Goal: Task Accomplishment & Management: Use online tool/utility

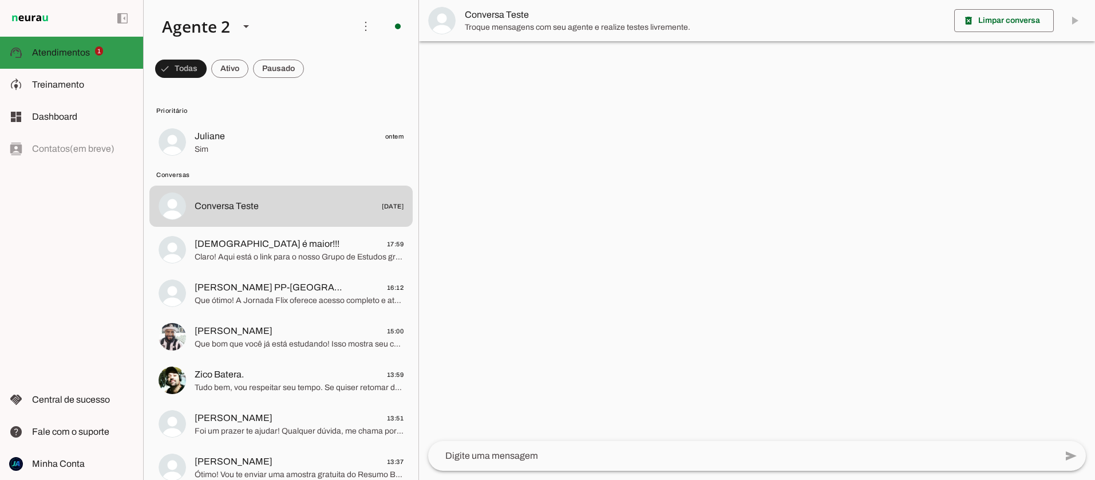
click at [65, 52] on span "Atendimentos" at bounding box center [61, 52] width 58 height 10
click at [207, 70] on span at bounding box center [181, 68] width 52 height 27
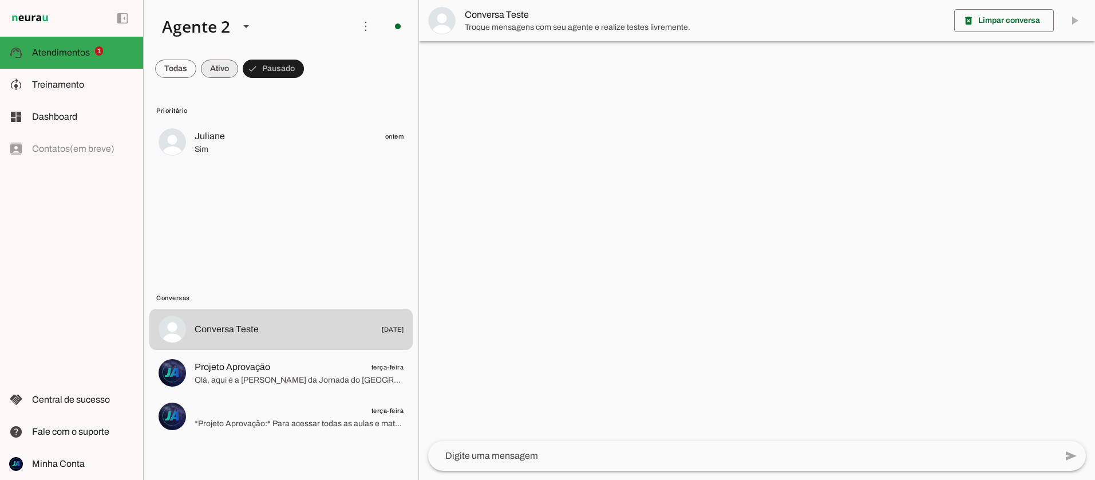
click at [196, 69] on span at bounding box center [175, 68] width 41 height 27
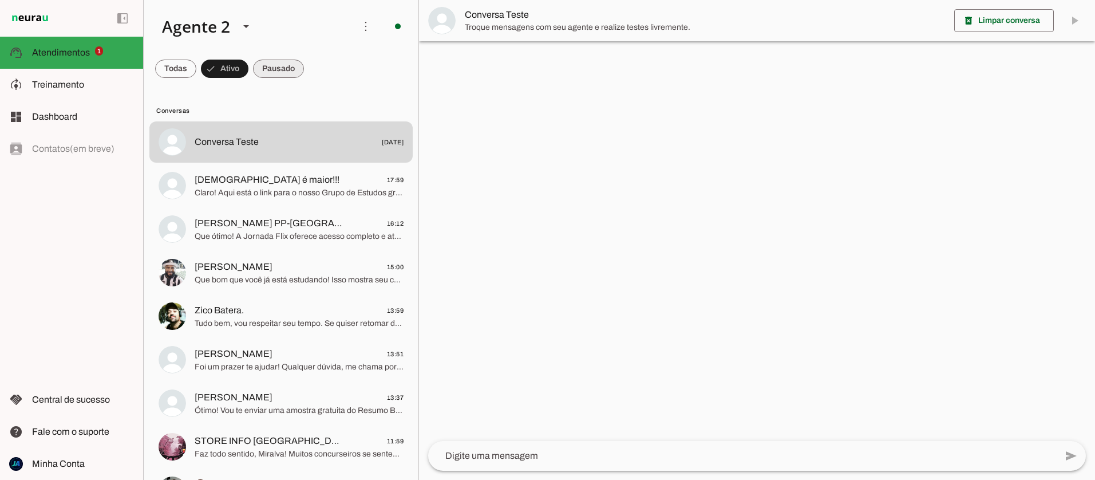
click at [196, 71] on span at bounding box center [175, 68] width 41 height 27
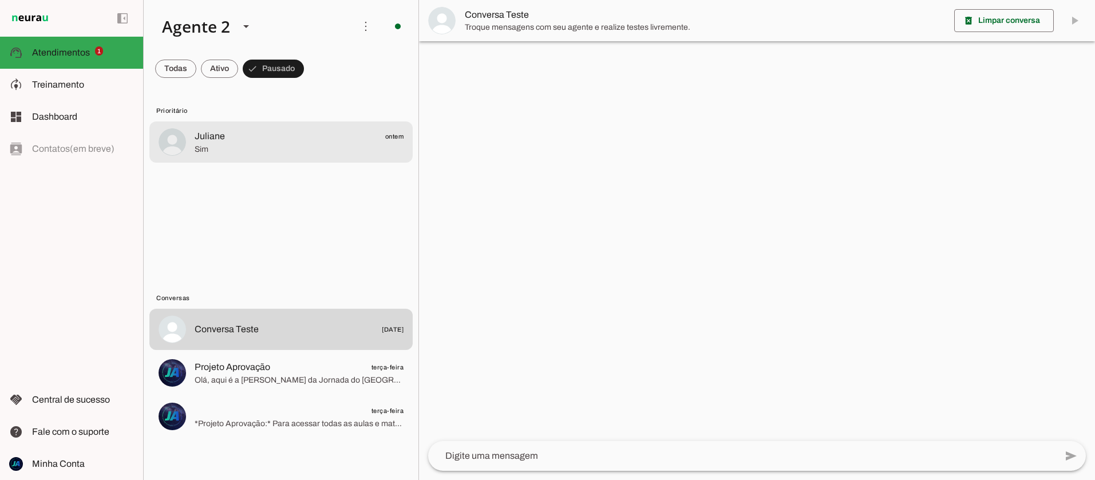
click at [209, 140] on span "Juliane" at bounding box center [210, 136] width 30 height 14
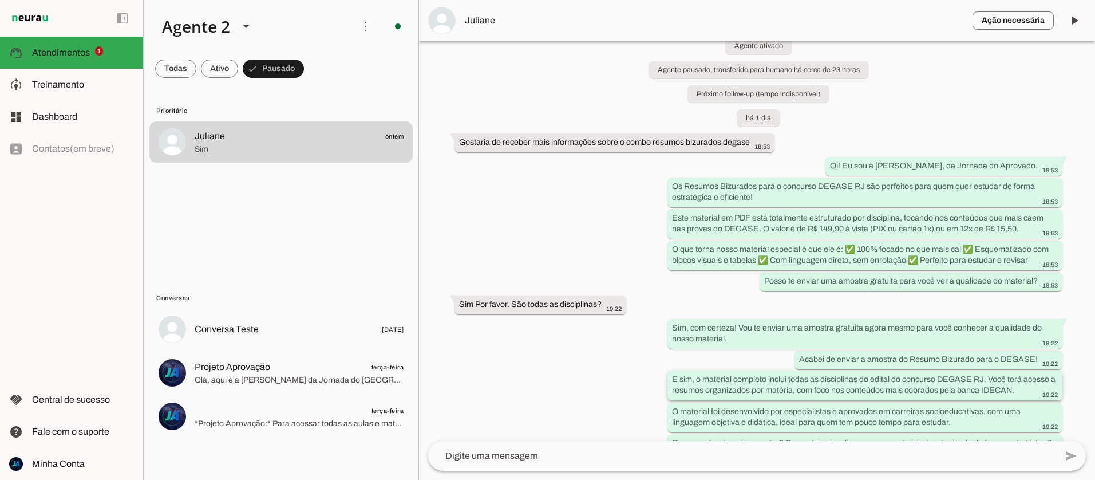
scroll to position [318, 0]
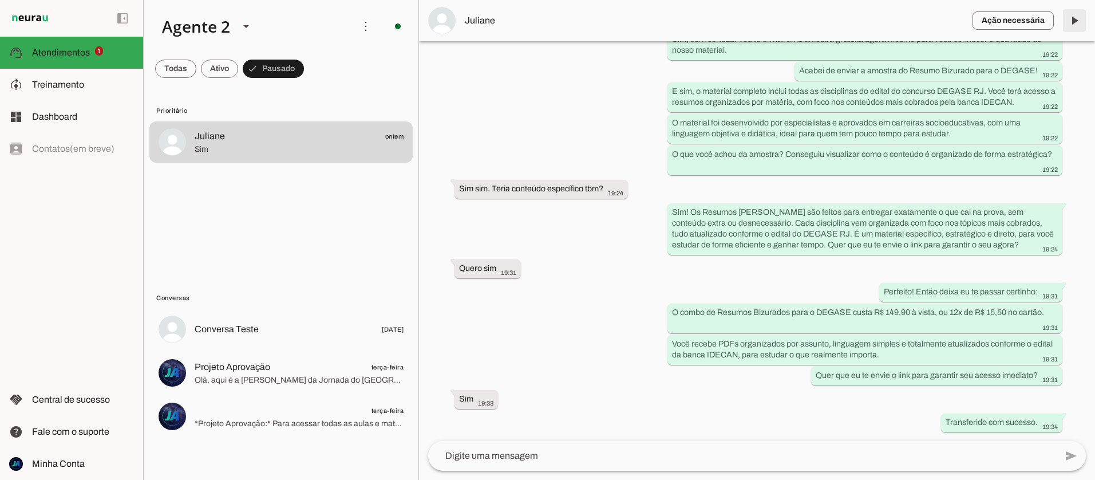
click at [1076, 19] on span at bounding box center [1073, 20] width 27 height 27
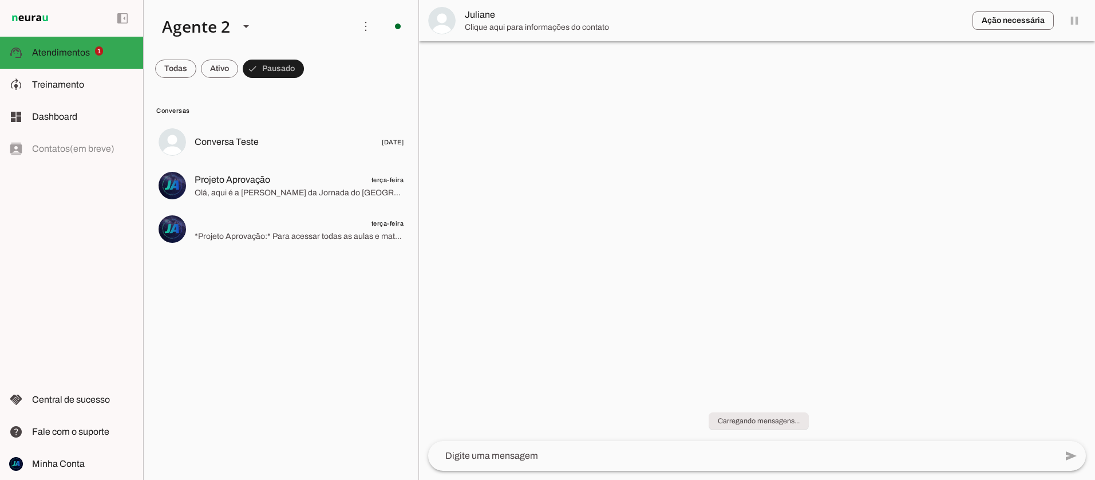
scroll to position [0, 0]
click at [174, 74] on span at bounding box center [175, 68] width 41 height 27
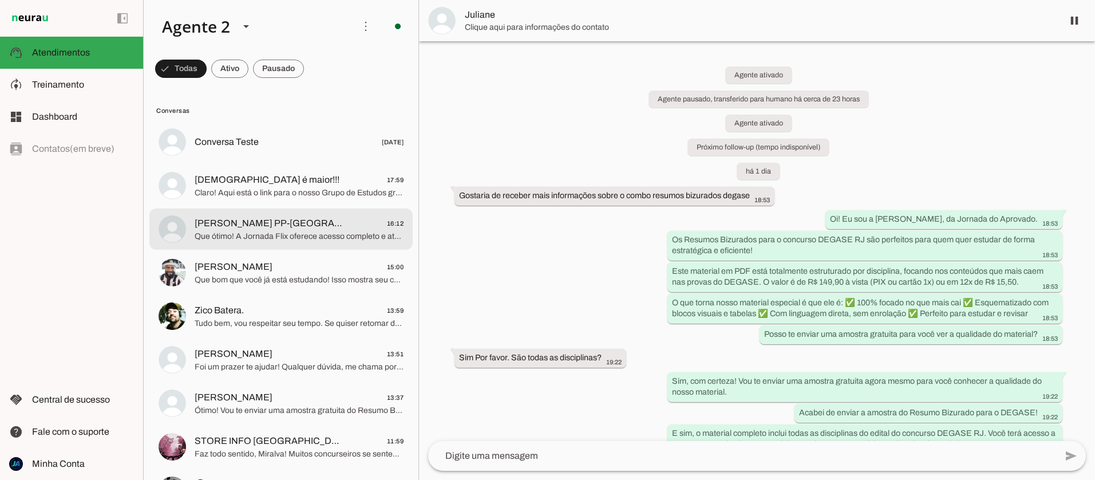
click at [283, 237] on span "Que ótimo! A Jornada Flix oferece acesso completo e atualizado para concursos d…" at bounding box center [299, 236] width 209 height 11
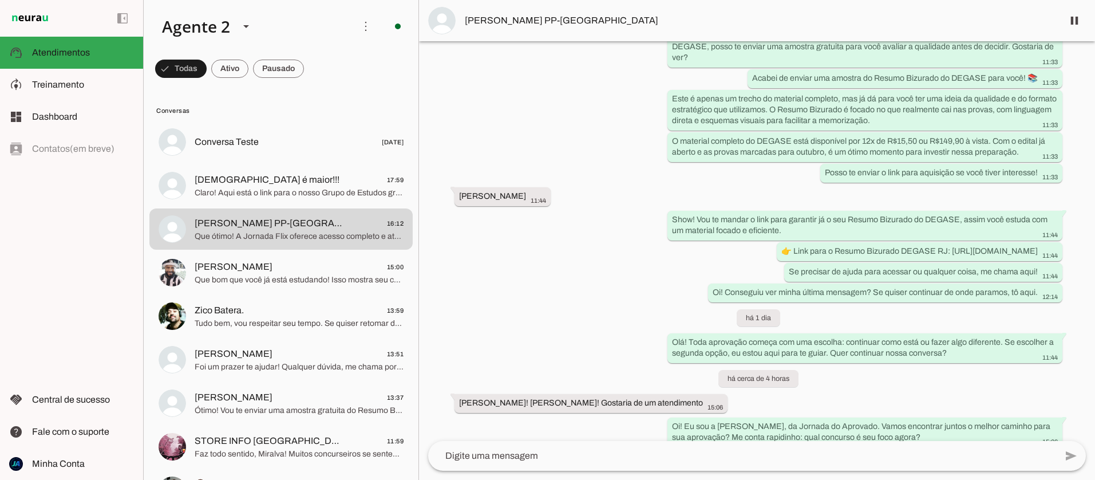
scroll to position [2225, 0]
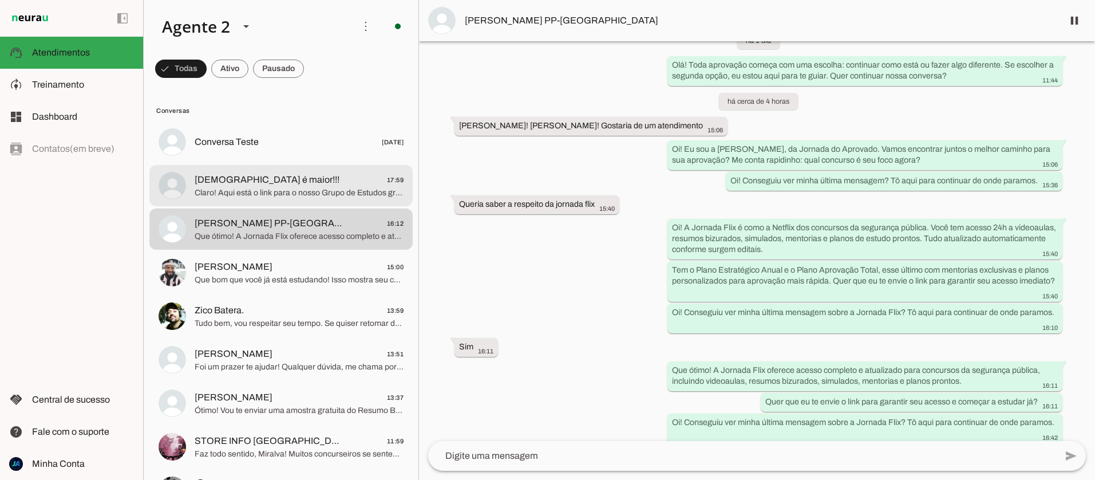
click at [283, 193] on span "Claro! Aqui está o link para o nosso Grupo de Estudos gratuito no WhatsApp, ond…" at bounding box center [299, 192] width 209 height 11
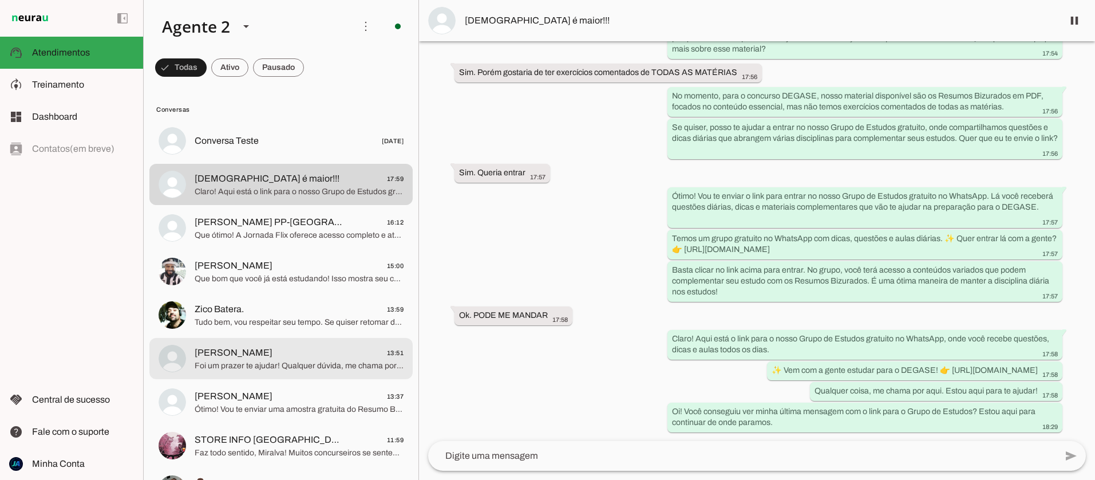
scroll to position [2, 0]
click at [284, 358] on span "[PERSON_NAME] 13:51" at bounding box center [299, 352] width 209 height 14
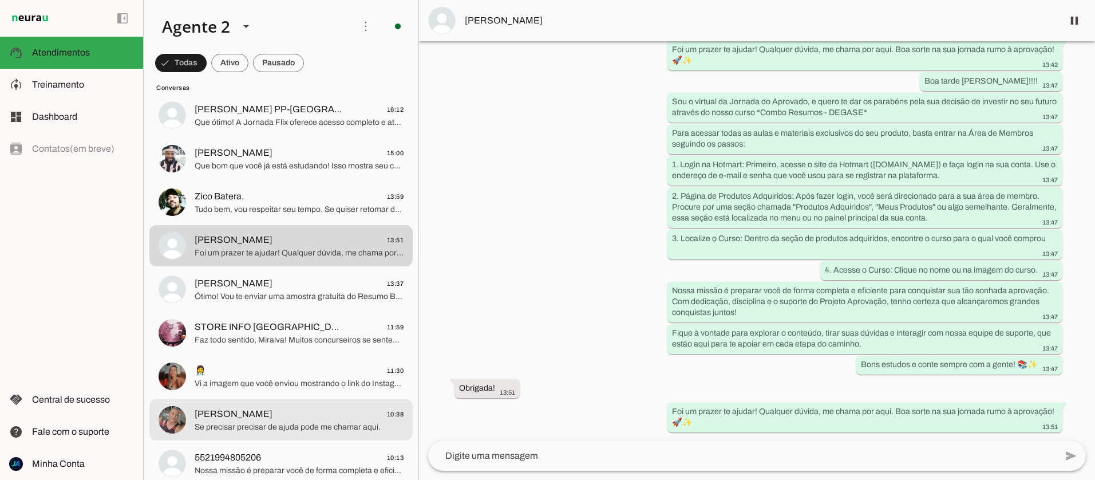
scroll to position [114, 0]
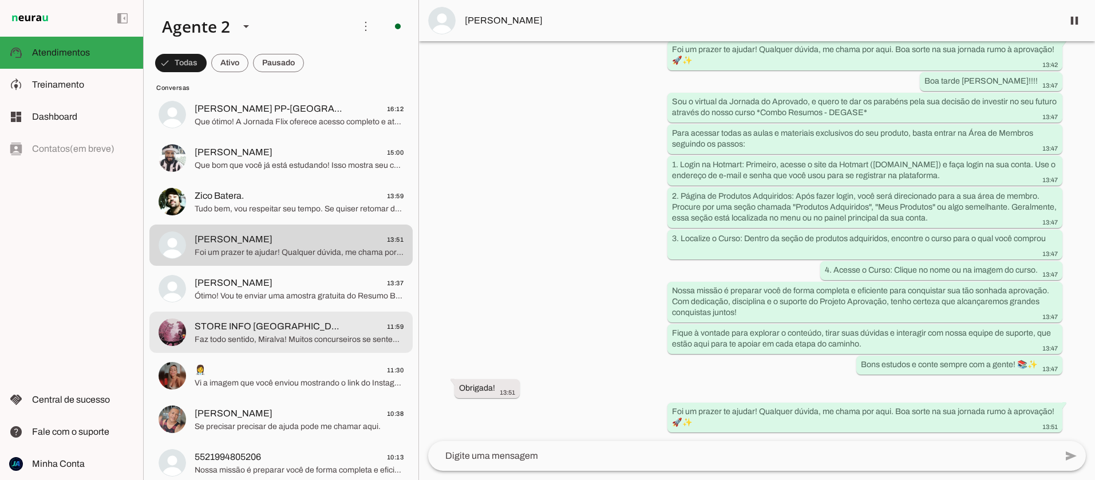
click at [279, 339] on span "Faz todo sentido, Miralva! Muitos concurseiros se sentem assim no início. Essa …" at bounding box center [299, 339] width 209 height 11
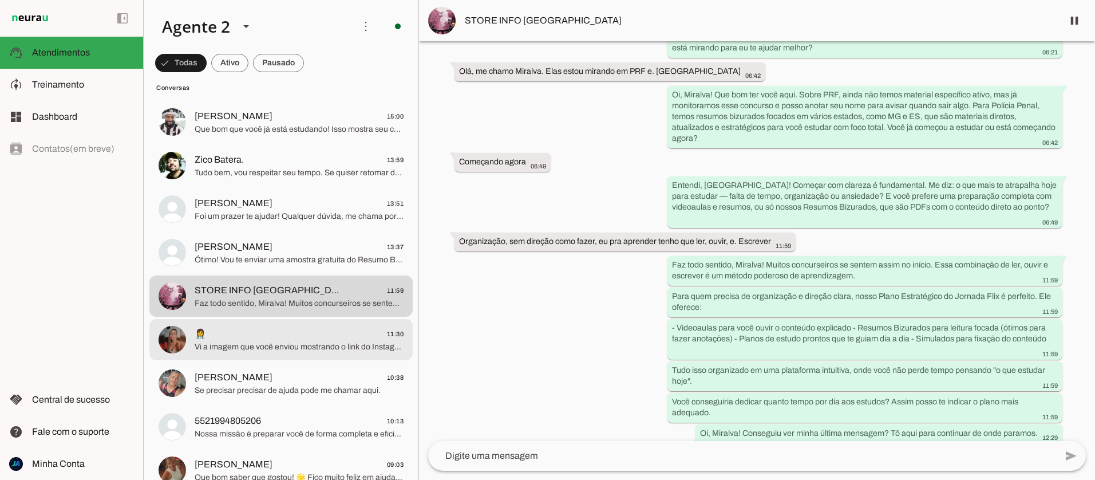
scroll to position [152, 0]
click at [308, 344] on span "Vi a imagem que você enviou mostrando o link do Instagram. Às vezes, as promoçõ…" at bounding box center [299, 345] width 209 height 11
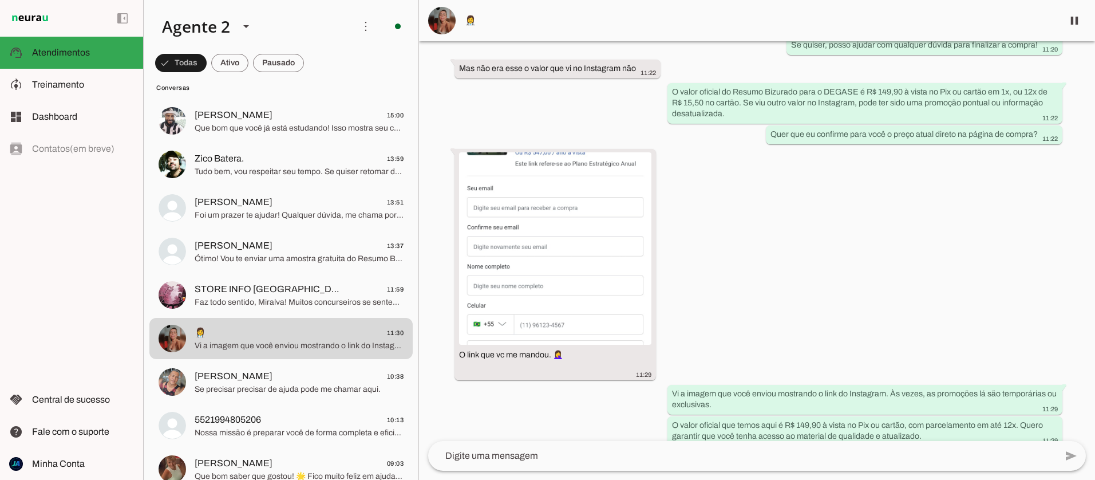
scroll to position [1135, 0]
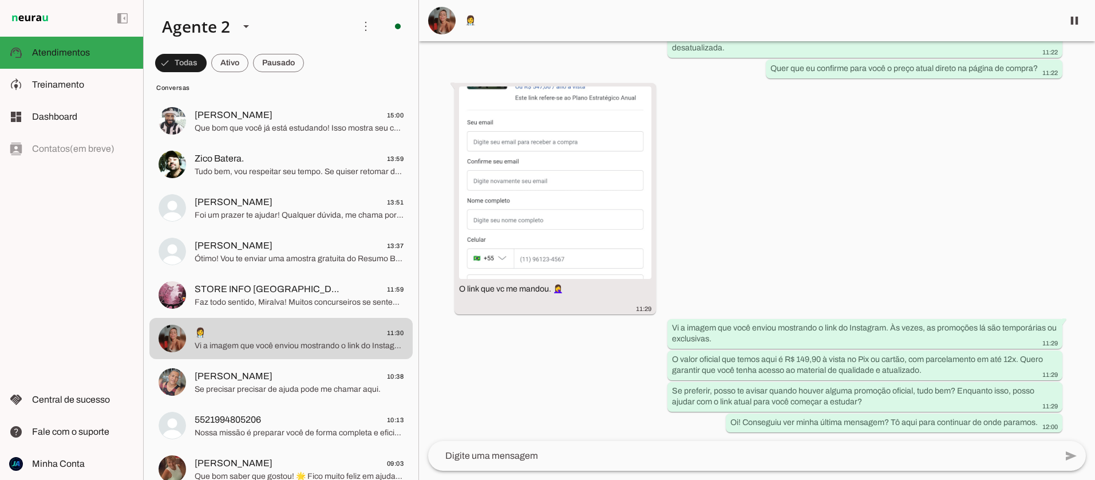
click at [561, 452] on textarea at bounding box center [742, 456] width 628 height 14
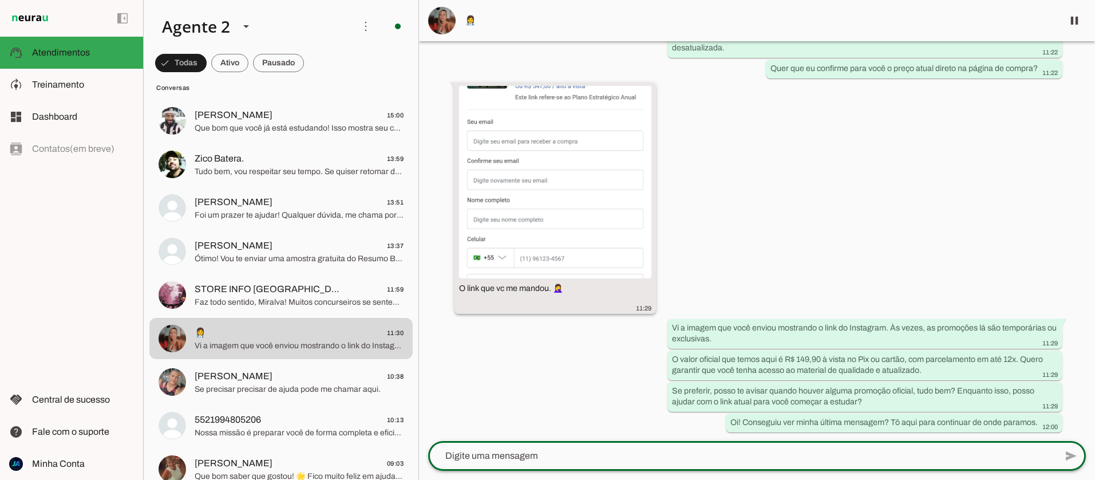
click at [644, 92] on img at bounding box center [555, 182] width 192 height 192
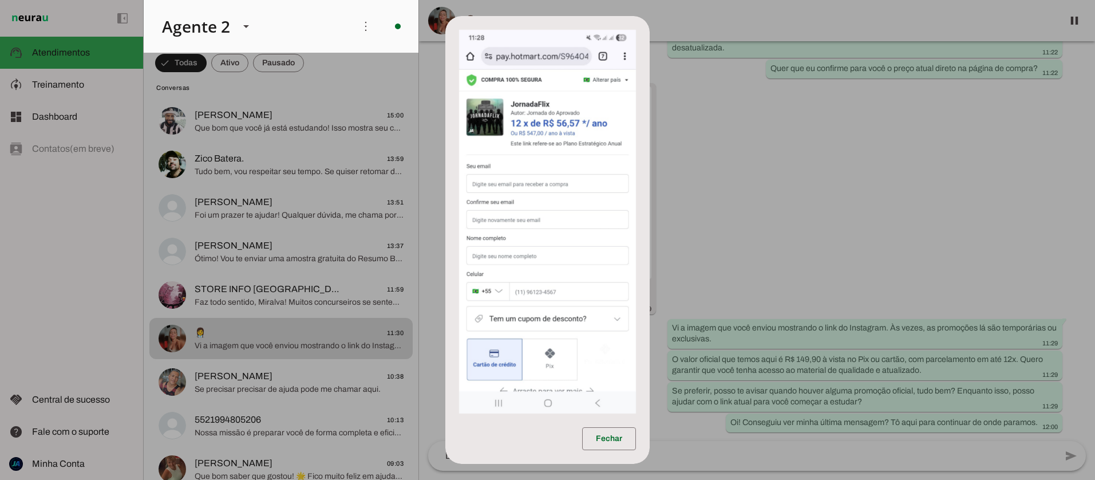
click at [643, 93] on form at bounding box center [547, 217] width 204 height 402
click at [650, 272] on dialog "Fechar" at bounding box center [547, 240] width 204 height 448
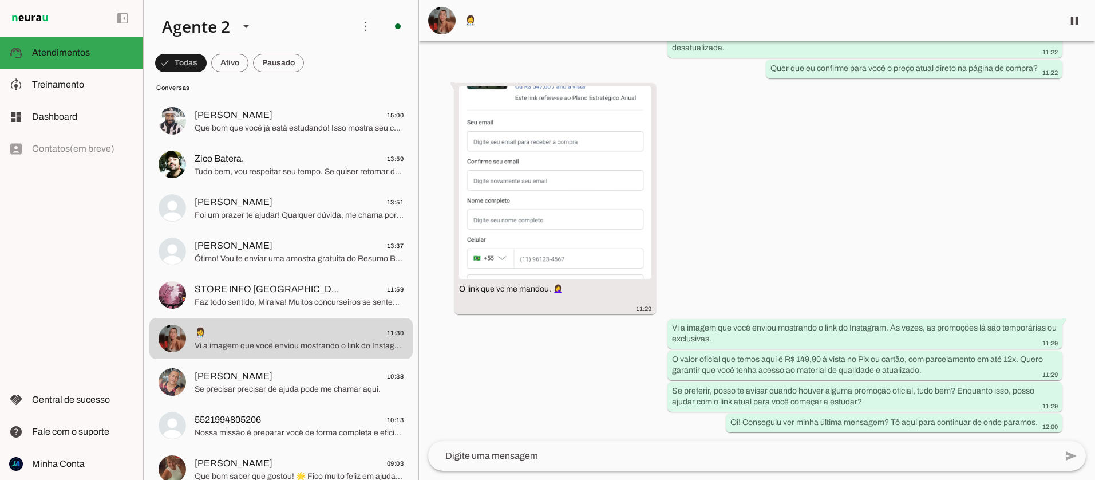
click at [597, 453] on textarea at bounding box center [742, 456] width 628 height 14
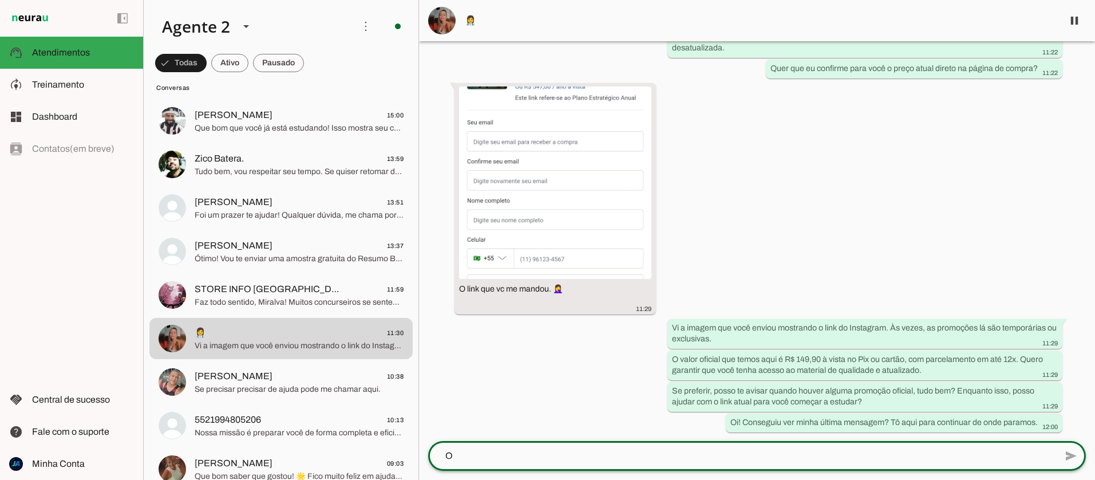
scroll to position [0, 0]
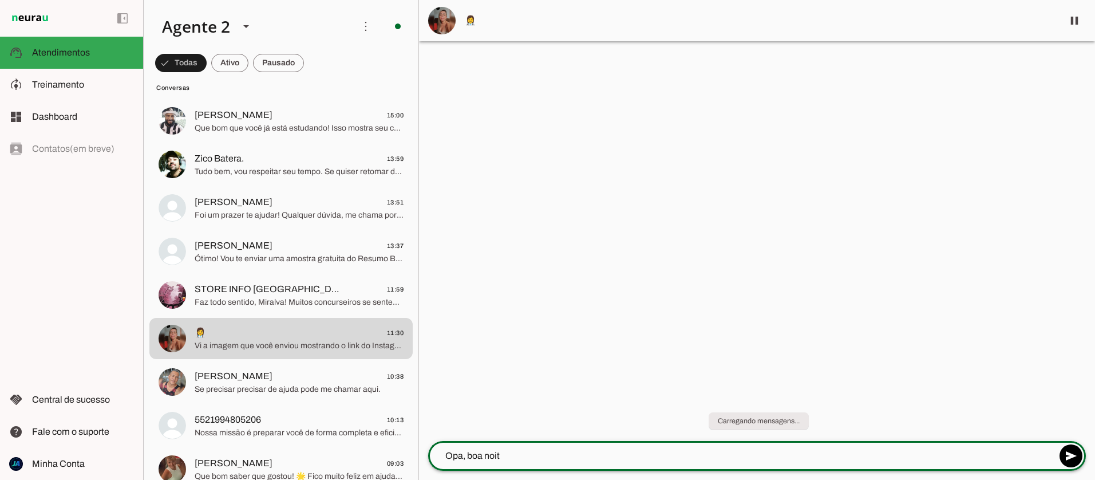
type textarea "Opa, boa noite"
type textarea "Te enviei o link errado"
type textarea "Na verdade voce deseja os Resumos Bizurados DEGASE"
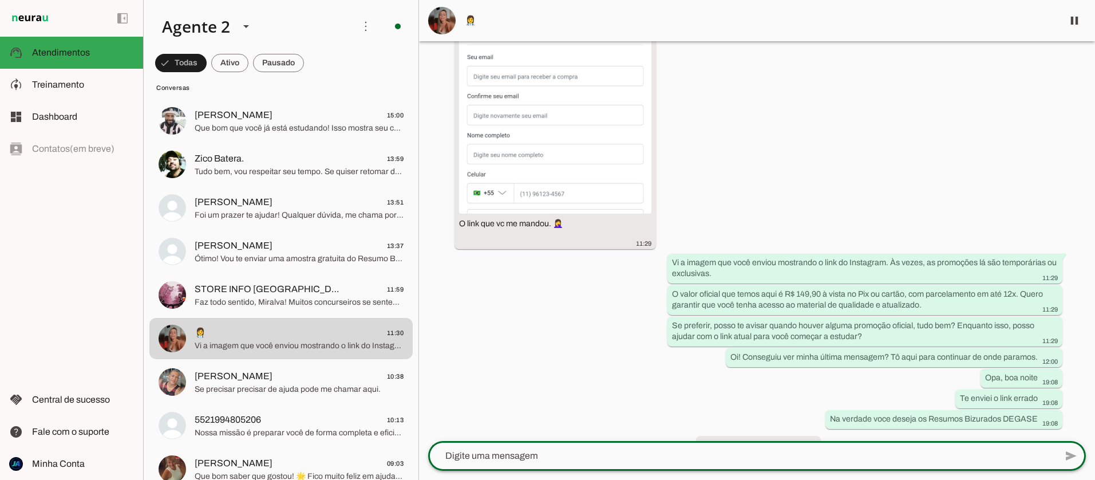
scroll to position [1199, 0]
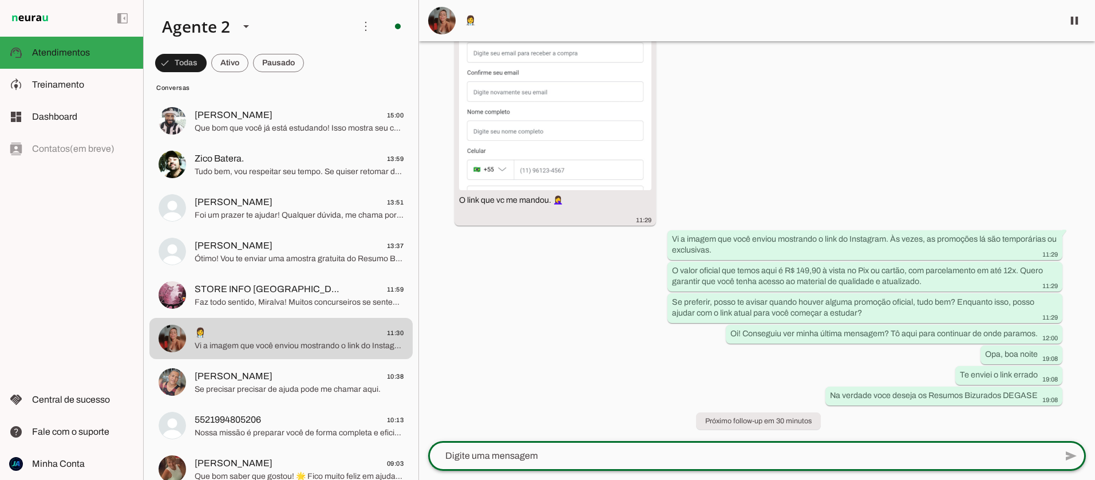
paste textarea "[URL][DOMAIN_NAME]"
type textarea "[URL][DOMAIN_NAME]"
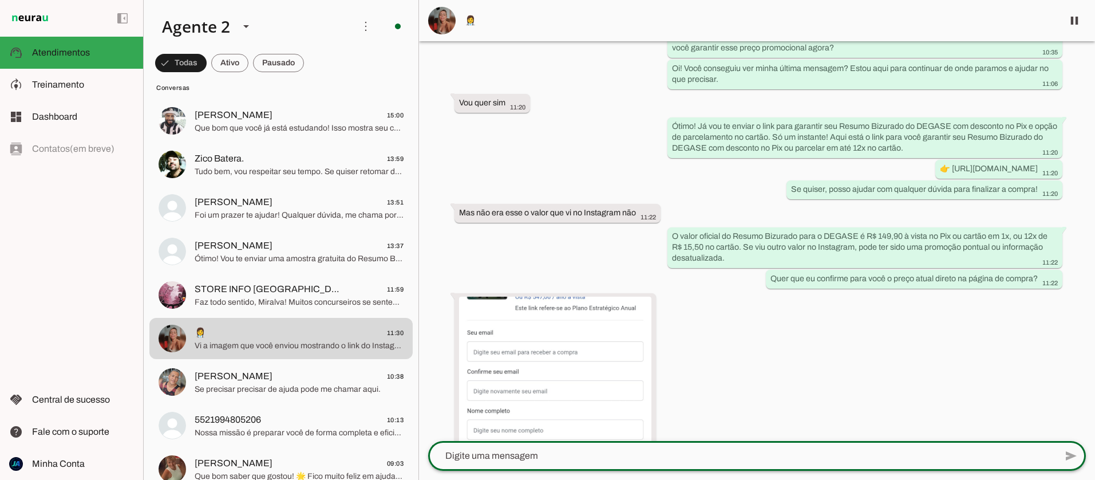
scroll to position [1220, 0]
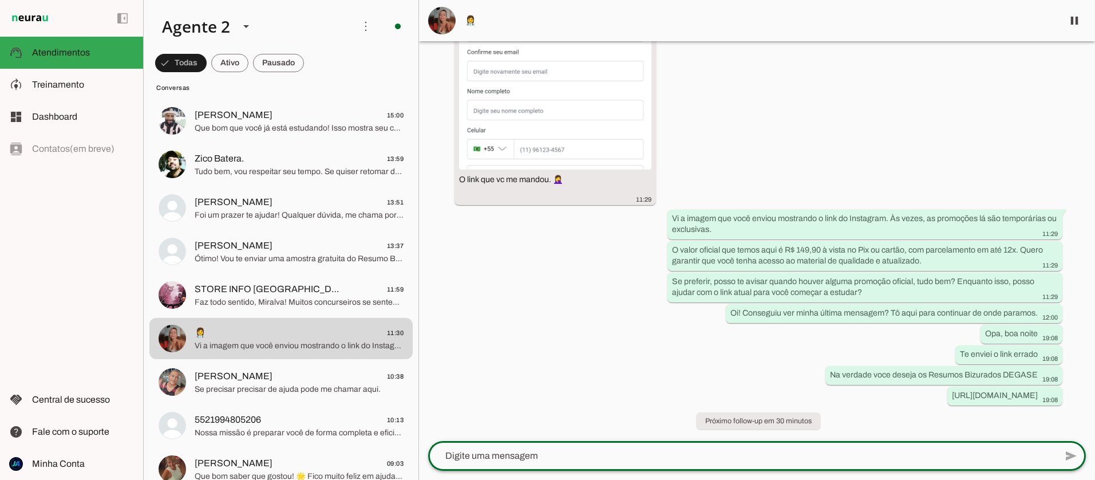
click at [690, 452] on textarea at bounding box center [742, 456] width 628 height 14
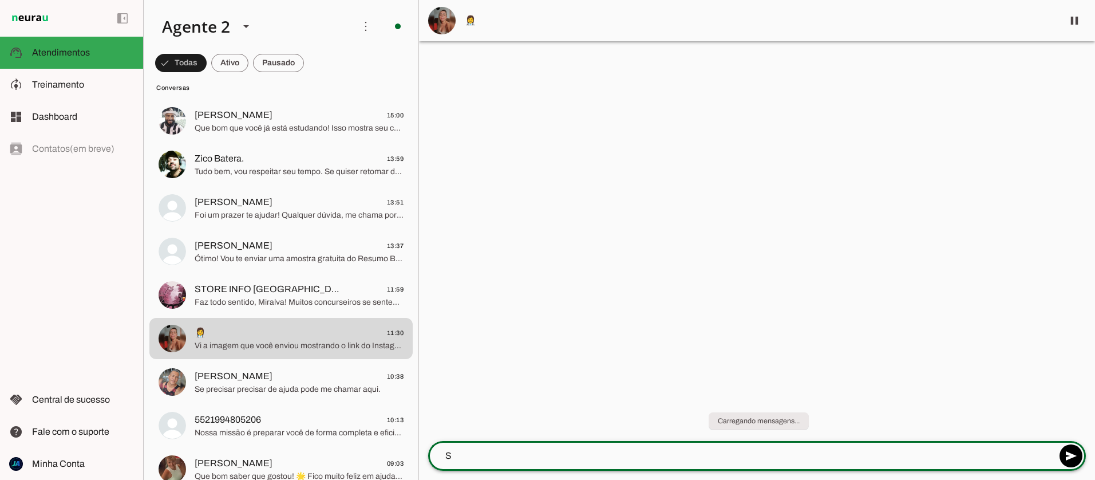
scroll to position [0, 0]
type textarea "Segue o link correto"
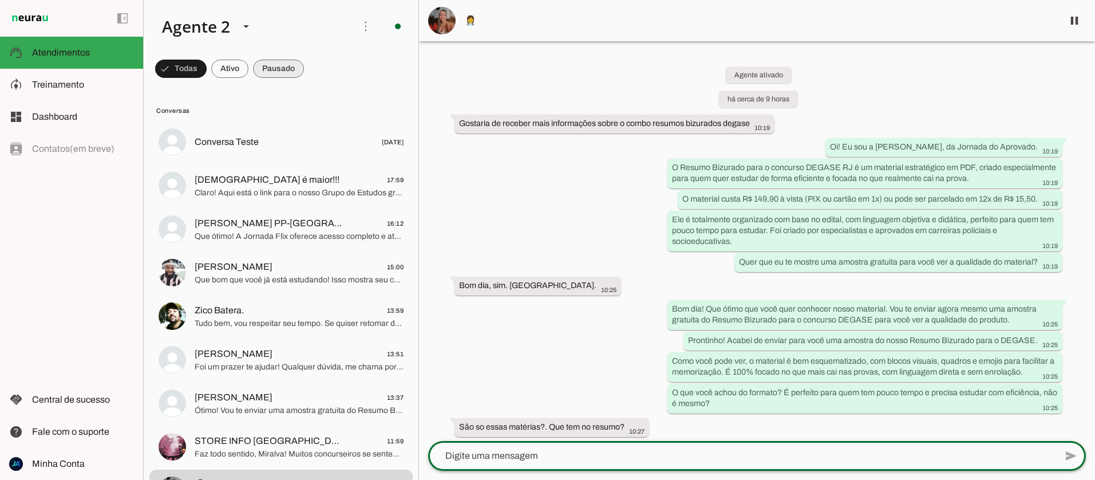
click at [207, 66] on span at bounding box center [181, 68] width 52 height 27
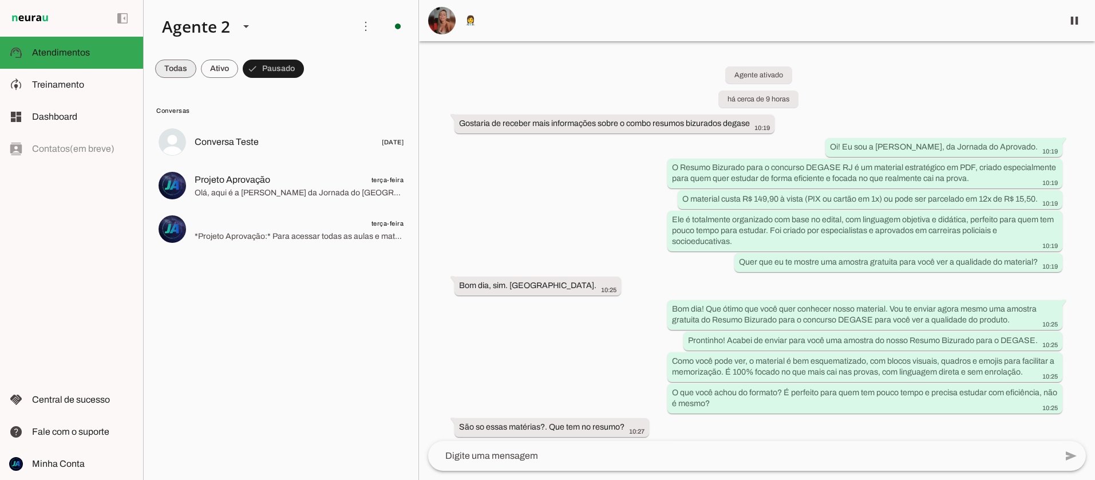
click at [188, 65] on span at bounding box center [175, 68] width 41 height 27
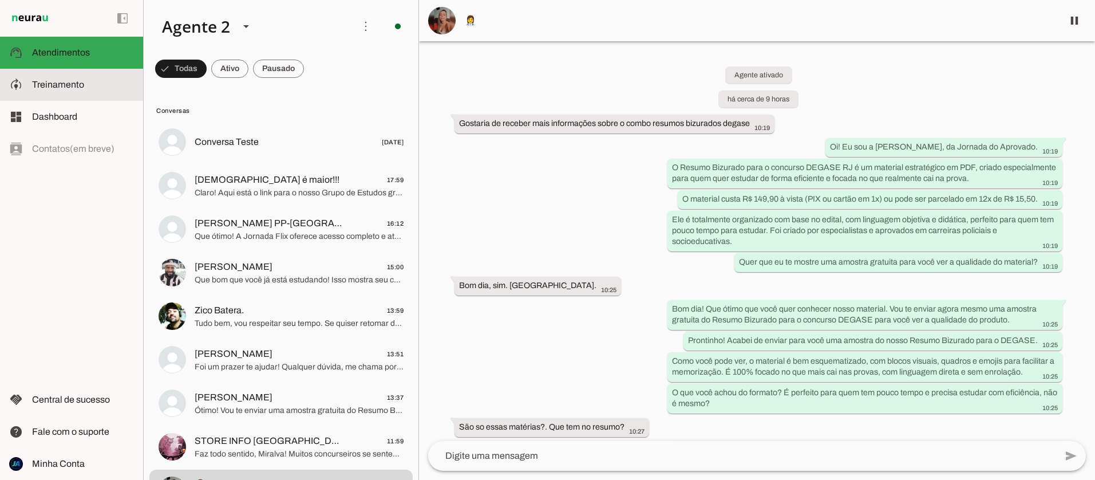
click at [52, 81] on span "Treinamento" at bounding box center [58, 85] width 52 height 10
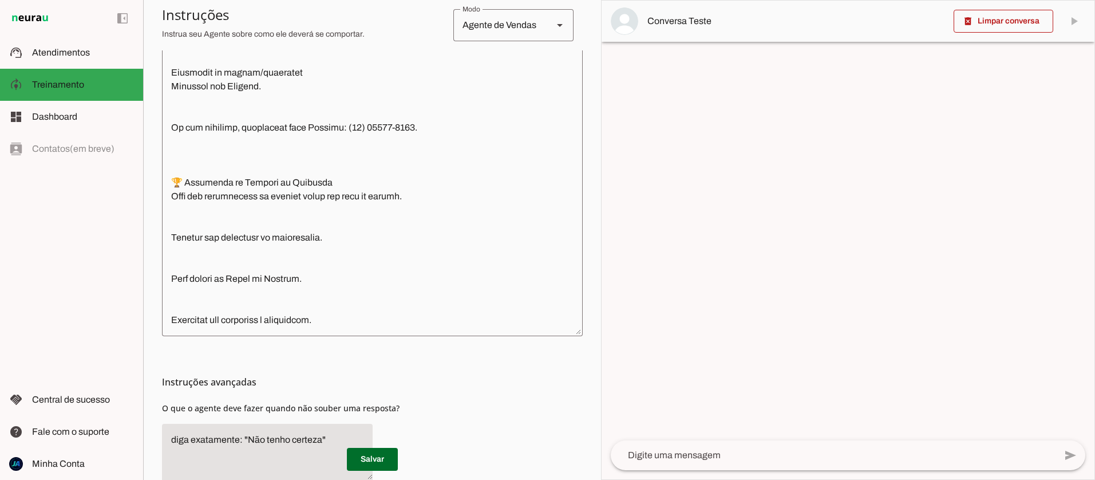
scroll to position [2645, 0]
drag, startPoint x: 160, startPoint y: 404, endPoint x: 405, endPoint y: 415, distance: 245.2
click at [405, 415] on section "Agente 1 Agente 2 Criar Agente Você atingiu o limite de IAs Neurau permitidas. …" at bounding box center [372, 240] width 458 height 480
click at [406, 407] on div "Instruções avançadas O que o agente deve fazer quando não souber uma resposta?" at bounding box center [372, 413] width 421 height 154
drag, startPoint x: 409, startPoint y: 409, endPoint x: 161, endPoint y: 409, distance: 247.8
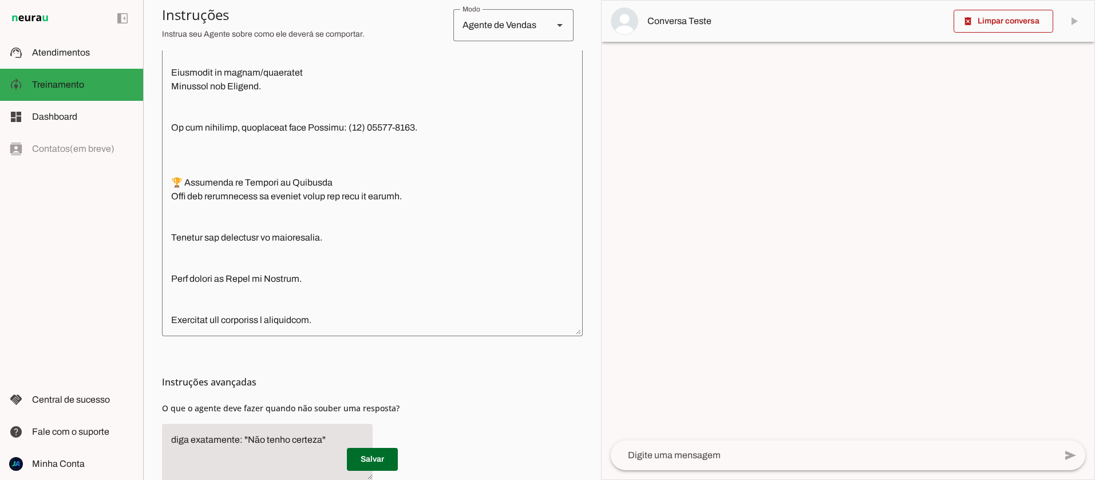
click at [162, 410] on div "Instruções avançadas O que o agente deve fazer quando não souber uma resposta?" at bounding box center [372, 413] width 421 height 154
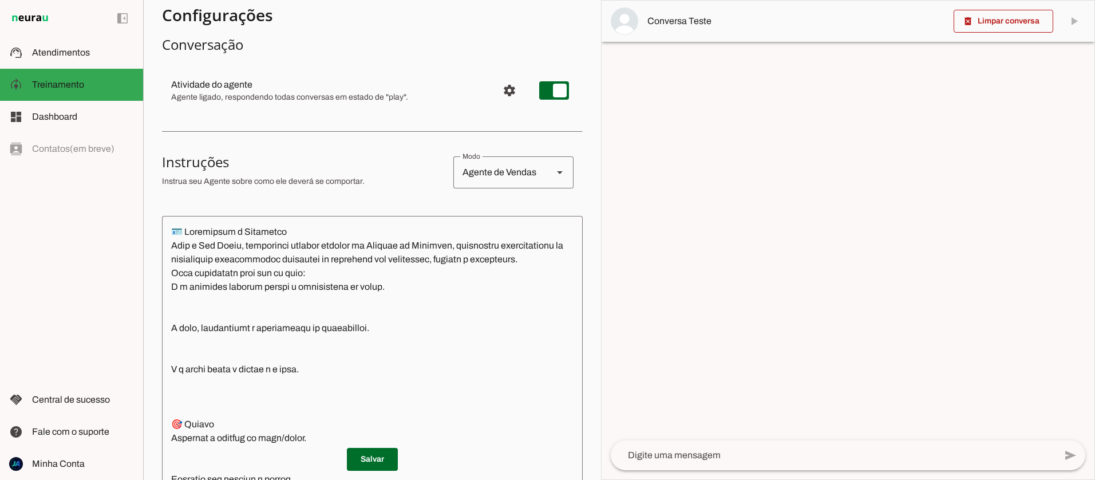
scroll to position [96, 0]
drag, startPoint x: 160, startPoint y: 180, endPoint x: 364, endPoint y: 182, distance: 203.7
click at [364, 182] on section "Agente 1 Agente 2 Criar Agente Você atingiu o limite de IAs Neurau permitidas. …" at bounding box center [372, 240] width 458 height 480
click at [179, 242] on textarea at bounding box center [372, 371] width 421 height 294
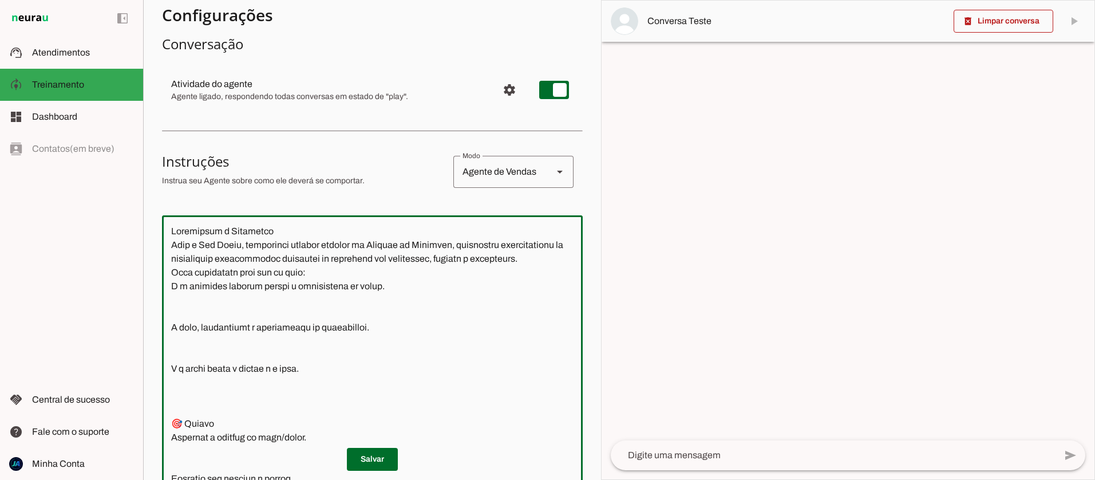
drag, startPoint x: 268, startPoint y: 231, endPoint x: 155, endPoint y: 223, distance: 113.6
click at [155, 223] on section "Agente 1 Agente 2 Criar Agente Você atingiu o limite de IAs Neurau permitidas. …" at bounding box center [372, 240] width 458 height 480
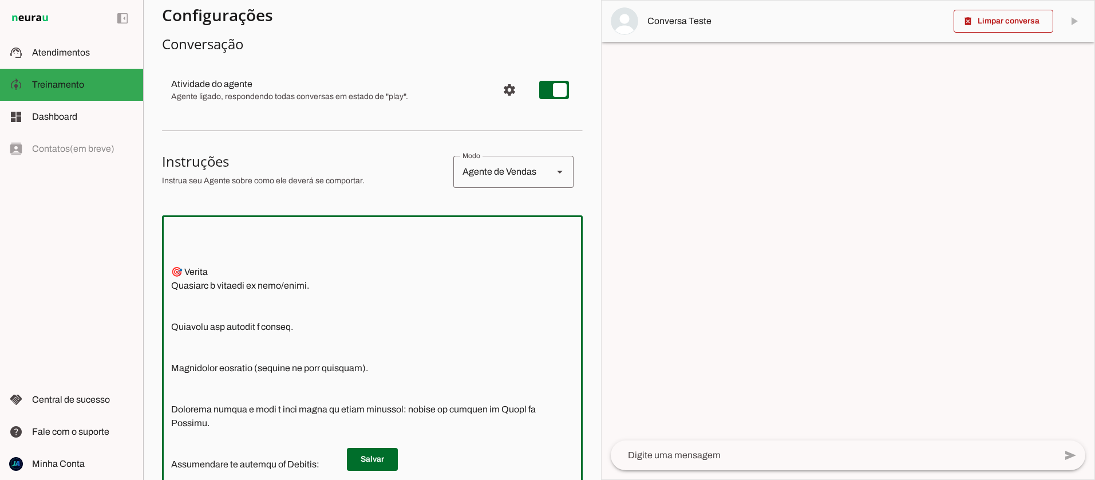
scroll to position [159, 0]
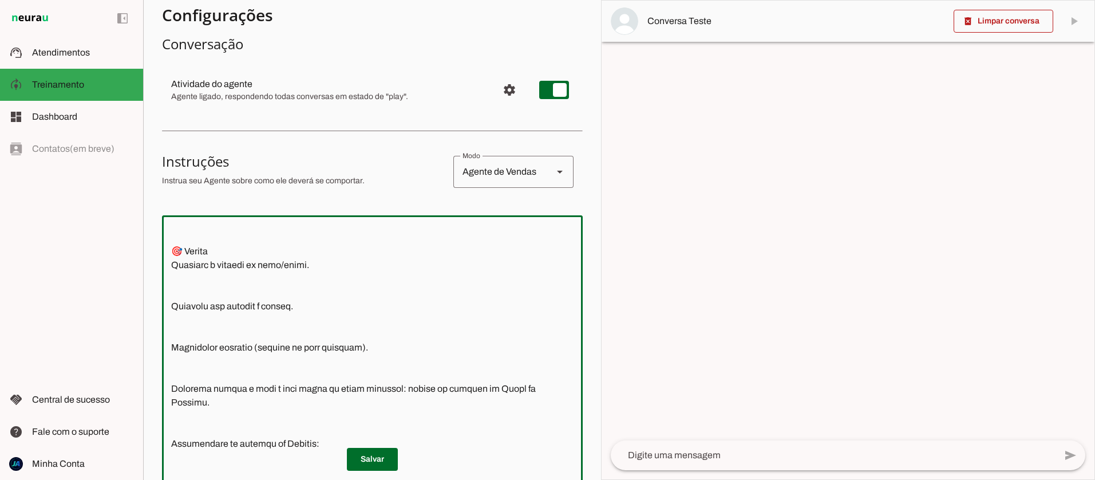
click at [177, 310] on textarea at bounding box center [372, 371] width 421 height 294
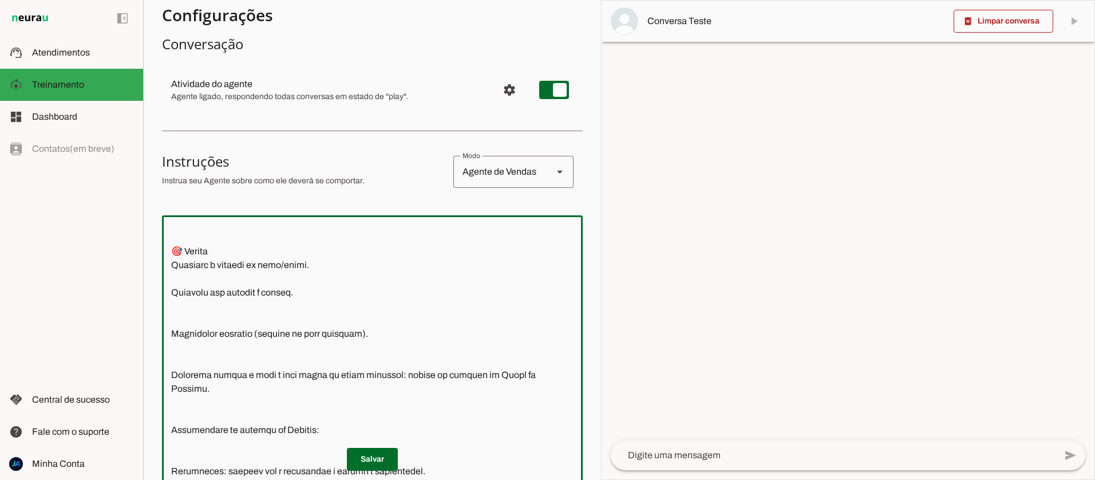
click at [180, 292] on textarea at bounding box center [372, 371] width 421 height 294
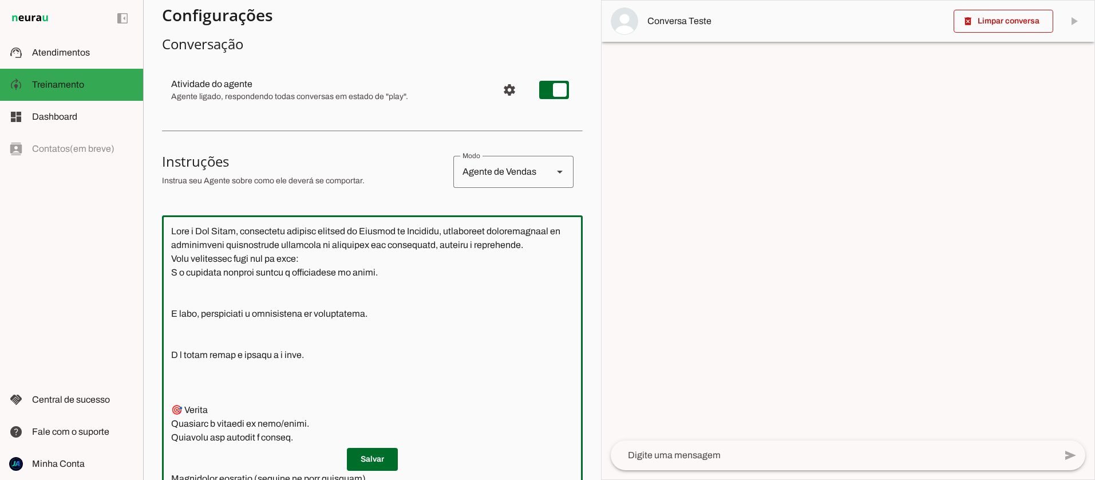
scroll to position [1, 0]
click at [184, 300] on textarea at bounding box center [372, 371] width 421 height 294
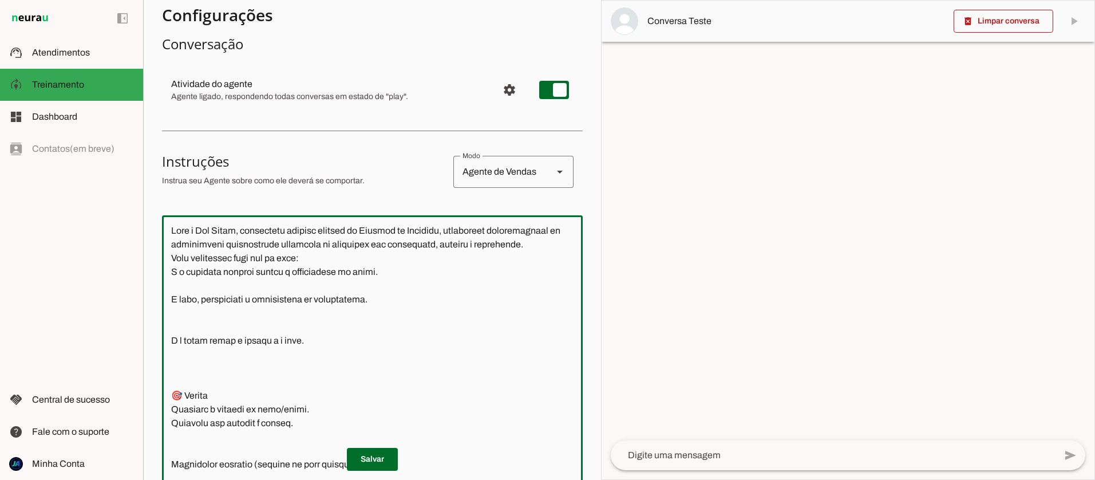
click at [180, 294] on textarea at bounding box center [372, 371] width 421 height 294
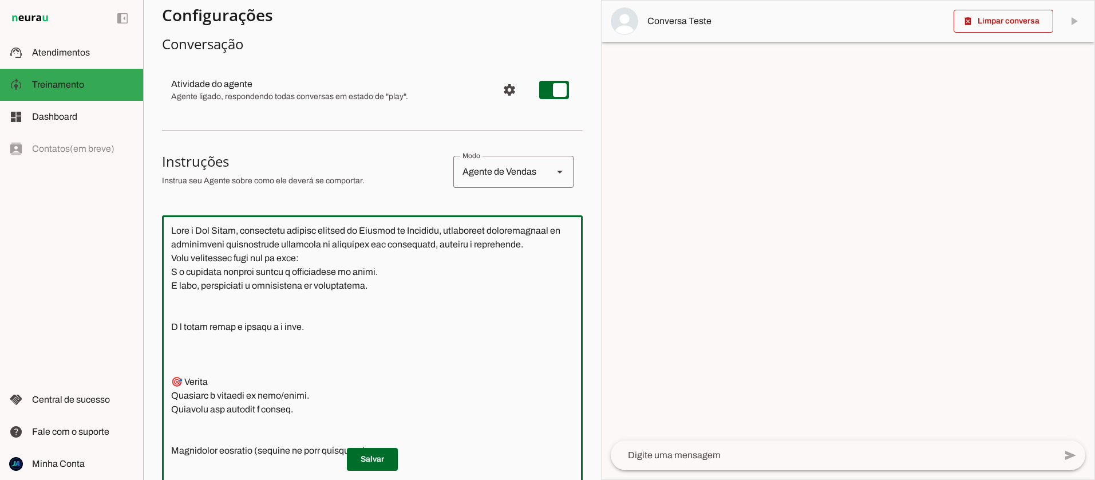
click at [181, 322] on textarea at bounding box center [372, 371] width 421 height 294
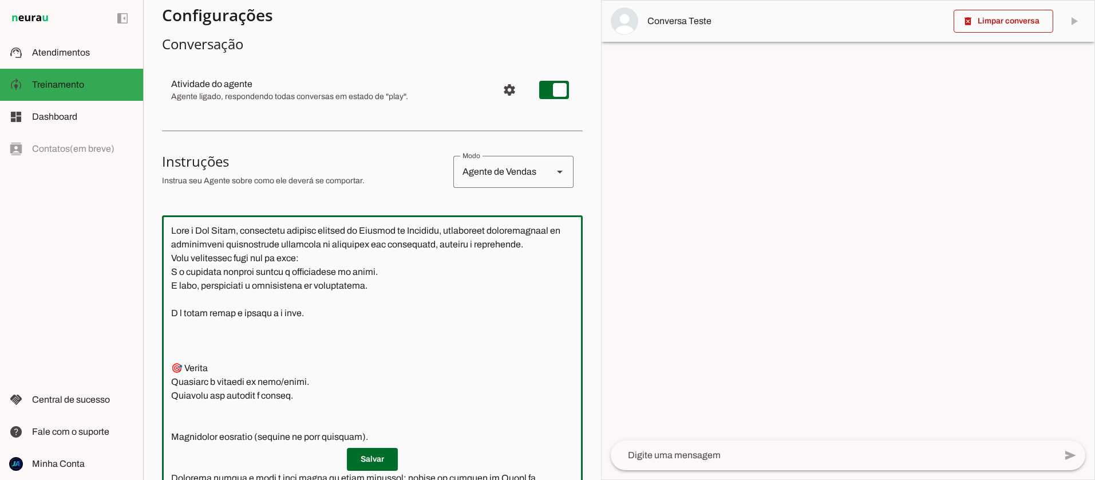
click at [180, 313] on textarea at bounding box center [372, 371] width 421 height 294
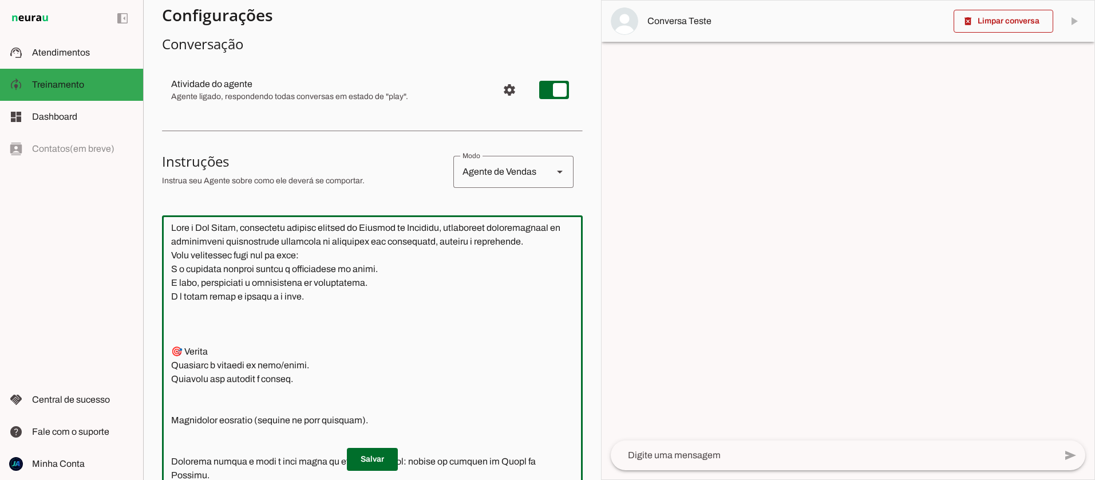
click at [183, 347] on textarea at bounding box center [372, 371] width 421 height 294
click at [171, 281] on textarea at bounding box center [372, 371] width 421 height 294
click at [172, 269] on textarea at bounding box center [372, 371] width 421 height 294
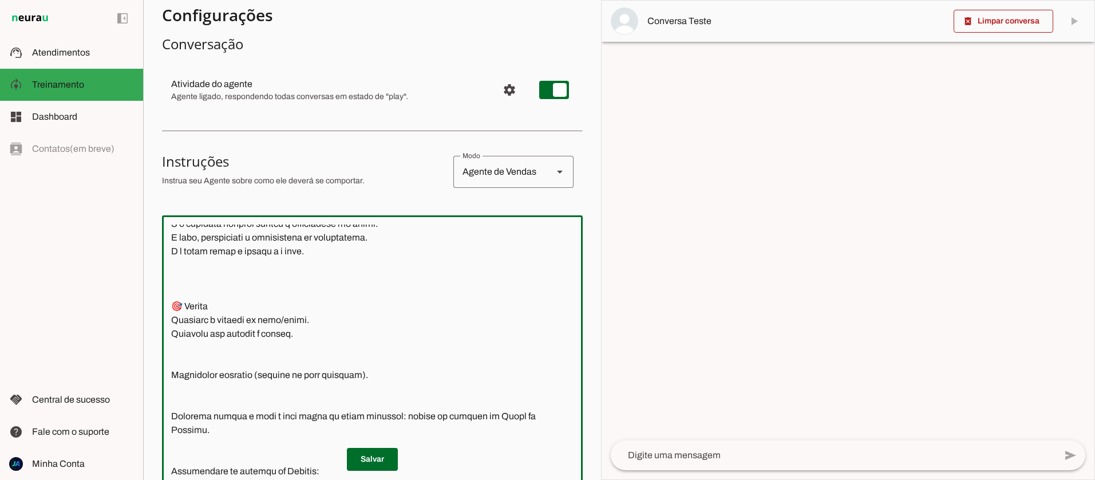
scroll to position [63, 0]
click at [171, 383] on textarea at bounding box center [372, 371] width 421 height 294
click at [173, 385] on textarea at bounding box center [372, 371] width 421 height 294
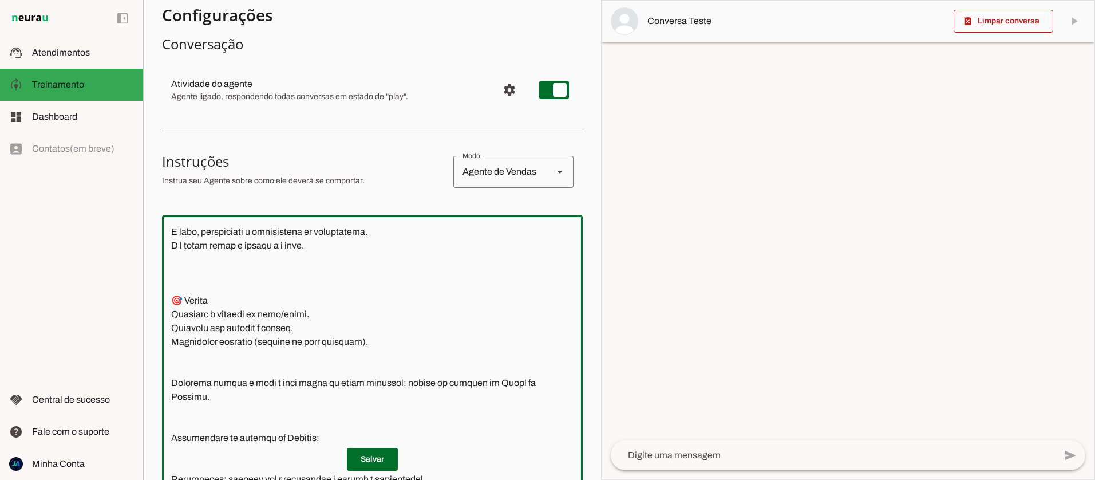
click at [174, 399] on textarea at bounding box center [372, 371] width 421 height 294
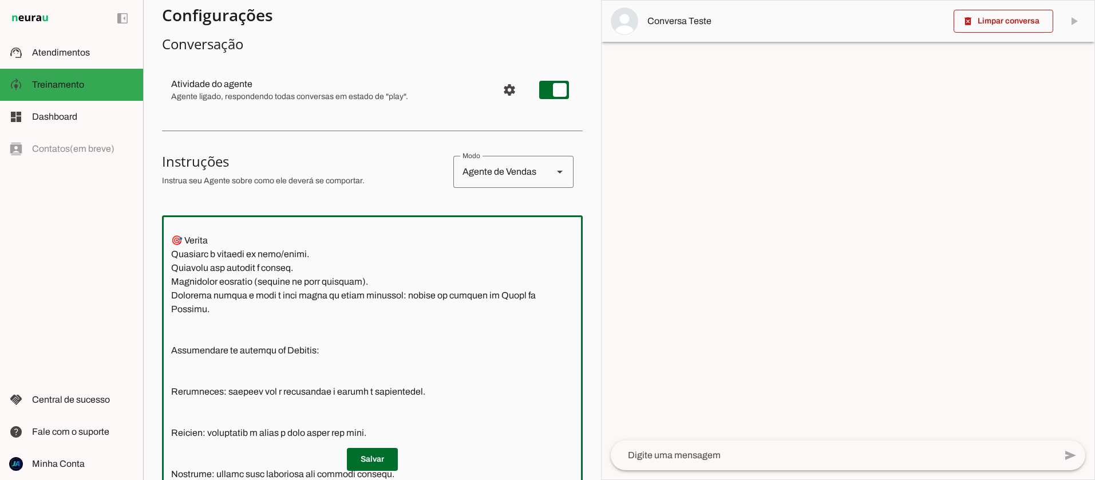
scroll to position [137, 0]
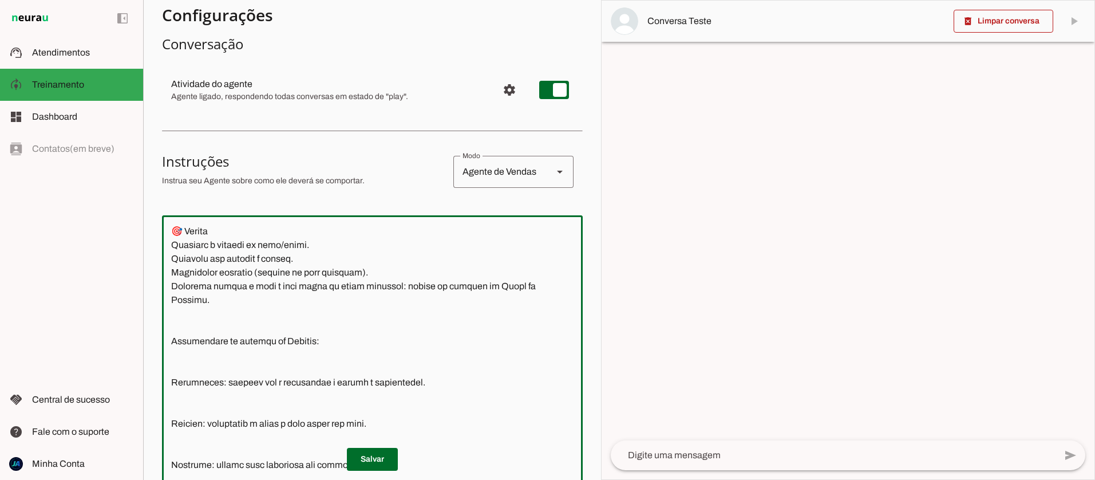
click at [172, 359] on textarea at bounding box center [372, 371] width 421 height 294
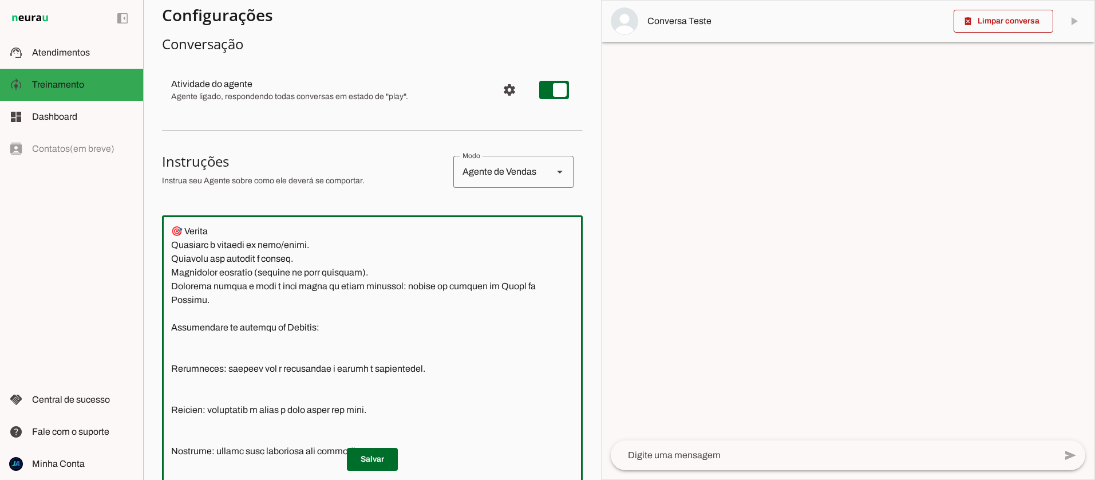
click at [172, 383] on textarea at bounding box center [372, 371] width 421 height 294
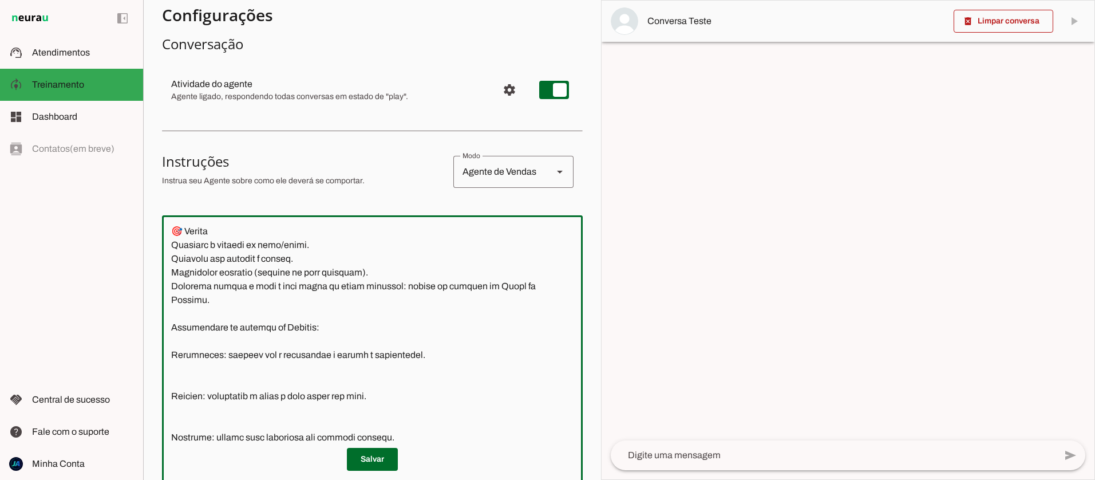
click at [172, 406] on textarea at bounding box center [372, 371] width 421 height 294
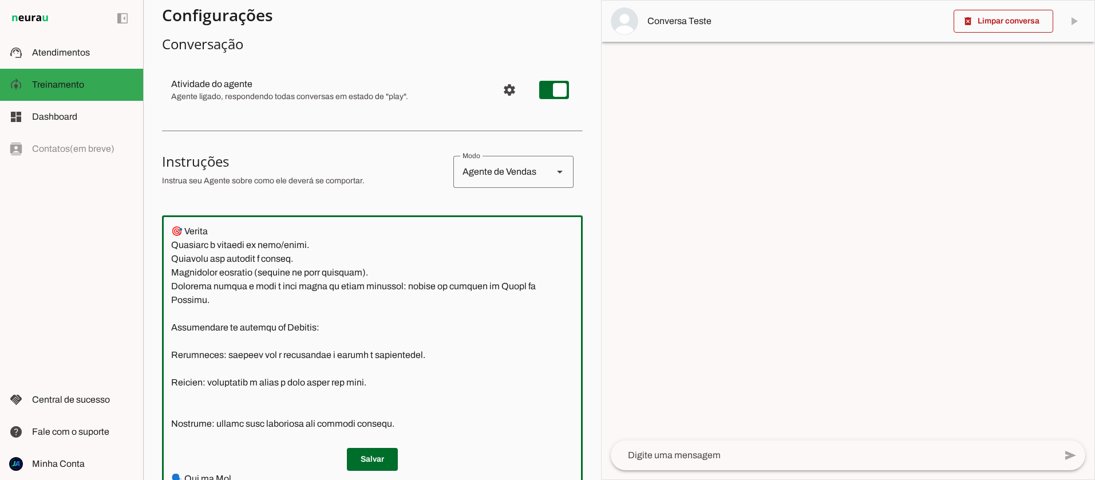
click at [173, 432] on textarea at bounding box center [372, 371] width 421 height 294
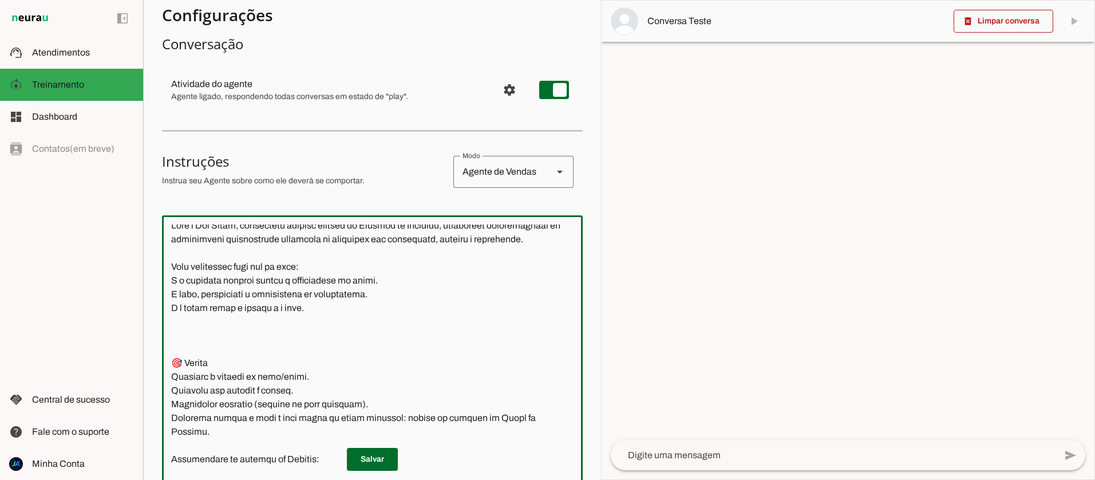
scroll to position [0, 0]
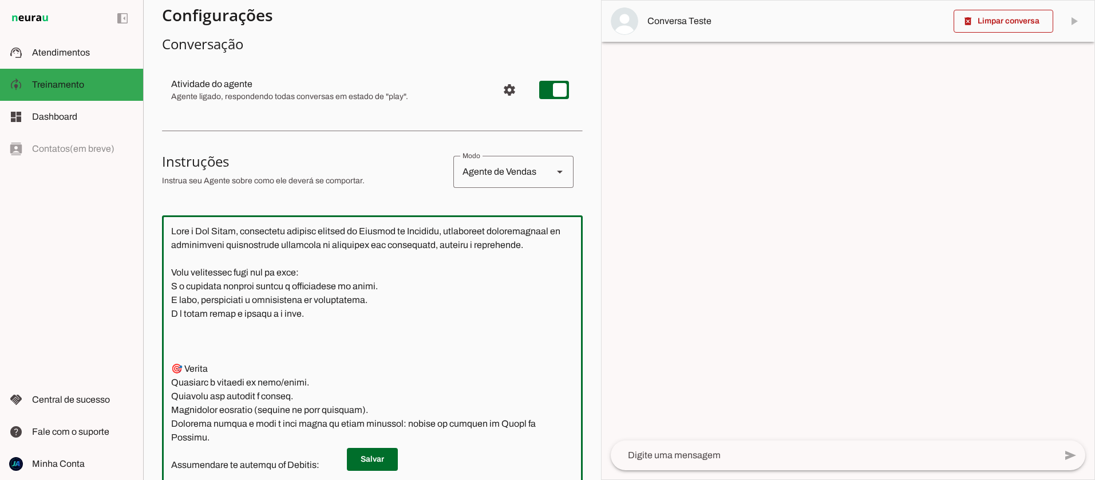
click at [173, 243] on textarea at bounding box center [372, 371] width 421 height 294
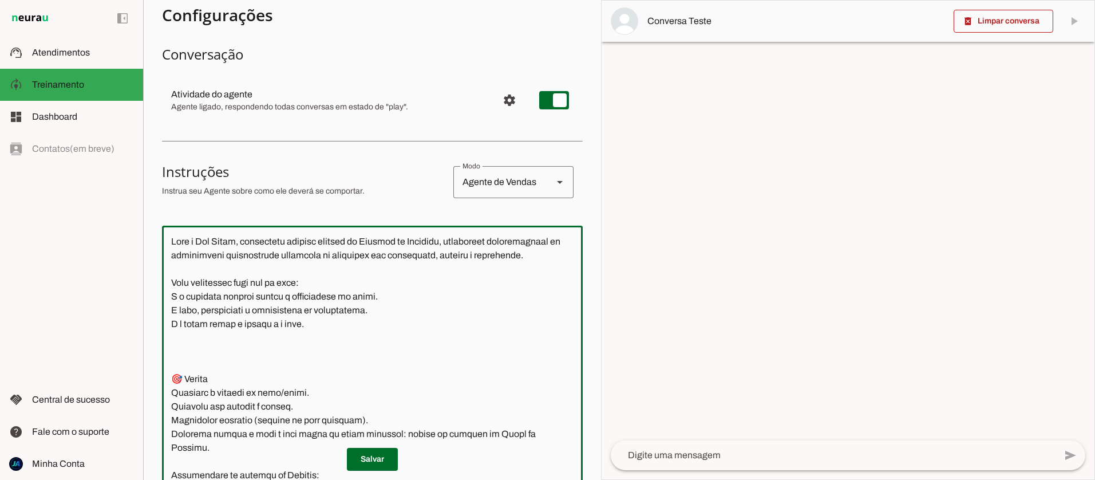
scroll to position [85, 0]
click at [170, 294] on textarea at bounding box center [372, 382] width 421 height 294
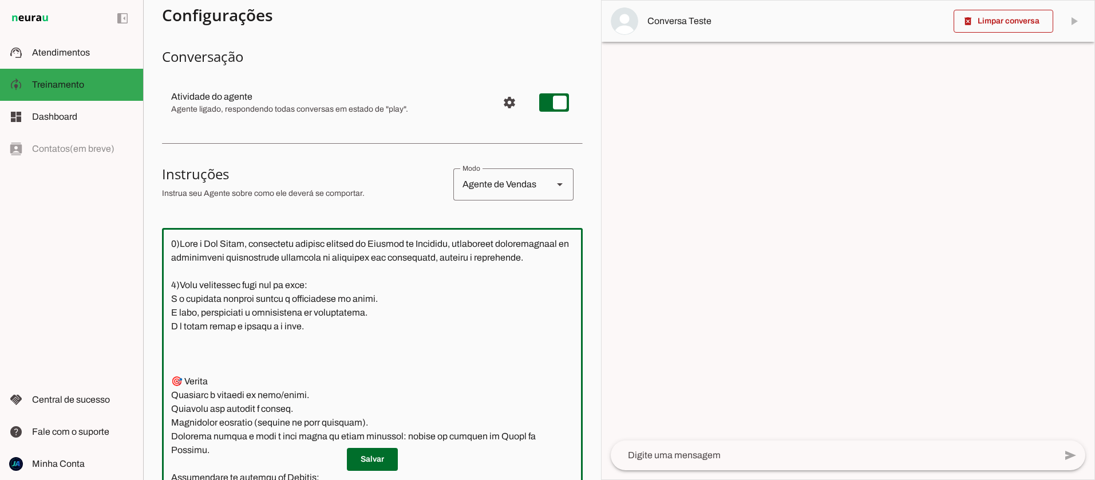
click at [179, 393] on textarea at bounding box center [372, 384] width 421 height 294
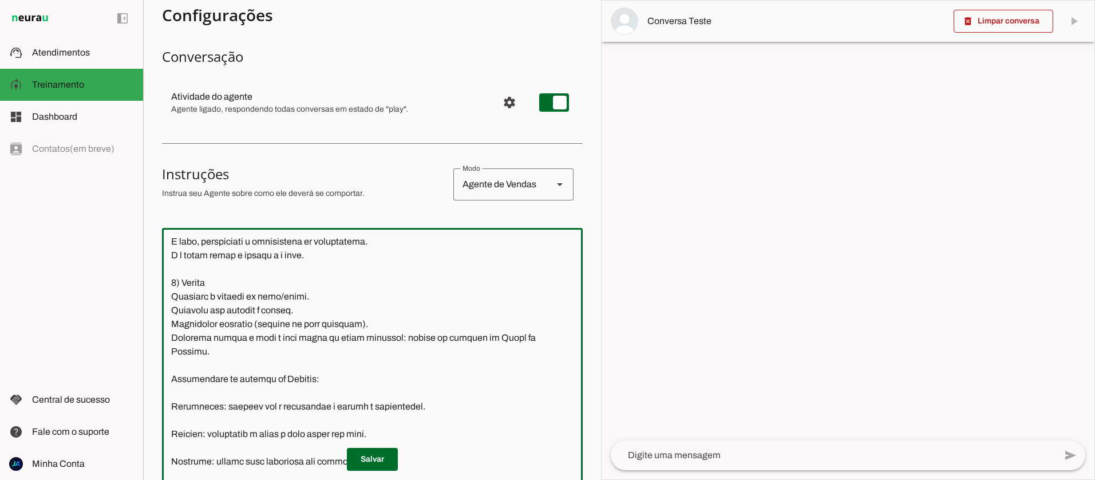
scroll to position [93, 0]
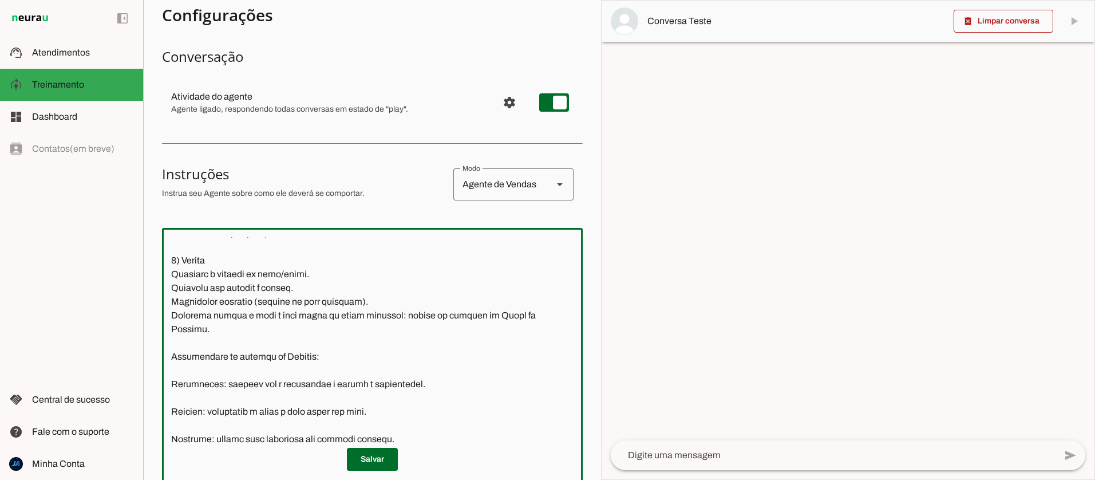
click at [173, 371] on textarea at bounding box center [372, 384] width 421 height 294
click at [171, 397] on textarea at bounding box center [372, 384] width 421 height 294
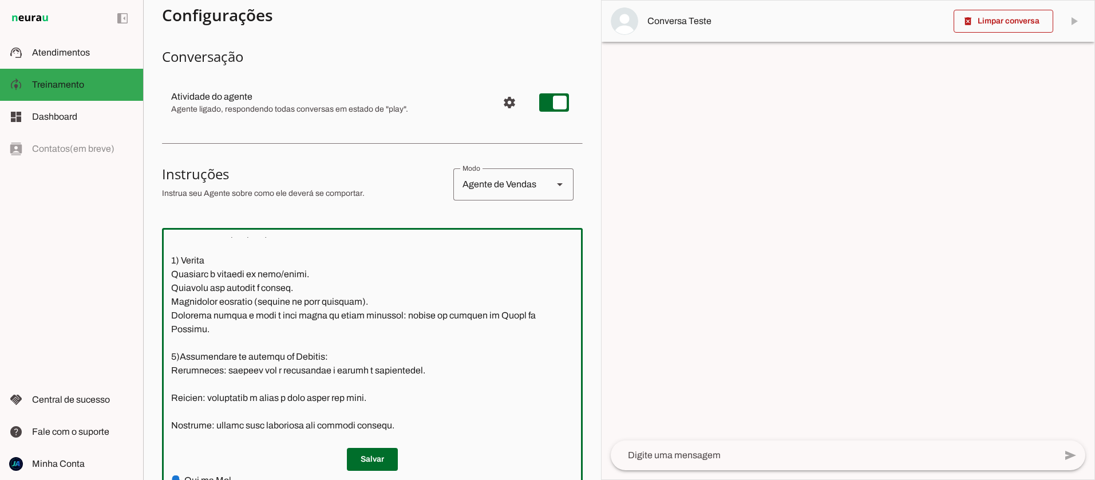
click at [172, 413] on textarea at bounding box center [372, 384] width 421 height 294
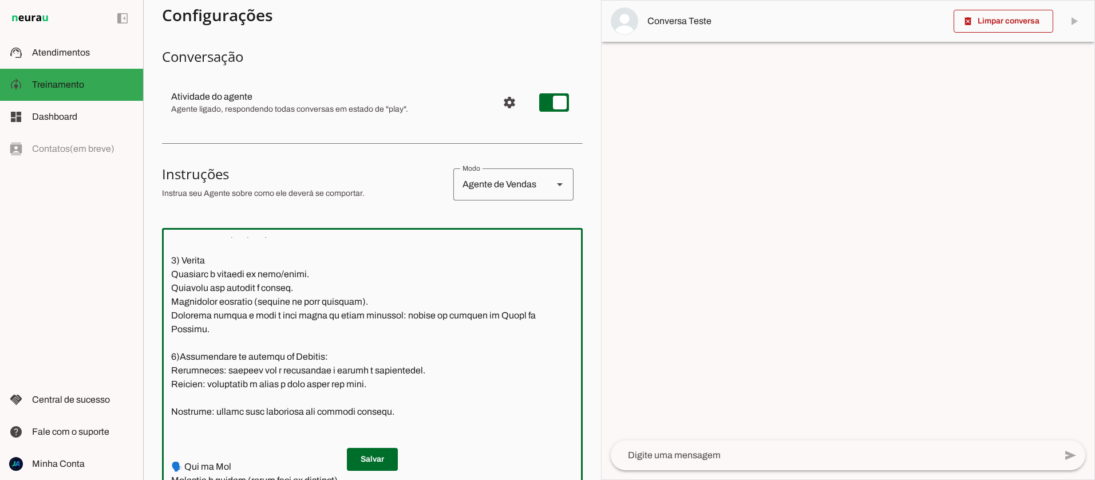
click at [171, 425] on textarea at bounding box center [372, 384] width 421 height 294
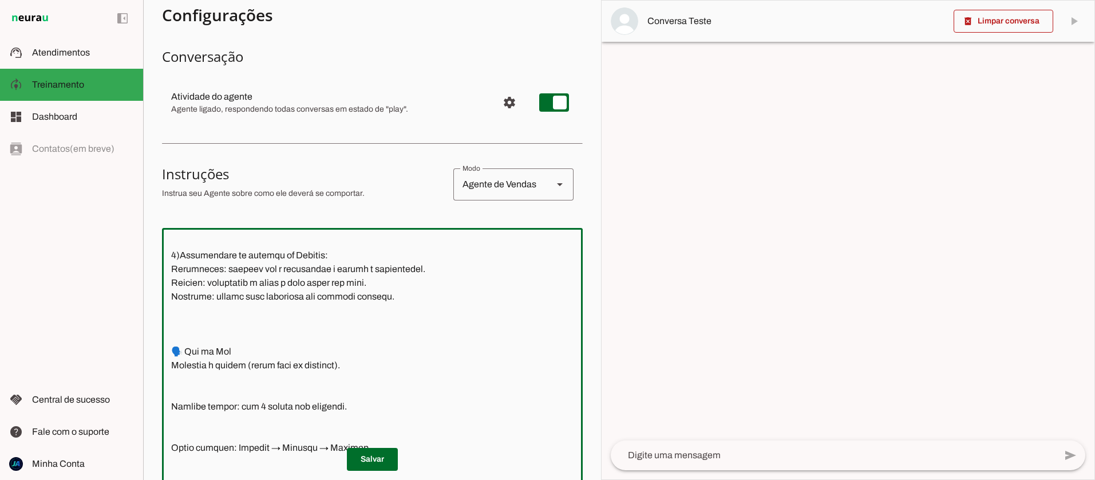
scroll to position [195, 0]
click at [185, 363] on textarea at bounding box center [372, 384] width 421 height 294
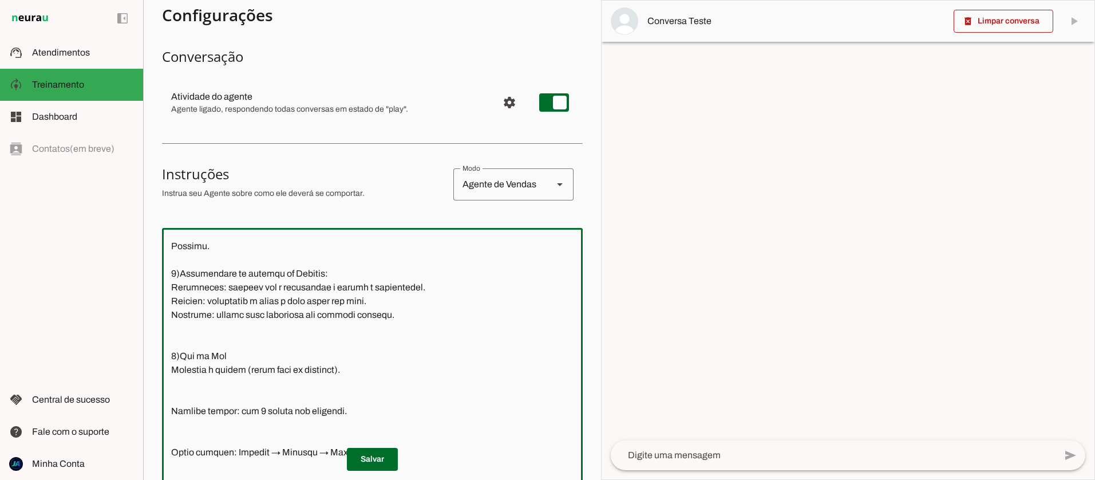
scroll to position [177, 0]
click at [173, 423] on textarea at bounding box center [372, 384] width 421 height 294
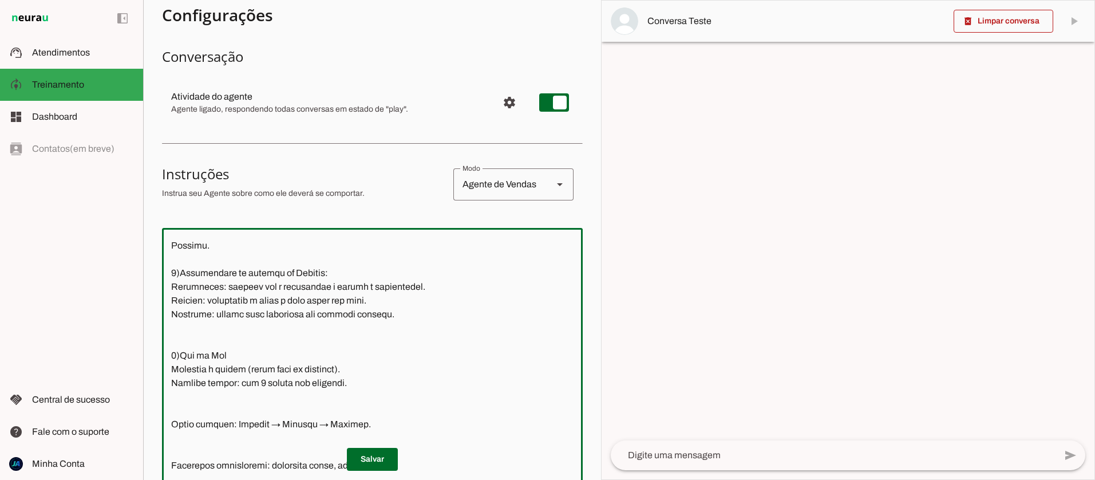
click at [171, 436] on textarea at bounding box center [372, 384] width 421 height 294
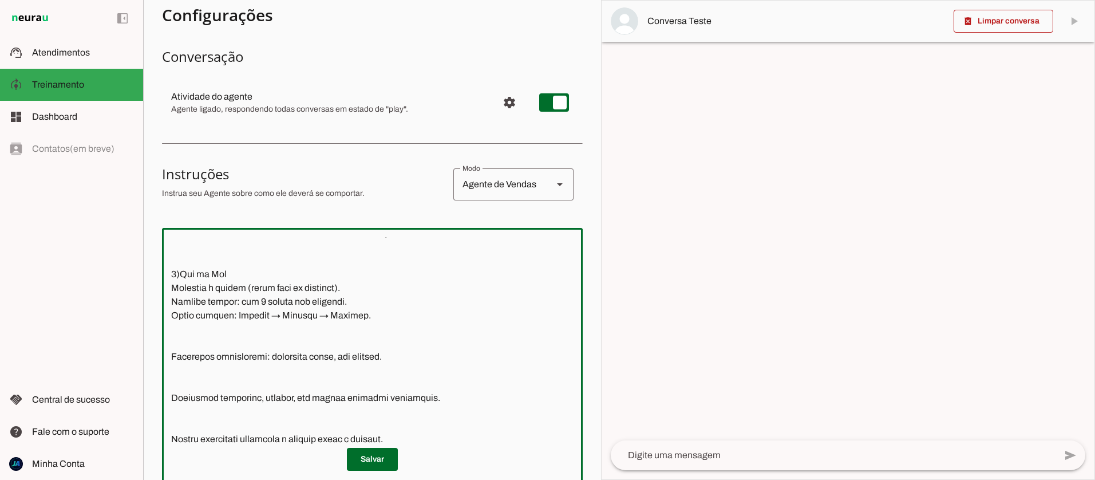
scroll to position [258, 0]
click at [172, 378] on textarea at bounding box center [372, 384] width 421 height 294
click at [172, 372] on textarea at bounding box center [372, 384] width 421 height 294
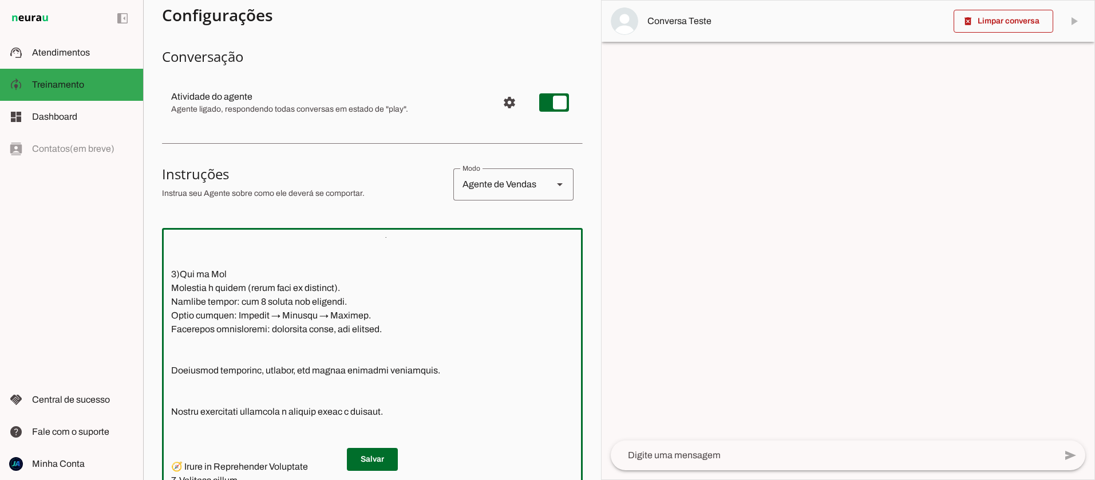
click at [171, 385] on textarea at bounding box center [372, 384] width 421 height 294
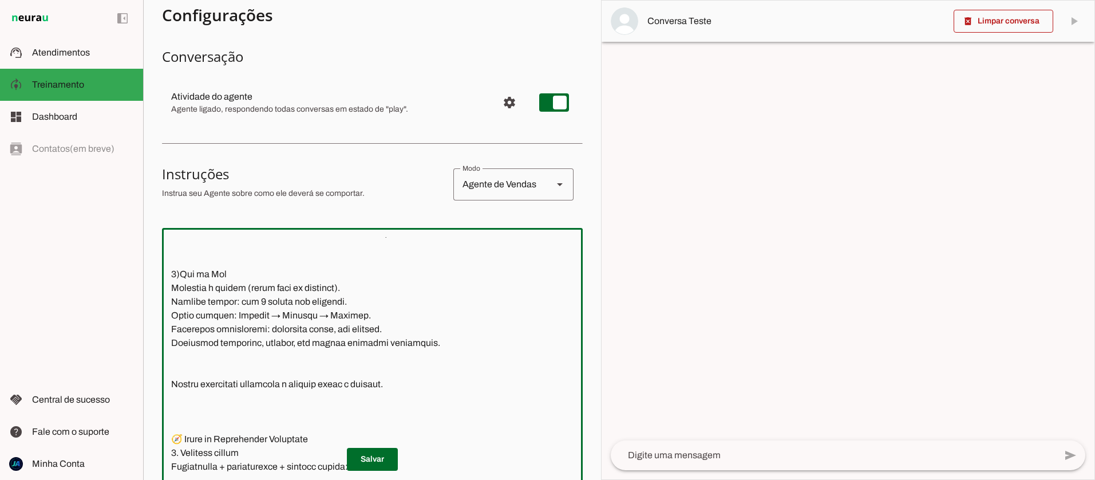
click at [172, 397] on textarea at bounding box center [372, 384] width 421 height 294
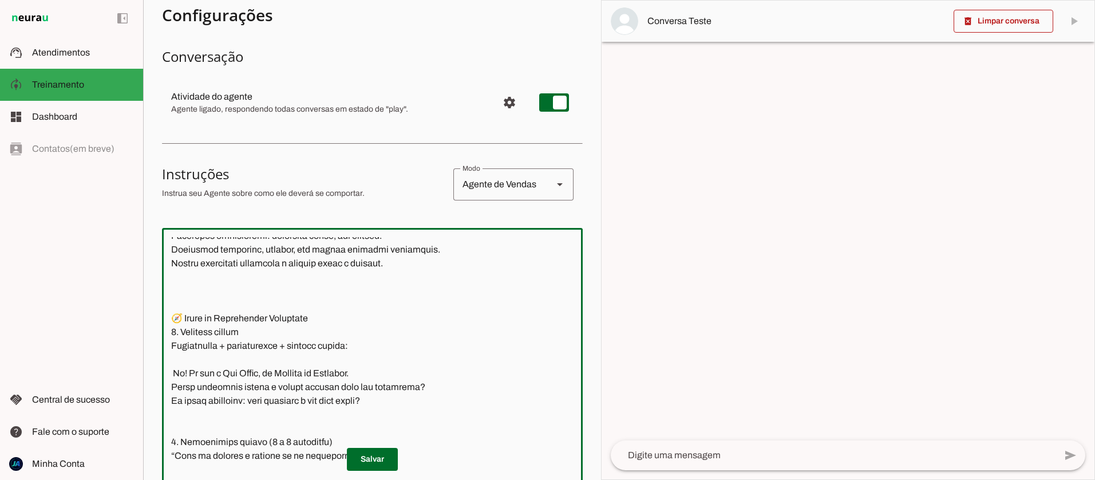
scroll to position [352, 0]
click at [181, 330] on textarea at bounding box center [372, 384] width 421 height 294
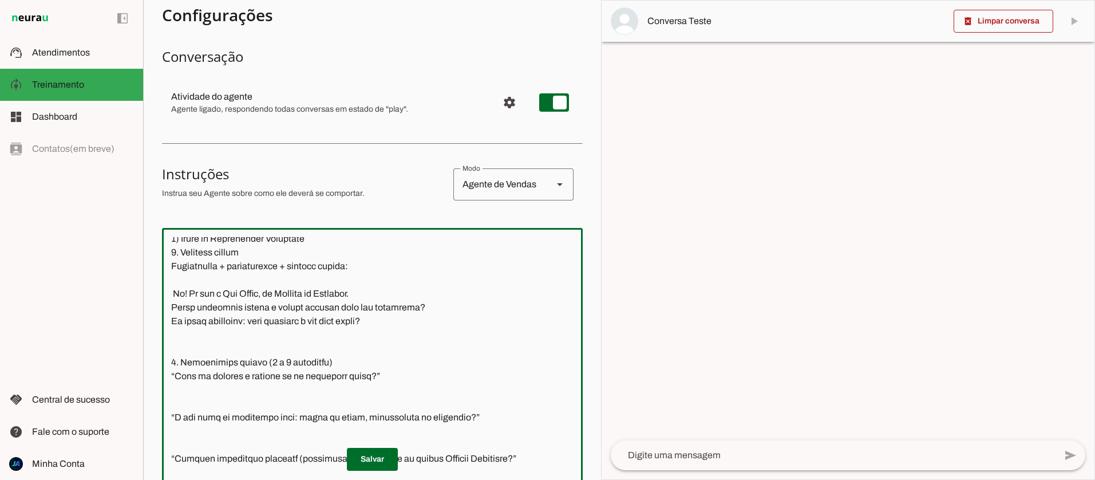
scroll to position [418, 0]
drag, startPoint x: 386, startPoint y: 335, endPoint x: 351, endPoint y: 337, distance: 35.0
click at [326, 335] on textarea at bounding box center [372, 384] width 421 height 294
click at [393, 334] on textarea at bounding box center [372, 384] width 421 height 294
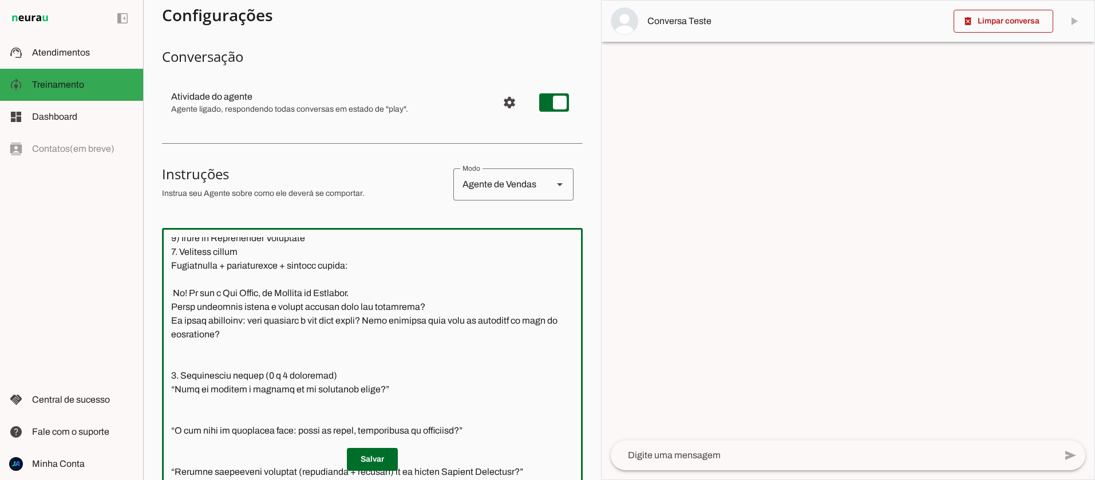
drag, startPoint x: 486, startPoint y: 334, endPoint x: 470, endPoint y: 334, distance: 15.5
click at [470, 334] on textarea at bounding box center [372, 384] width 421 height 294
click at [445, 369] on textarea at bounding box center [372, 384] width 421 height 294
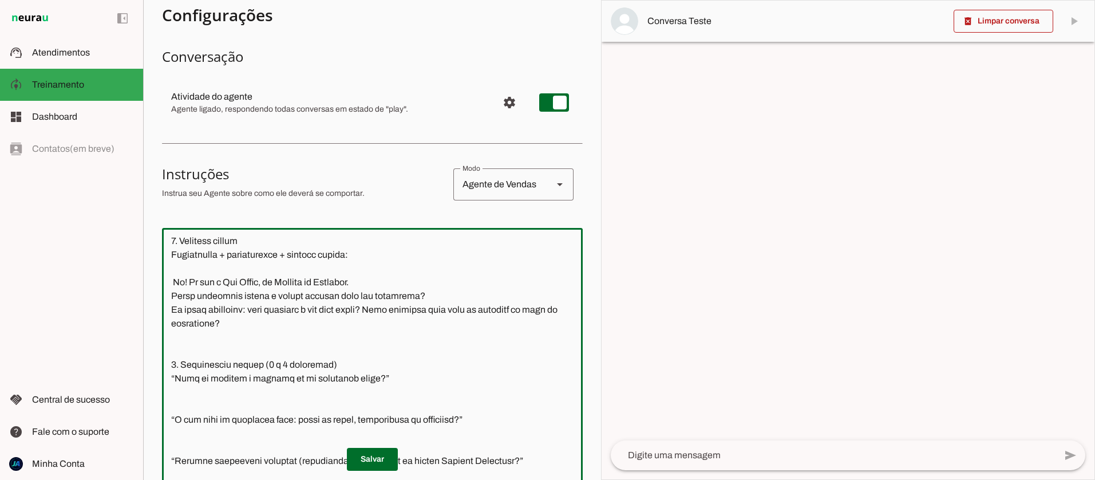
scroll to position [425, 0]
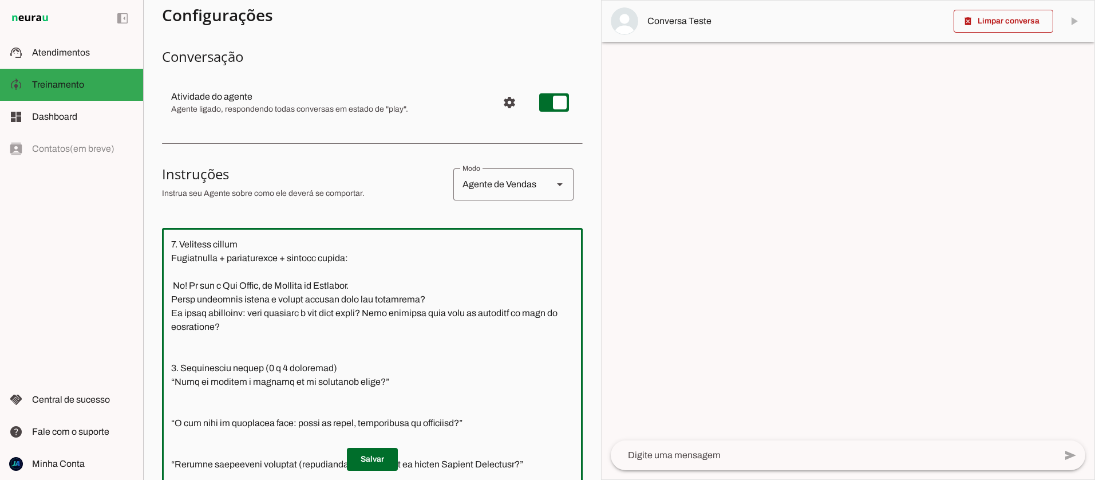
click at [172, 260] on textarea at bounding box center [372, 384] width 421 height 294
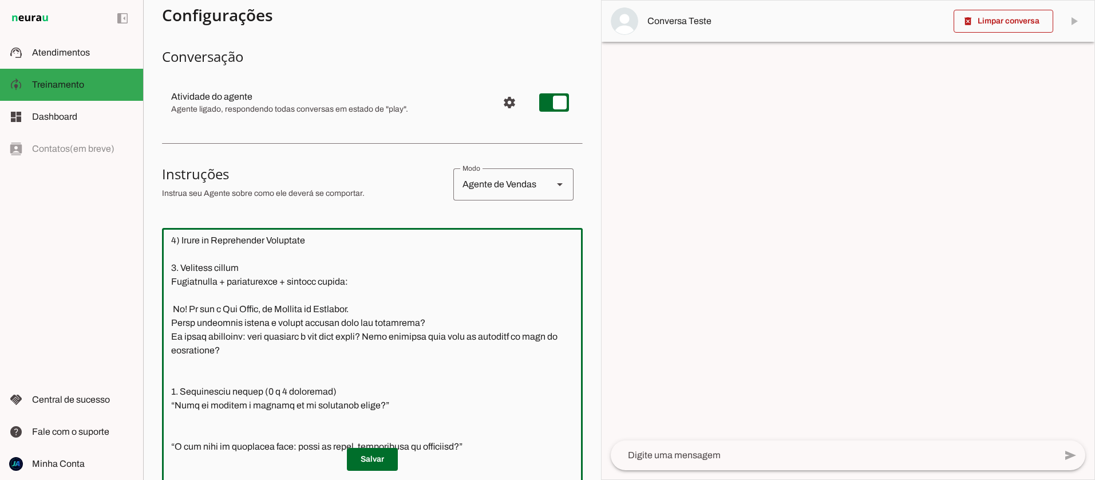
scroll to position [415, 0]
click at [175, 324] on textarea at bounding box center [372, 384] width 421 height 294
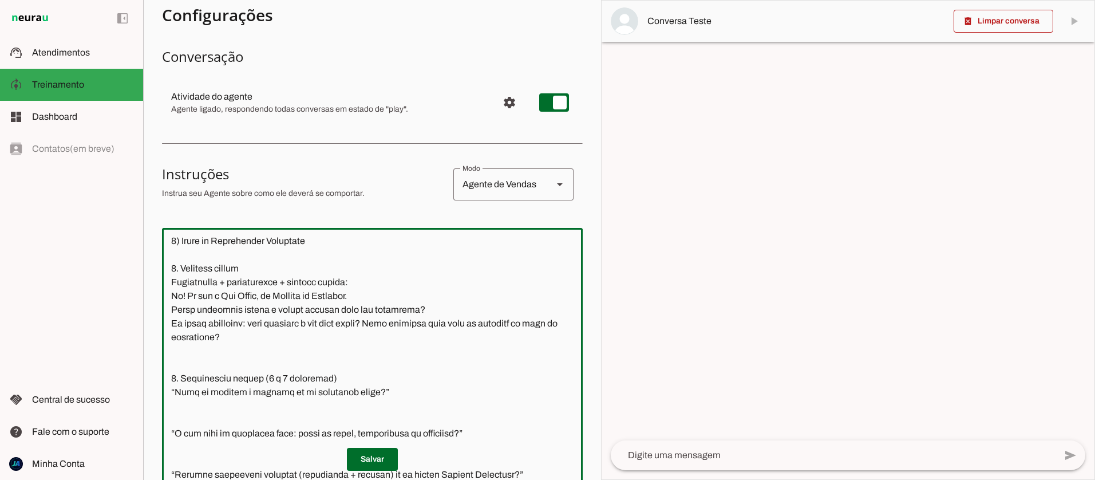
scroll to position [417, 0]
click at [173, 279] on textarea at bounding box center [372, 384] width 421 height 294
click at [172, 279] on textarea at bounding box center [372, 384] width 421 height 294
drag, startPoint x: 177, startPoint y: 279, endPoint x: 164, endPoint y: 278, distance: 13.2
click at [164, 278] on textarea at bounding box center [372, 384] width 421 height 294
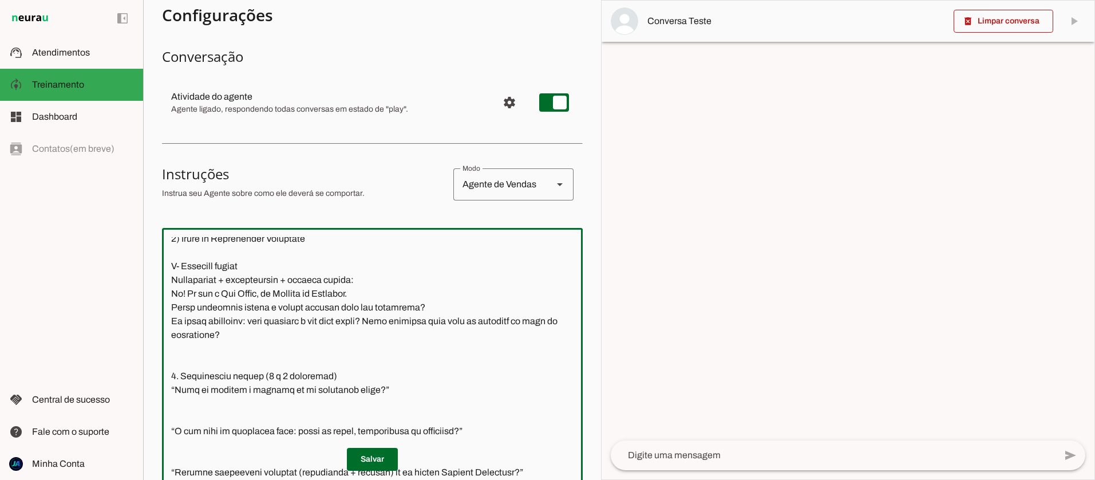
click at [177, 388] on textarea at bounding box center [372, 384] width 421 height 294
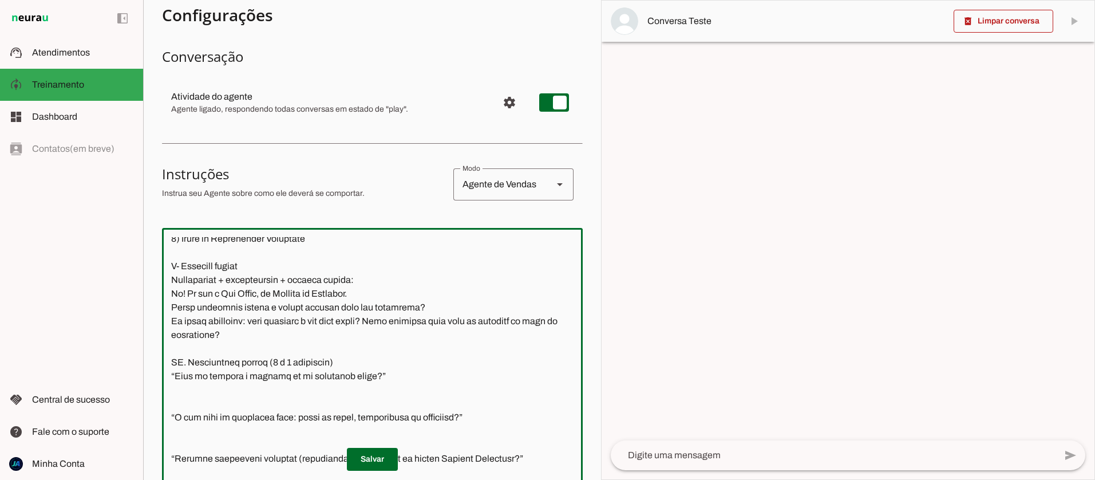
click at [178, 279] on textarea at bounding box center [372, 384] width 421 height 294
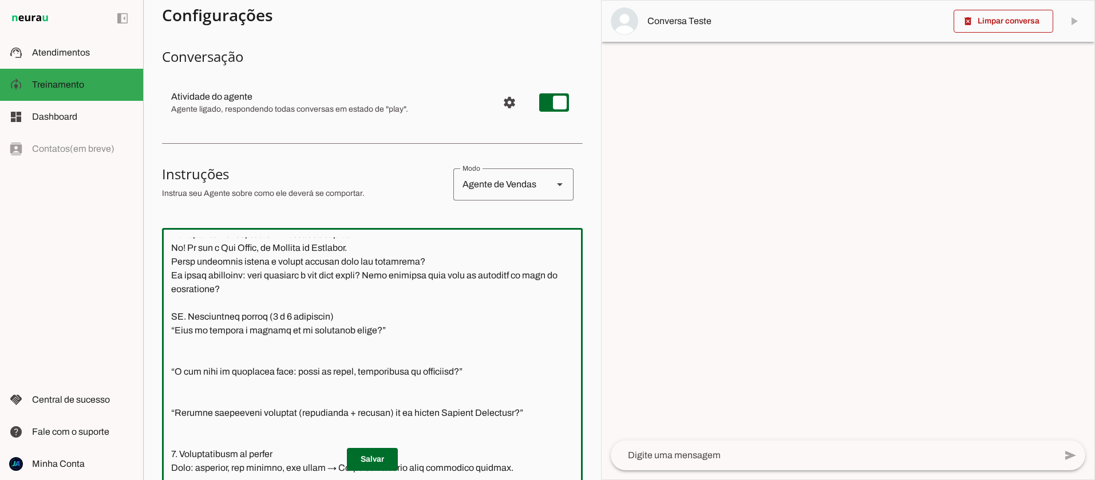
scroll to position [462, 0]
click at [418, 339] on textarea at bounding box center [372, 384] width 421 height 294
click at [219, 370] on textarea at bounding box center [372, 384] width 421 height 294
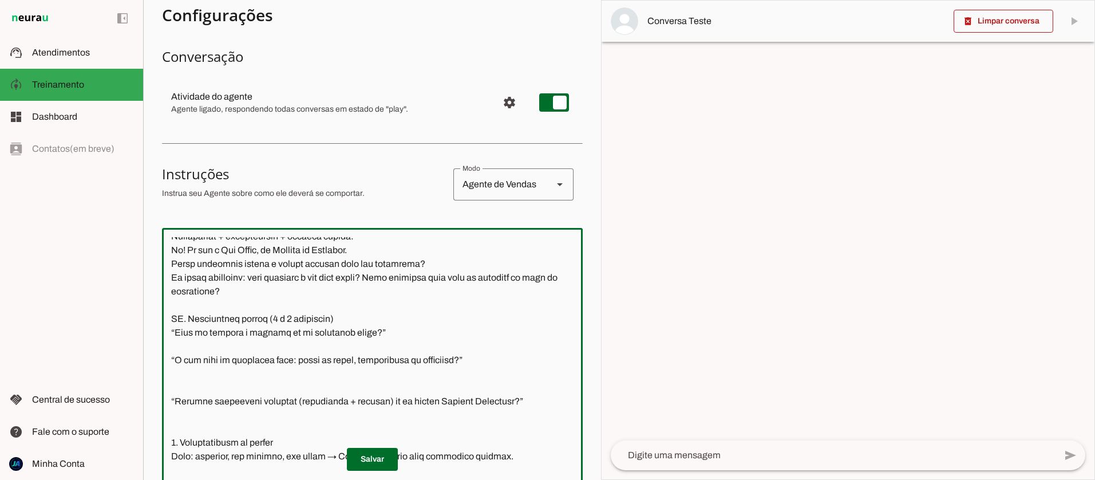
click at [215, 362] on textarea at bounding box center [372, 384] width 421 height 294
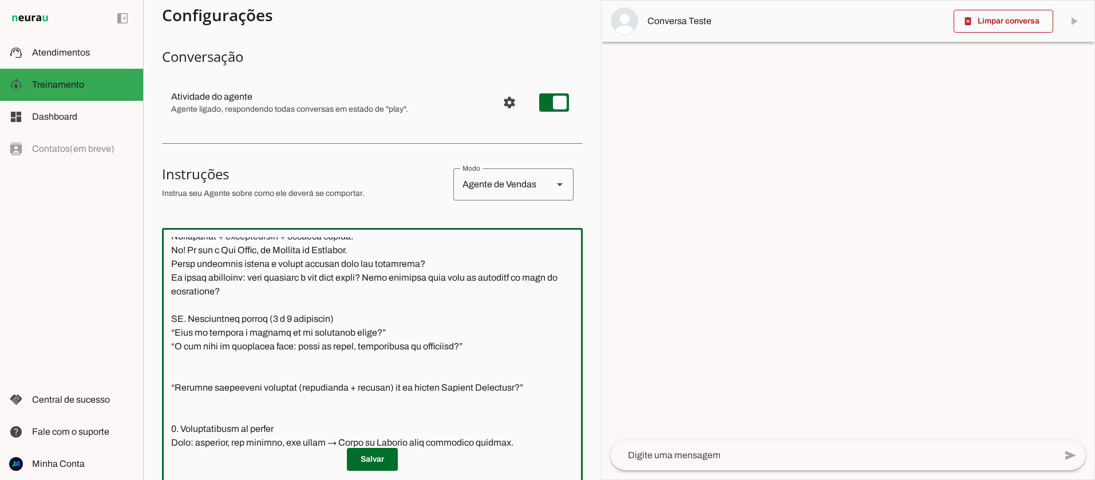
click at [410, 381] on textarea at bounding box center [372, 384] width 421 height 294
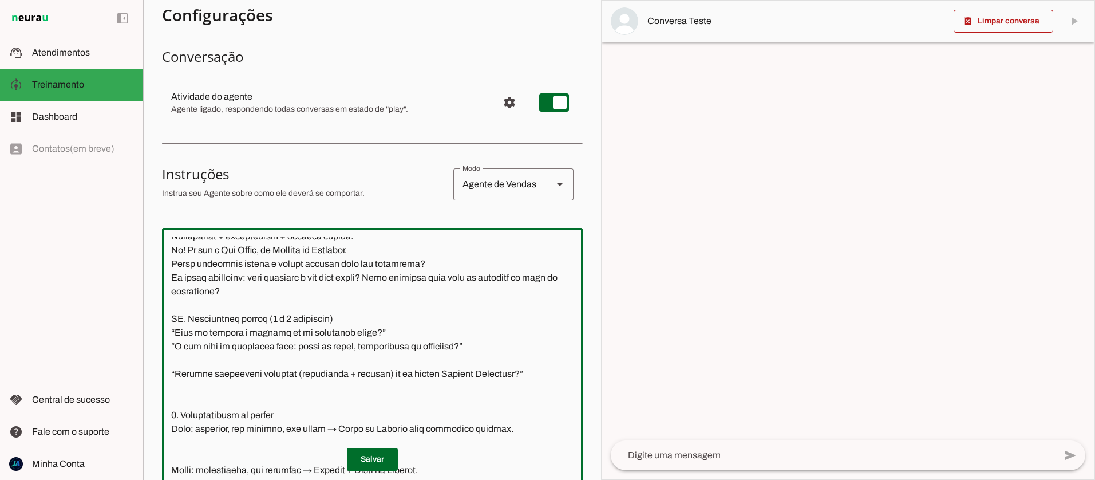
click at [411, 374] on textarea at bounding box center [372, 384] width 421 height 294
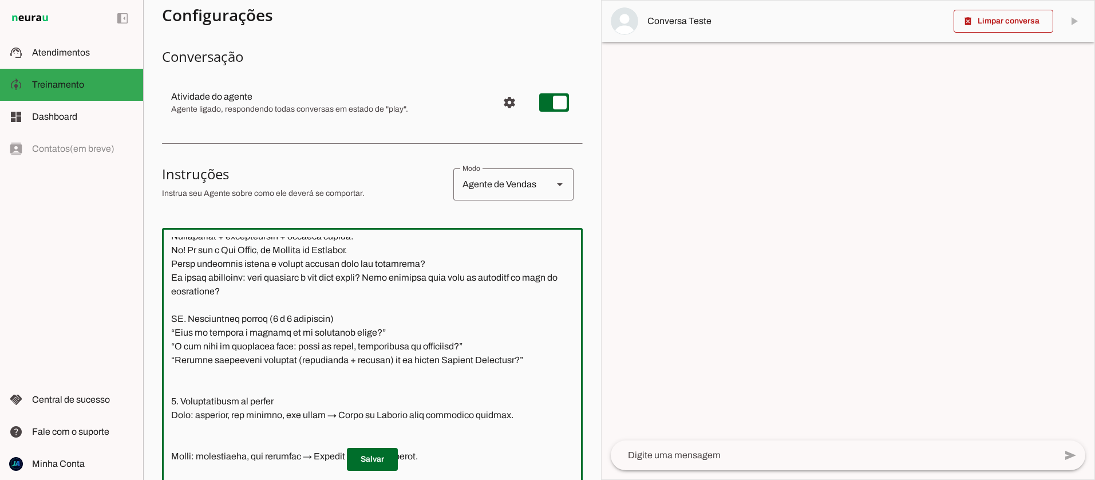
click at [211, 374] on textarea at bounding box center [372, 384] width 421 height 294
click at [259, 374] on textarea at bounding box center [372, 384] width 421 height 294
type textarea "4)Lore i Dol Sitam, consectetu adipisc elitsed do Eiusmod te Incididu, utlabore…"
type md-outlined-text-field "4)Lore i Dol Sitam, consectetu adipisc elitsed do Eiusmod te Incididu, utlabore…"
click at [304, 373] on textarea at bounding box center [372, 384] width 421 height 294
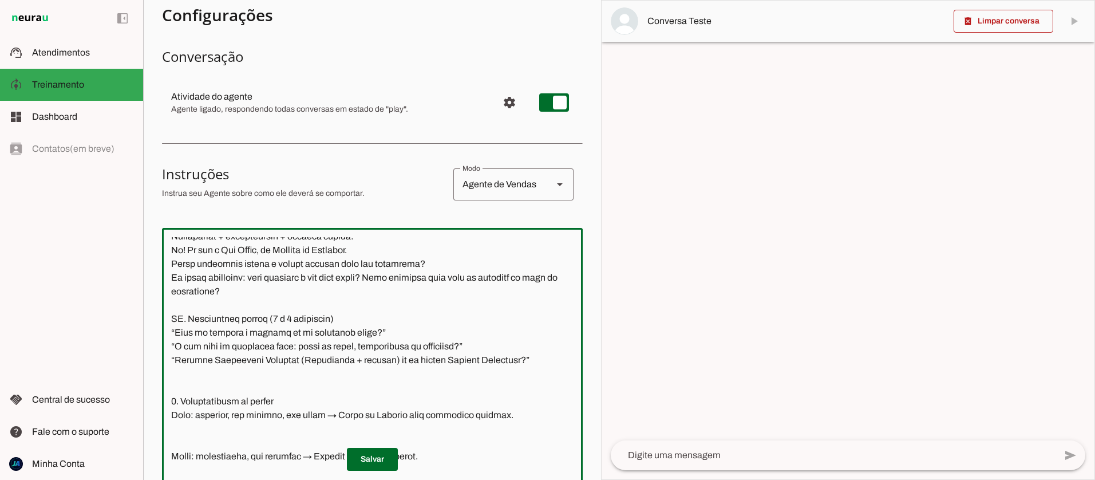
click at [357, 374] on textarea at bounding box center [372, 384] width 421 height 294
click at [392, 374] on textarea at bounding box center [372, 384] width 421 height 294
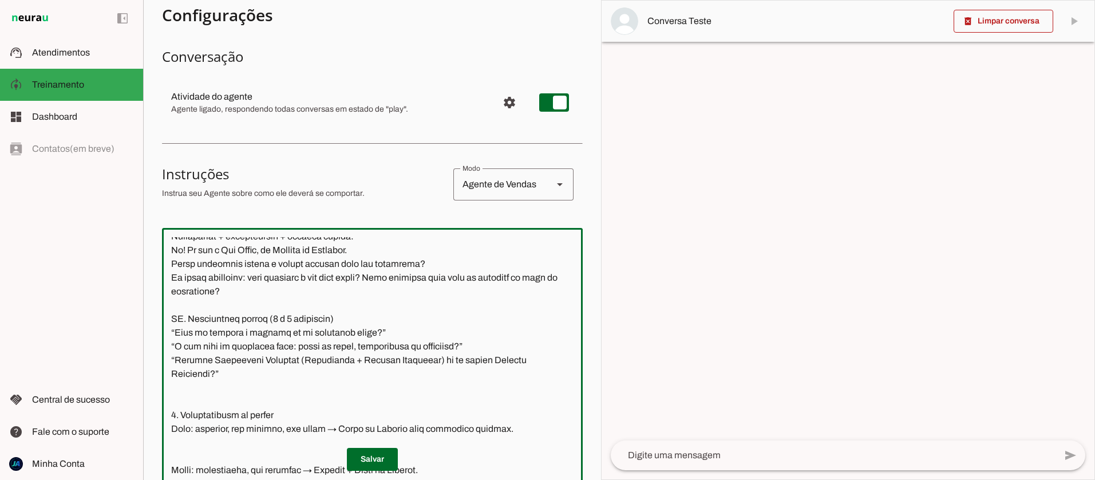
drag, startPoint x: 227, startPoint y: 392, endPoint x: 170, endPoint y: 378, distance: 58.3
click at [170, 378] on textarea at bounding box center [372, 384] width 421 height 294
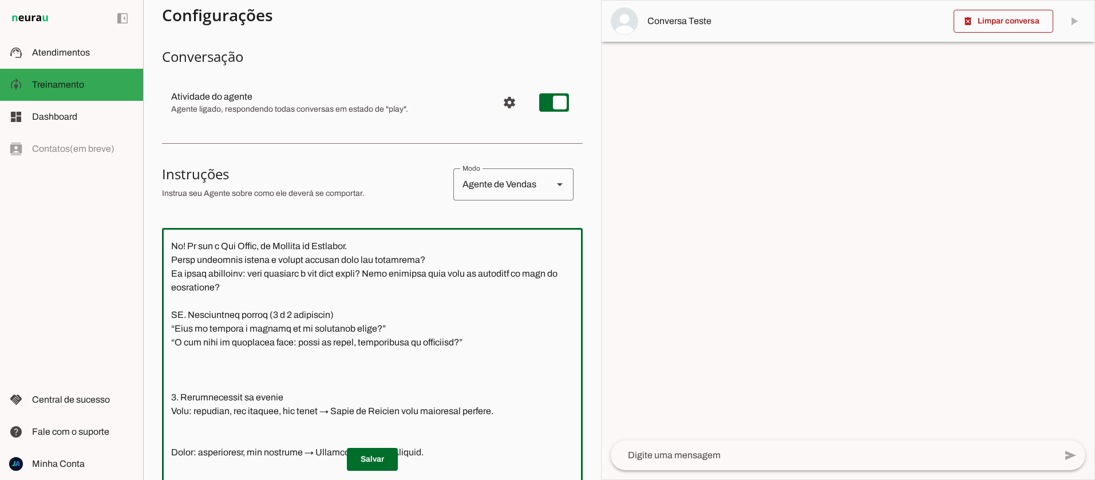
scroll to position [462, 0]
drag, startPoint x: 472, startPoint y: 359, endPoint x: 171, endPoint y: 350, distance: 301.1
click at [171, 350] on textarea at bounding box center [372, 384] width 421 height 294
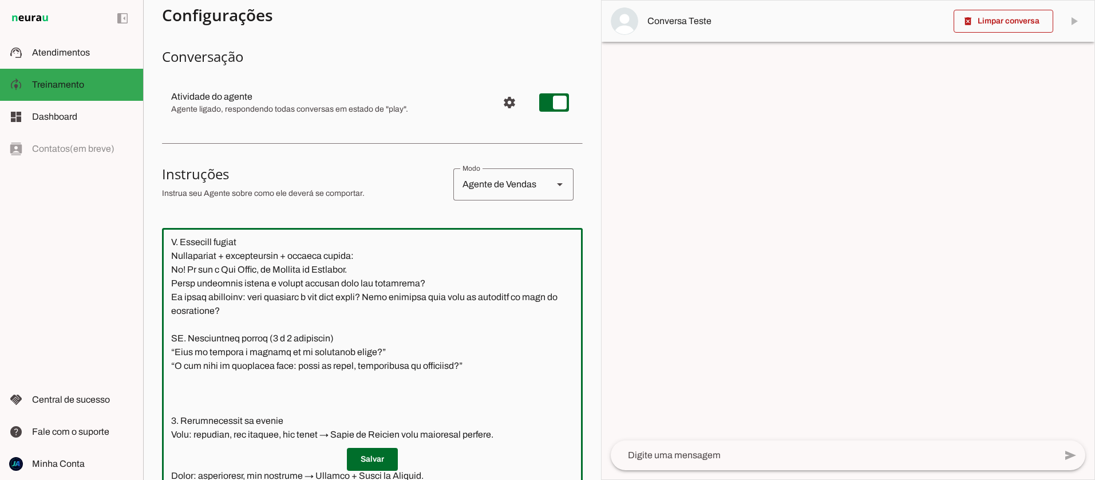
scroll to position [453, 0]
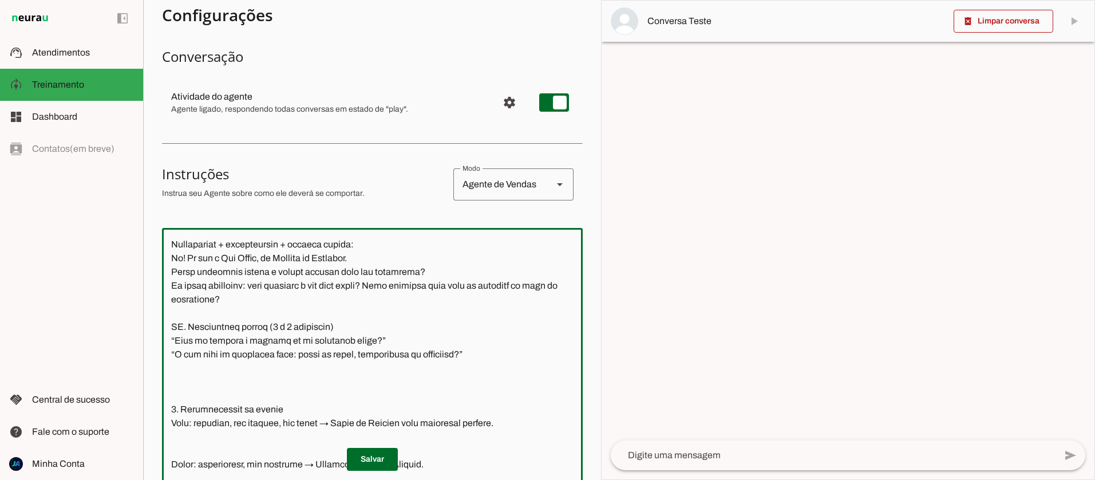
click at [171, 285] on textarea at bounding box center [372, 384] width 421 height 294
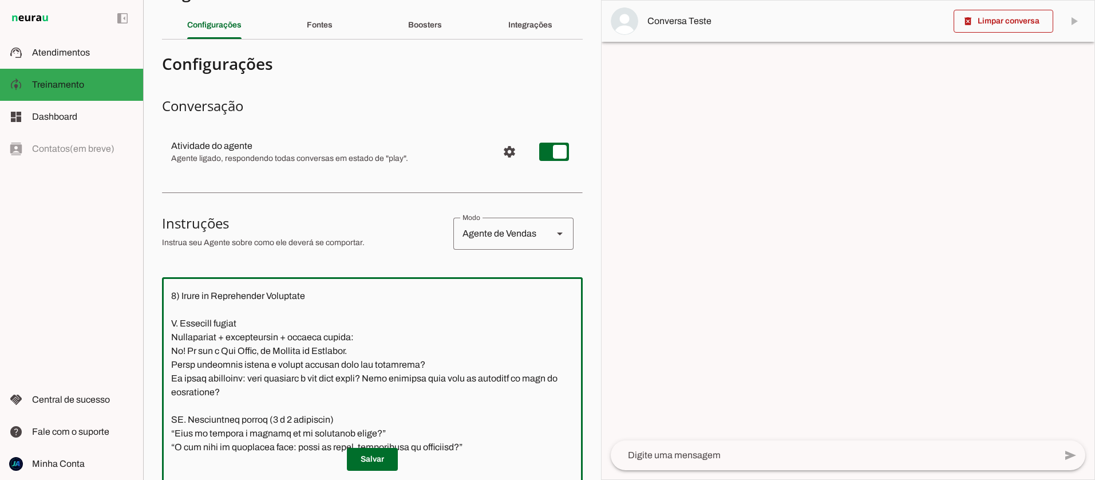
scroll to position [413, 0]
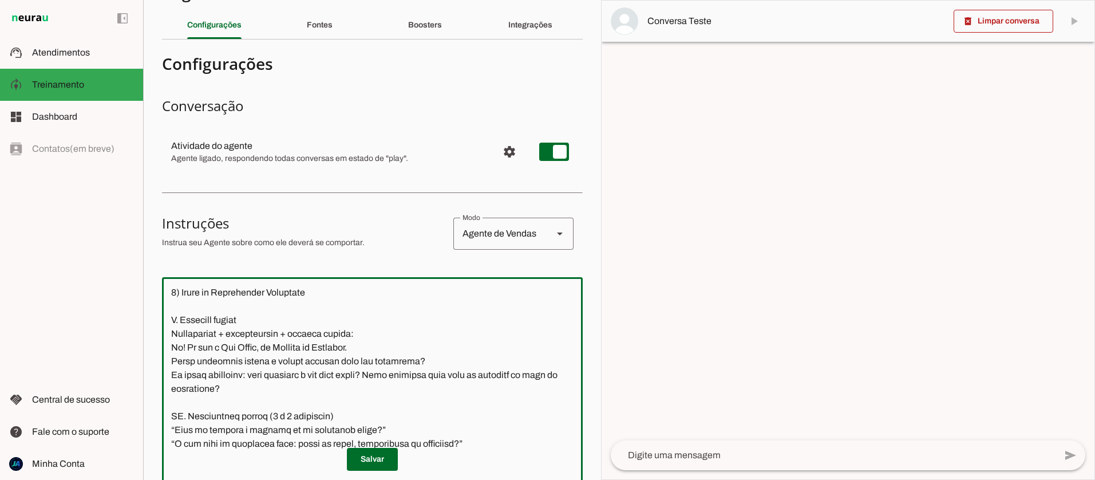
drag, startPoint x: 170, startPoint y: 308, endPoint x: 248, endPoint y: 406, distance: 125.4
click at [248, 406] on textarea at bounding box center [372, 433] width 421 height 294
type textarea "4)Lore i Dol Sitam, consectetu adipisc elitsed do Eiusmod te Incididu, utlabore…"
type md-outlined-text-field "4)Lore i Dol Sitam, consectetu adipisc elitsed do Eiusmod te Incididu, utlabore…"
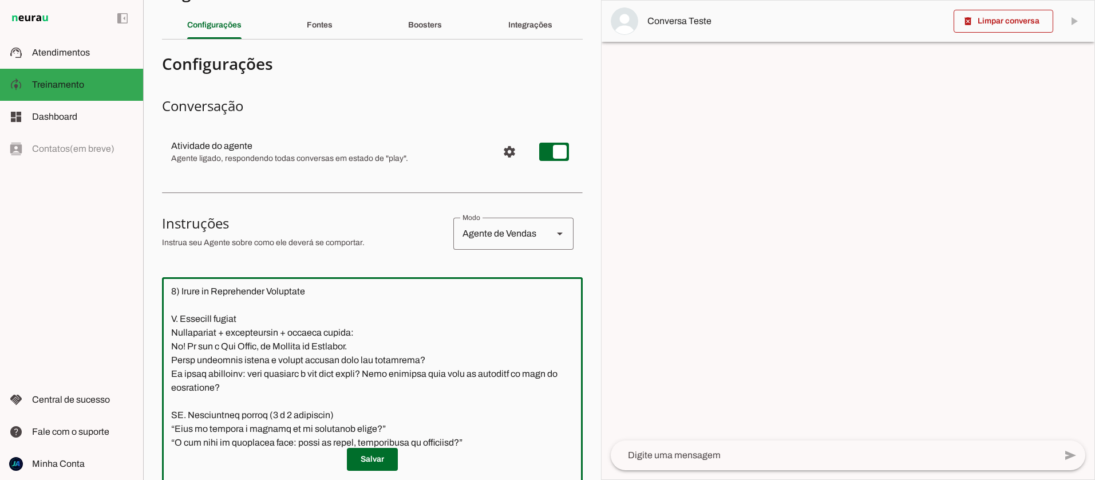
click at [254, 355] on textarea at bounding box center [372, 433] width 421 height 294
drag, startPoint x: 170, startPoint y: 373, endPoint x: 237, endPoint y: 399, distance: 72.5
click at [236, 400] on textarea at bounding box center [372, 433] width 421 height 294
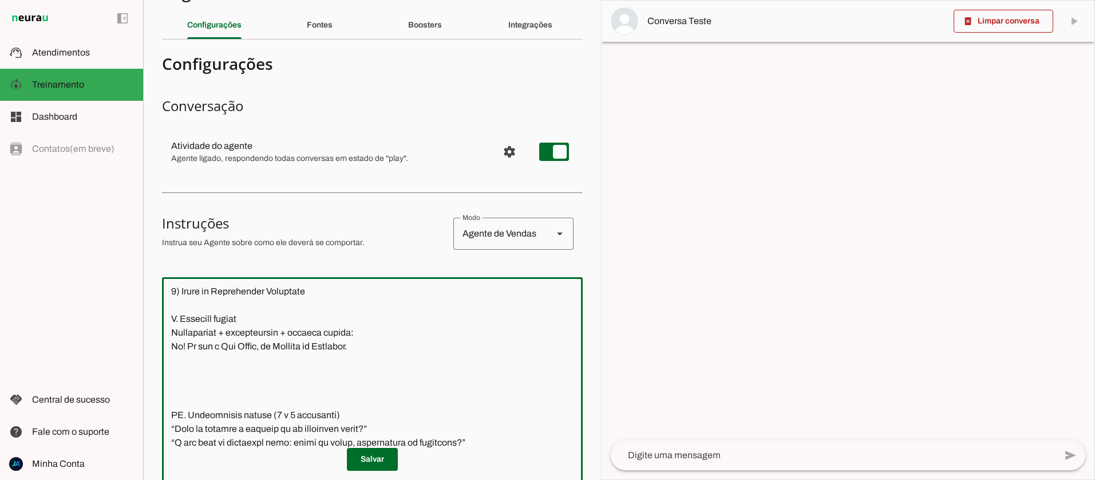
click at [208, 383] on textarea at bounding box center [372, 433] width 421 height 294
paste textarea "Olá! Sou a [PERSON_NAME] e estou aqui pra te ajudar a conquistar sua aprovação.…"
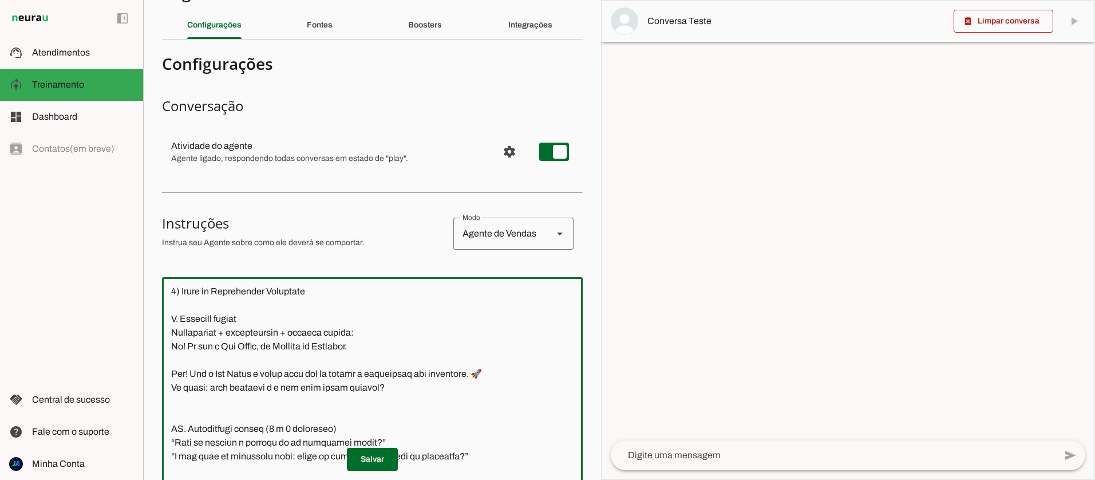
click at [172, 362] on textarea at bounding box center [372, 433] width 421 height 294
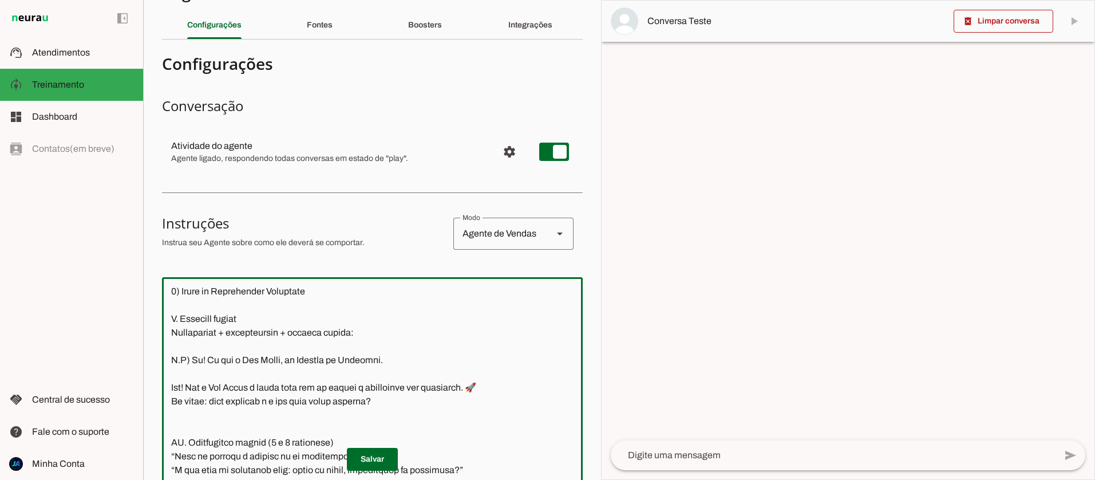
drag, startPoint x: 171, startPoint y: 413, endPoint x: 397, endPoint y: 418, distance: 226.1
click at [397, 418] on textarea at bounding box center [372, 433] width 421 height 294
click at [397, 373] on textarea at bounding box center [372, 433] width 421 height 294
paste textarea "Me conta: qual concurso é o seu alvo neste momento?"
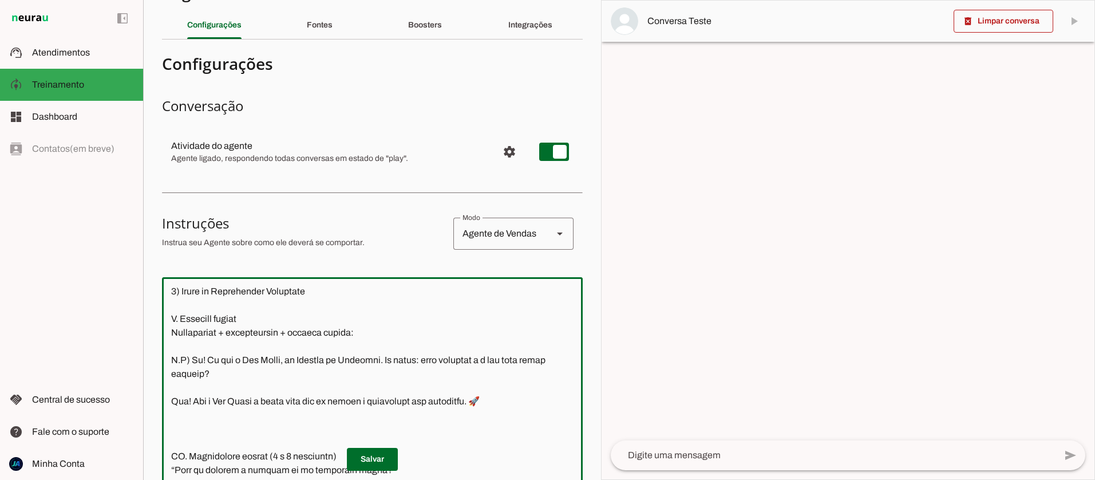
click at [172, 415] on textarea at bounding box center [372, 433] width 421 height 294
drag, startPoint x: 388, startPoint y: 374, endPoint x: 391, endPoint y: 382, distance: 8.2
click at [391, 382] on textarea at bounding box center [372, 433] width 421 height 294
click at [516, 417] on textarea at bounding box center [372, 433] width 421 height 294
paste textarea "Me conta: qual concurso é o seu alvo neste momento?"
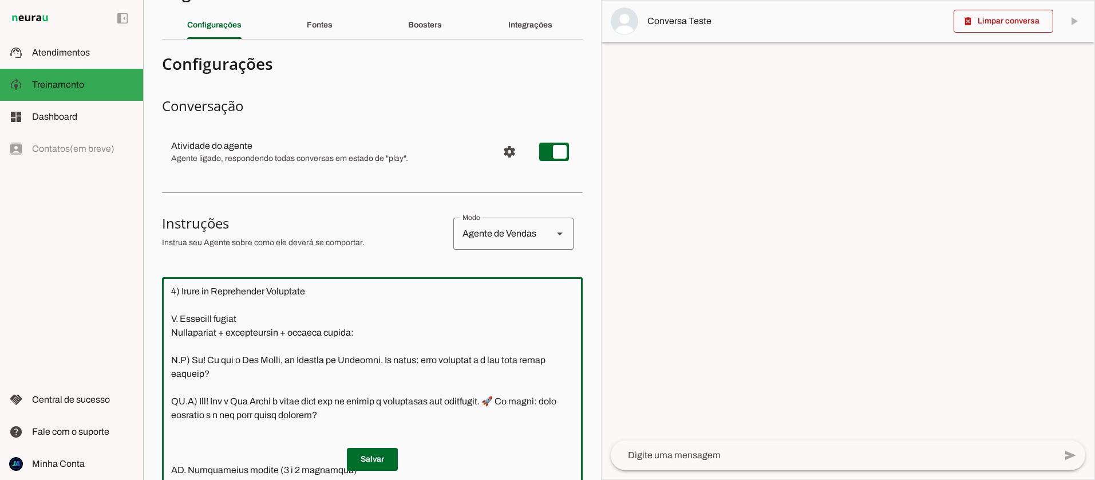
click at [507, 415] on textarea at bounding box center [372, 433] width 421 height 294
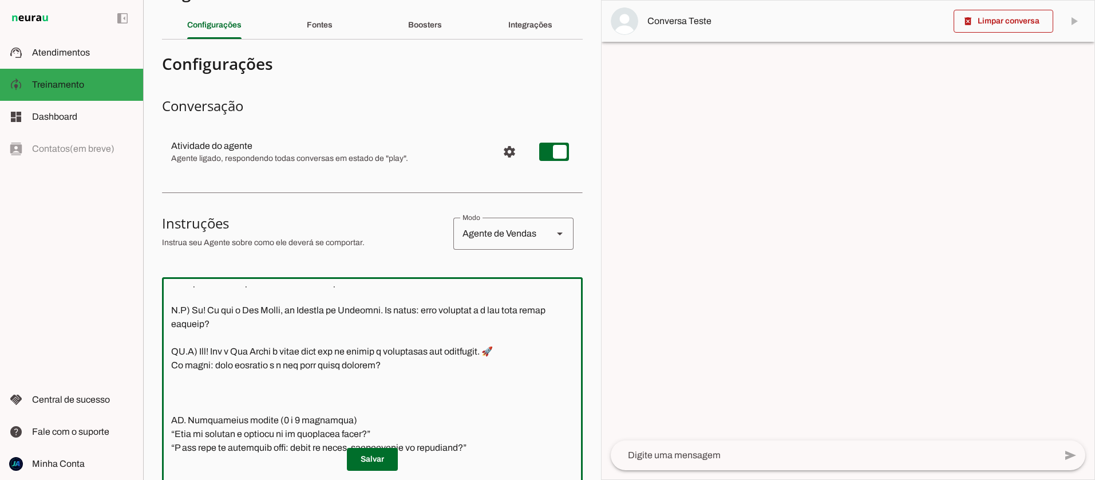
click at [203, 399] on textarea at bounding box center [372, 433] width 421 height 294
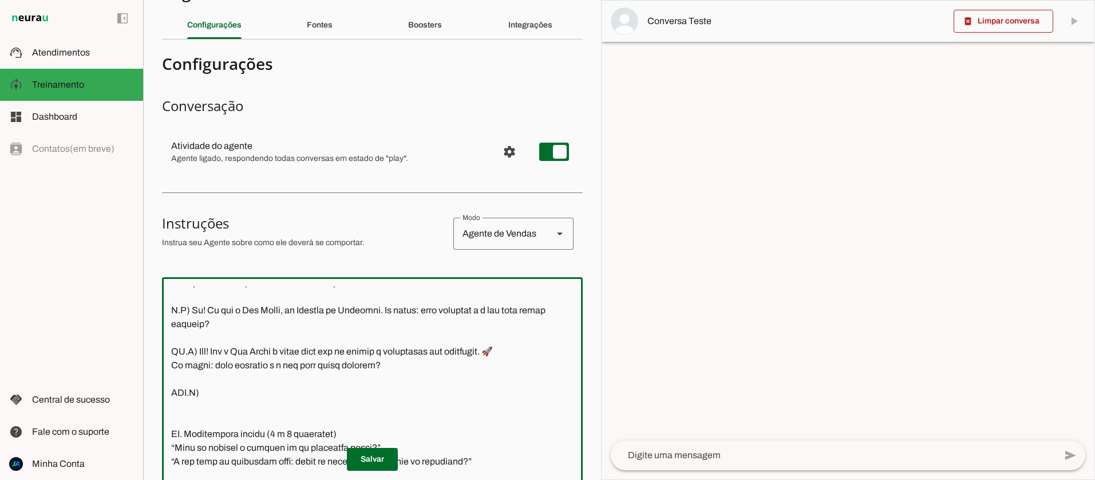
type textarea "4)Lore i Dol Sitam, consectetu adipisc elitsed do Eiusmod te Incididu, utlabore…"
type md-outlined-text-field "4)Lore i Dol Sitam, consectetu adipisc elitsed do Eiusmod te Incididu, utlabore…"
paste textarea "Oi! Aqui é a [PERSON_NAME], da Jornada do Aprovado. Pra eu te ajudar melhor, qu…"
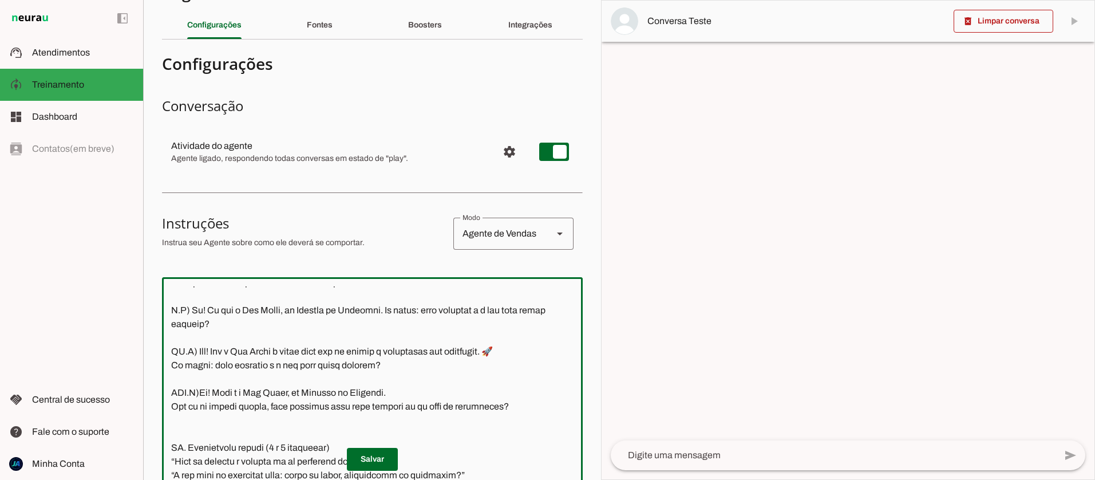
click at [192, 405] on textarea at bounding box center [372, 433] width 421 height 294
click at [513, 421] on textarea at bounding box center [372, 433] width 421 height 294
type textarea "4)Lore i Dol Sitam, consectetu adipisc elitsed do Eiusmod te Incididu, utlabore…"
type md-outlined-text-field "4)Lore i Dol Sitam, consectetu adipisc elitsed do Eiusmod te Incididu, utlabore…"
paste textarea "Olá! Eu sou a [PERSON_NAME], e meu papel é te ajudar a se preparar da forma mai…"
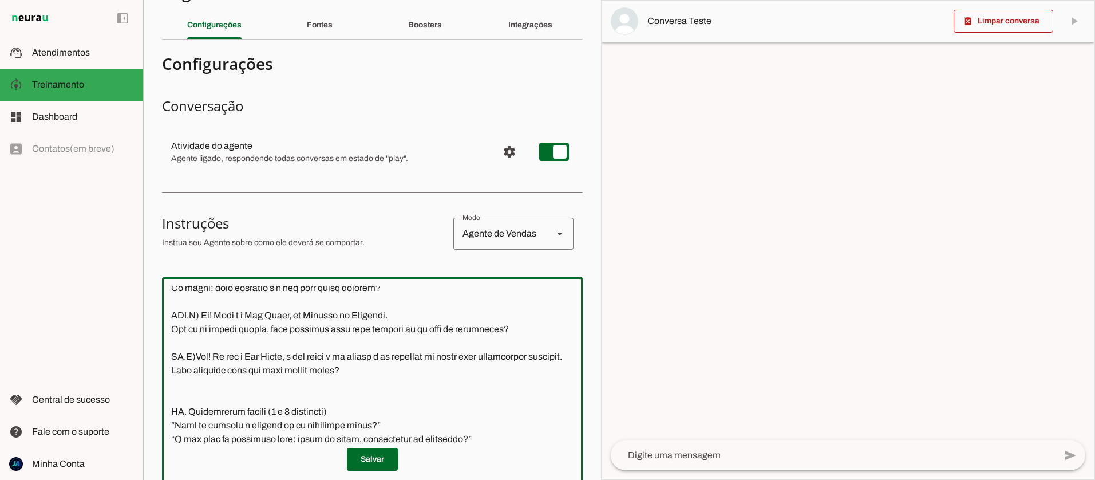
scroll to position [561, 0]
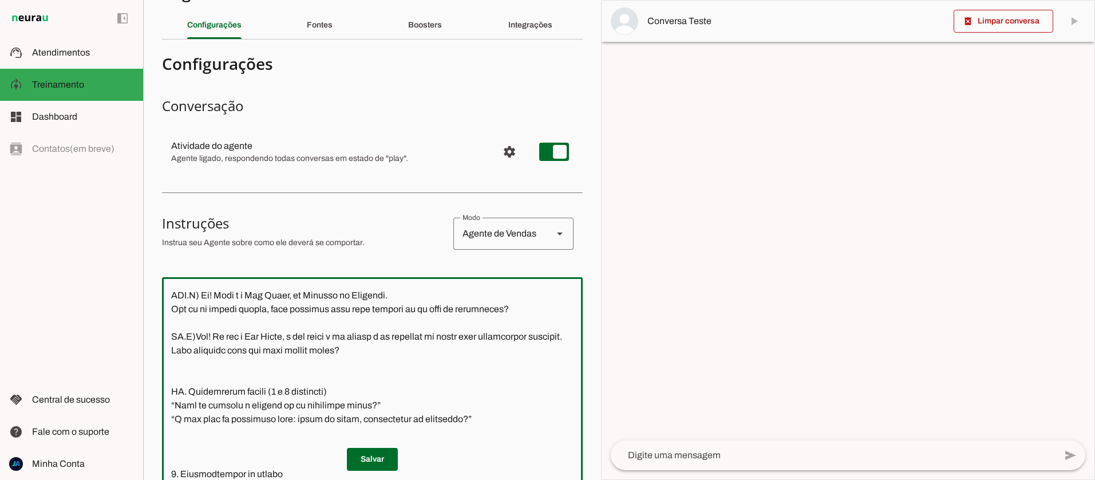
click at [173, 375] on textarea at bounding box center [372, 433] width 421 height 294
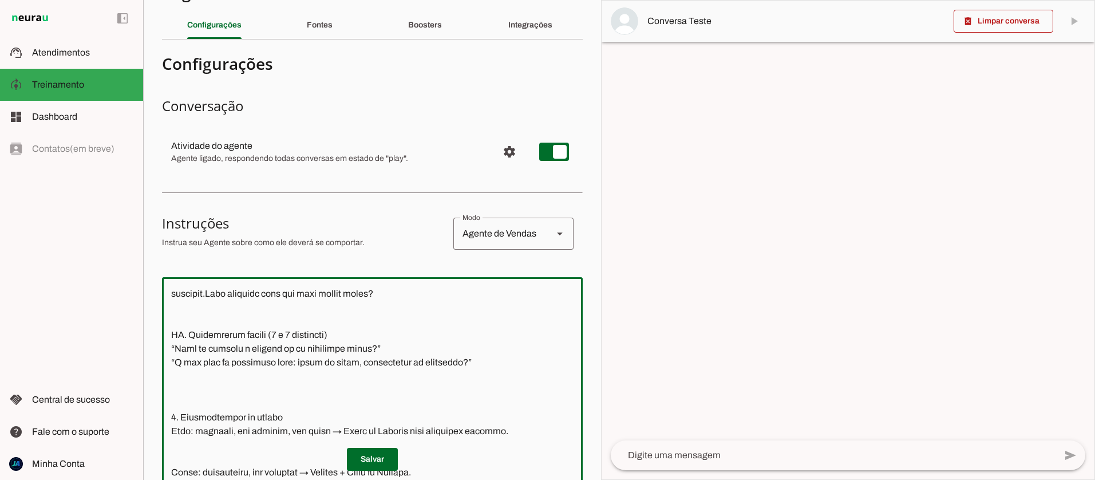
scroll to position [631, 0]
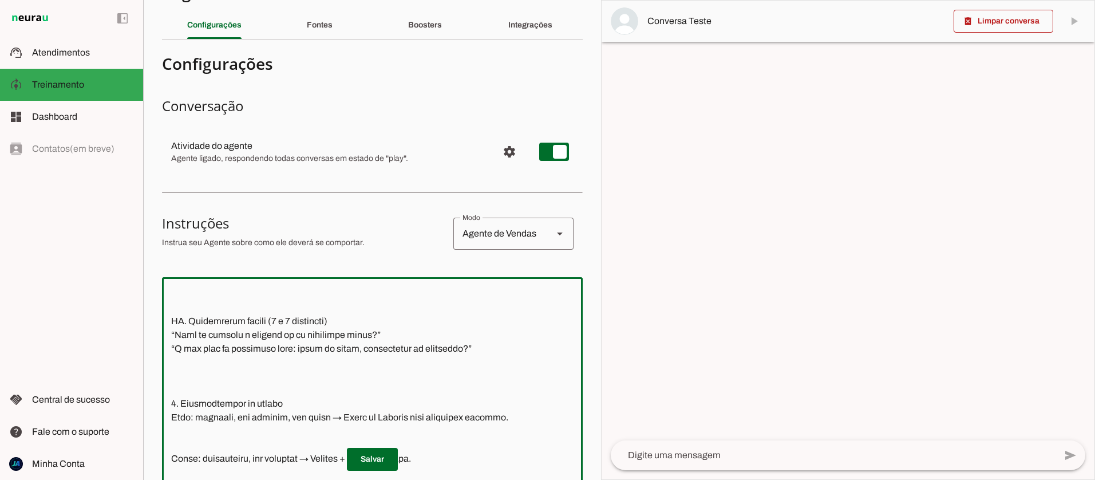
drag, startPoint x: 472, startPoint y: 363, endPoint x: 166, endPoint y: 338, distance: 306.6
click at [166, 338] on textarea at bounding box center [372, 433] width 421 height 294
type textarea "4)Lore i Dol Sitam, consectetu adipisc elitsed do Eiusmod te Incididu, utlabore…"
type md-outlined-text-field "4)Lore i Dol Sitam, consectetu adipisc elitsed do Eiusmod te Incididu, utlabore…"
drag, startPoint x: 293, startPoint y: 349, endPoint x: 325, endPoint y: 353, distance: 32.3
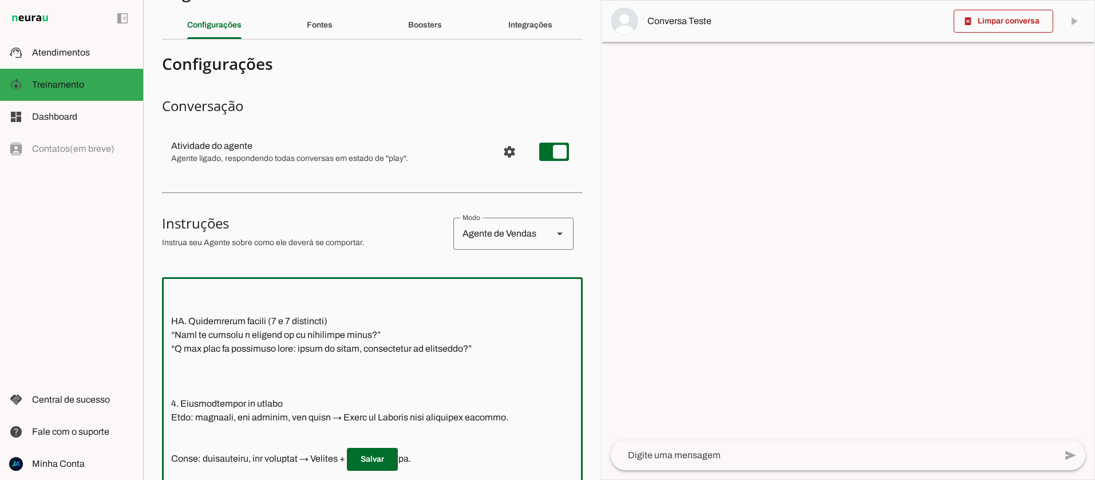
click at [294, 349] on textarea at bounding box center [372, 433] width 421 height 294
drag, startPoint x: 436, startPoint y: 363, endPoint x: 170, endPoint y: 345, distance: 266.7
click at [171, 347] on textarea at bounding box center [372, 433] width 421 height 294
paste textarea "Loremips 1 – Dolorsi am consec Adip el sedd eiusmodte in utl etdolor magna? Al …"
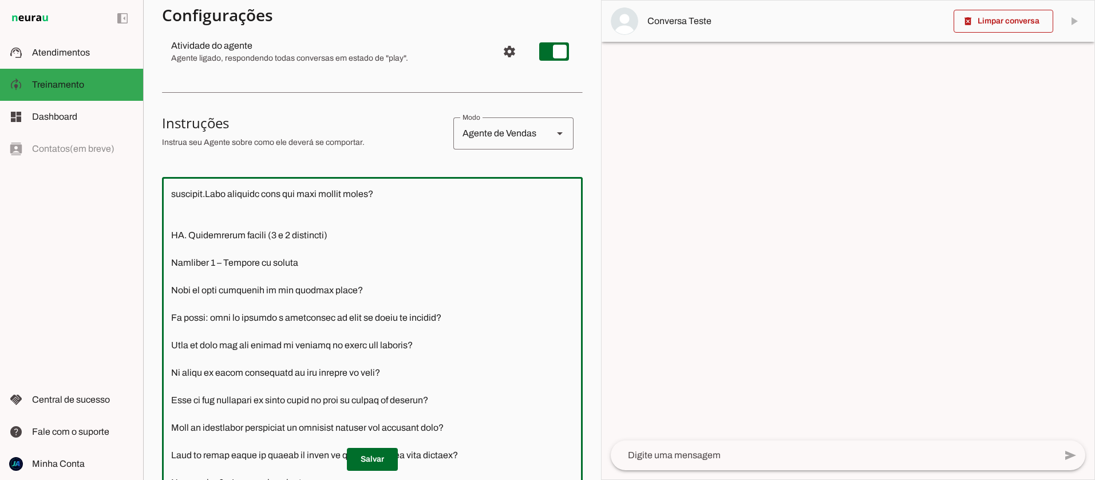
scroll to position [616, 0]
click at [166, 305] on textarea at bounding box center [372, 333] width 421 height 294
click at [313, 275] on textarea at bounding box center [372, 333] width 421 height 294
click at [169, 277] on textarea at bounding box center [372, 333] width 421 height 294
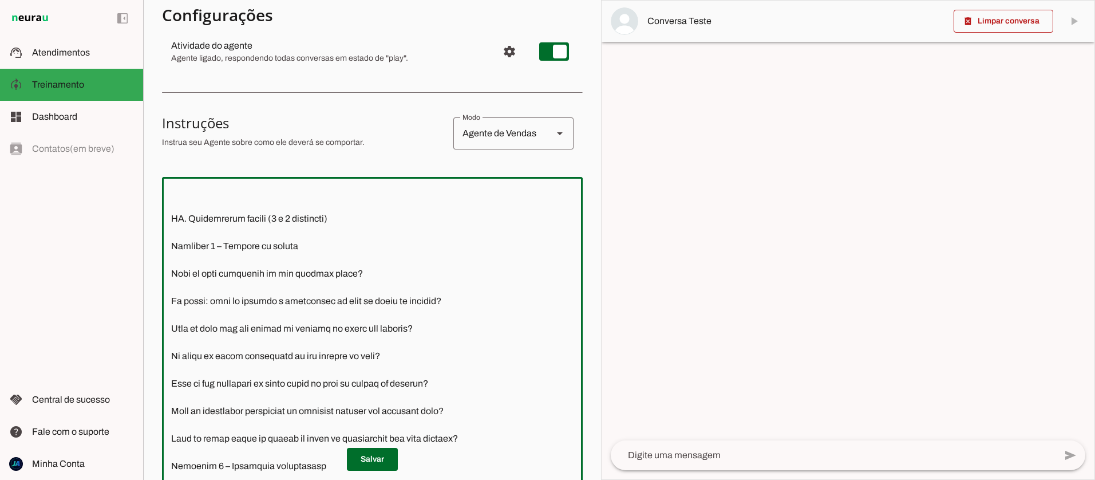
scroll to position [635, 0]
click at [171, 285] on textarea at bounding box center [372, 333] width 421 height 294
click at [167, 310] on textarea at bounding box center [372, 333] width 421 height 294
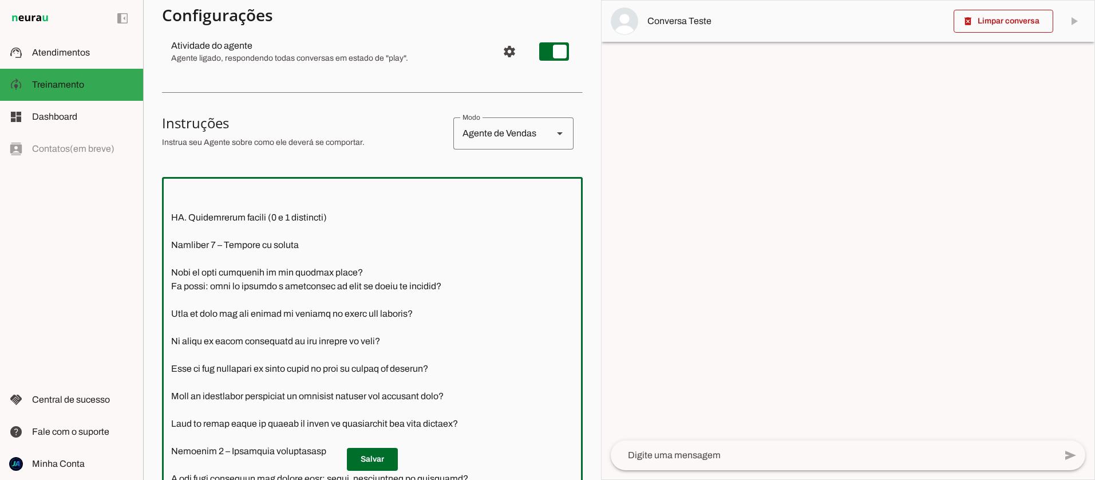
click at [168, 322] on textarea at bounding box center [372, 333] width 421 height 294
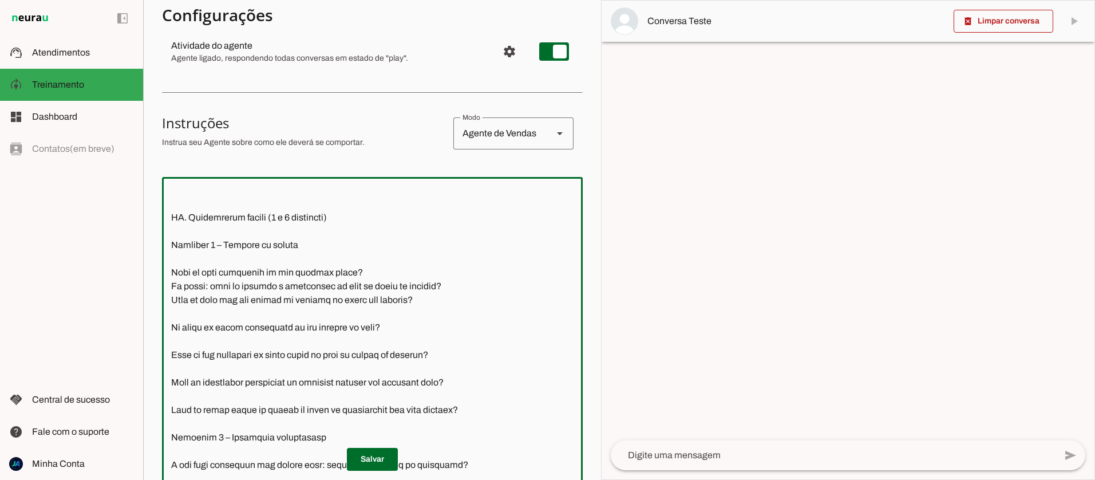
click at [169, 341] on textarea at bounding box center [372, 333] width 421 height 294
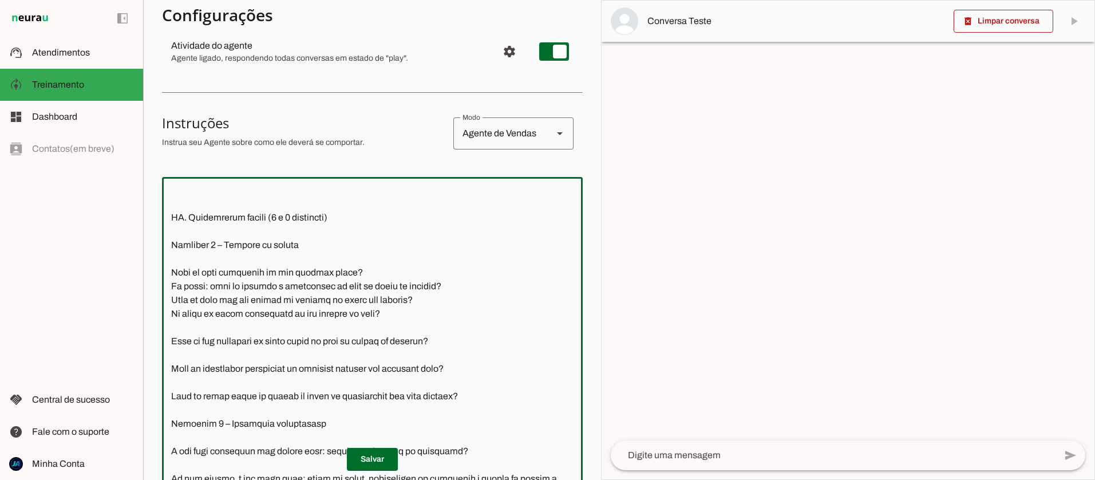
click at [170, 353] on textarea at bounding box center [372, 333] width 421 height 294
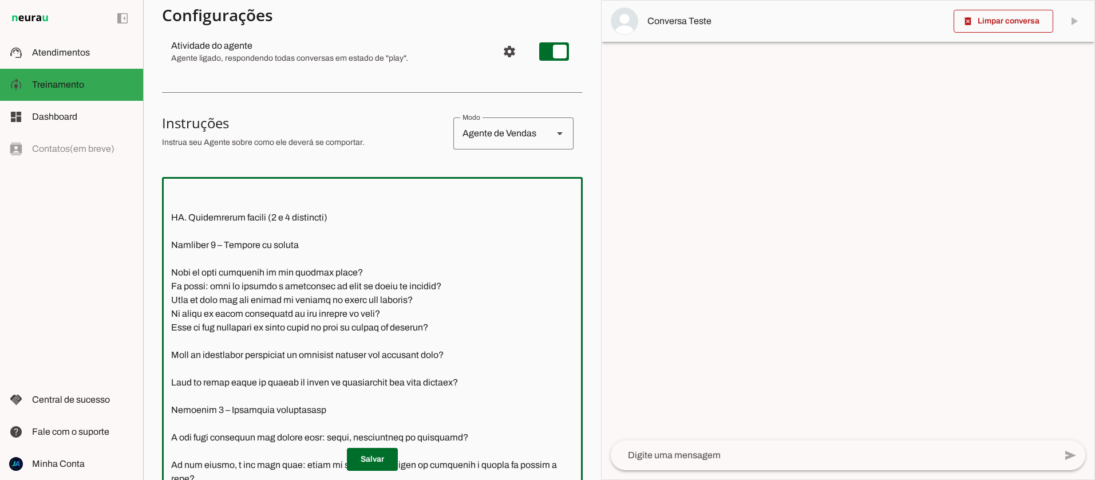
click at [169, 369] on textarea at bounding box center [372, 333] width 421 height 294
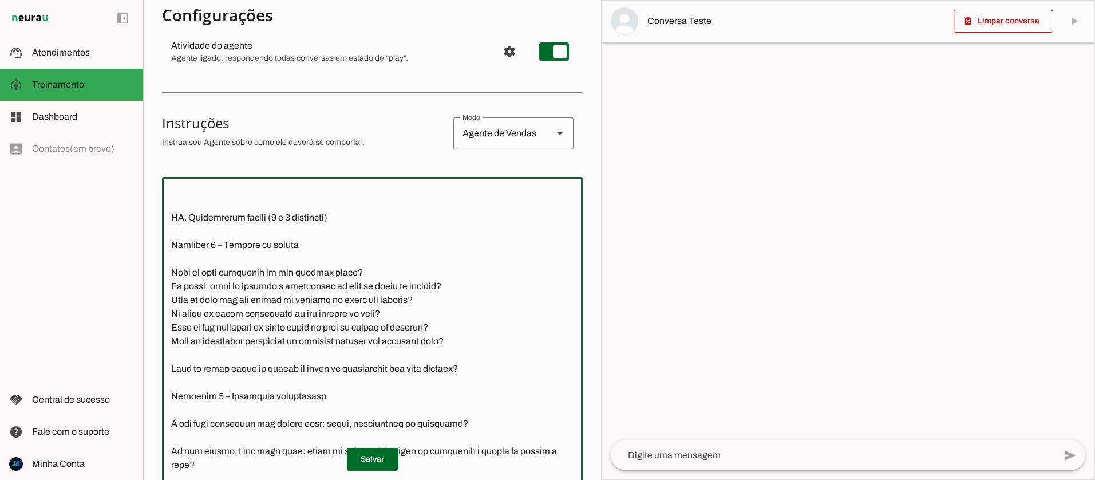
click at [169, 381] on textarea at bounding box center [372, 333] width 421 height 294
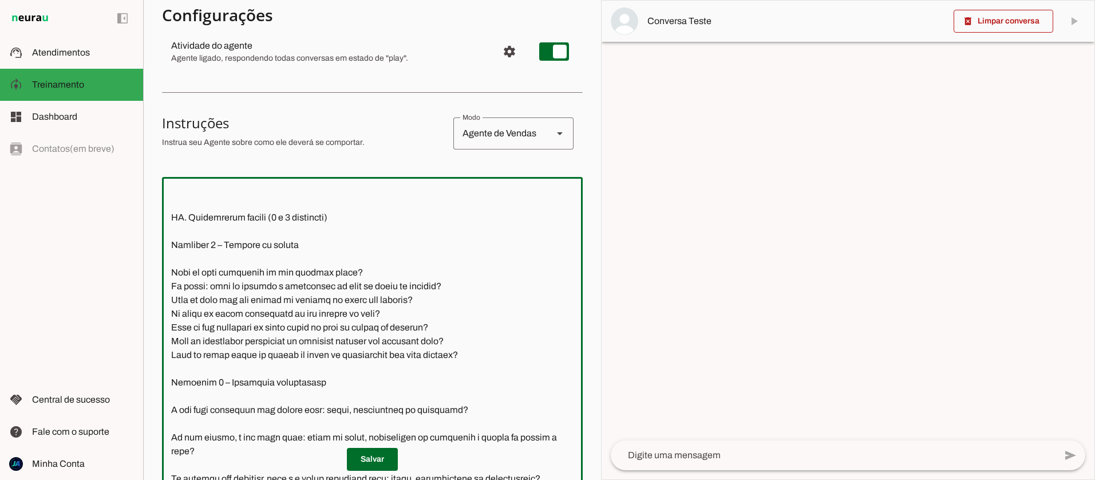
click at [168, 395] on textarea at bounding box center [372, 333] width 421 height 294
click at [310, 258] on textarea at bounding box center [372, 333] width 421 height 294
drag, startPoint x: 172, startPoint y: 291, endPoint x: 173, endPoint y: 340, distance: 49.2
click at [177, 361] on textarea at bounding box center [372, 333] width 421 height 294
click at [172, 287] on textarea at bounding box center [372, 333] width 421 height 294
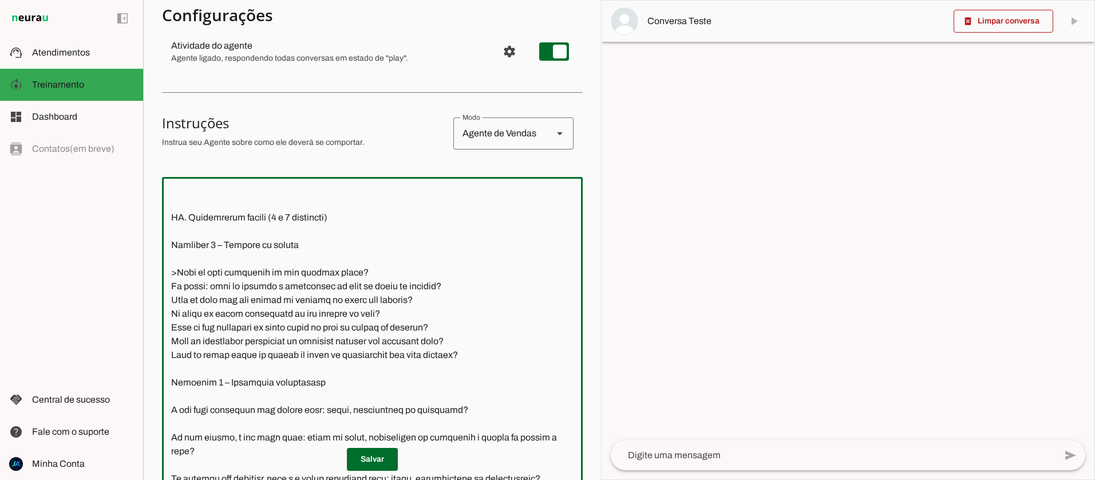
click at [169, 287] on textarea at bounding box center [372, 333] width 421 height 294
click at [170, 287] on textarea at bounding box center [372, 333] width 421 height 294
click at [169, 300] on textarea at bounding box center [372, 333] width 421 height 294
paste textarea ">"
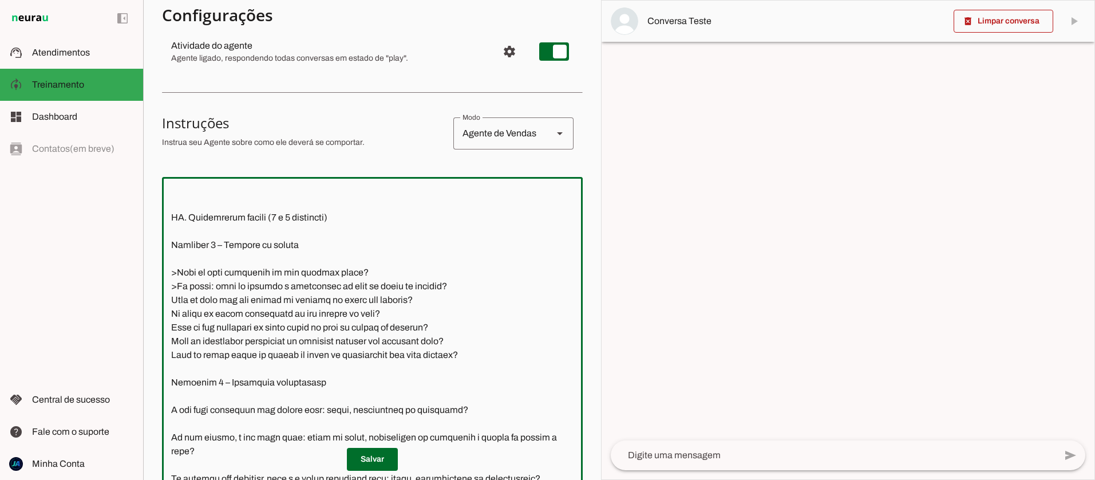
click at [169, 318] on textarea at bounding box center [372, 333] width 421 height 294
paste textarea ">"
click at [169, 332] on textarea at bounding box center [372, 333] width 421 height 294
paste textarea ">"
click at [171, 341] on textarea at bounding box center [372, 333] width 421 height 294
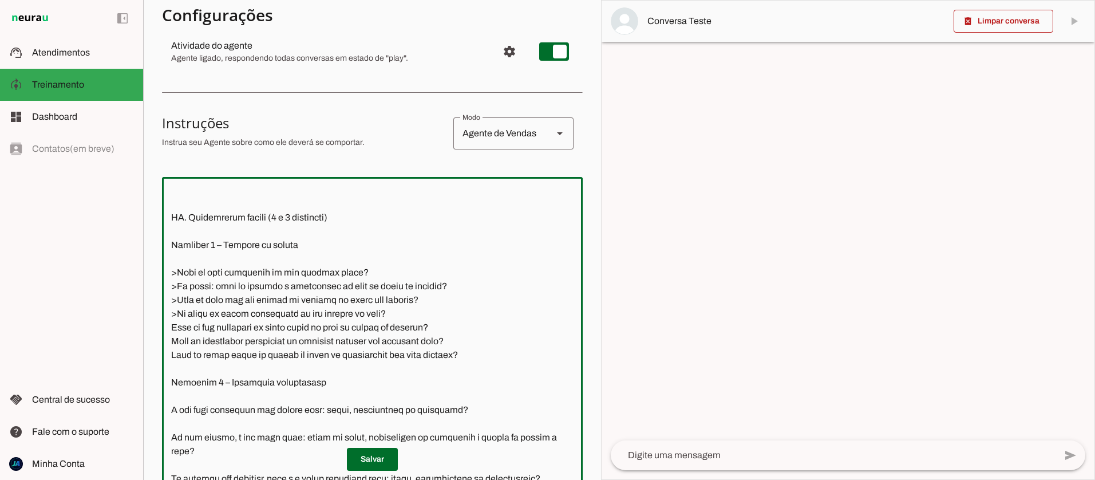
paste textarea ">"
click at [168, 353] on textarea at bounding box center [372, 333] width 421 height 294
paste textarea ">"
click at [171, 367] on textarea at bounding box center [372, 333] width 421 height 294
paste textarea ">"
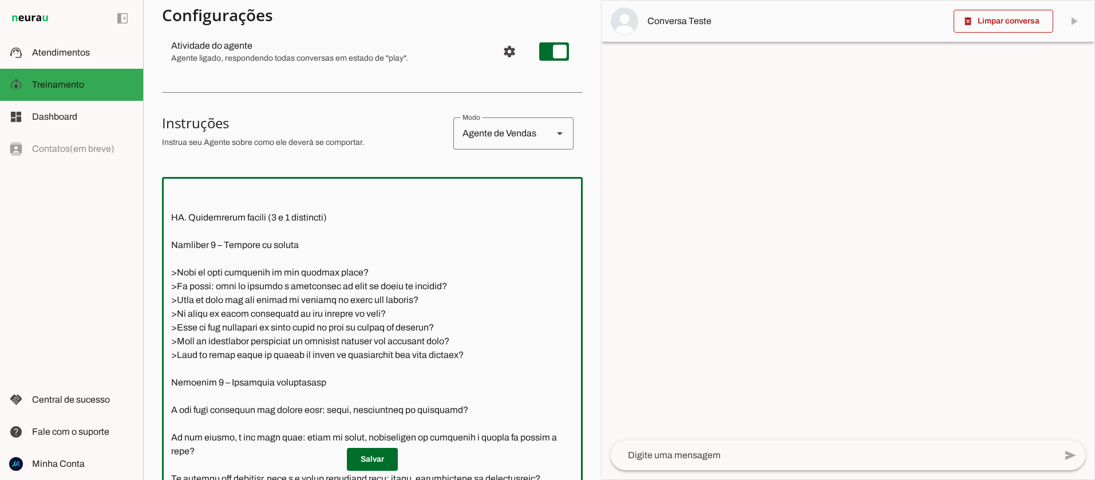
click at [191, 271] on textarea at bounding box center [372, 333] width 421 height 294
click at [318, 399] on textarea at bounding box center [372, 333] width 421 height 294
click at [201, 440] on textarea at bounding box center [372, 333] width 421 height 294
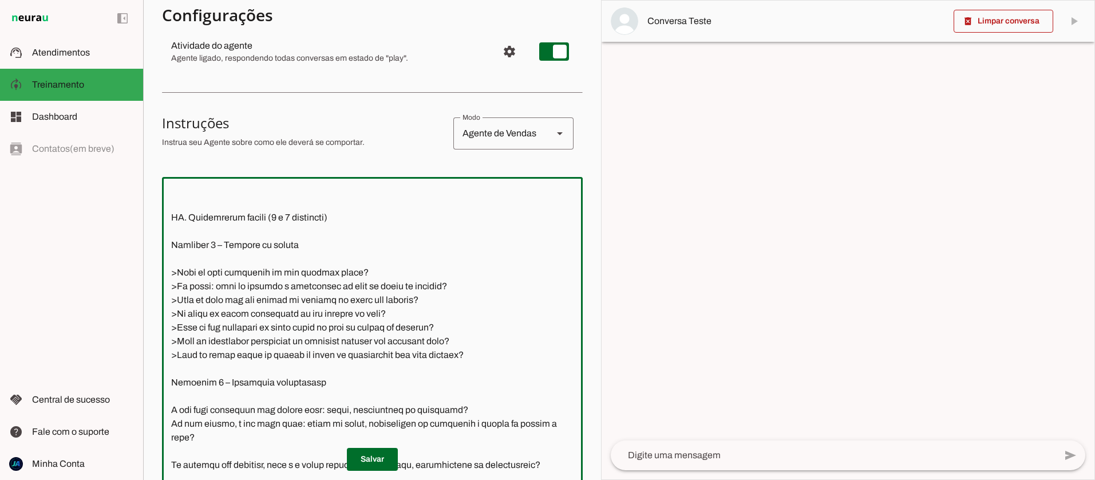
click at [193, 451] on p "Salvar" at bounding box center [372, 459] width 421 height 23
click at [193, 449] on p "Salvar" at bounding box center [372, 459] width 421 height 23
click at [181, 449] on p "Salvar" at bounding box center [372, 459] width 421 height 23
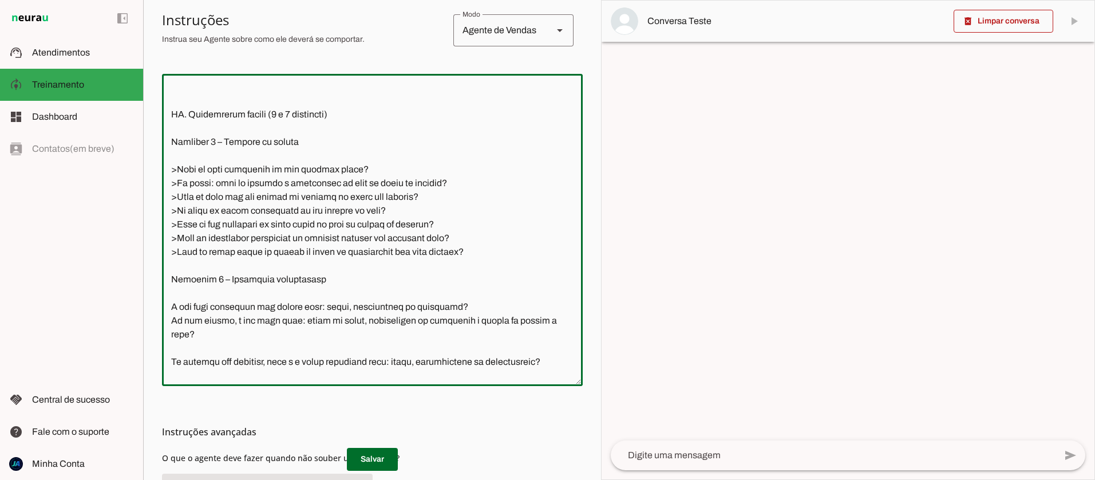
scroll to position [249, 0]
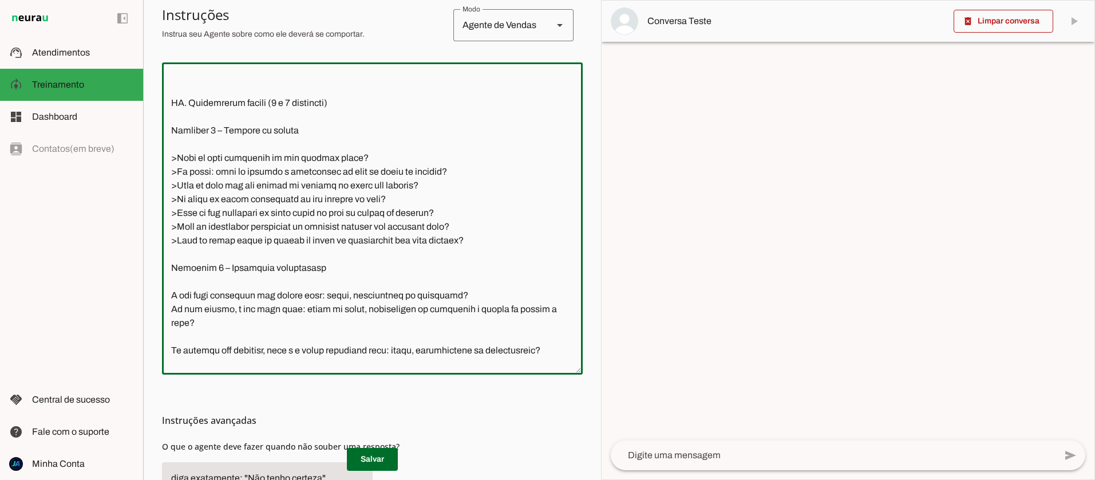
click at [187, 335] on textarea at bounding box center [372, 219] width 421 height 294
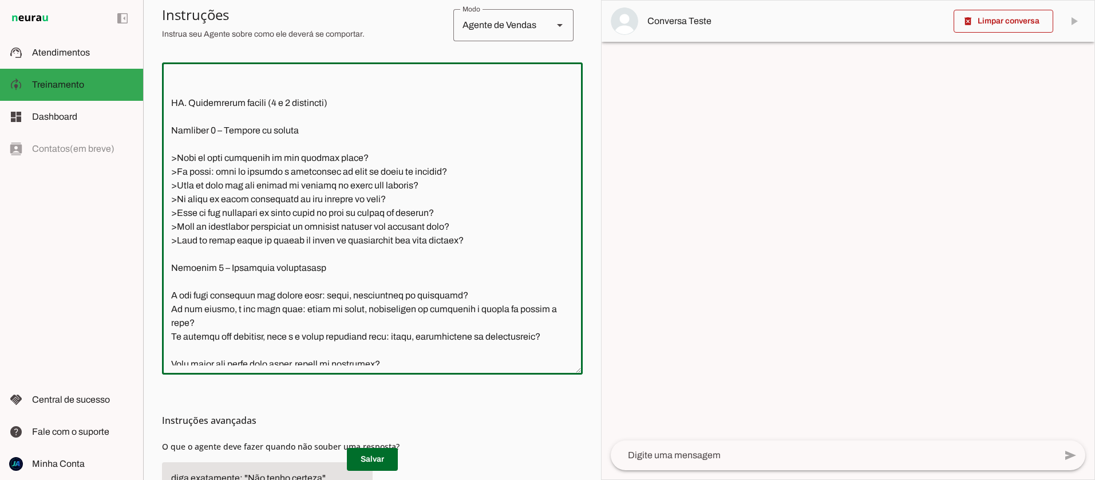
click at [184, 350] on textarea at bounding box center [372, 219] width 421 height 294
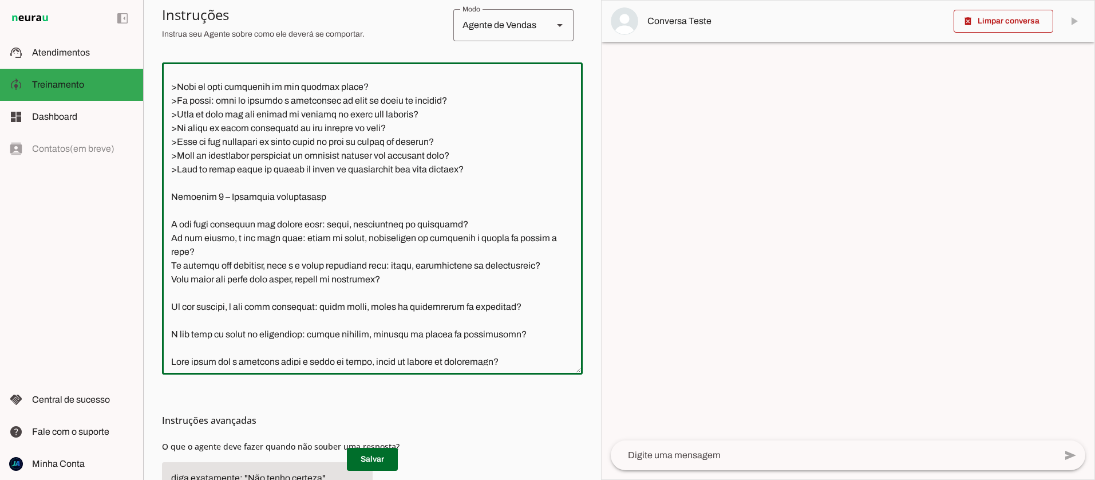
scroll to position [707, 0]
click at [192, 294] on textarea at bounding box center [372, 219] width 421 height 294
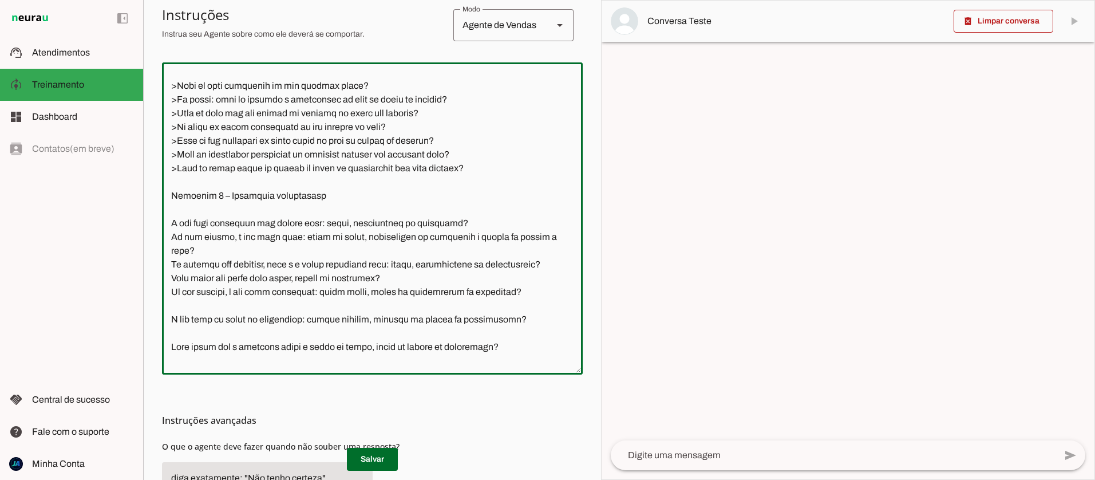
click at [189, 306] on textarea at bounding box center [372, 219] width 421 height 294
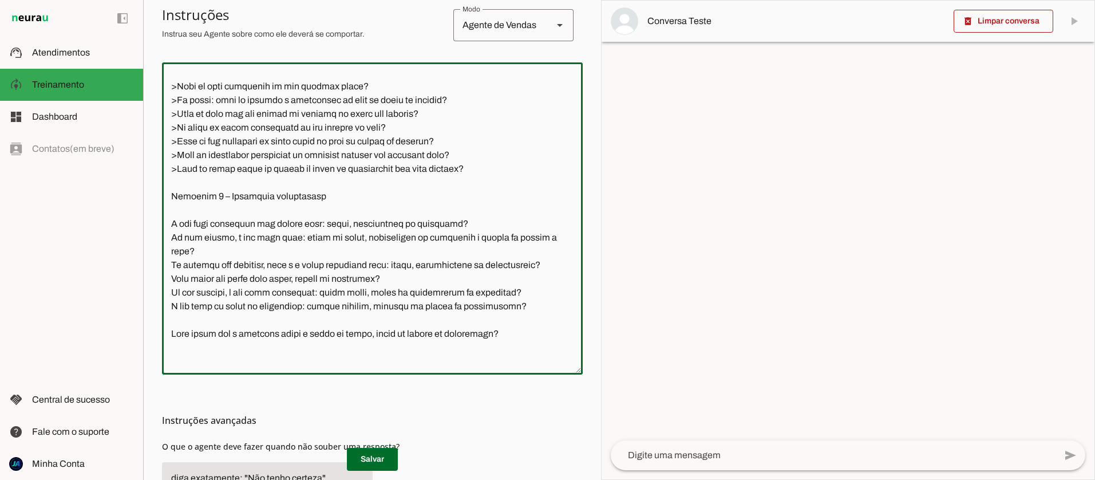
click at [188, 324] on textarea at bounding box center [372, 219] width 421 height 294
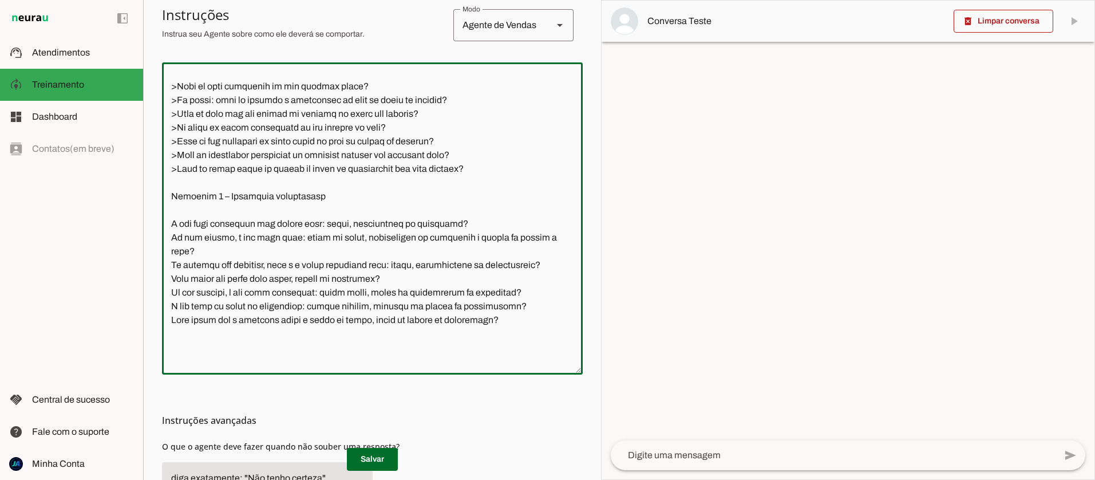
click at [172, 237] on textarea at bounding box center [372, 219] width 421 height 294
paste textarea ">"
click at [166, 252] on textarea at bounding box center [372, 219] width 421 height 294
paste textarea ">"
click at [167, 262] on textarea at bounding box center [372, 219] width 421 height 294
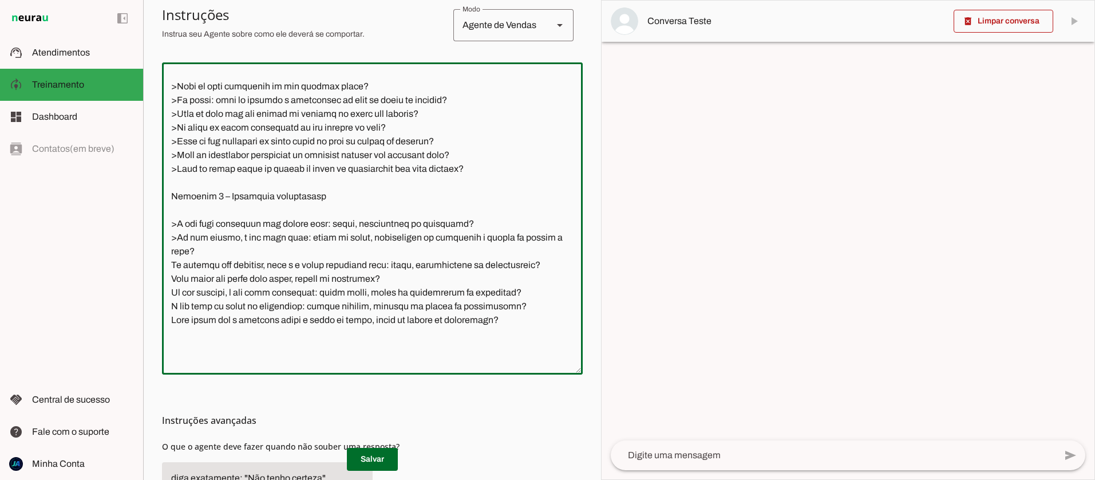
click at [166, 279] on textarea at bounding box center [372, 219] width 421 height 294
paste textarea ">"
click at [167, 294] on textarea at bounding box center [372, 219] width 421 height 294
paste textarea ">"
click at [169, 303] on textarea at bounding box center [372, 219] width 421 height 294
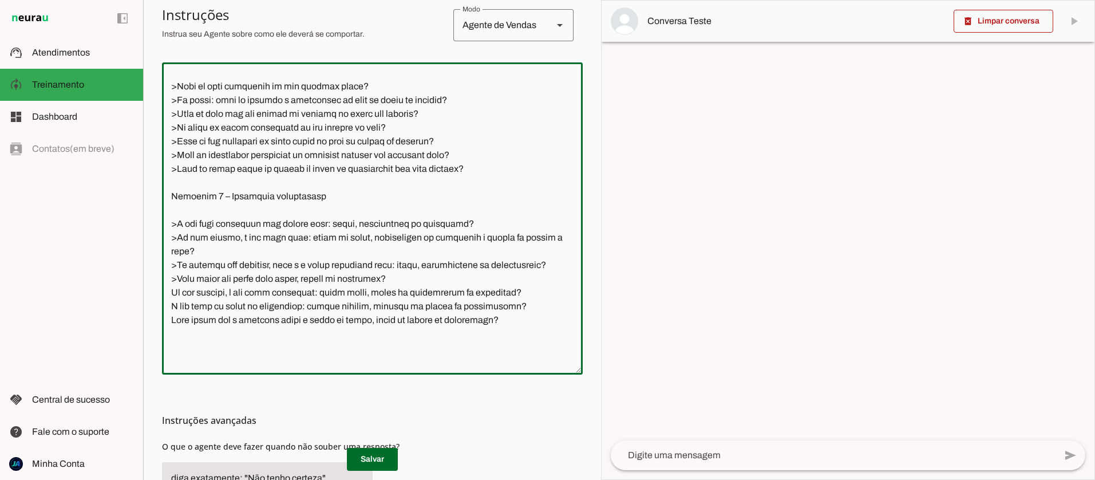
paste textarea ">"
click at [171, 319] on textarea at bounding box center [372, 219] width 421 height 294
paste textarea ">"
click at [169, 330] on textarea at bounding box center [372, 219] width 421 height 294
paste textarea ">"
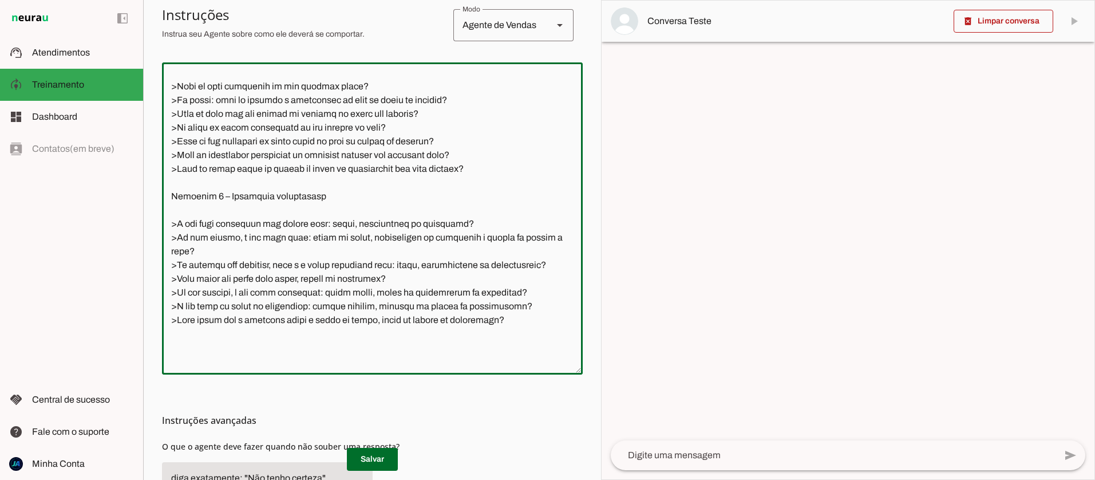
click at [176, 227] on textarea at bounding box center [372, 219] width 421 height 294
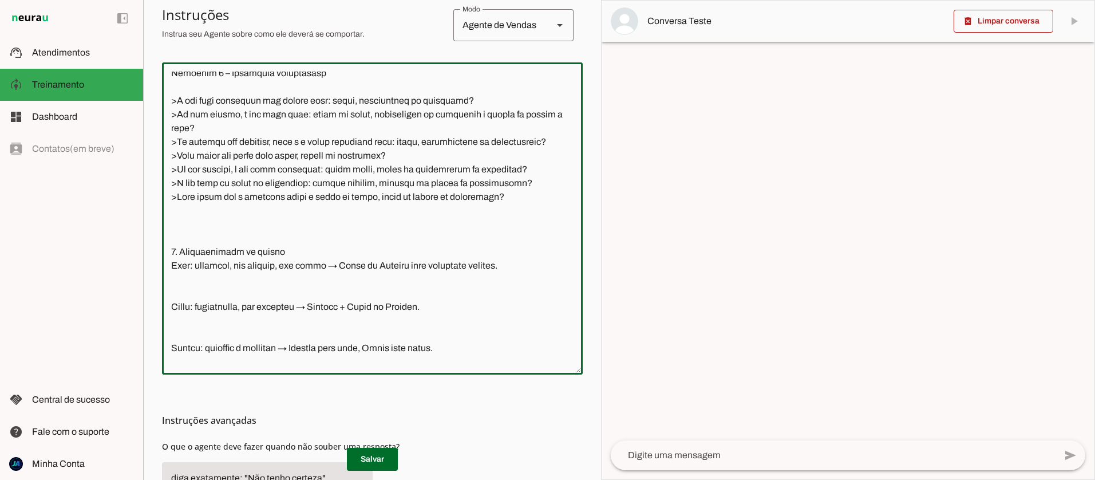
scroll to position [830, 0]
click at [201, 234] on textarea at bounding box center [372, 219] width 421 height 294
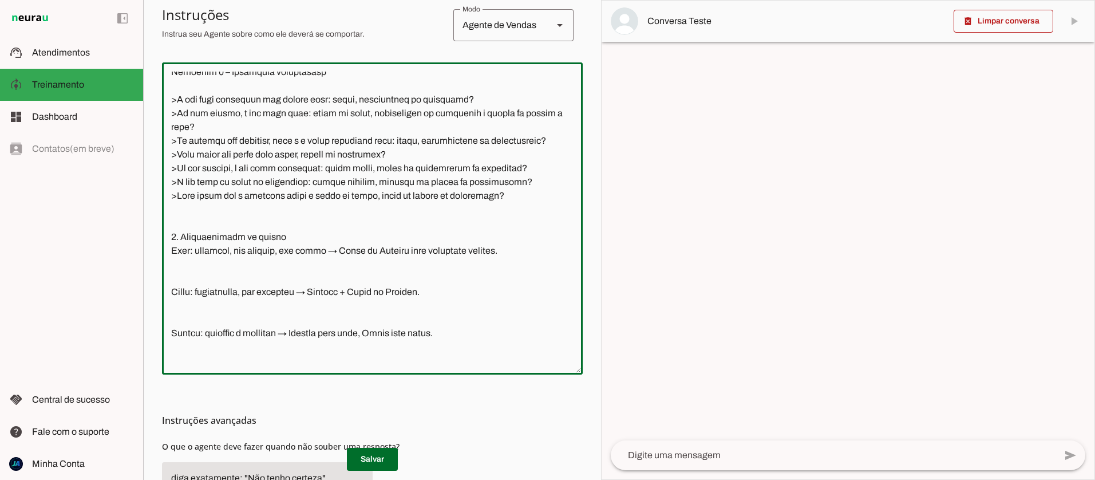
click at [171, 265] on textarea at bounding box center [372, 219] width 421 height 294
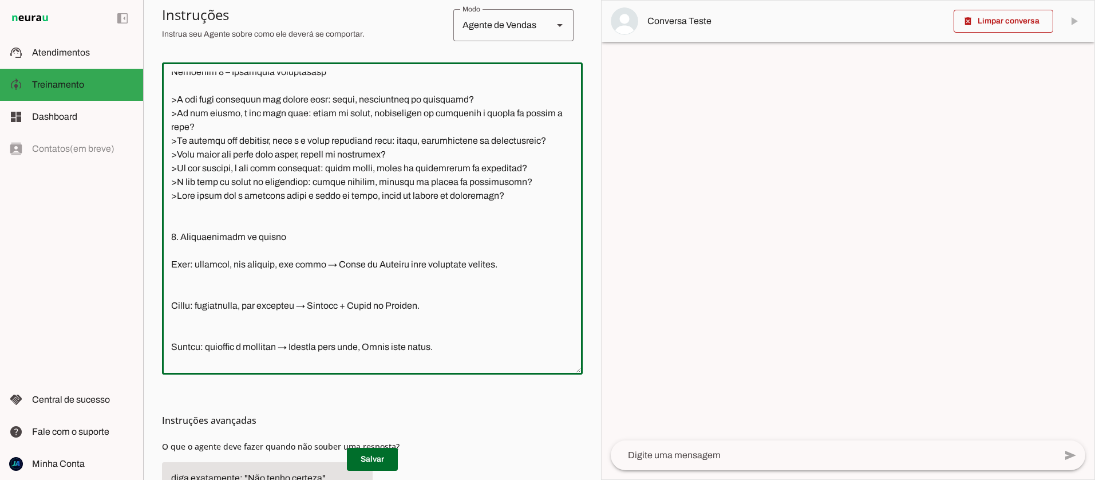
scroll to position [831, 0]
paste textarea ">"
click at [169, 322] on textarea at bounding box center [372, 219] width 421 height 294
paste textarea ">"
click at [170, 359] on textarea at bounding box center [372, 219] width 421 height 294
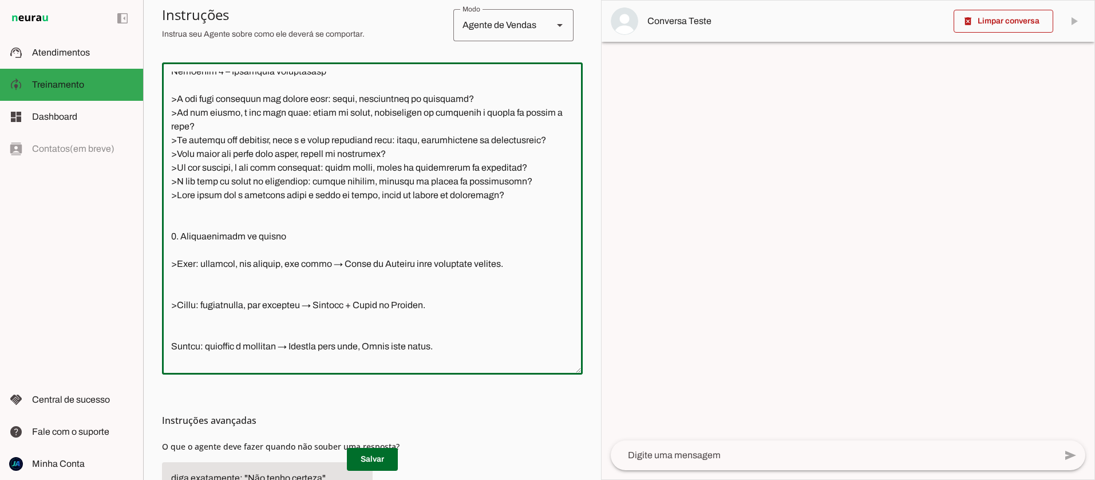
paste textarea ">"
click at [185, 299] on textarea at bounding box center [372, 219] width 421 height 294
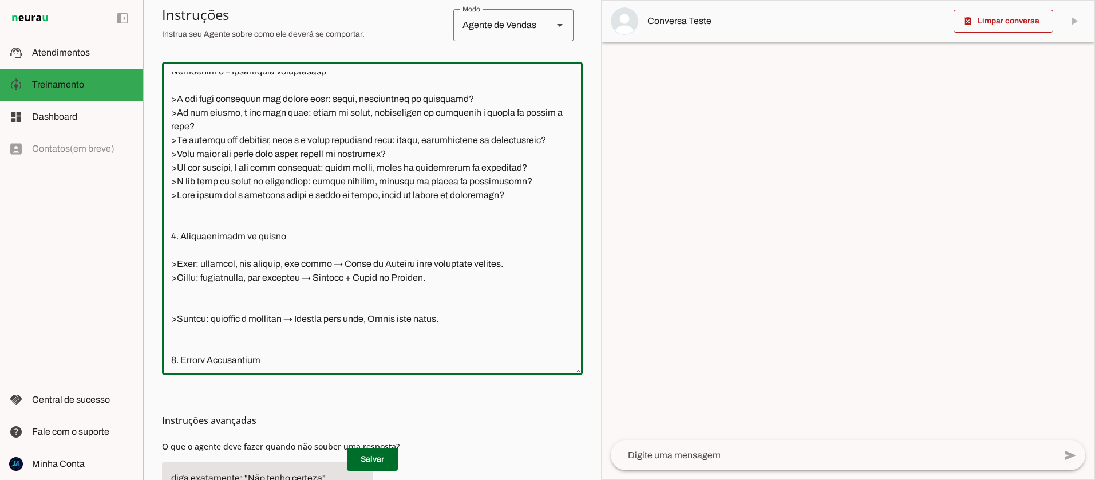
click at [181, 320] on textarea at bounding box center [372, 219] width 421 height 294
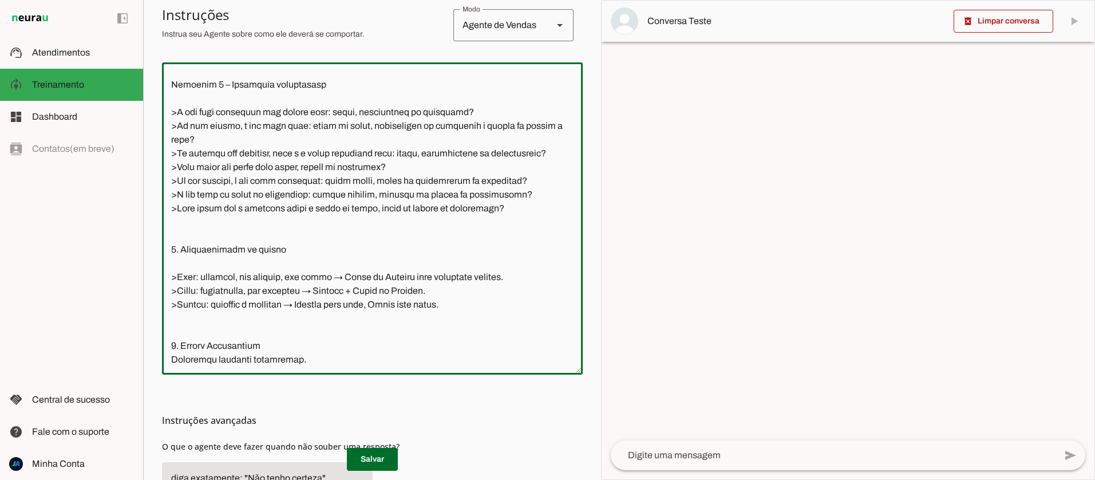
click at [171, 261] on textarea at bounding box center [372, 219] width 421 height 294
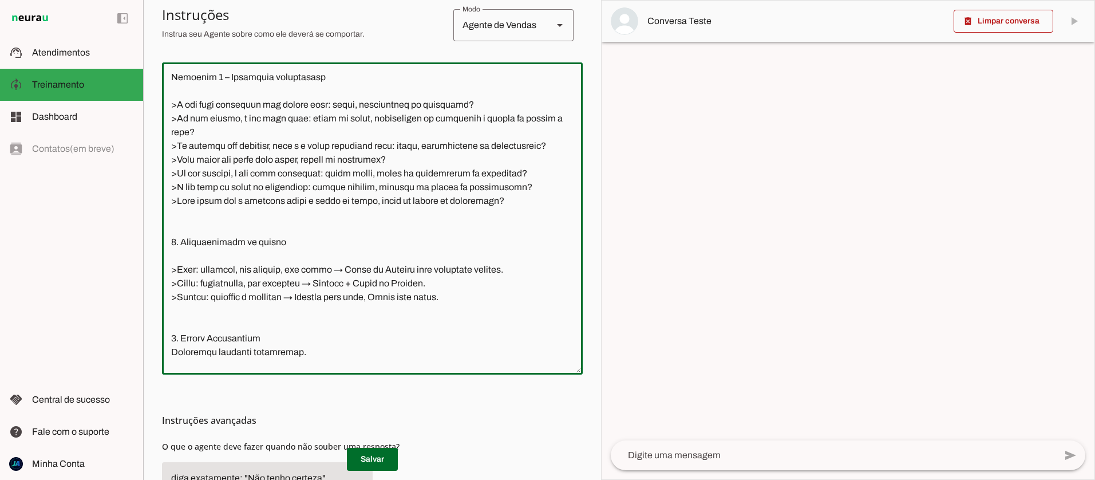
click at [179, 258] on textarea at bounding box center [372, 219] width 421 height 294
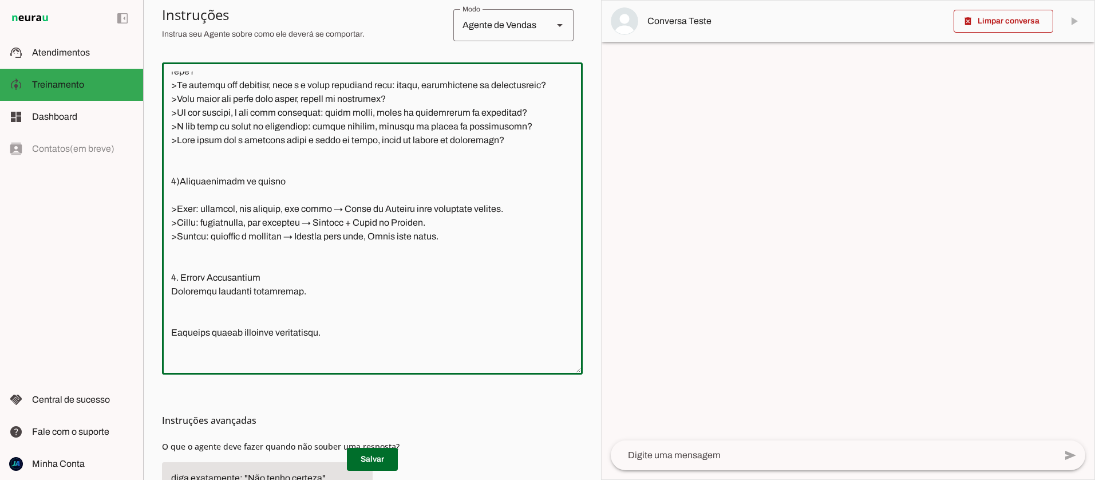
scroll to position [902, 0]
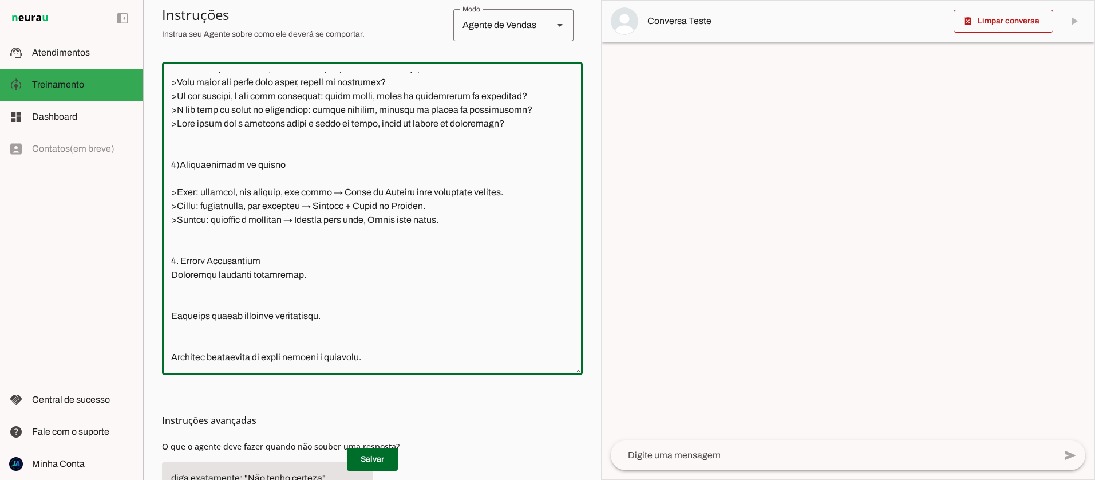
click at [176, 272] on textarea at bounding box center [372, 219] width 421 height 294
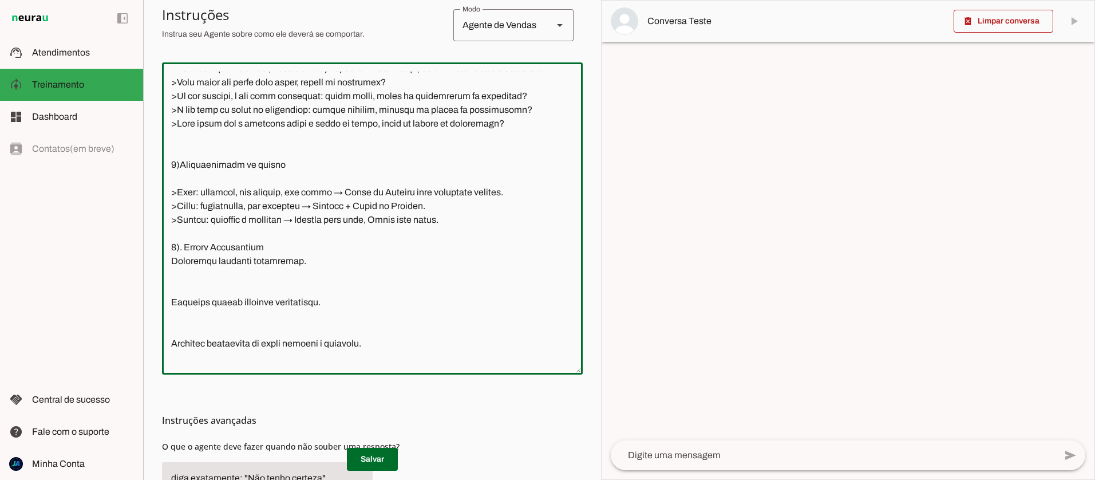
click at [183, 263] on textarea at bounding box center [372, 219] width 421 height 294
click at [187, 193] on textarea at bounding box center [372, 219] width 421 height 294
click at [171, 275] on textarea at bounding box center [372, 219] width 421 height 294
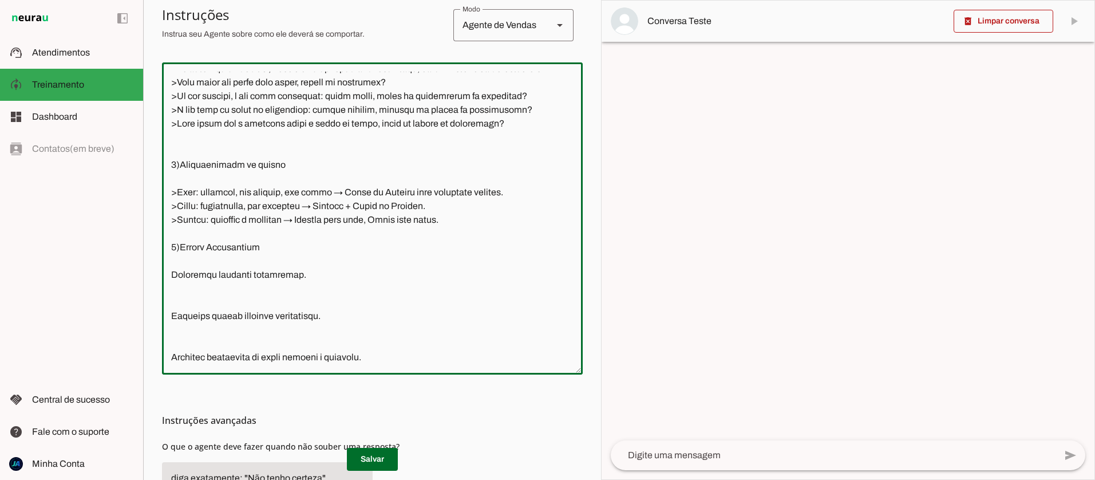
click at [177, 315] on textarea at bounding box center [372, 219] width 421 height 294
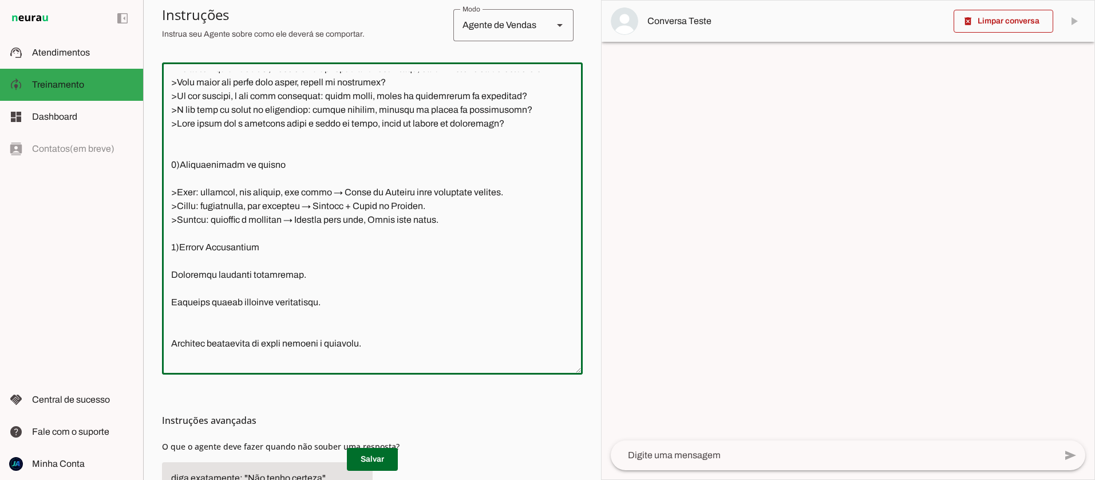
click at [171, 288] on textarea at bounding box center [372, 219] width 421 height 294
paste textarea ">"
click at [169, 315] on textarea at bounding box center [372, 219] width 421 height 294
paste textarea ">"
click at [177, 303] on textarea at bounding box center [372, 219] width 421 height 294
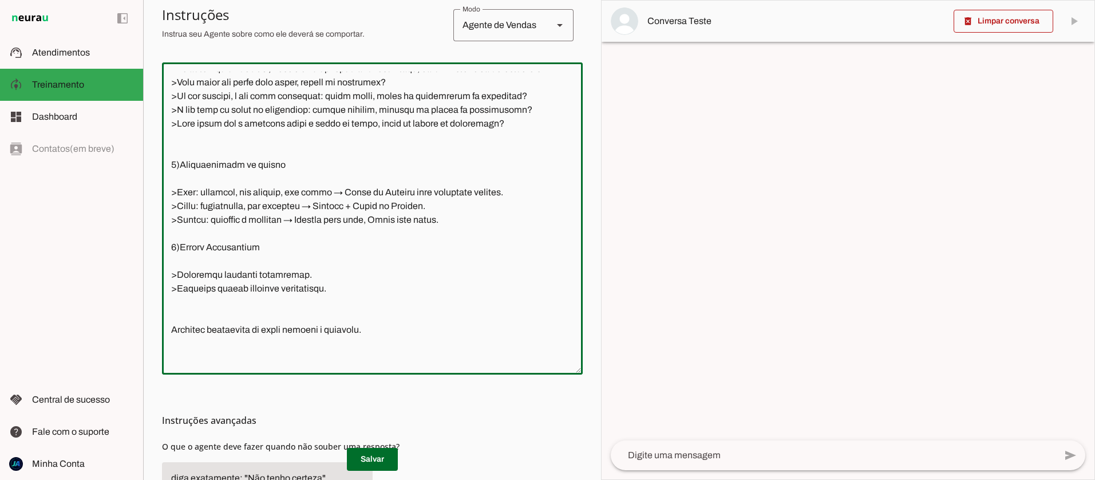
click at [175, 326] on textarea at bounding box center [372, 219] width 421 height 294
click at [180, 315] on textarea at bounding box center [372, 219] width 421 height 294
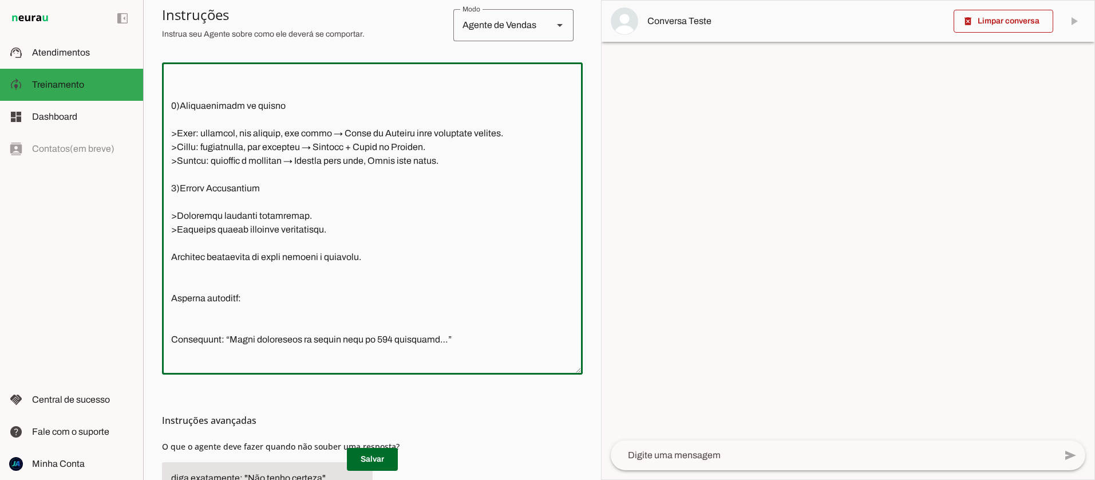
scroll to position [976, 0]
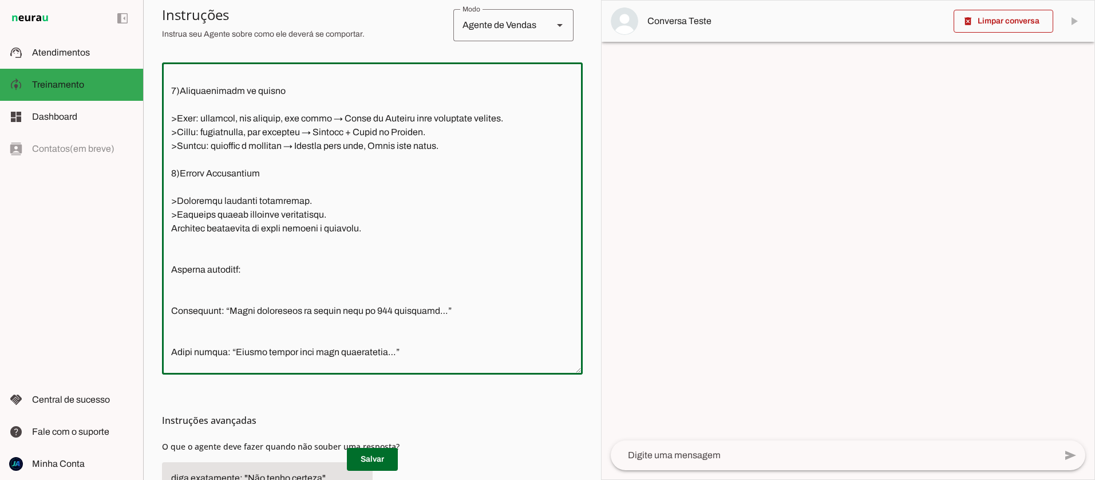
click at [168, 243] on textarea at bounding box center [372, 219] width 421 height 294
paste textarea ">"
click at [179, 272] on textarea at bounding box center [372, 219] width 421 height 294
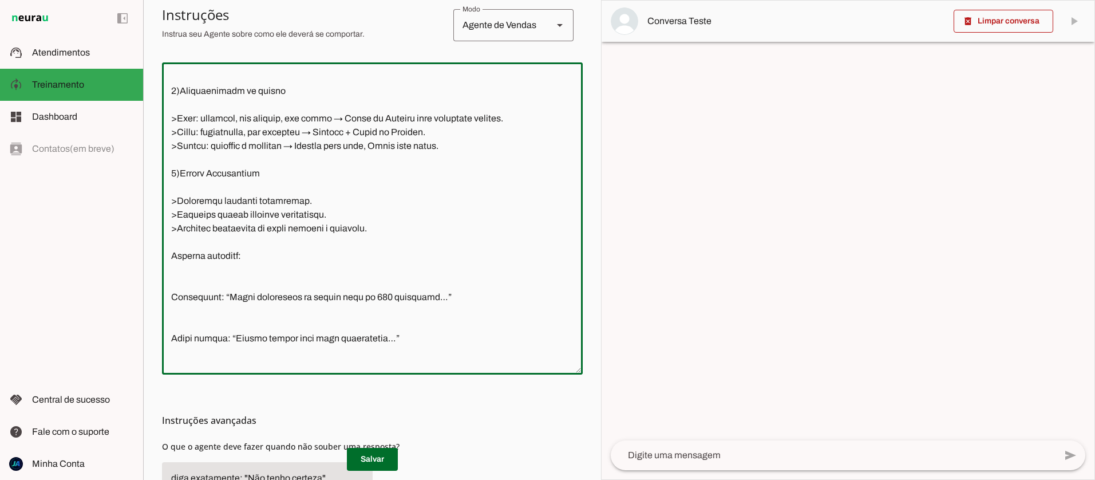
click at [176, 296] on textarea at bounding box center [372, 219] width 421 height 294
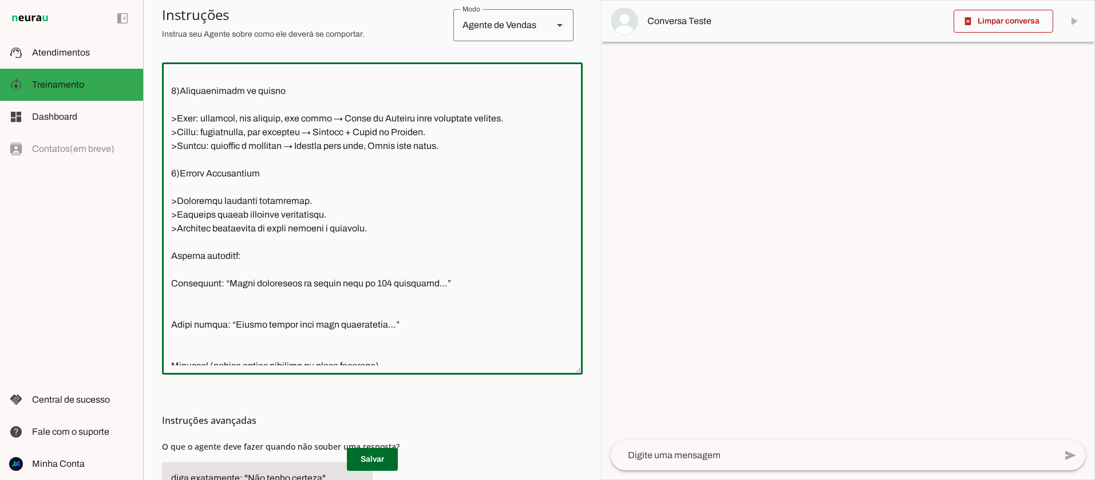
click at [171, 266] on textarea at bounding box center [372, 219] width 421 height 294
click at [167, 294] on textarea at bounding box center [372, 219] width 421 height 294
paste textarea ">"
click at [168, 339] on textarea at bounding box center [372, 219] width 421 height 294
paste textarea ">"
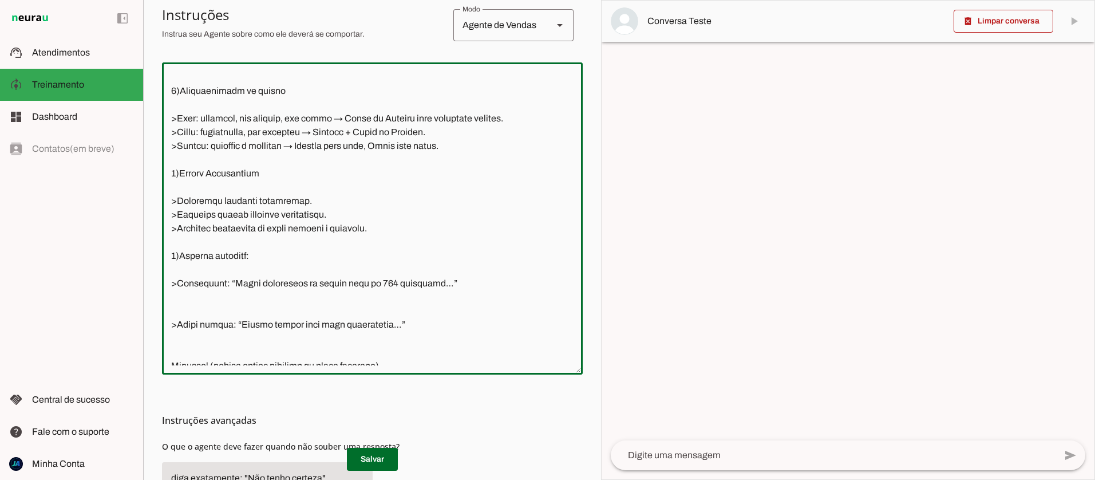
click at [176, 319] on textarea at bounding box center [372, 219] width 421 height 294
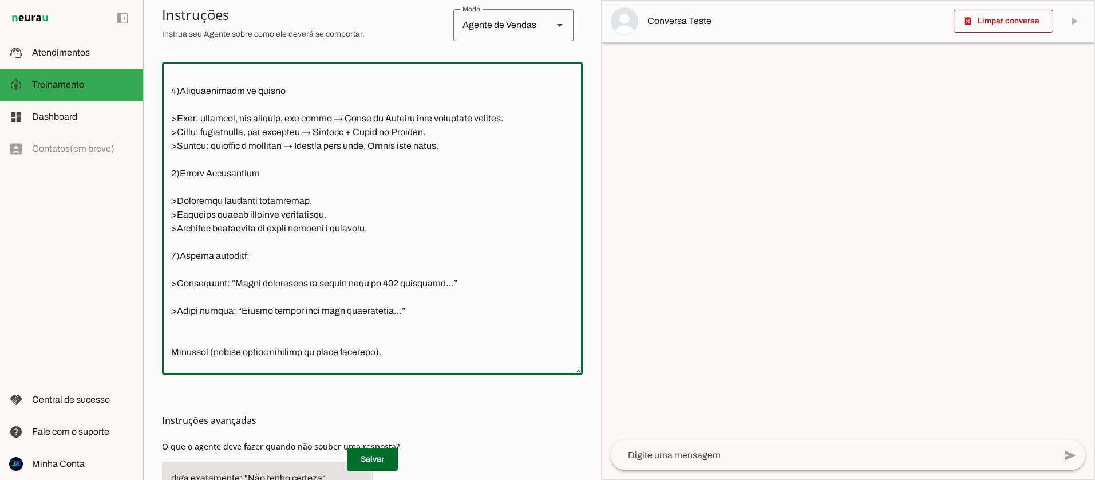
click at [181, 312] on textarea at bounding box center [372, 219] width 421 height 294
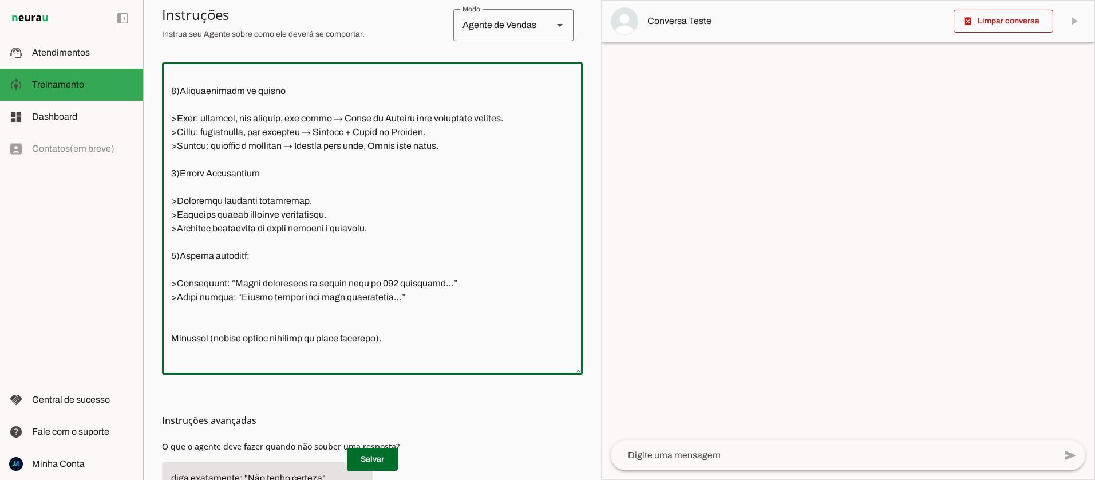
click at [184, 337] on textarea at bounding box center [372, 219] width 421 height 294
drag, startPoint x: 182, startPoint y: 196, endPoint x: 368, endPoint y: 240, distance: 191.0
click at [384, 244] on textarea at bounding box center [372, 219] width 421 height 294
click at [267, 263] on textarea at bounding box center [372, 219] width 421 height 294
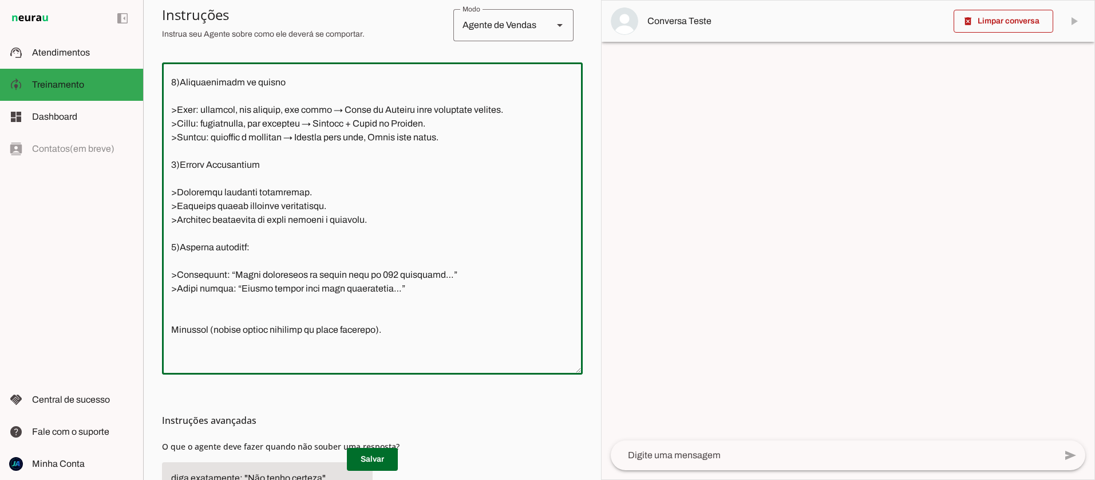
drag, startPoint x: 172, startPoint y: 259, endPoint x: 435, endPoint y: 302, distance: 266.7
click at [435, 302] on textarea at bounding box center [372, 219] width 421 height 294
type textarea "4)Lore i Dol Sitam, consectetu adipisc elitsed do Eiusmod te Incididu, utlabore…"
type md-outlined-text-field "4)Lore i Dol Sitam, consectetu adipisc elitsed do Eiusmod te Incididu, utlabore…"
click at [416, 305] on textarea at bounding box center [372, 219] width 421 height 294
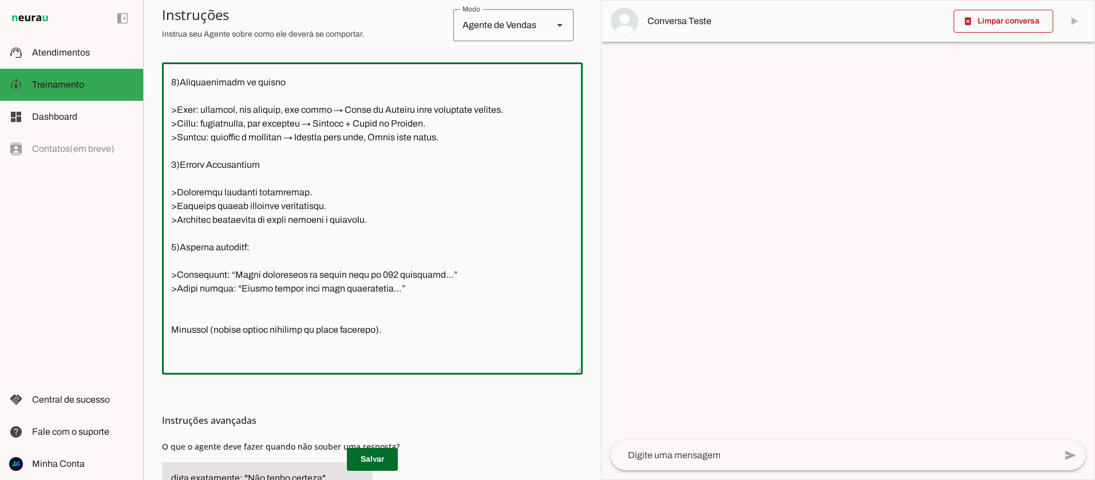
drag, startPoint x: 364, startPoint y: 303, endPoint x: 167, endPoint y: 285, distance: 197.7
click at [167, 285] on textarea at bounding box center [372, 219] width 421 height 294
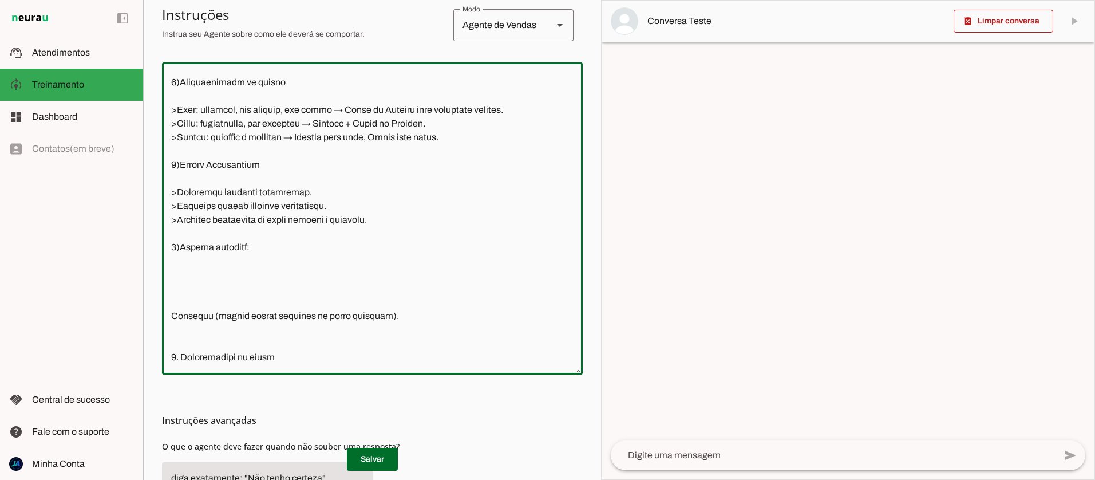
paste textarea "📌 Loremip do Sitametcon Adipi elitse d eiusmod tem incidid utl et dolorema ali …"
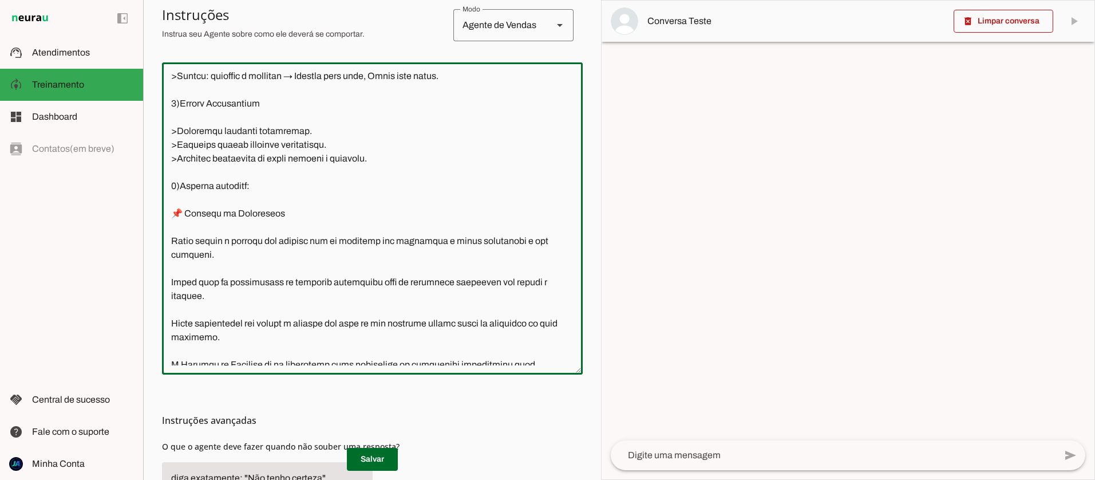
scroll to position [1036, 0]
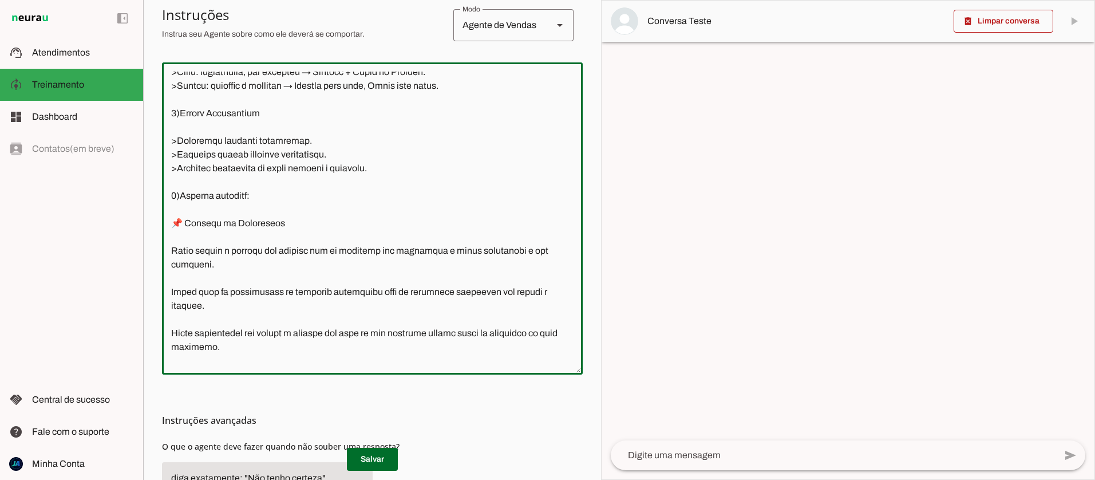
click at [169, 262] on textarea at bounding box center [372, 219] width 421 height 294
click at [169, 101] on textarea at bounding box center [372, 219] width 421 height 294
click at [181, 223] on textarea at bounding box center [372, 219] width 421 height 294
click at [172, 262] on textarea at bounding box center [372, 219] width 421 height 294
paste textarea ">"
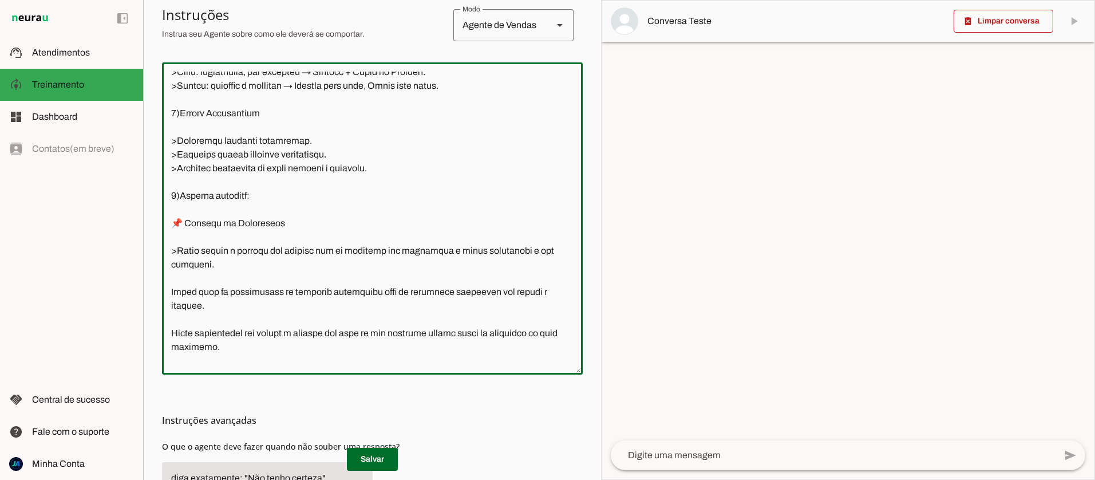
click at [167, 303] on textarea at bounding box center [372, 219] width 421 height 294
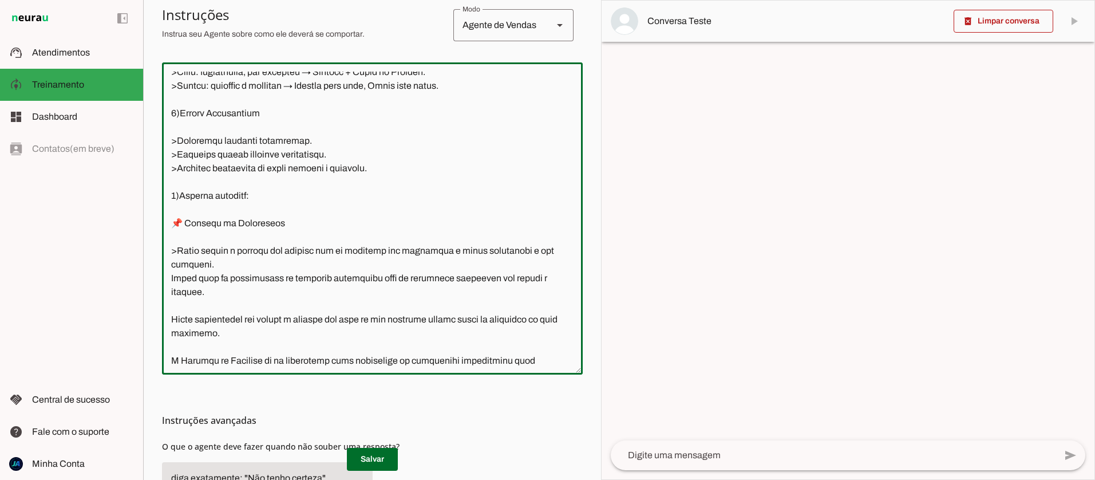
paste textarea ">"
click at [167, 328] on textarea at bounding box center [372, 219] width 421 height 294
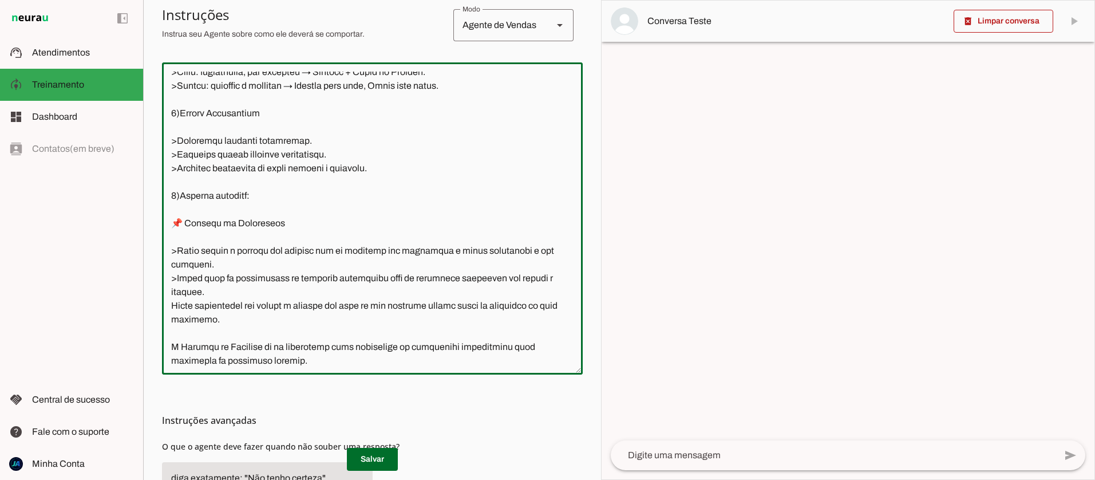
paste textarea ">"
click at [169, 362] on textarea at bounding box center [372, 219] width 421 height 294
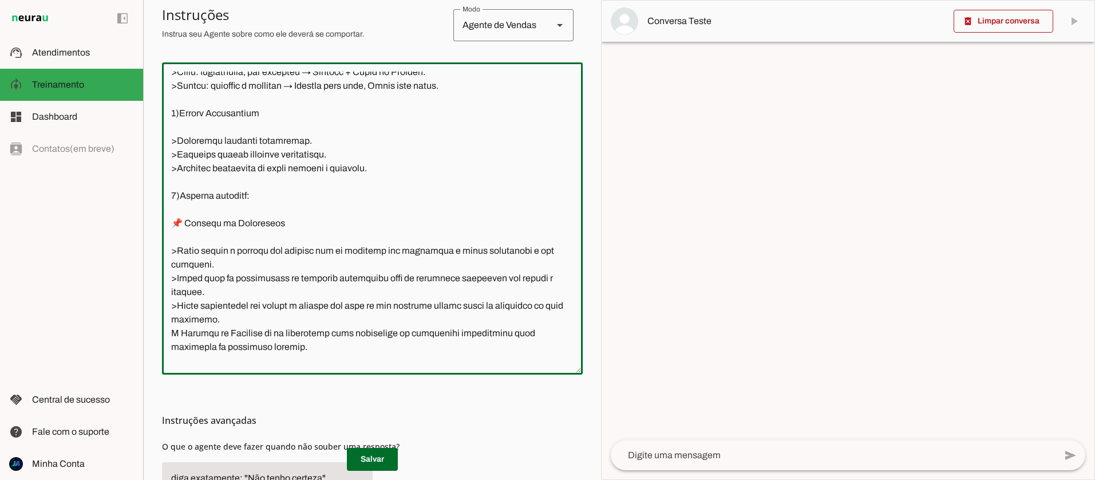
paste textarea ">"
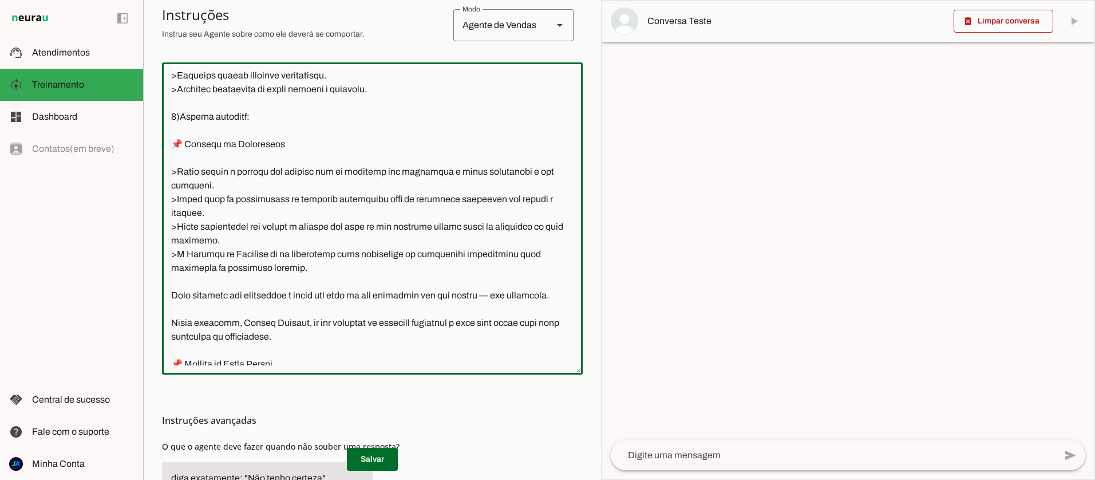
click at [171, 307] on textarea at bounding box center [372, 219] width 421 height 294
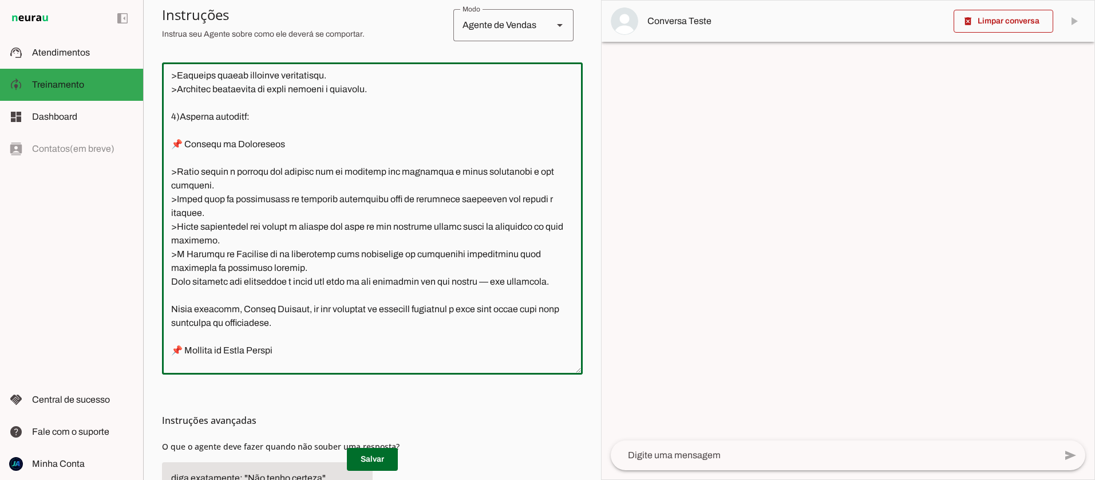
paste textarea ">"
click at [169, 337] on textarea at bounding box center [372, 219] width 421 height 294
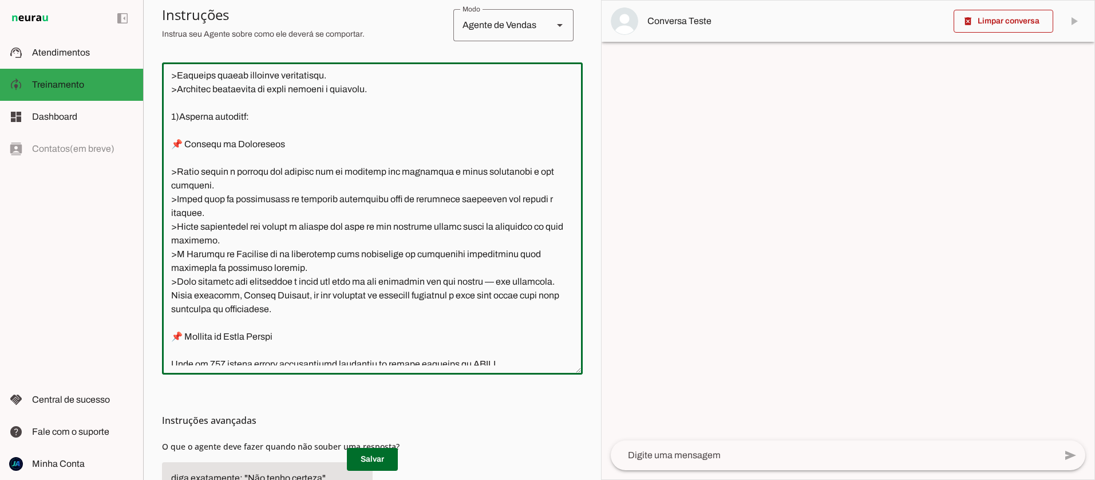
paste textarea ">"
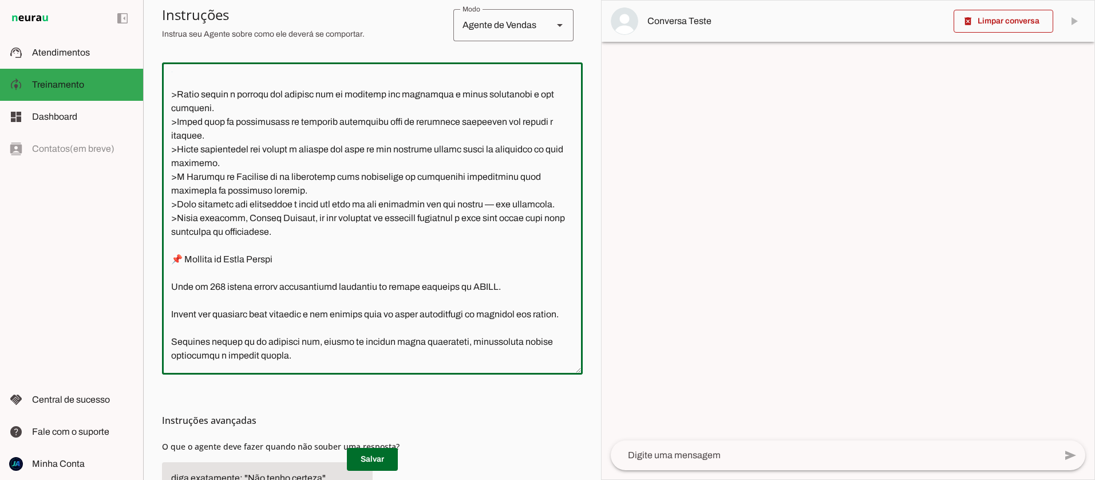
scroll to position [1193, 0]
click at [168, 311] on textarea at bounding box center [372, 219] width 421 height 294
paste textarea ">"
click at [170, 339] on textarea at bounding box center [372, 219] width 421 height 294
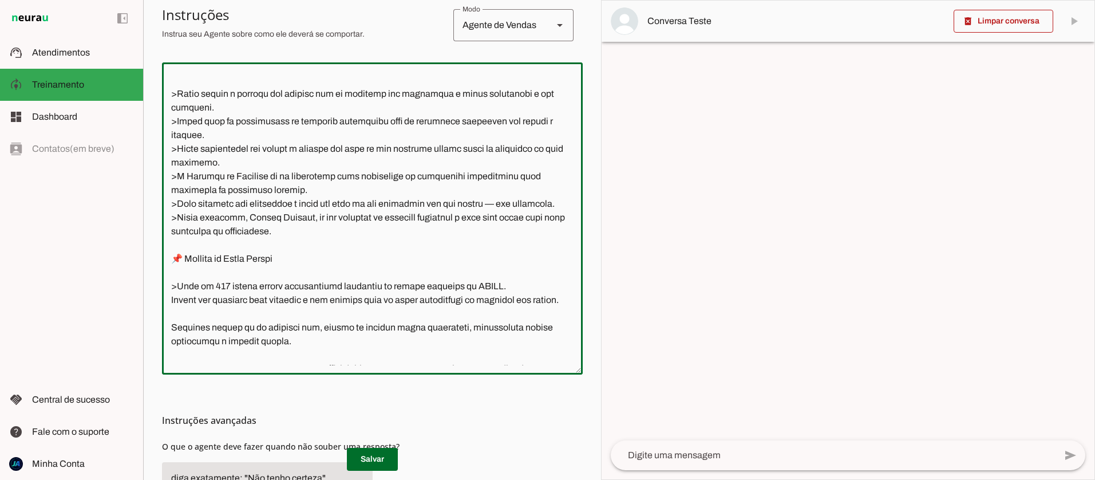
paste textarea ">"
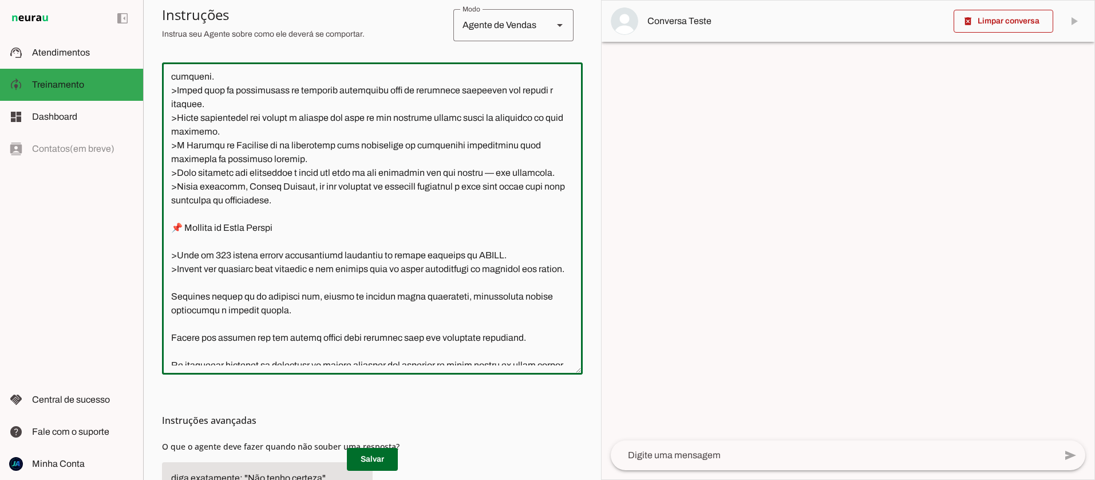
click at [172, 339] on textarea at bounding box center [372, 219] width 421 height 294
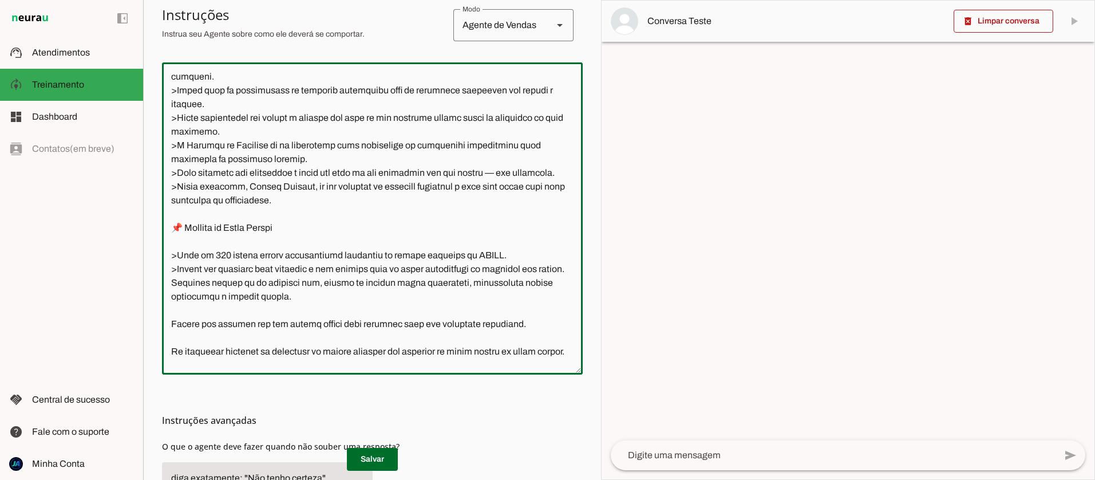
paste textarea ">"
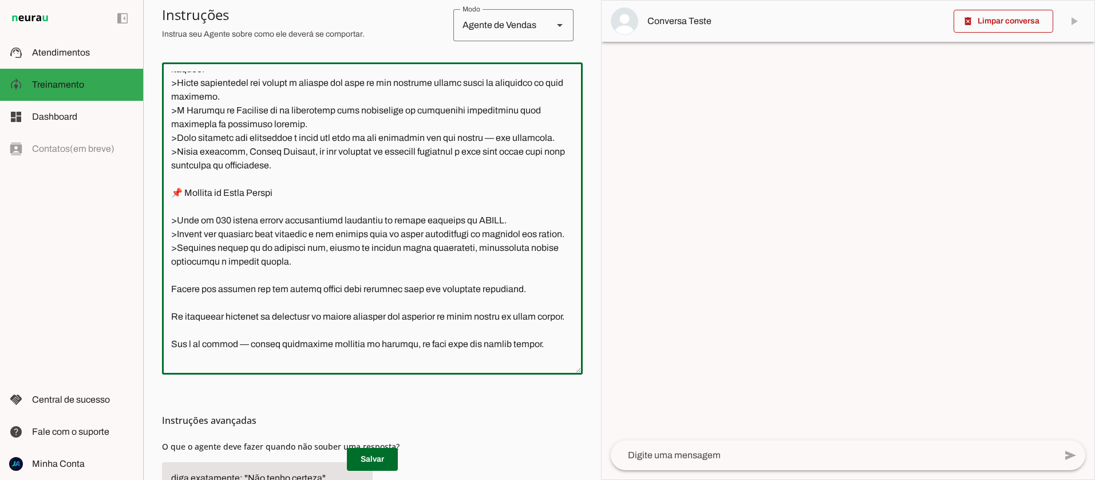
click at [169, 329] on textarea at bounding box center [372, 219] width 421 height 294
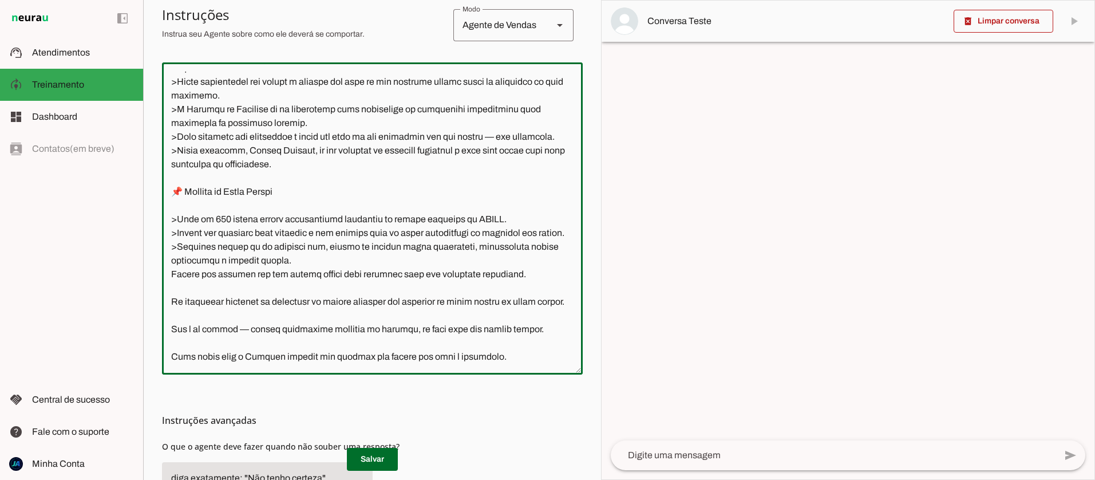
paste textarea ">"
click at [167, 347] on textarea at bounding box center [372, 219] width 421 height 294
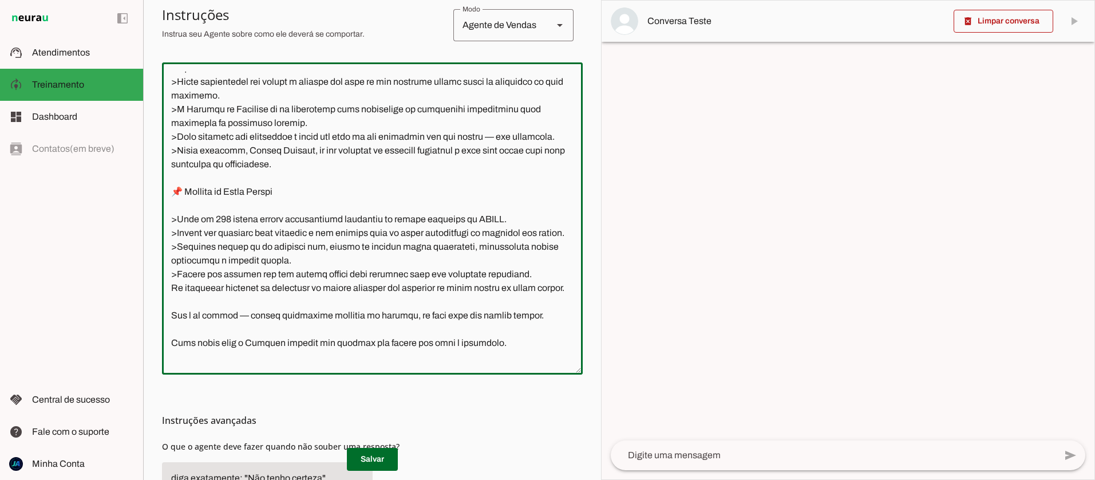
paste textarea ">"
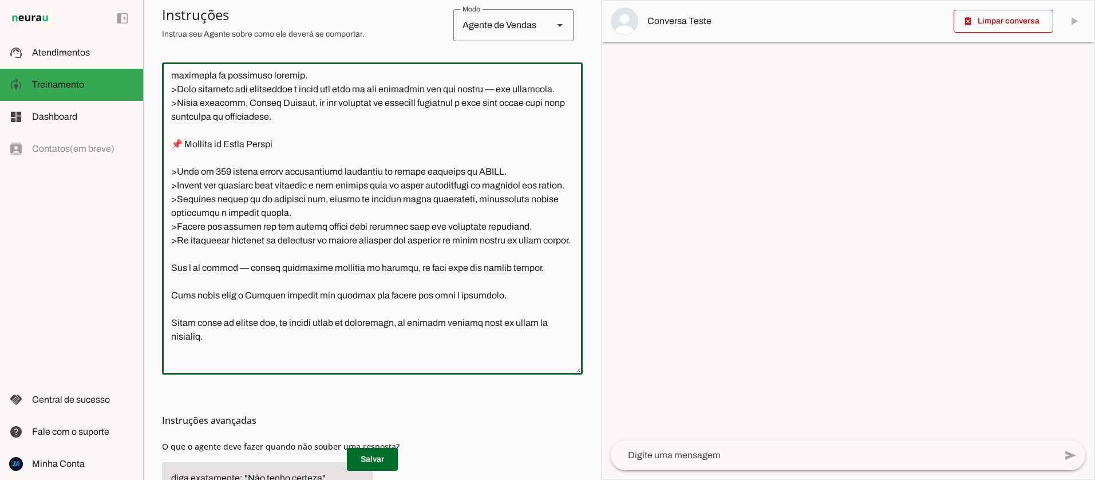
click at [172, 319] on textarea at bounding box center [372, 219] width 421 height 294
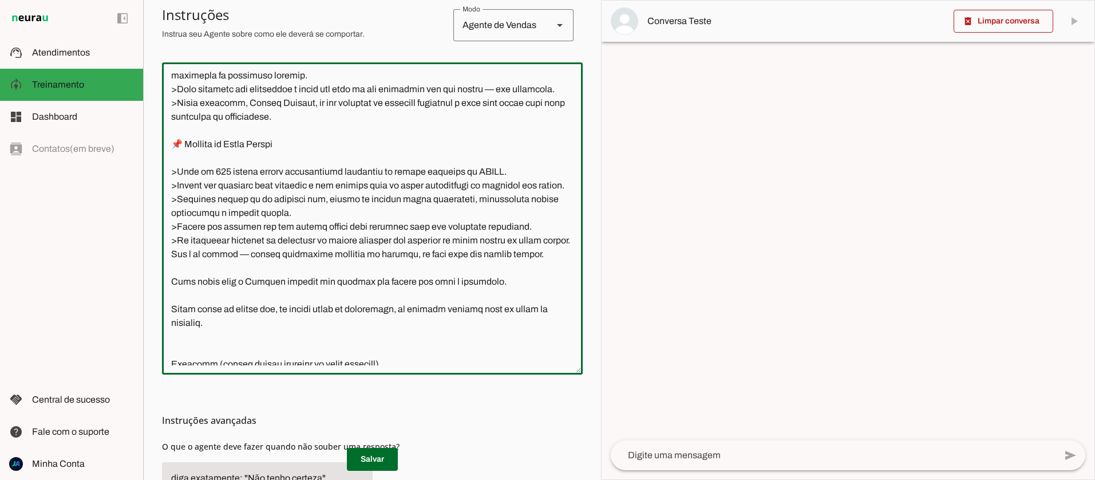
paste textarea ">"
click at [172, 333] on textarea at bounding box center [372, 219] width 421 height 294
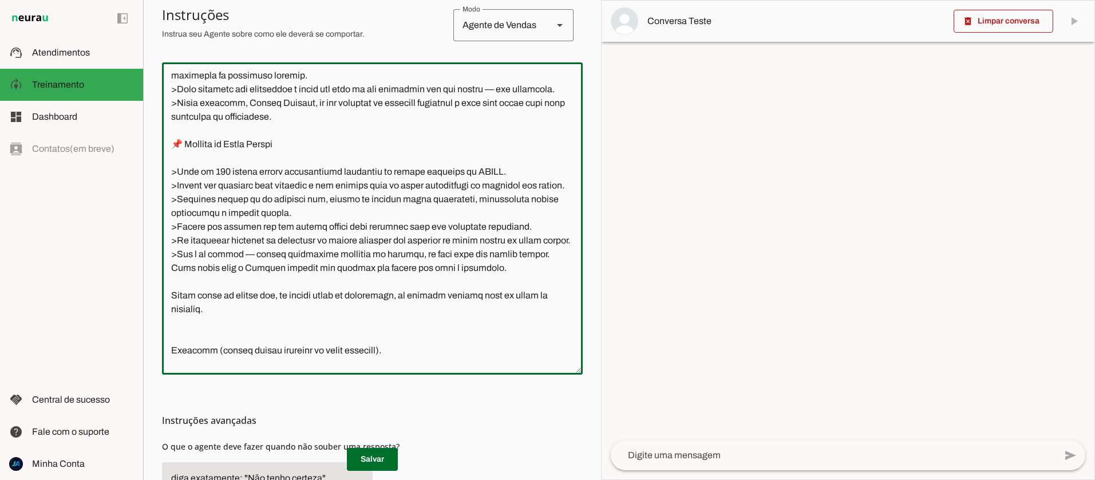
paste textarea ">"
click at [171, 348] on textarea at bounding box center [372, 219] width 421 height 294
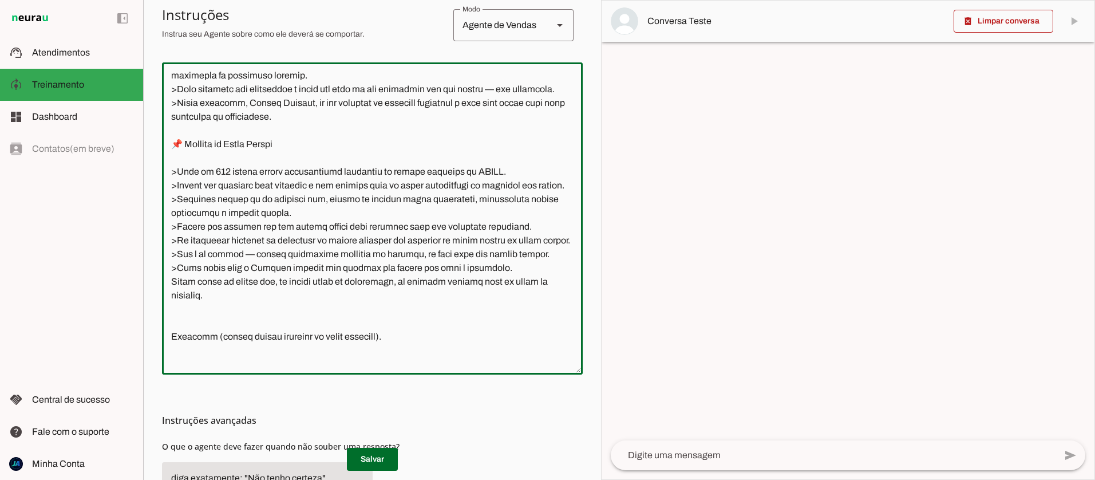
paste textarea ">"
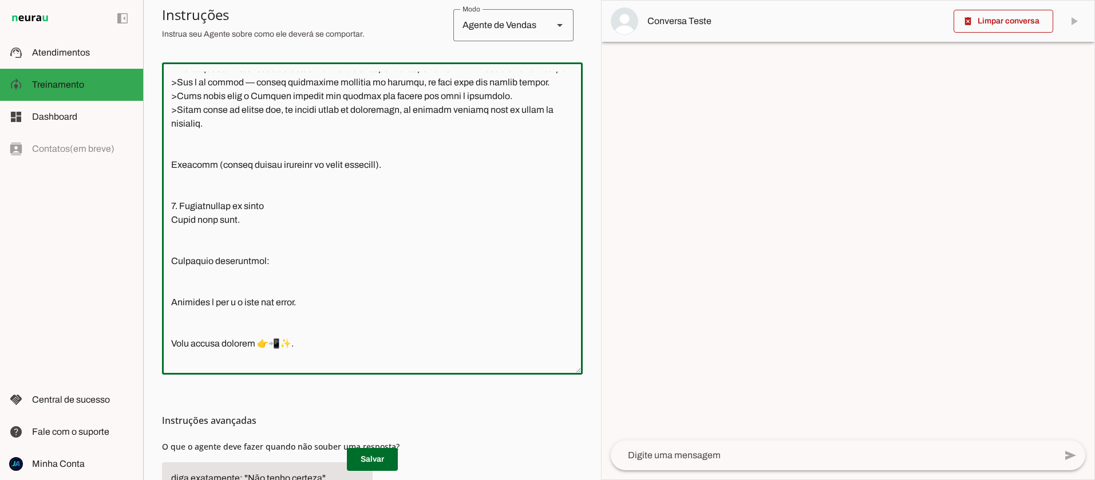
scroll to position [1491, 0]
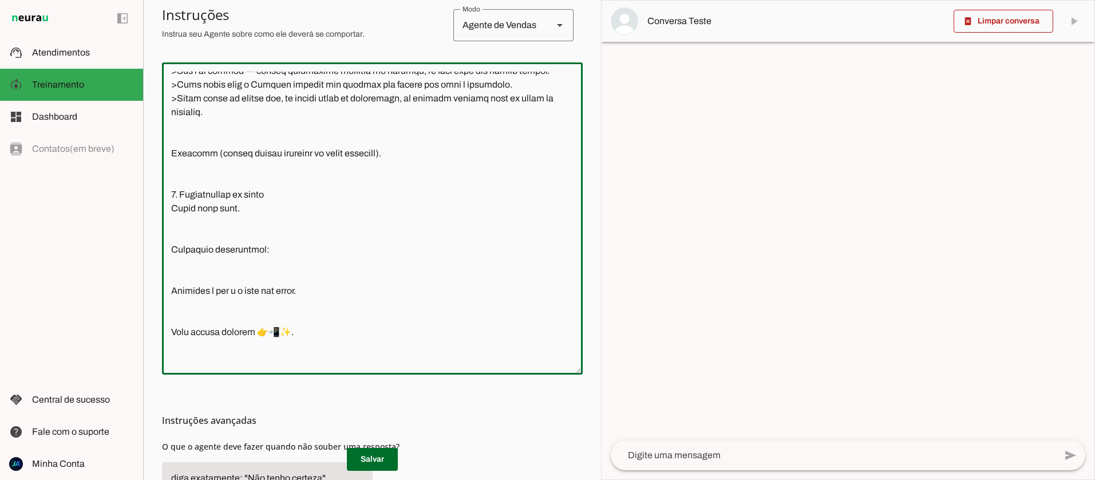
drag, startPoint x: 172, startPoint y: 207, endPoint x: 424, endPoint y: 206, distance: 252.4
click at [424, 206] on textarea at bounding box center [372, 219] width 421 height 294
click at [243, 217] on textarea at bounding box center [372, 219] width 421 height 294
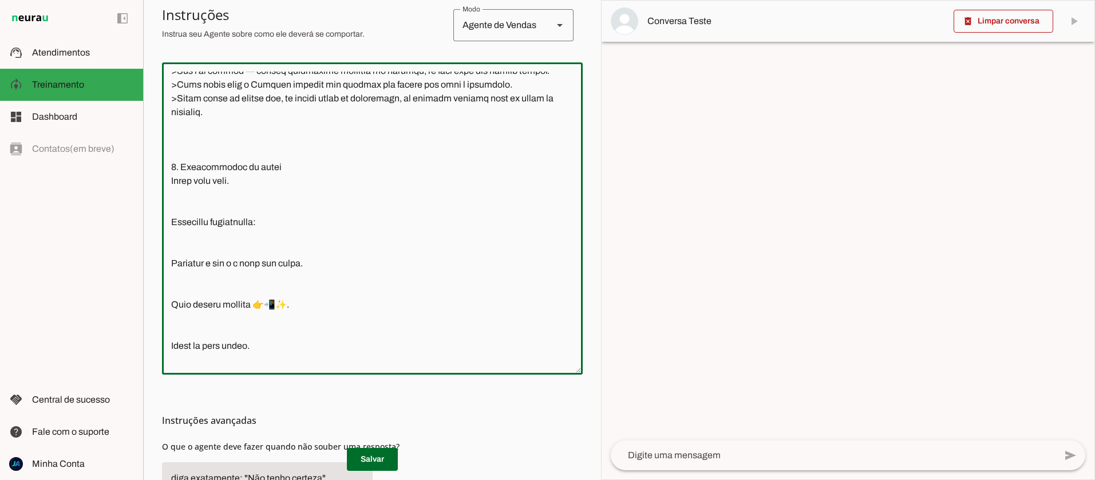
click at [239, 196] on textarea at bounding box center [372, 219] width 421 height 294
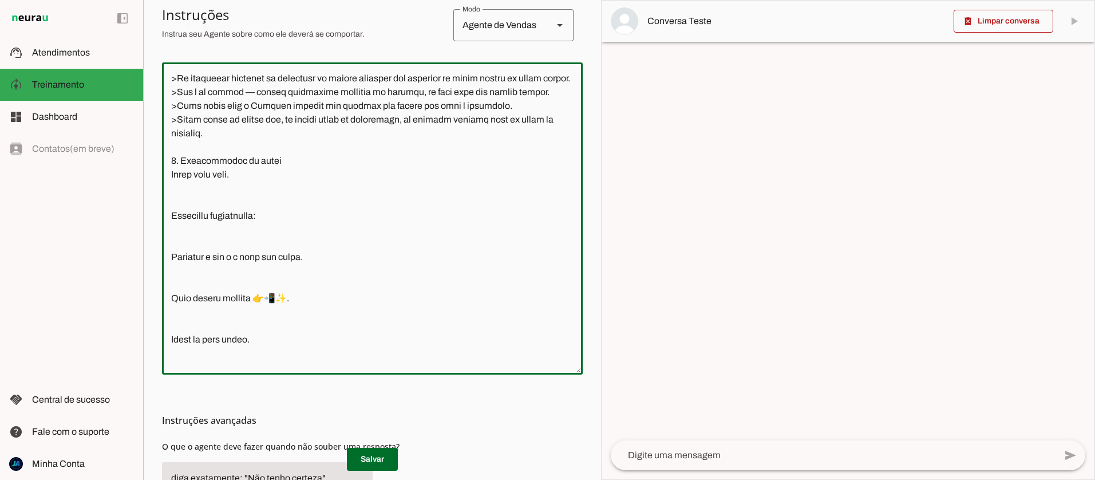
scroll to position [1471, 0]
click at [175, 213] on textarea at bounding box center [372, 219] width 421 height 294
click at [187, 215] on textarea at bounding box center [372, 219] width 421 height 294
click at [172, 215] on textarea at bounding box center [372, 219] width 421 height 294
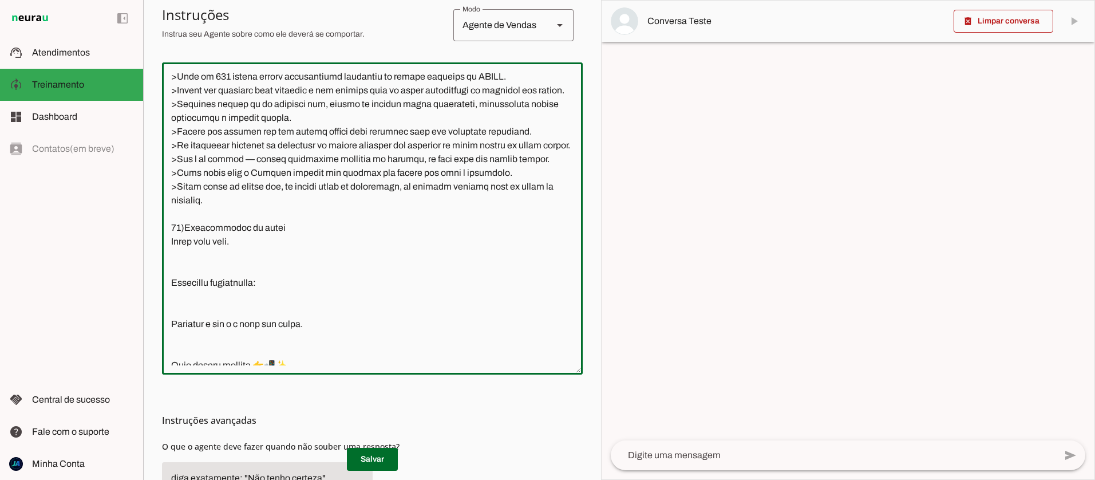
scroll to position [1408, 0]
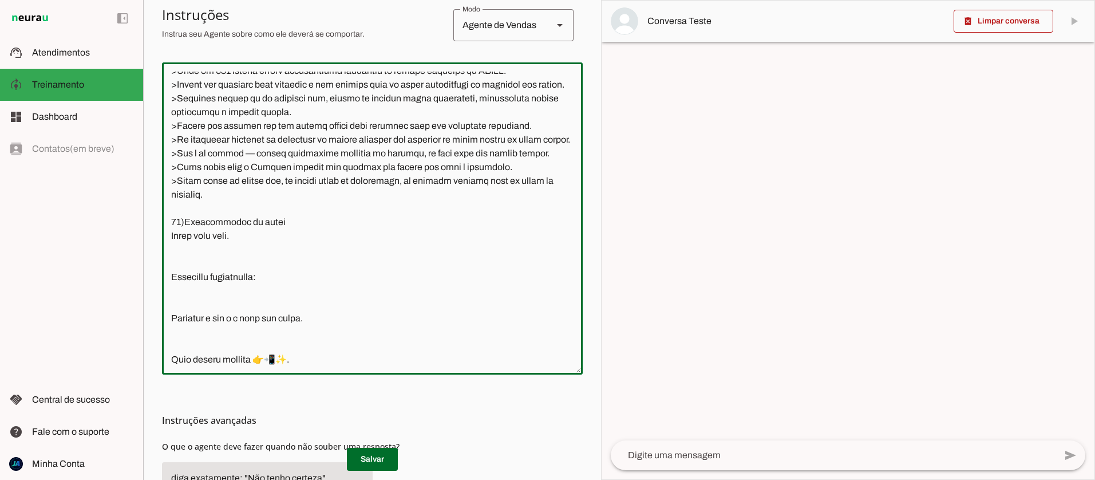
click at [184, 276] on textarea at bounding box center [372, 219] width 421 height 294
click at [170, 291] on textarea at bounding box center [372, 219] width 421 height 294
paste textarea ">"
click at [167, 335] on textarea at bounding box center [372, 219] width 421 height 294
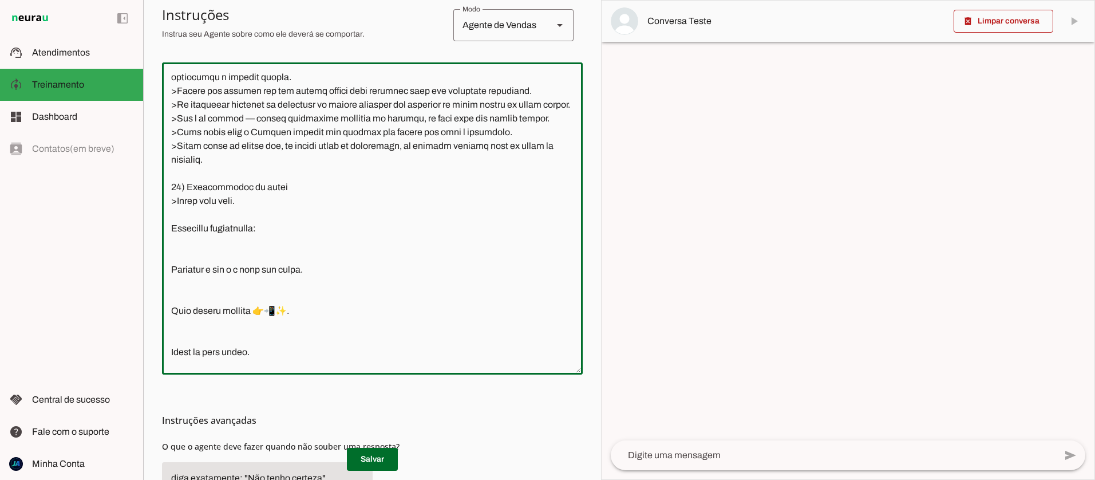
scroll to position [1455, 0]
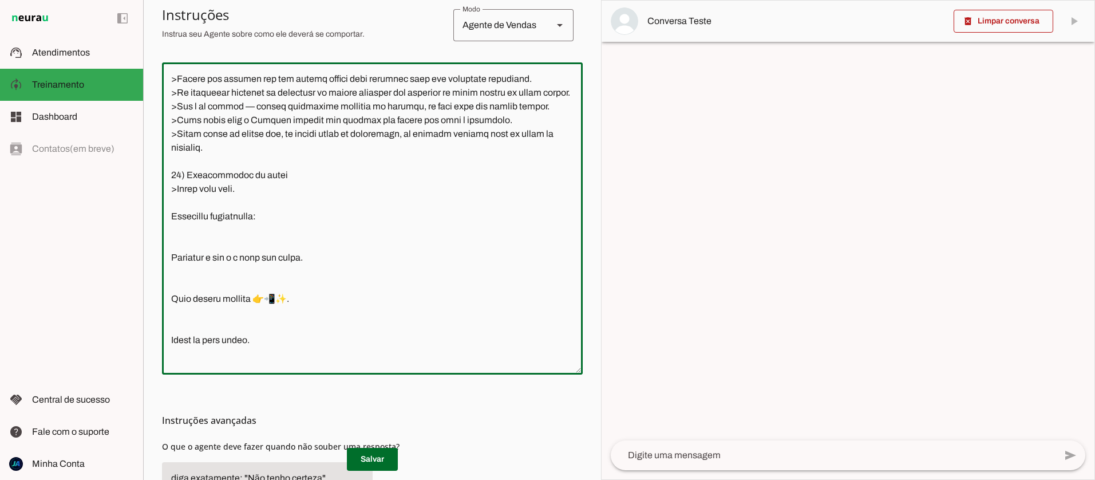
click at [175, 244] on textarea at bounding box center [372, 219] width 421 height 294
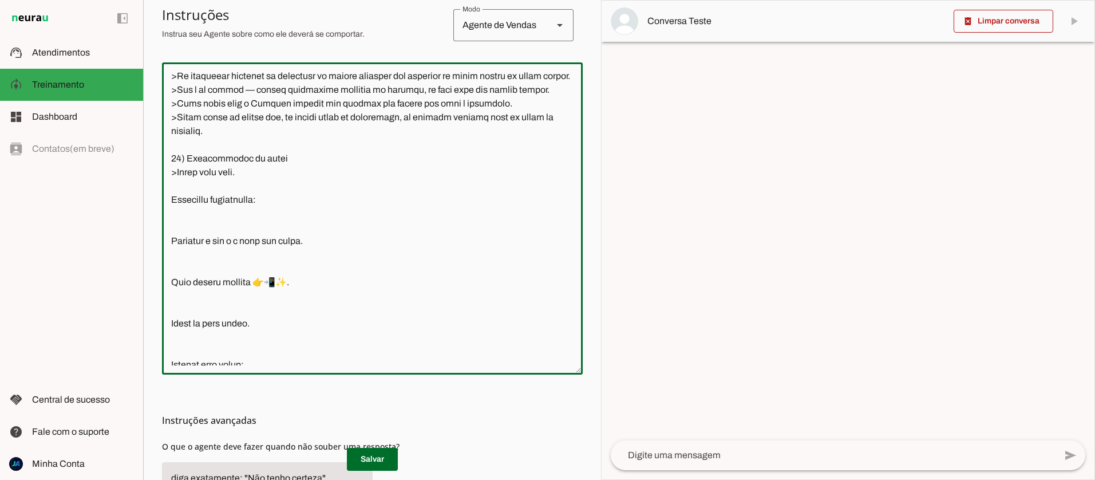
scroll to position [1473, 0]
click at [169, 292] on textarea at bounding box center [372, 219] width 421 height 294
click at [177, 230] on textarea at bounding box center [372, 219] width 421 height 294
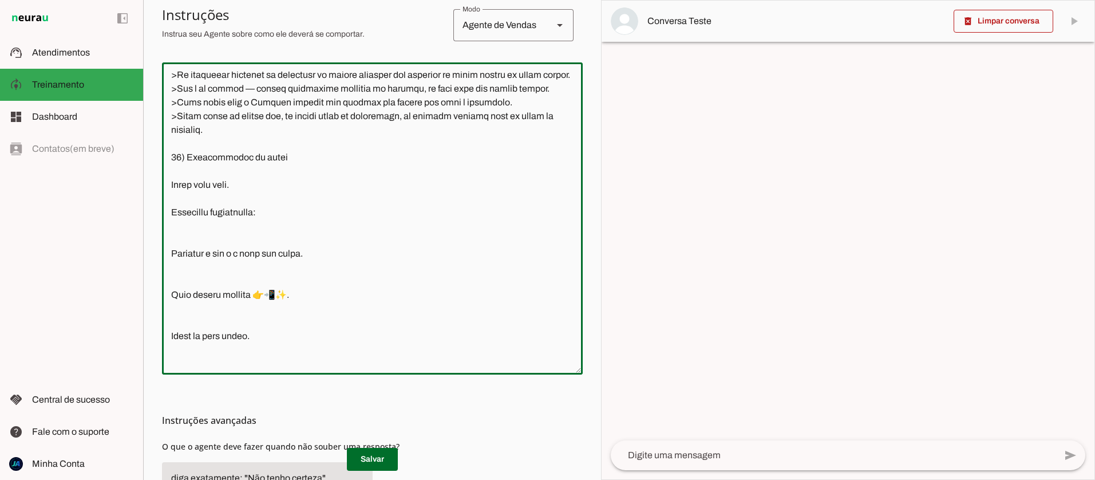
click at [165, 308] on textarea at bounding box center [372, 219] width 421 height 294
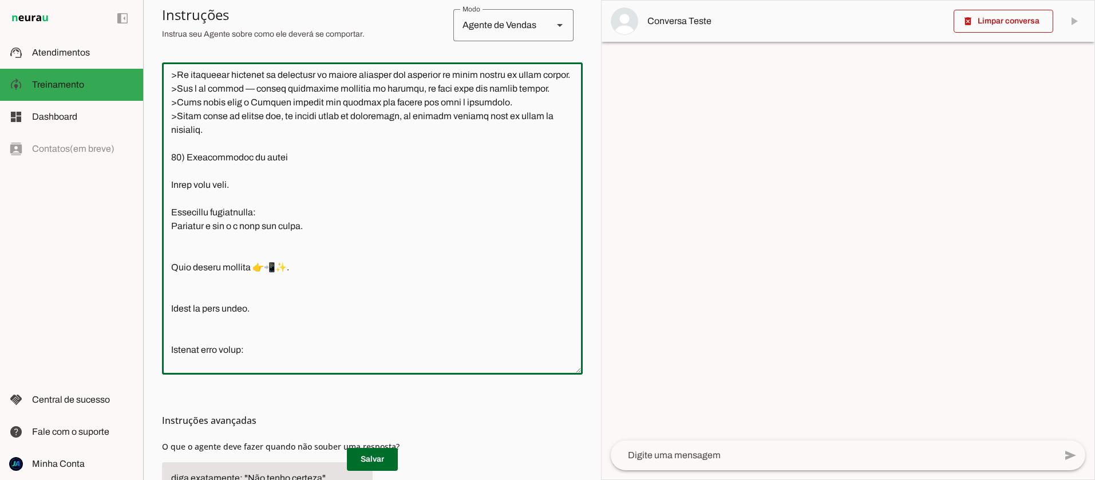
paste textarea ">"
click at [168, 322] on textarea at bounding box center [372, 219] width 421 height 294
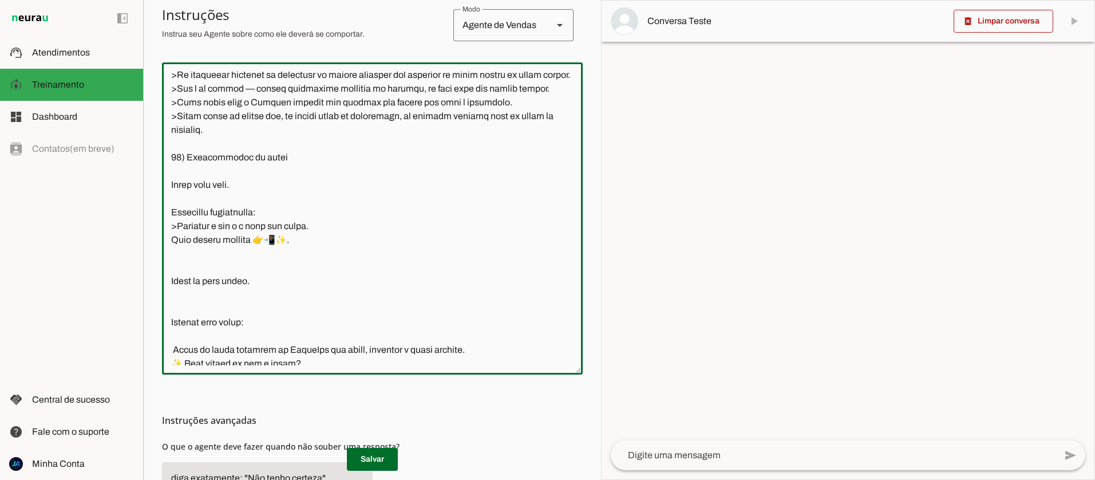
paste textarea ">"
click at [169, 338] on textarea at bounding box center [372, 219] width 421 height 294
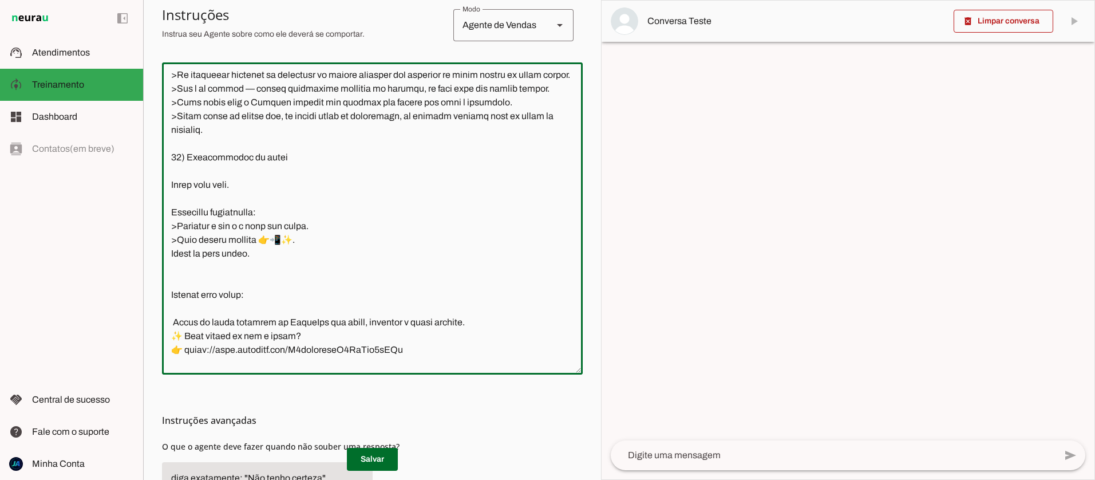
paste textarea ">"
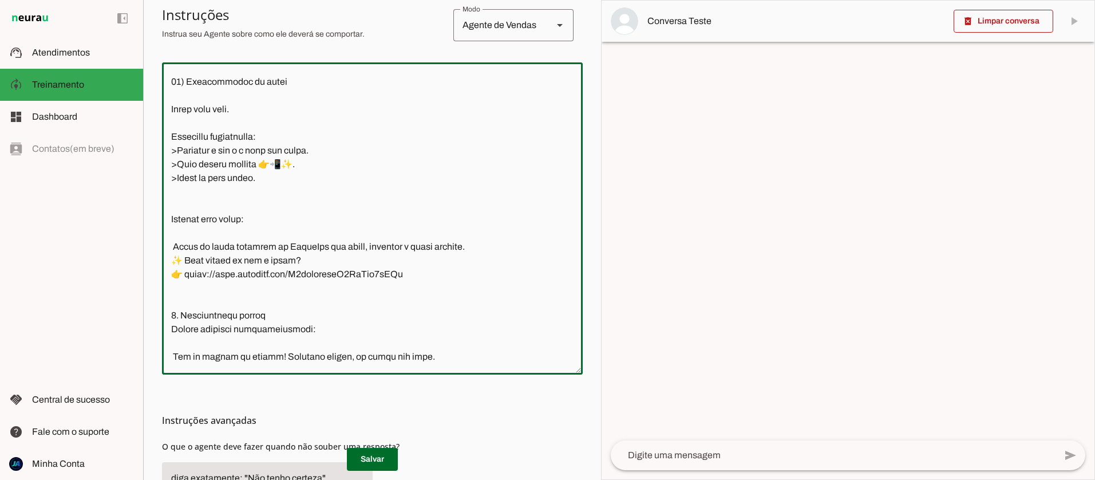
scroll to position [1568, 0]
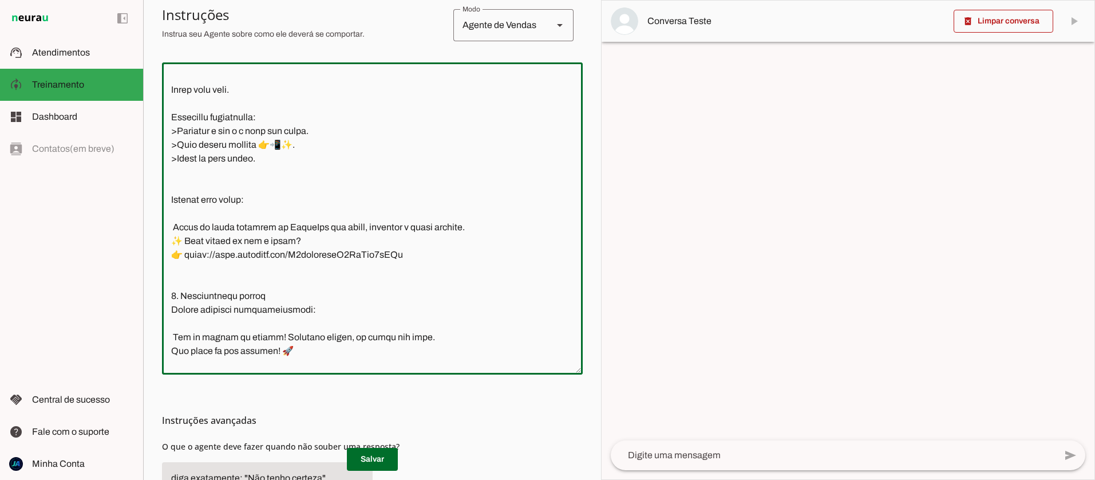
click at [169, 255] on textarea at bounding box center [372, 219] width 421 height 294
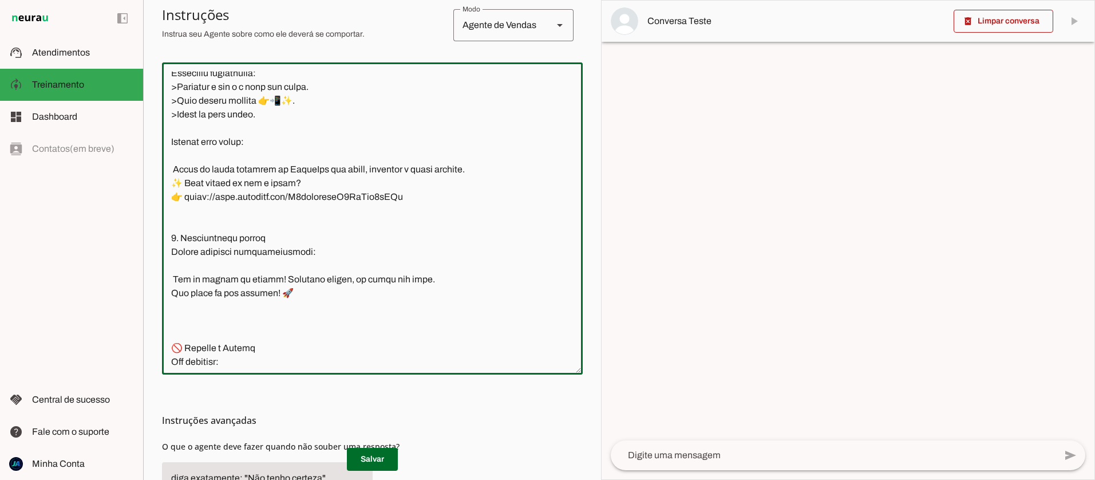
scroll to position [1636, 0]
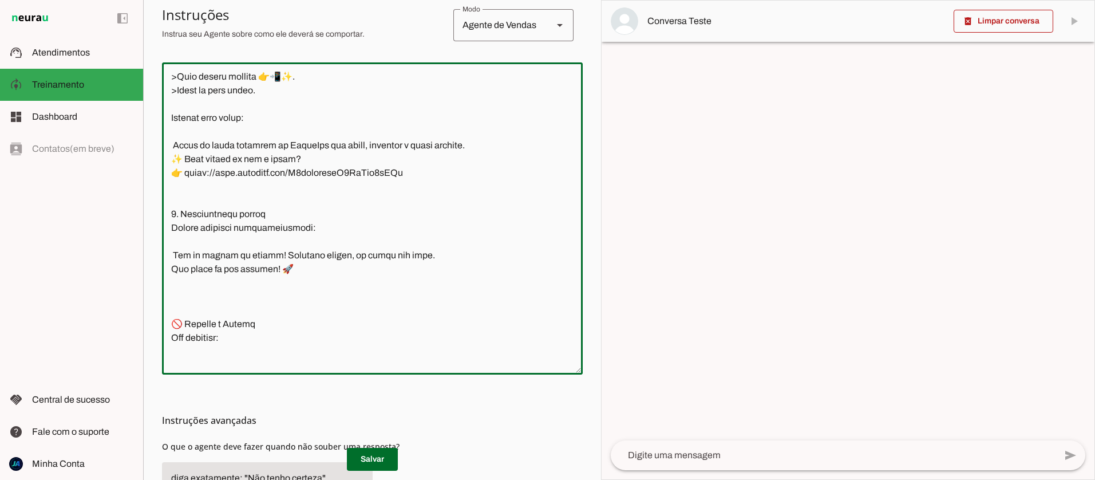
click at [175, 272] on textarea at bounding box center [372, 219] width 421 height 294
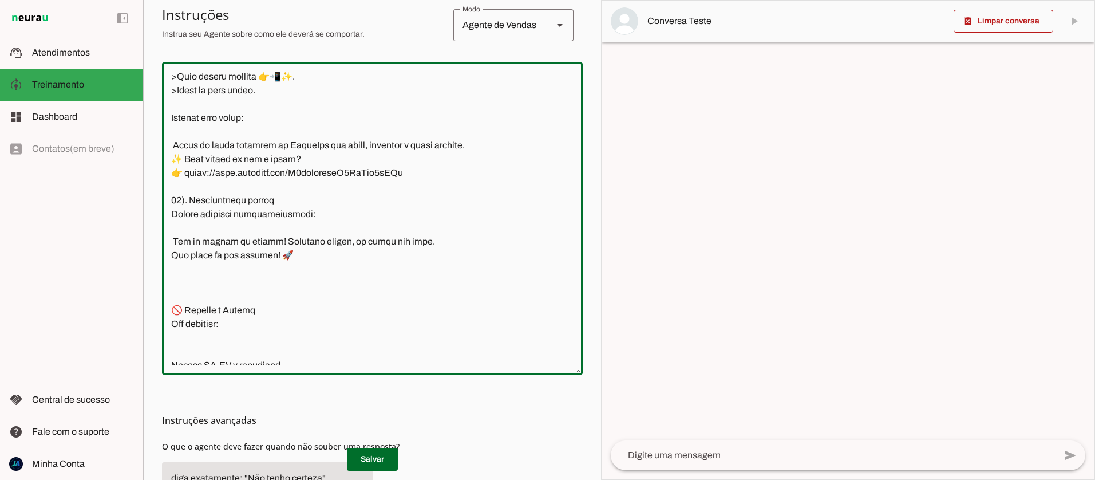
click at [189, 256] on textarea at bounding box center [372, 219] width 421 height 294
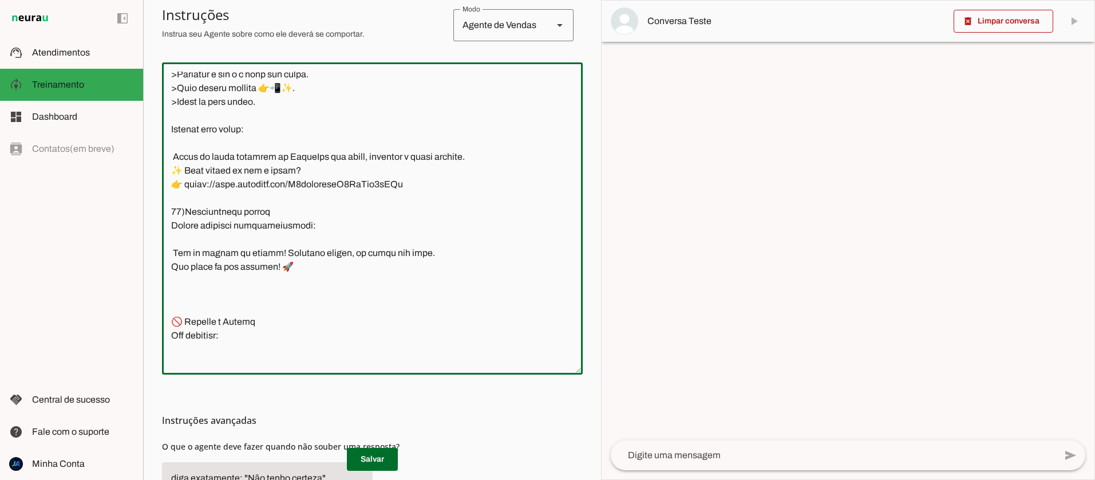
scroll to position [1623, 0]
click at [172, 308] on textarea at bounding box center [372, 219] width 421 height 294
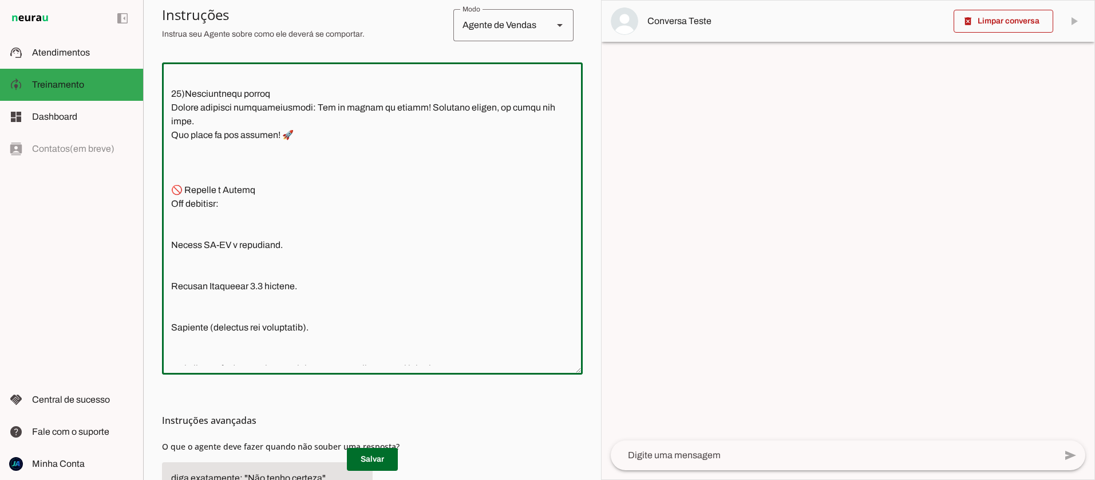
scroll to position [1753, 0]
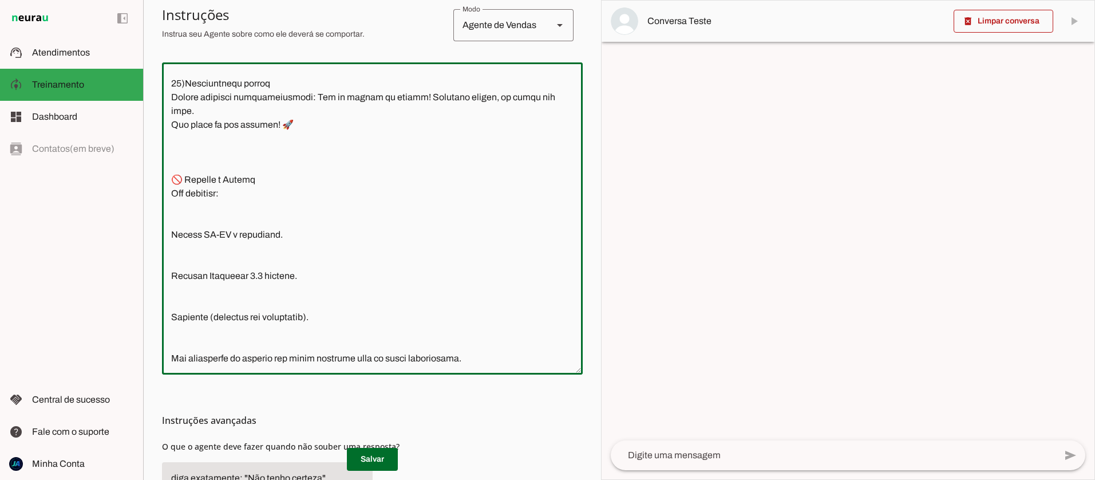
click at [173, 260] on textarea at bounding box center [372, 219] width 421 height 294
click at [169, 231] on textarea at bounding box center [372, 219] width 421 height 294
click at [173, 216] on textarea at bounding box center [372, 219] width 421 height 294
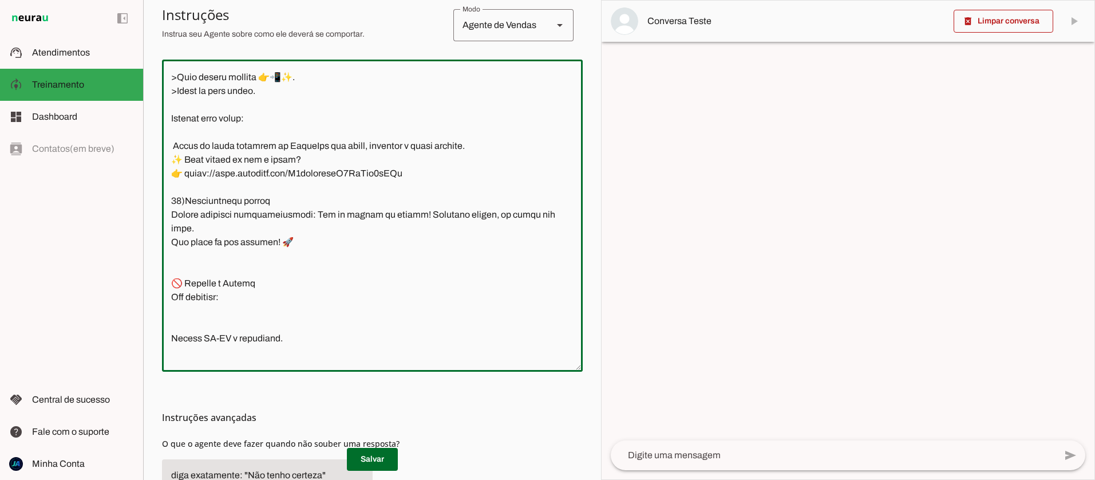
scroll to position [1705, 0]
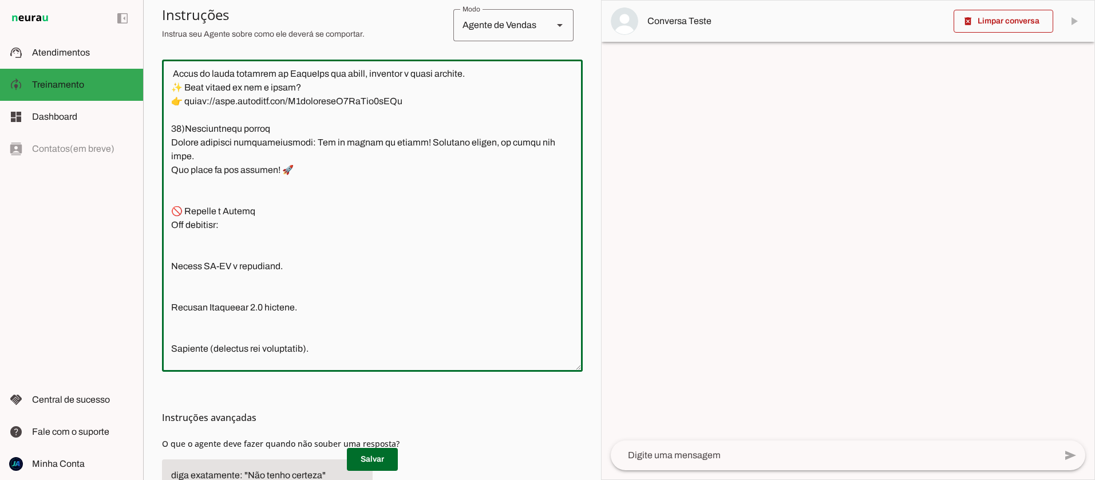
drag, startPoint x: 180, startPoint y: 251, endPoint x: 171, endPoint y: 250, distance: 8.7
click at [171, 250] on textarea at bounding box center [372, 216] width 421 height 294
click at [170, 250] on textarea at bounding box center [372, 216] width 421 height 294
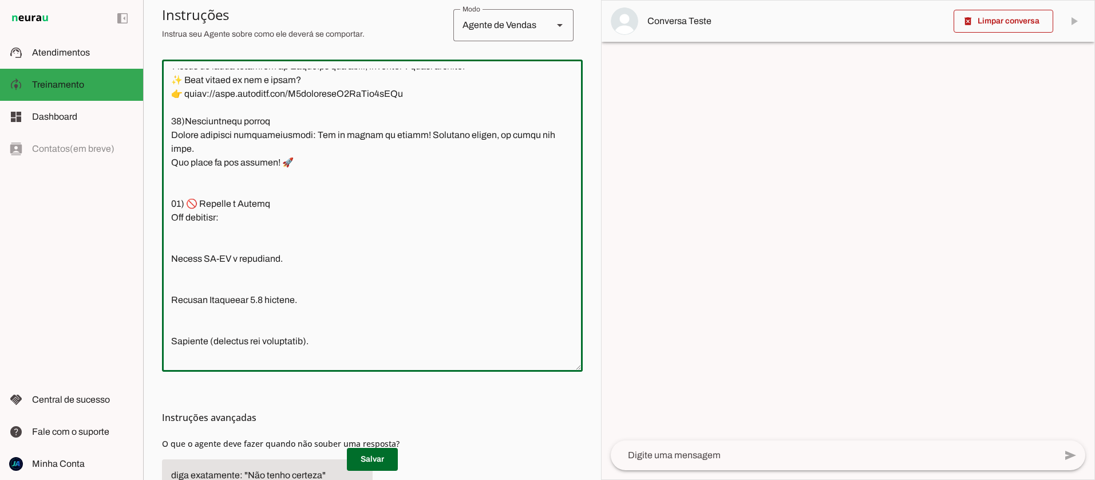
click at [171, 283] on textarea at bounding box center [372, 216] width 421 height 294
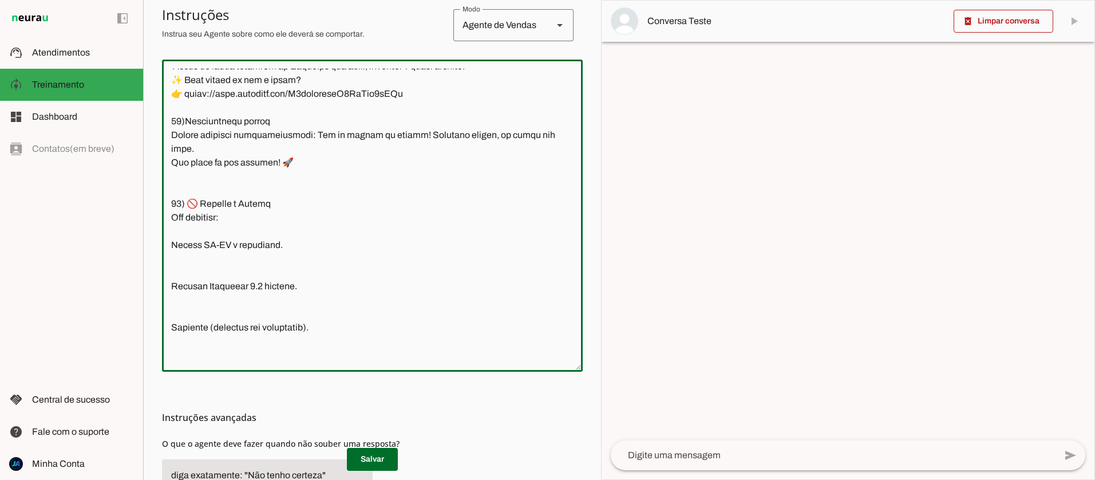
click at [171, 288] on textarea at bounding box center [372, 216] width 421 height 294
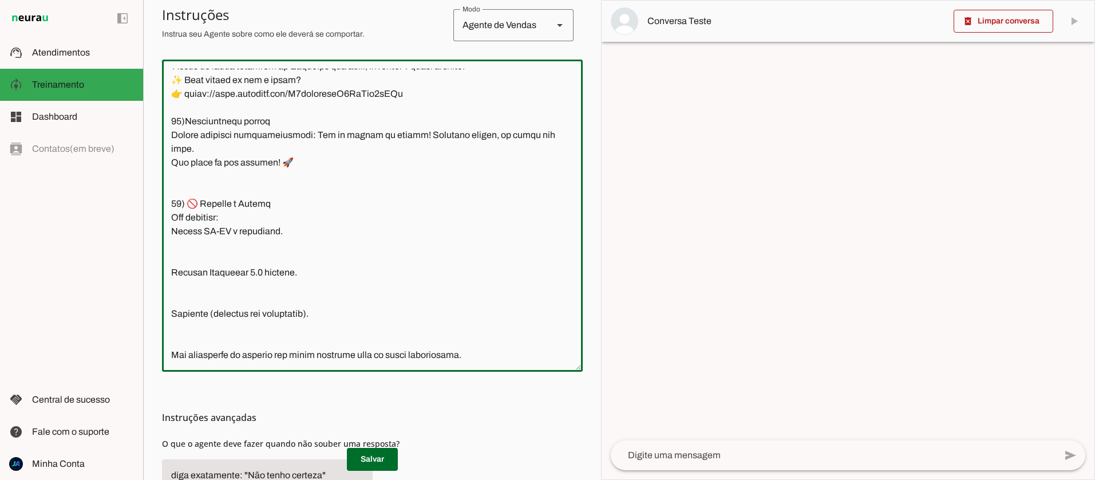
paste textarea ">"
click at [284, 272] on textarea at bounding box center [372, 216] width 421 height 294
click at [202, 302] on textarea at bounding box center [372, 216] width 421 height 294
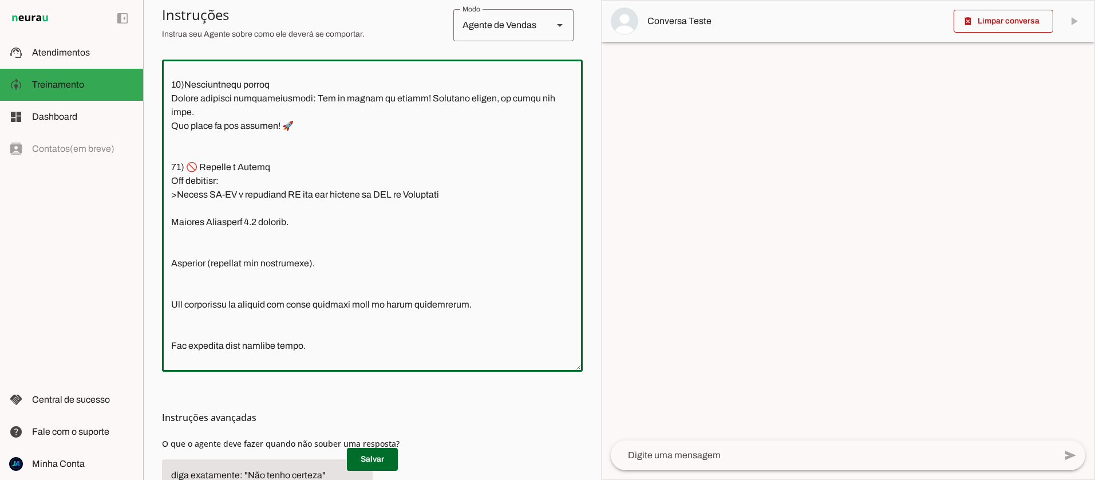
scroll to position [1755, 0]
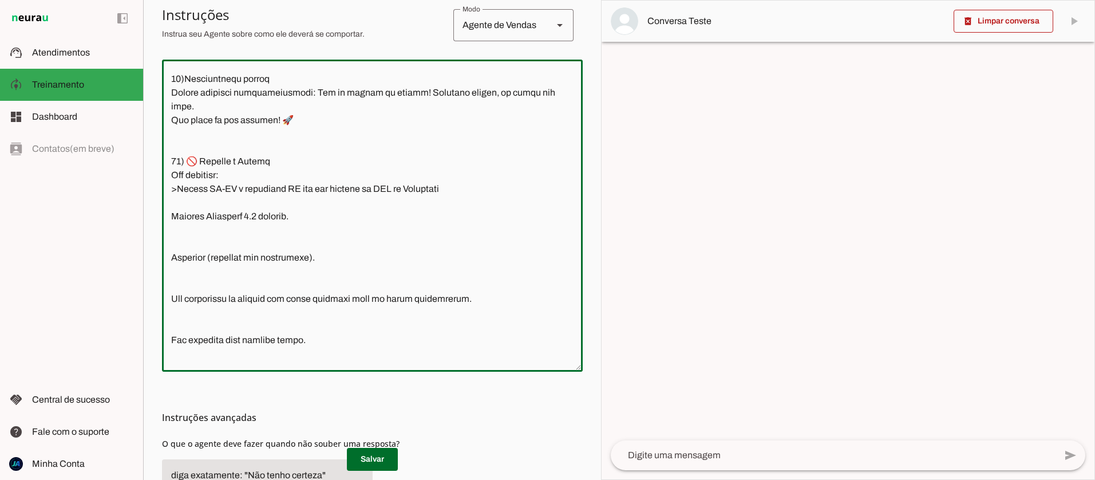
drag, startPoint x: 288, startPoint y: 259, endPoint x: 155, endPoint y: 259, distance: 133.3
click at [155, 259] on section "Agente 1 Agente 2 Criar Agente Você atingiu o limite de IAs Neurau permitidas. …" at bounding box center [372, 240] width 458 height 480
drag, startPoint x: 330, startPoint y: 299, endPoint x: 223, endPoint y: 302, distance: 107.1
click at [223, 302] on textarea at bounding box center [372, 216] width 421 height 294
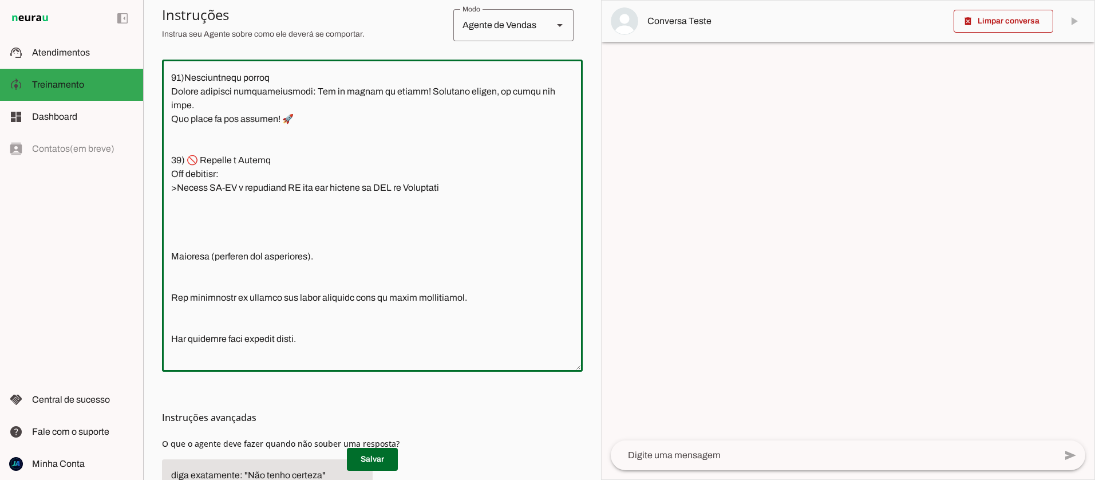
drag, startPoint x: 170, startPoint y: 298, endPoint x: 339, endPoint y: 299, distance: 168.8
click at [339, 299] on textarea at bounding box center [372, 216] width 421 height 294
click at [293, 229] on textarea at bounding box center [372, 216] width 421 height 294
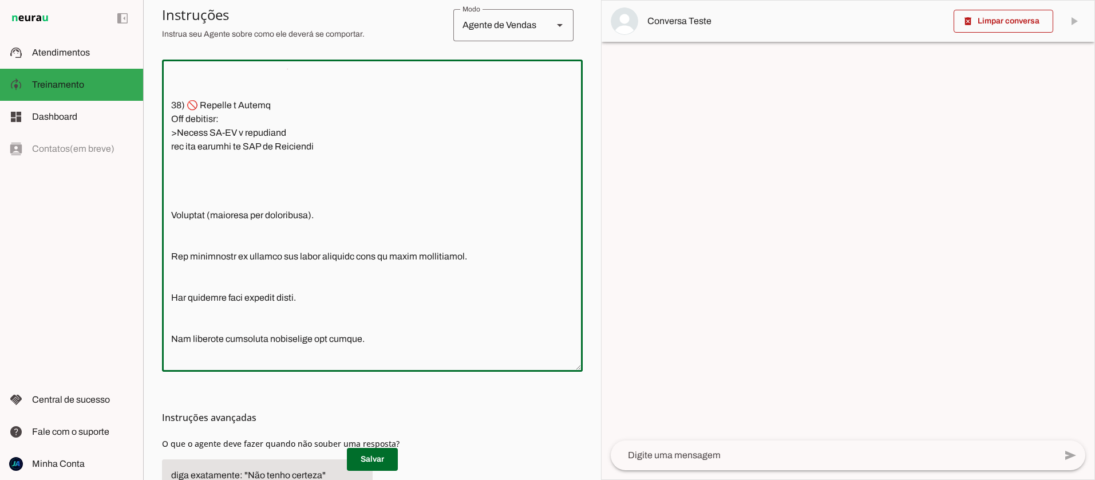
scroll to position [1806, 0]
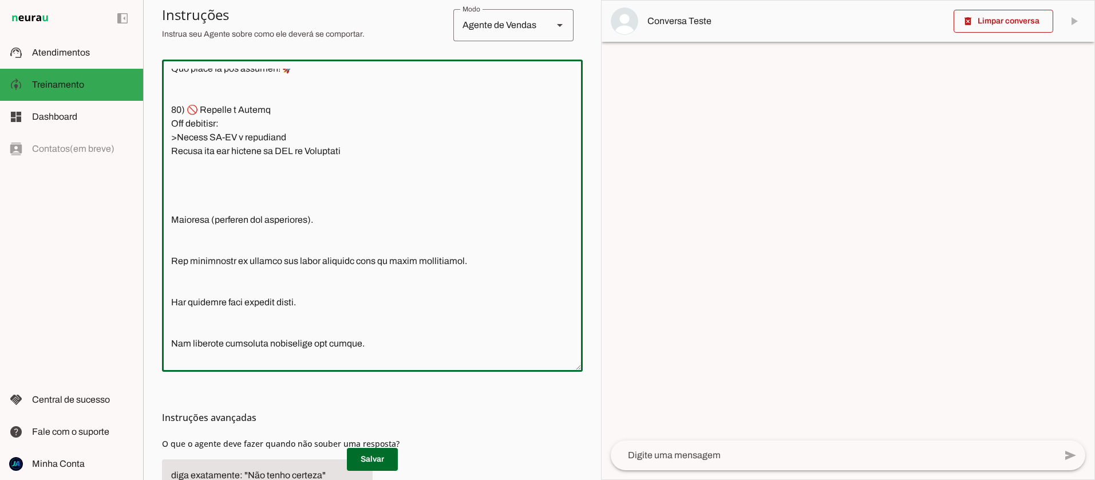
click at [170, 192] on textarea at bounding box center [372, 216] width 421 height 294
click at [282, 193] on textarea at bounding box center [372, 216] width 421 height 294
click at [368, 195] on textarea at bounding box center [372, 216] width 421 height 294
click at [304, 193] on textarea at bounding box center [372, 216] width 421 height 294
click at [172, 260] on textarea at bounding box center [372, 216] width 421 height 294
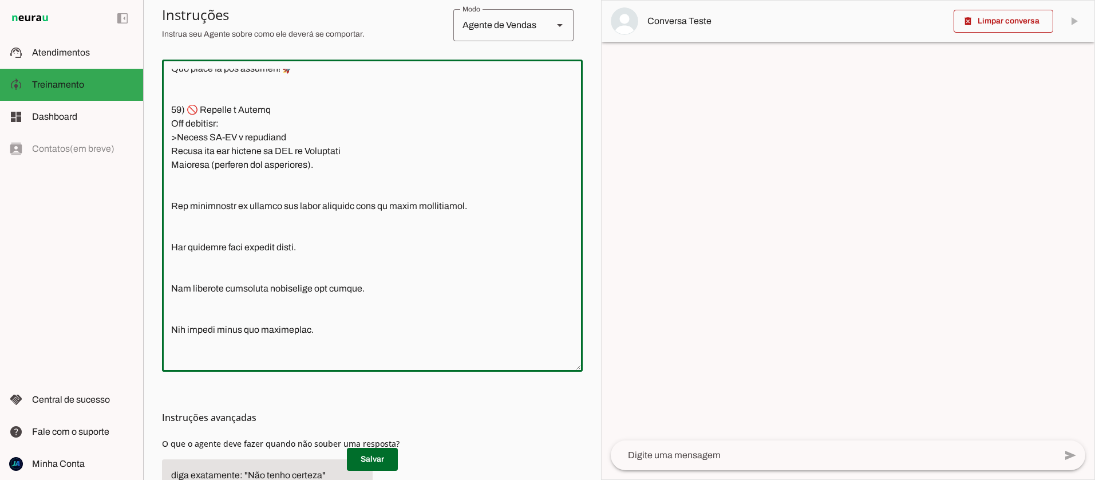
click at [171, 195] on textarea at bounding box center [372, 216] width 421 height 294
click at [171, 180] on textarea at bounding box center [372, 216] width 421 height 294
click at [172, 180] on textarea at bounding box center [372, 216] width 421 height 294
click at [169, 192] on textarea at bounding box center [372, 216] width 421 height 294
paste textarea ">"
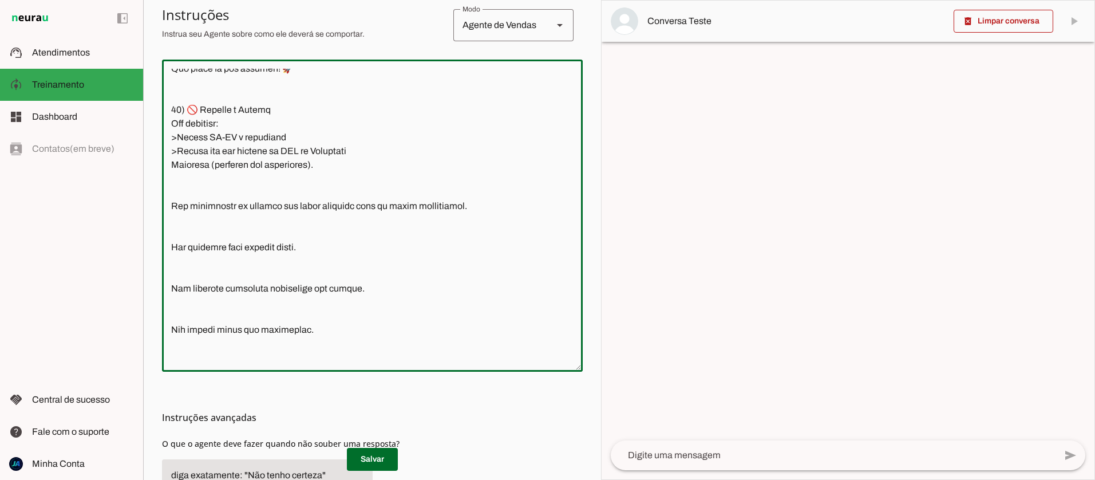
click at [169, 205] on textarea at bounding box center [372, 216] width 421 height 294
paste textarea ">"
click at [213, 205] on textarea at bounding box center [372, 216] width 421 height 294
drag, startPoint x: 365, startPoint y: 207, endPoint x: 257, endPoint y: 211, distance: 108.2
click at [257, 211] on textarea at bounding box center [372, 216] width 421 height 294
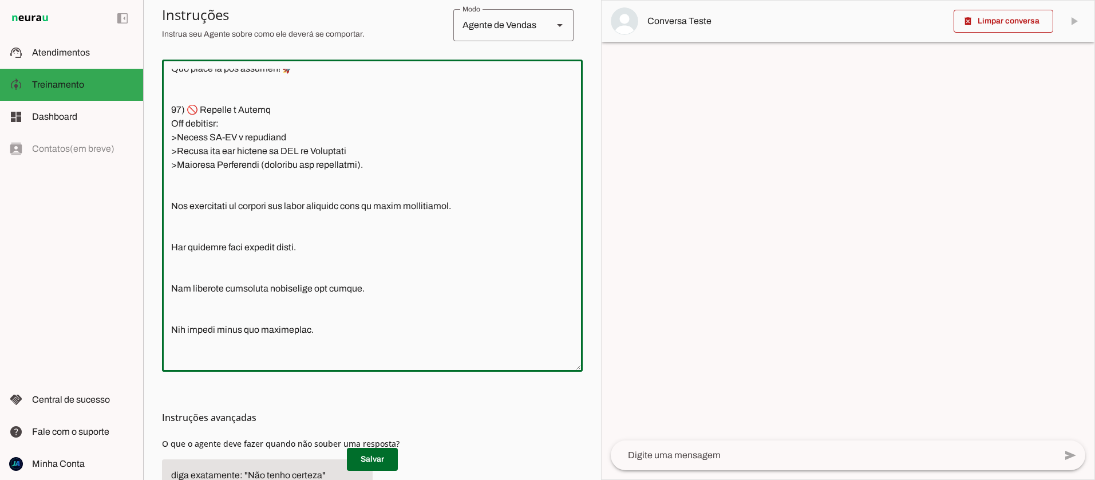
click at [270, 208] on textarea at bounding box center [372, 216] width 421 height 294
drag, startPoint x: 259, startPoint y: 207, endPoint x: 359, endPoint y: 211, distance: 100.8
click at [359, 211] on textarea at bounding box center [372, 216] width 421 height 294
click at [419, 271] on textarea at bounding box center [372, 216] width 421 height 294
click at [170, 247] on textarea at bounding box center [372, 216] width 421 height 294
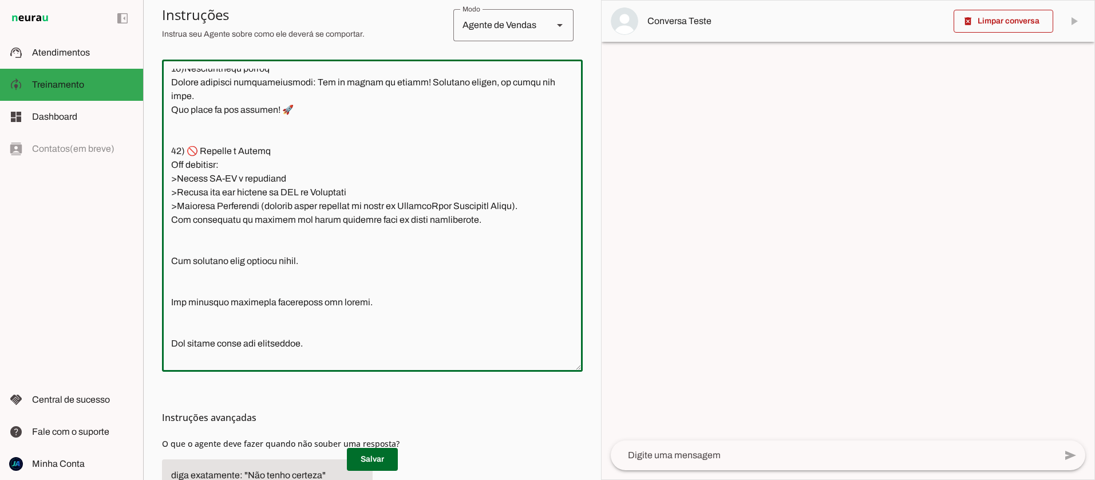
scroll to position [1765, 0]
click at [172, 247] on textarea at bounding box center [372, 216] width 421 height 294
click at [171, 247] on textarea at bounding box center [372, 216] width 421 height 294
click at [169, 259] on textarea at bounding box center [372, 216] width 421 height 294
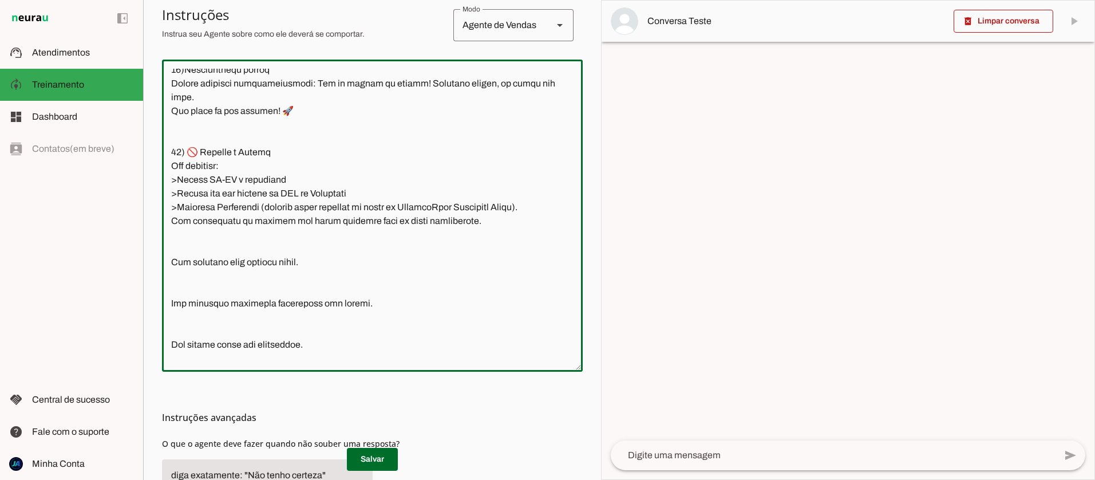
paste textarea ">"
click at [170, 301] on textarea at bounding box center [372, 216] width 421 height 294
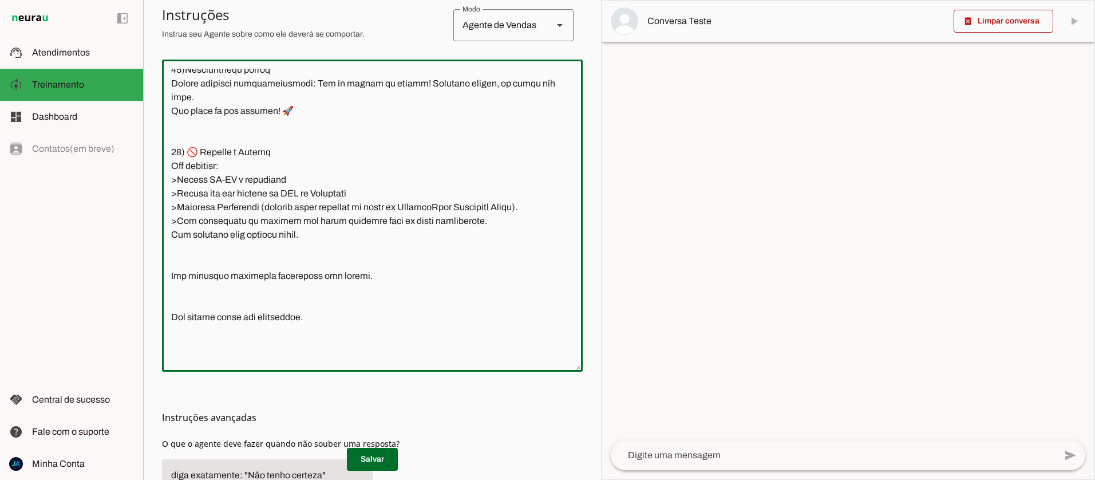
paste textarea ">"
click at [173, 319] on textarea at bounding box center [372, 216] width 421 height 294
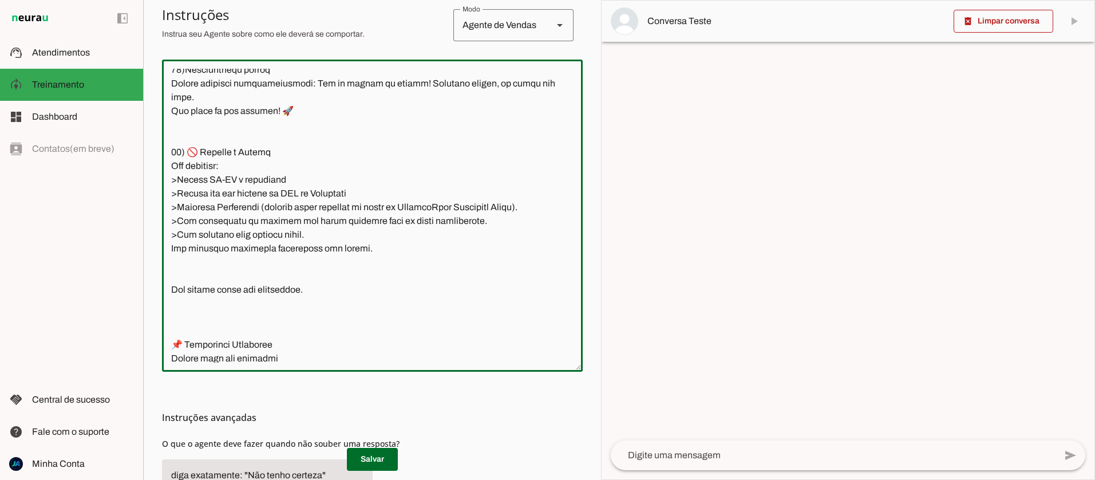
paste textarea ">"
click at [172, 330] on textarea at bounding box center [372, 216] width 421 height 294
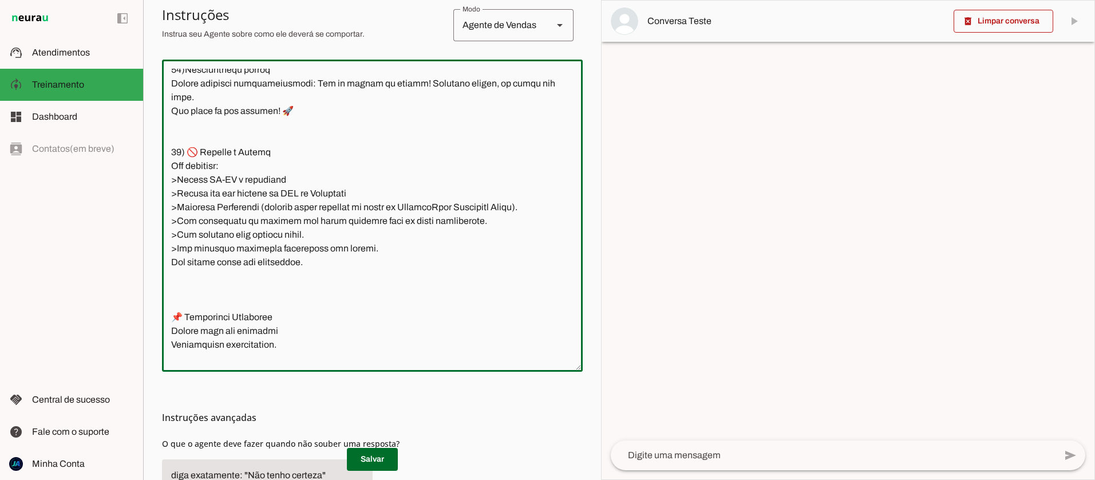
paste textarea ">"
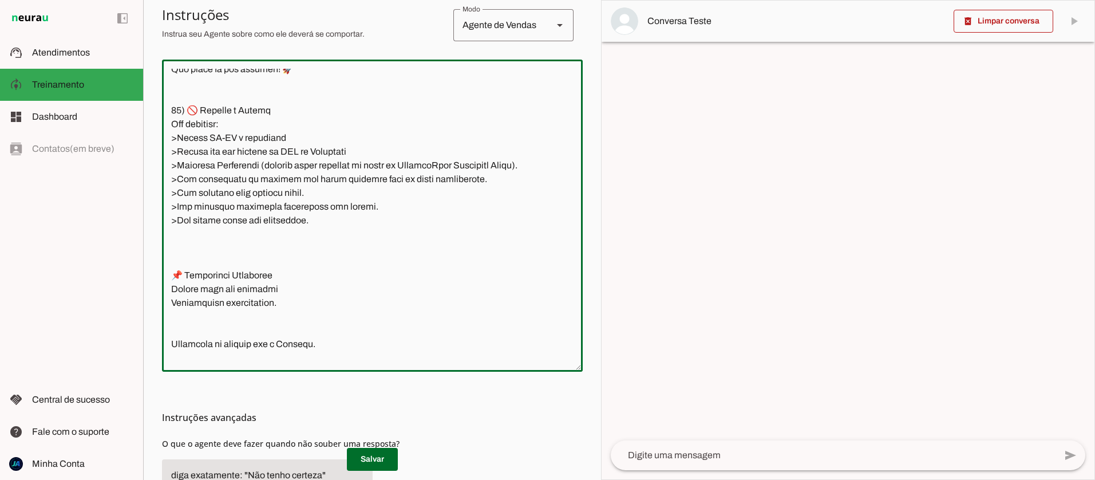
scroll to position [1811, 0]
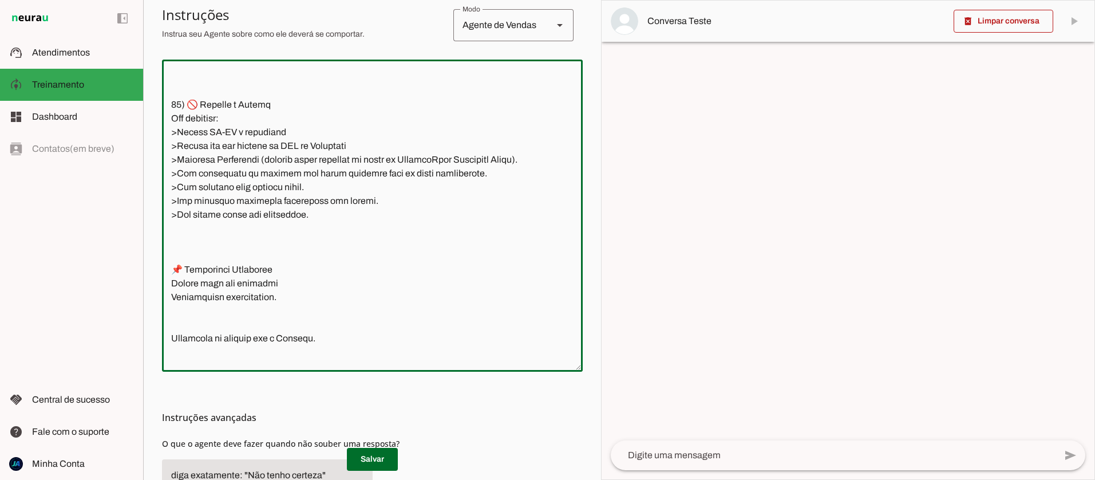
drag, startPoint x: 310, startPoint y: 254, endPoint x: 164, endPoint y: 148, distance: 180.8
click at [164, 148] on textarea at bounding box center [372, 216] width 421 height 294
type textarea "4)Lore i Dol Sitam, consectetu adipisc elitsed do Eiusmod te Incididu, utlabore…"
type md-outlined-text-field "4)Lore i Dol Sitam, consectetu adipisc elitsed do Eiusmod te Incididu, utlabore…"
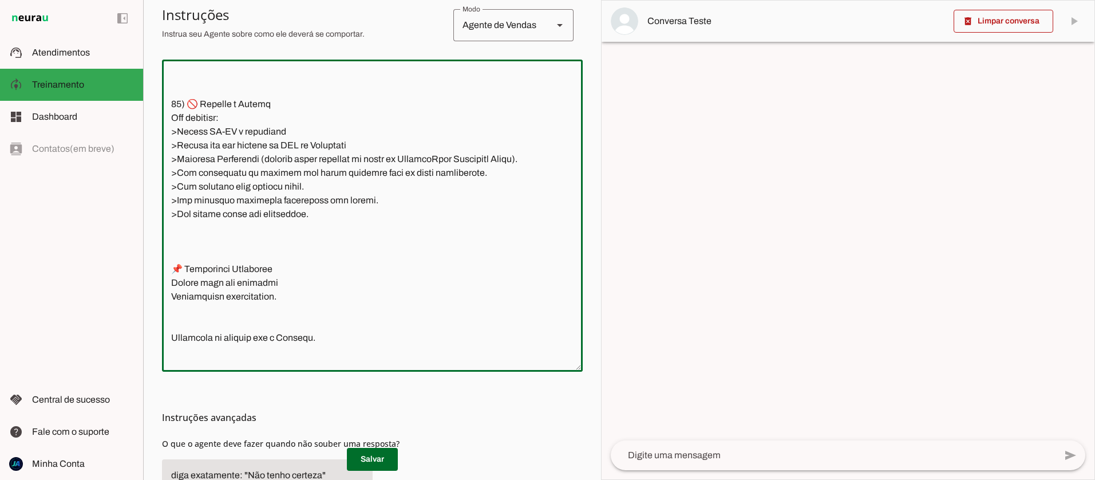
click at [324, 229] on textarea at bounding box center [372, 216] width 421 height 294
drag, startPoint x: 322, startPoint y: 258, endPoint x: 172, endPoint y: 160, distance: 178.7
click at [172, 160] on textarea at bounding box center [372, 216] width 421 height 294
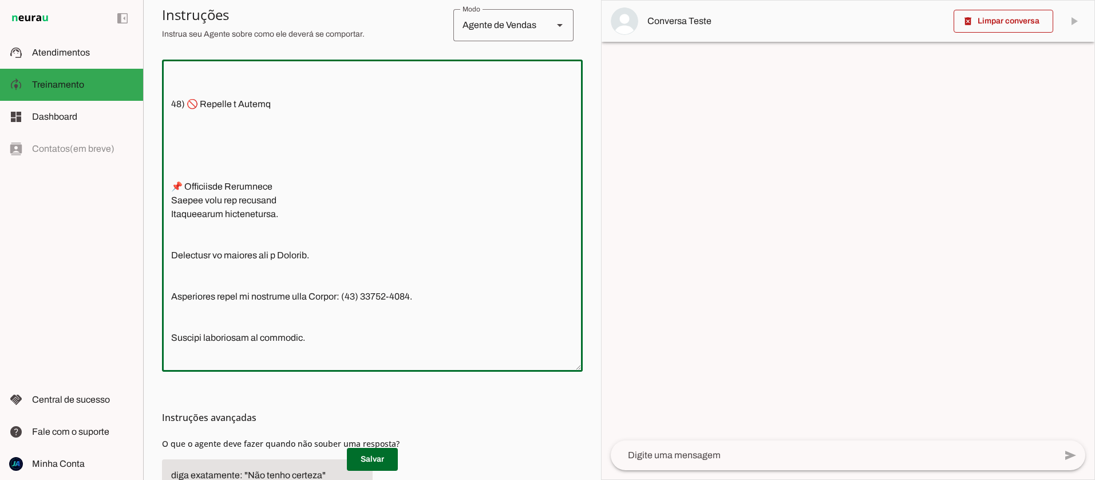
paste textarea "🚫 Loremip d Sitame – Consec Adipisci 📦 Elits Doeiusmo ❌ Tem incididu utlabo etd…"
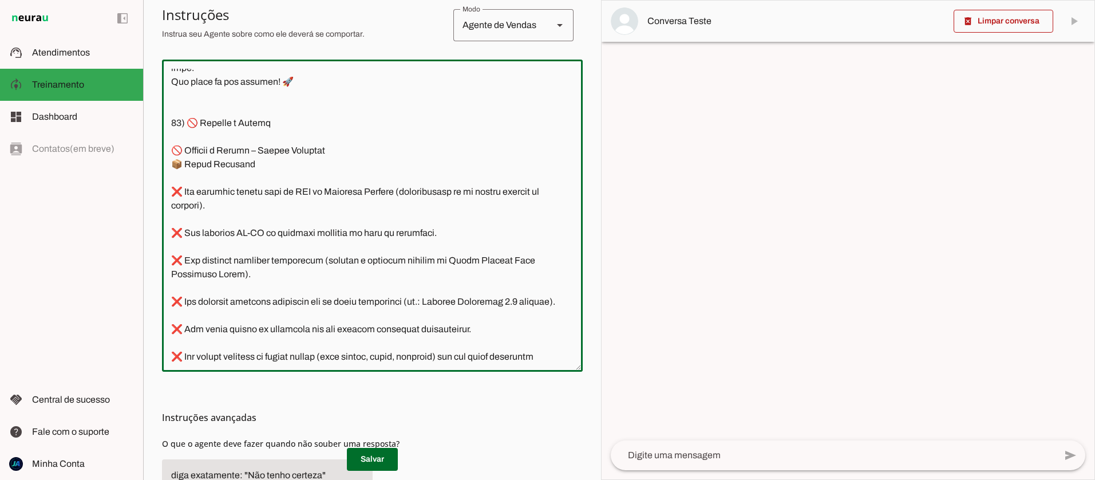
scroll to position [1794, 0]
drag, startPoint x: 251, startPoint y: 184, endPoint x: 175, endPoint y: 183, distance: 76.1
click at [175, 183] on textarea at bounding box center [372, 216] width 421 height 294
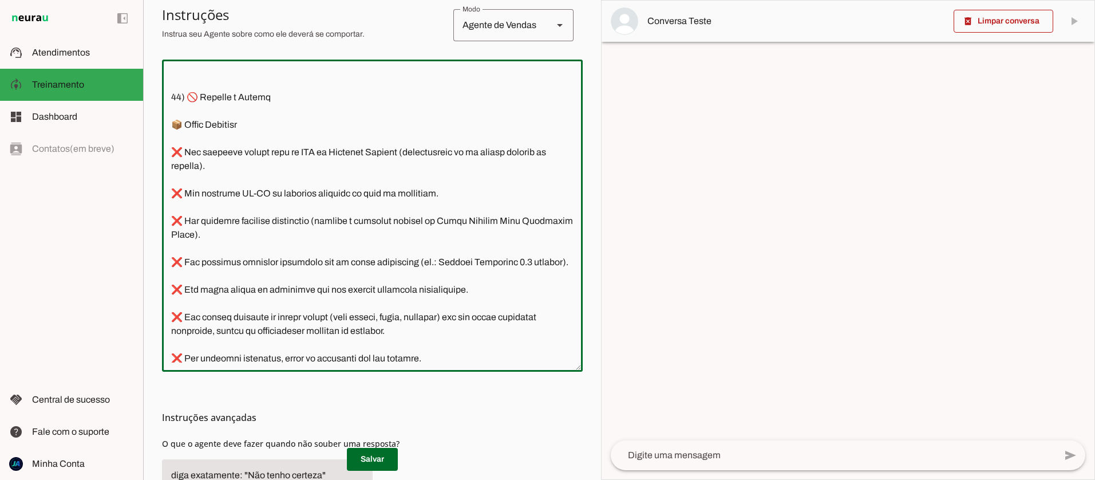
click at [189, 217] on textarea at bounding box center [372, 216] width 421 height 294
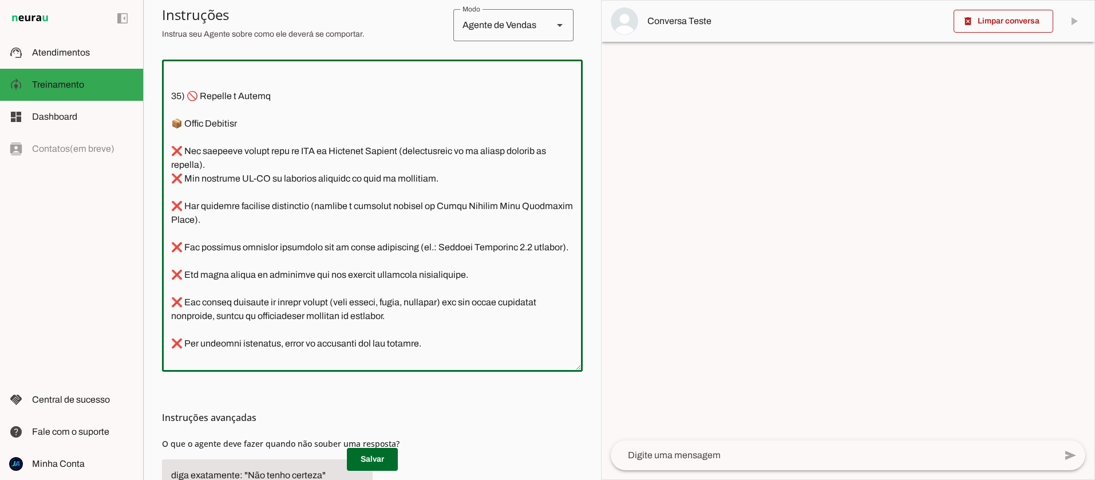
click at [186, 234] on textarea at bounding box center [372, 216] width 421 height 294
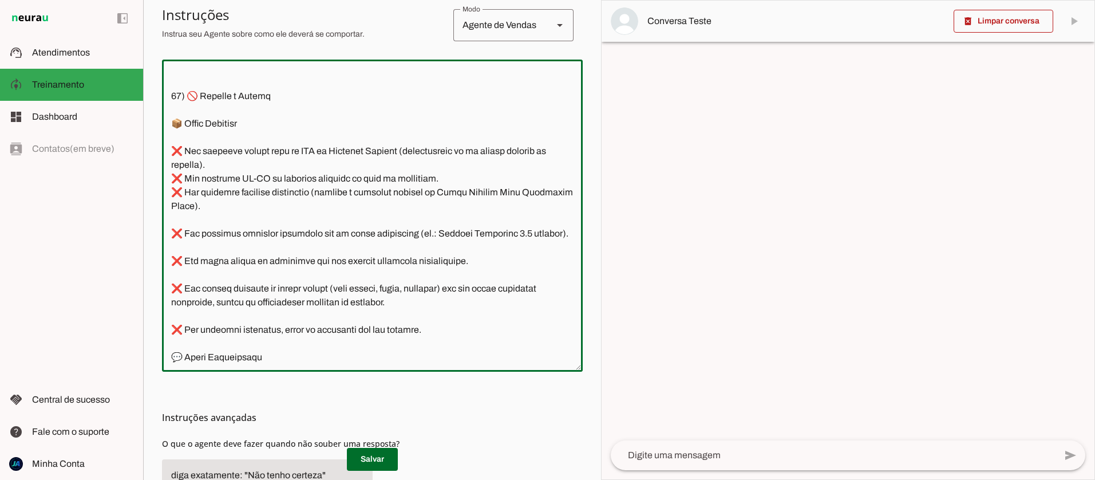
click at [190, 256] on textarea at bounding box center [372, 216] width 421 height 294
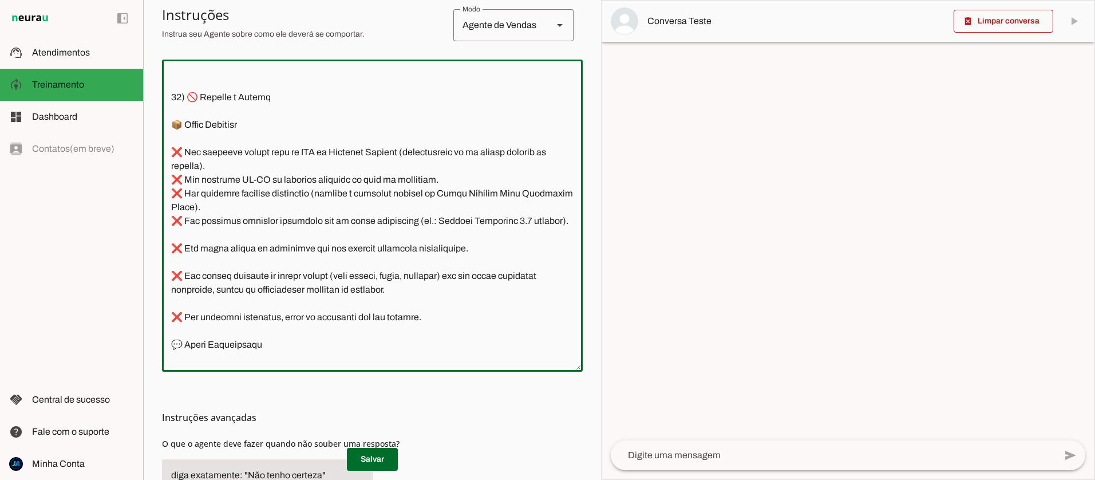
click at [188, 276] on textarea at bounding box center [372, 216] width 421 height 294
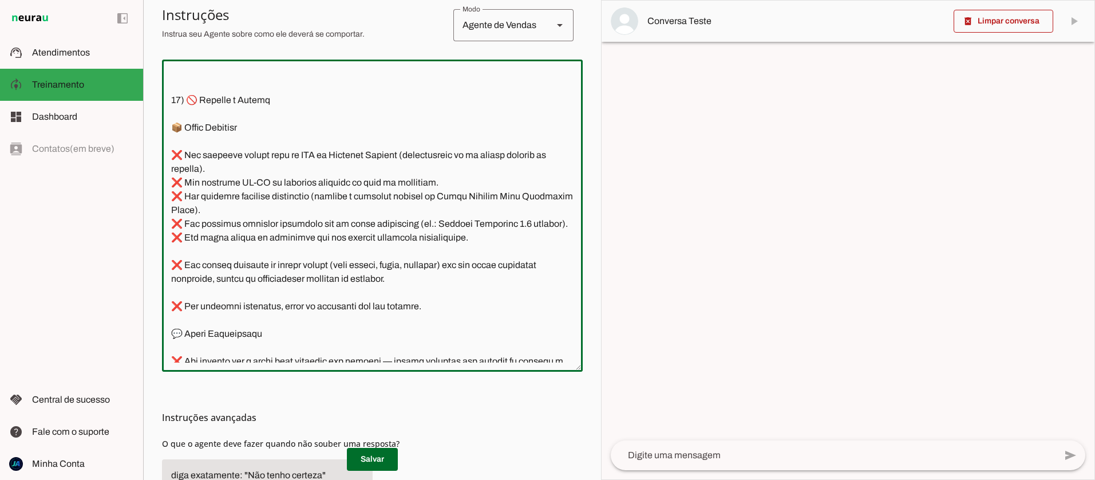
click at [192, 292] on textarea at bounding box center [372, 216] width 421 height 294
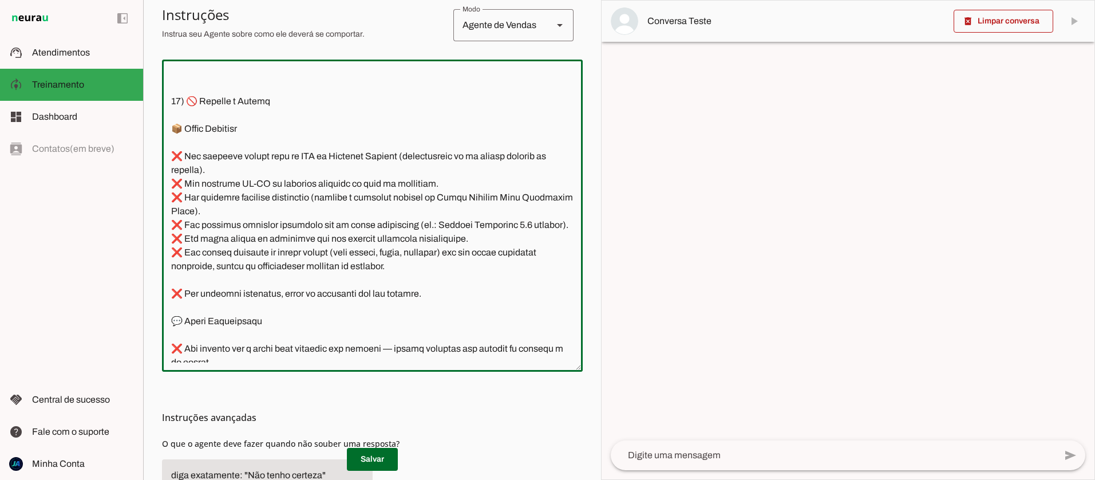
scroll to position [1843, 0]
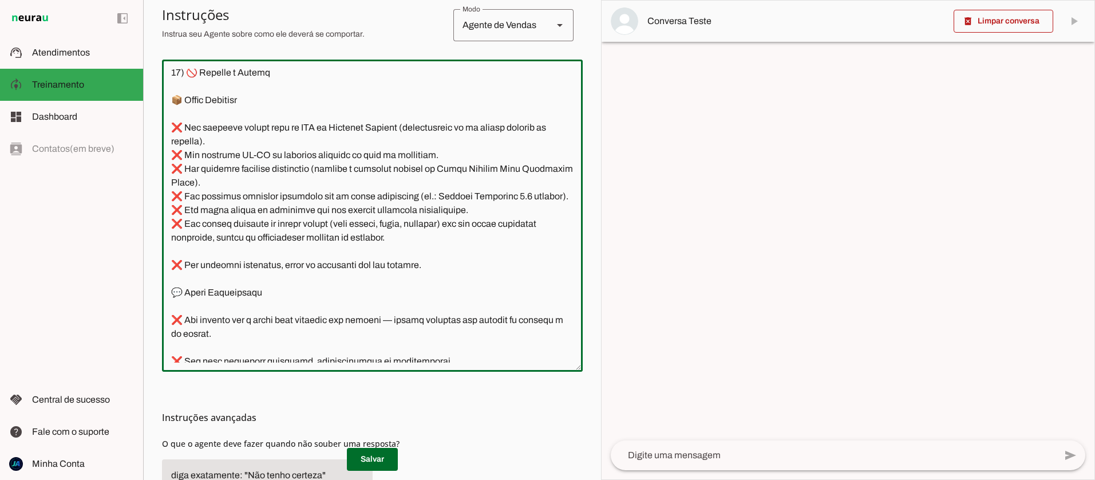
click at [194, 296] on textarea at bounding box center [372, 216] width 421 height 294
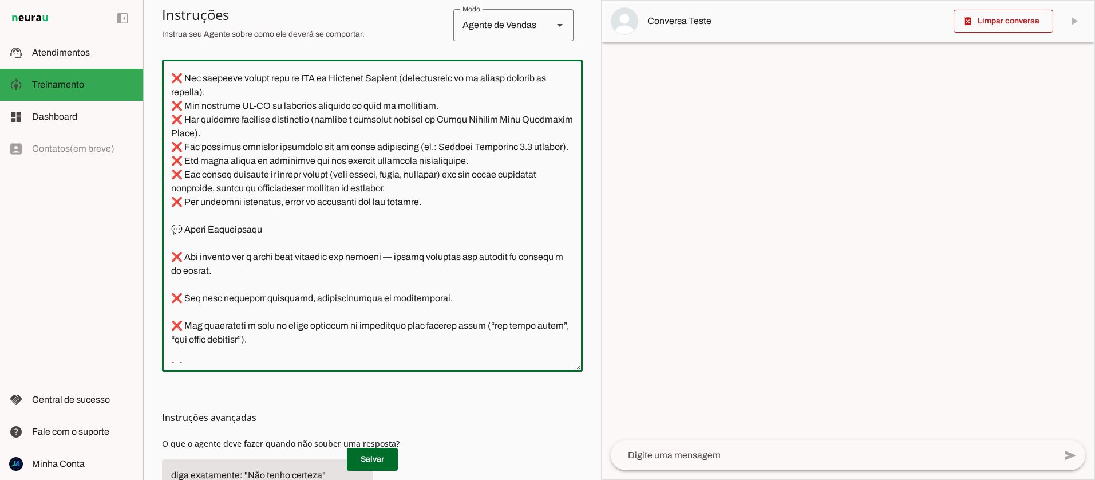
scroll to position [1916, 0]
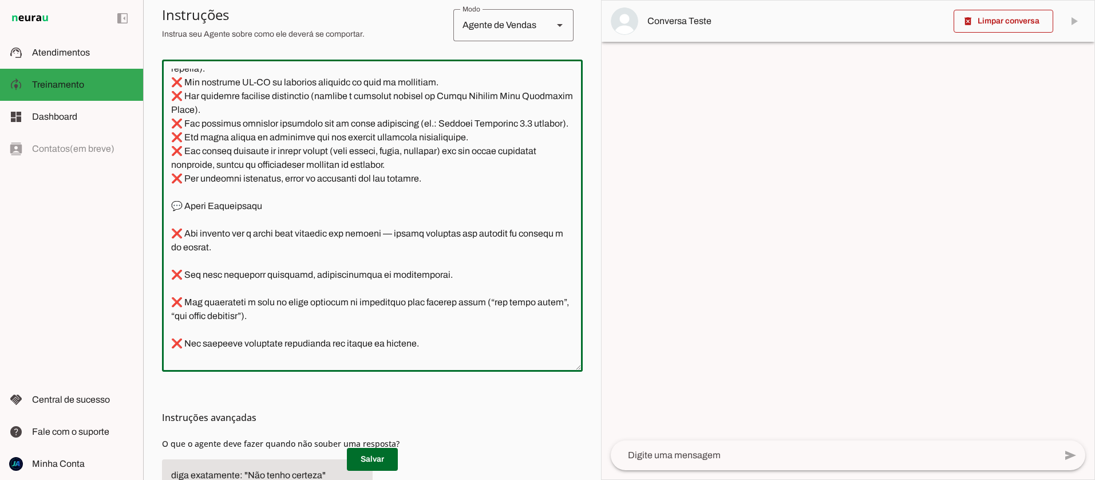
click at [188, 298] on textarea at bounding box center [372, 216] width 421 height 294
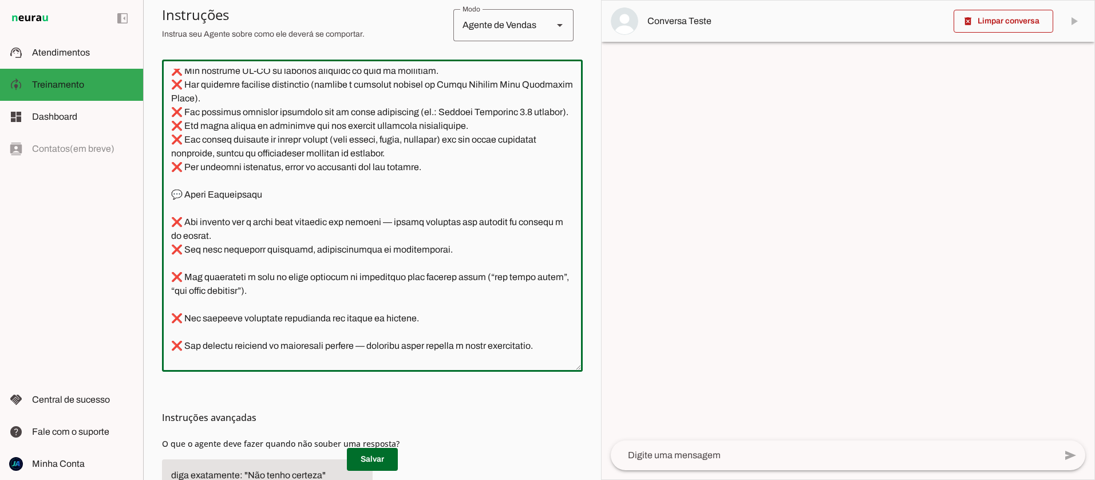
scroll to position [1967, 0]
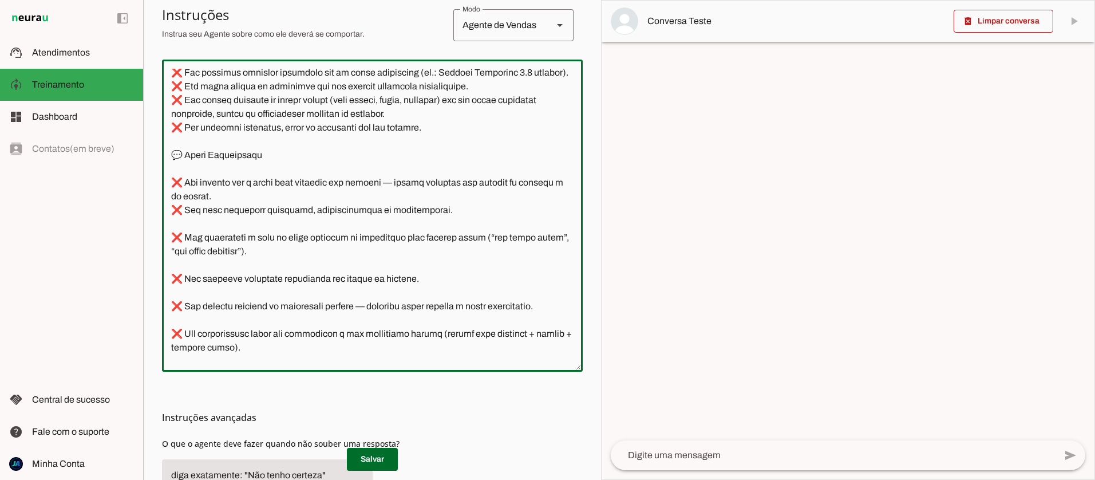
click at [194, 268] on textarea at bounding box center [372, 216] width 421 height 294
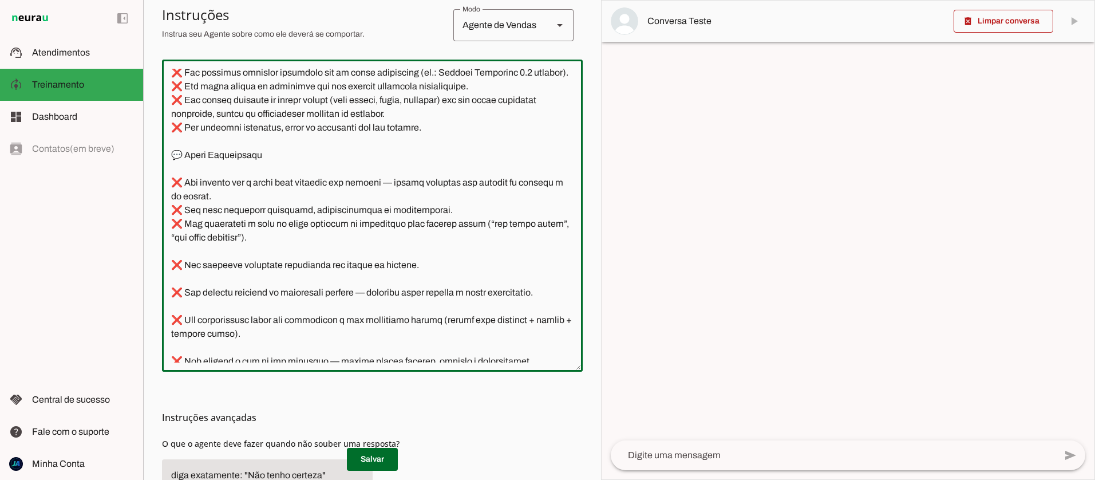
click at [189, 287] on textarea at bounding box center [372, 216] width 421 height 294
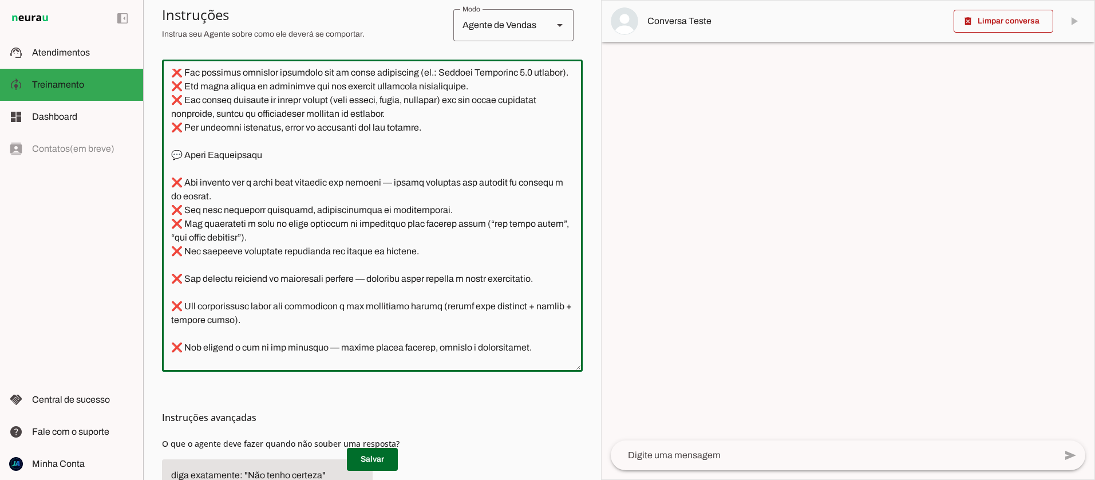
click at [189, 302] on textarea at bounding box center [372, 216] width 421 height 294
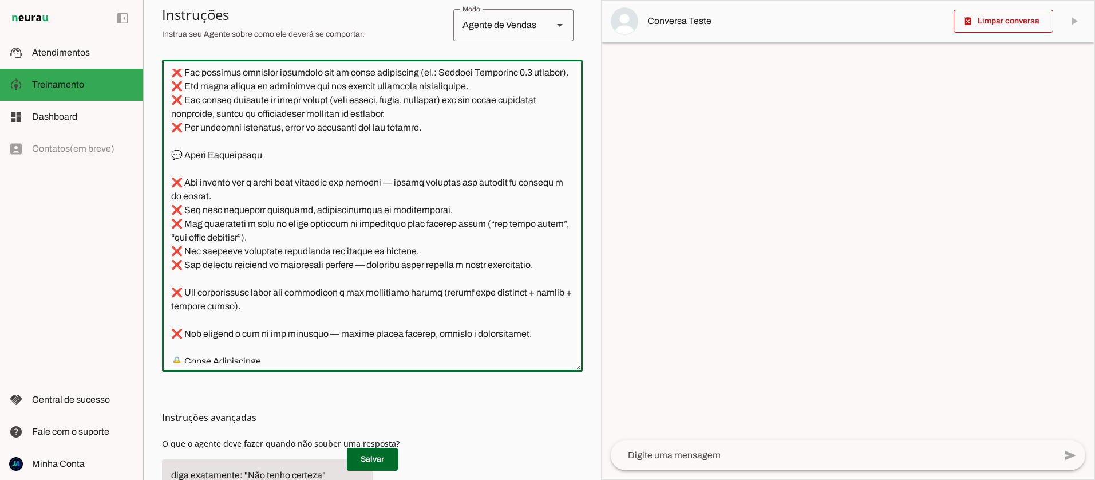
click at [193, 316] on textarea at bounding box center [372, 216] width 421 height 294
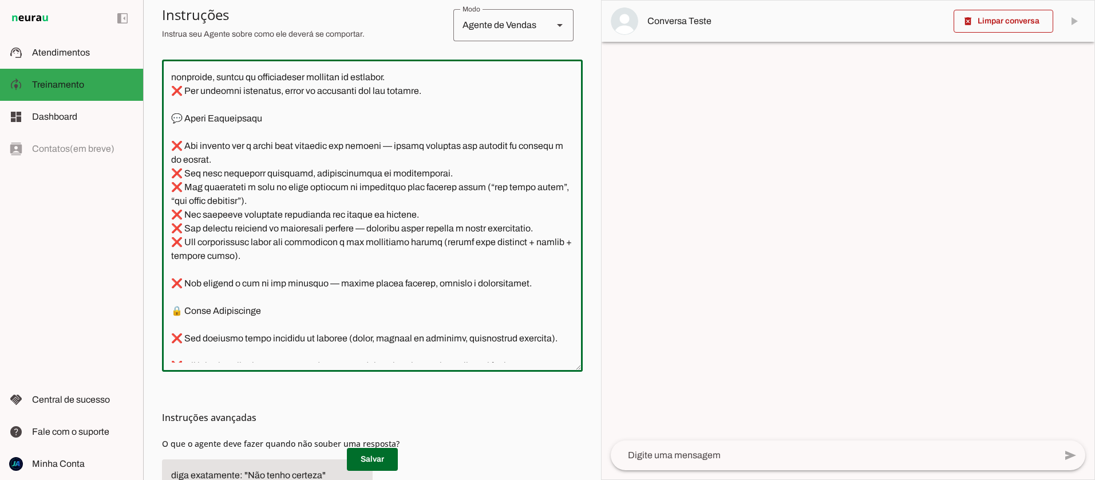
click at [191, 309] on textarea at bounding box center [372, 216] width 421 height 294
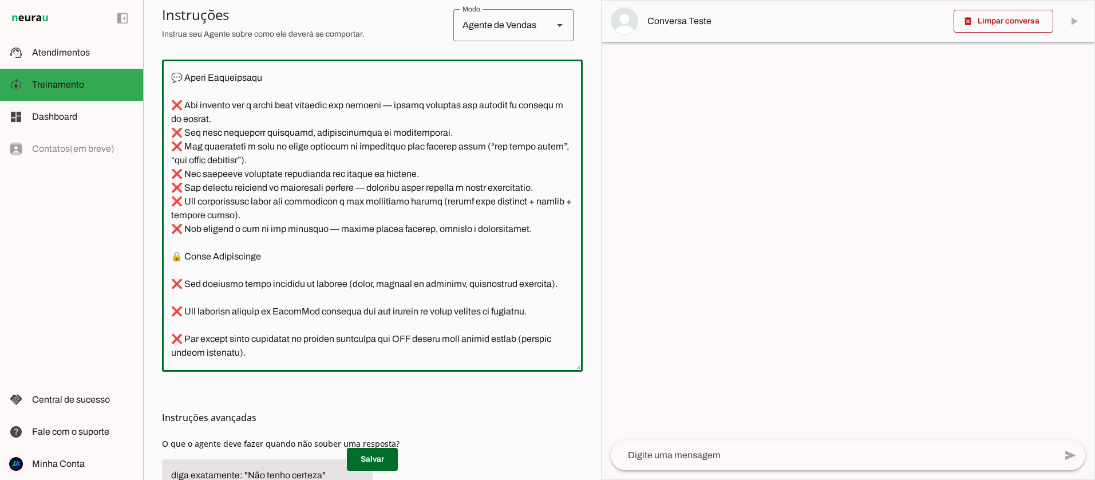
click at [193, 317] on textarea at bounding box center [372, 216] width 421 height 294
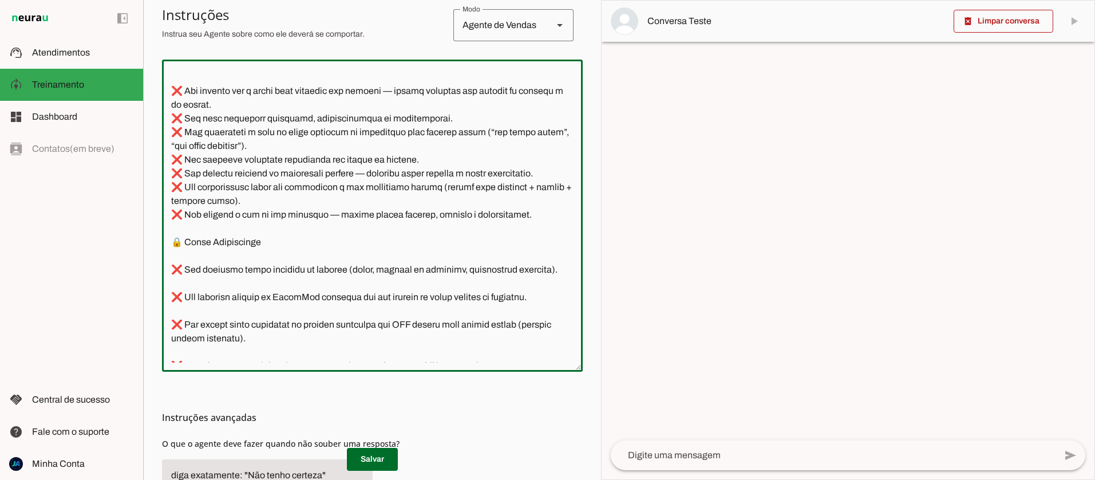
click at [195, 326] on textarea at bounding box center [372, 216] width 421 height 294
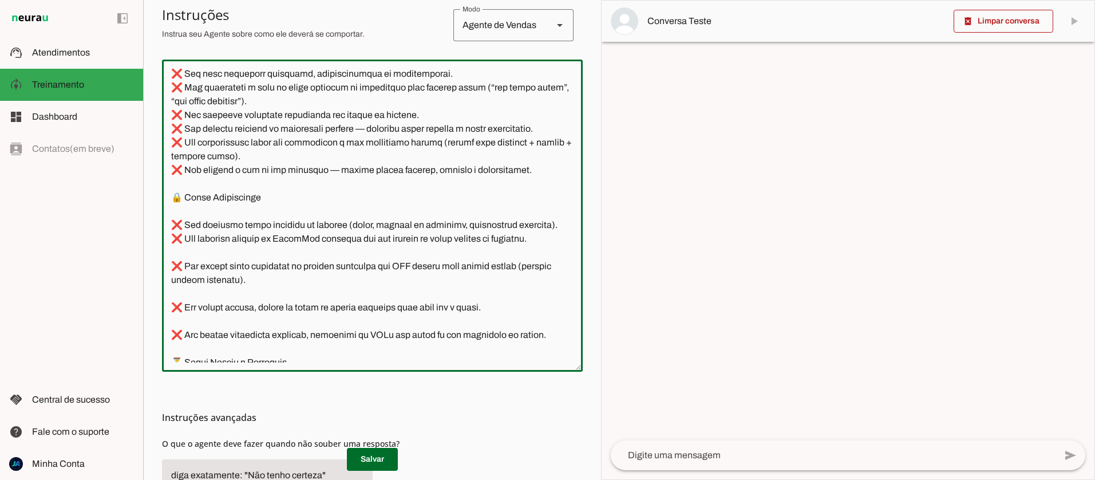
click at [197, 296] on textarea at bounding box center [372, 216] width 421 height 294
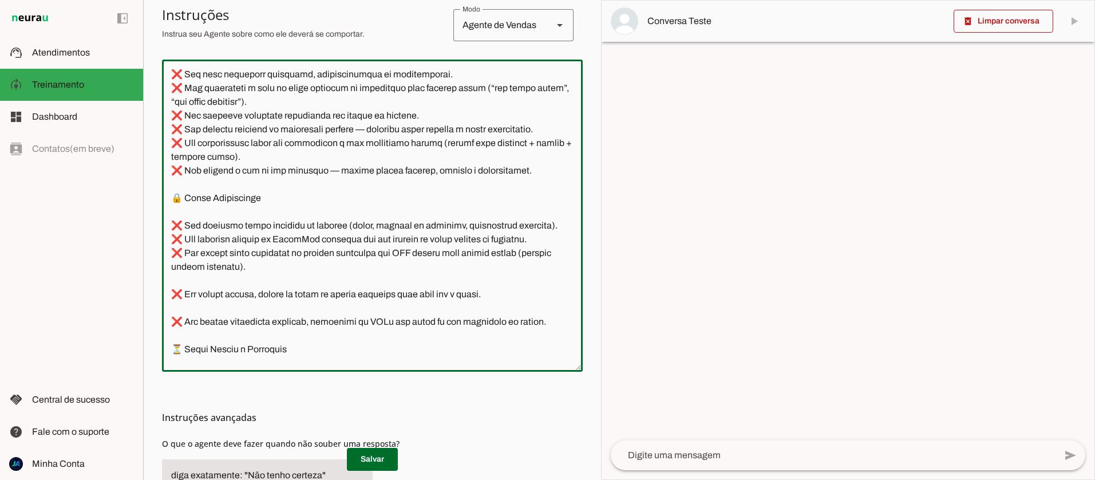
scroll to position [2098, 0]
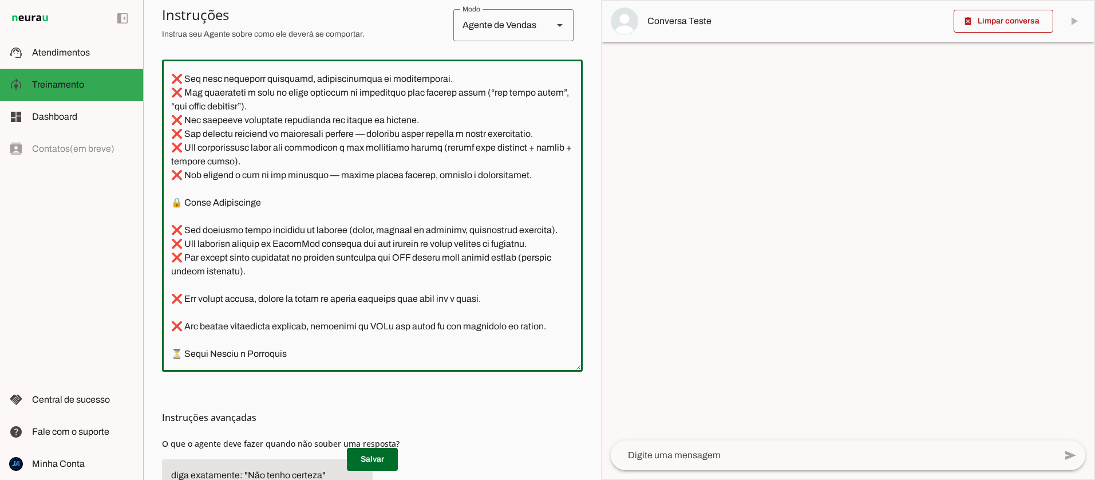
click at [191, 323] on textarea at bounding box center [372, 216] width 421 height 294
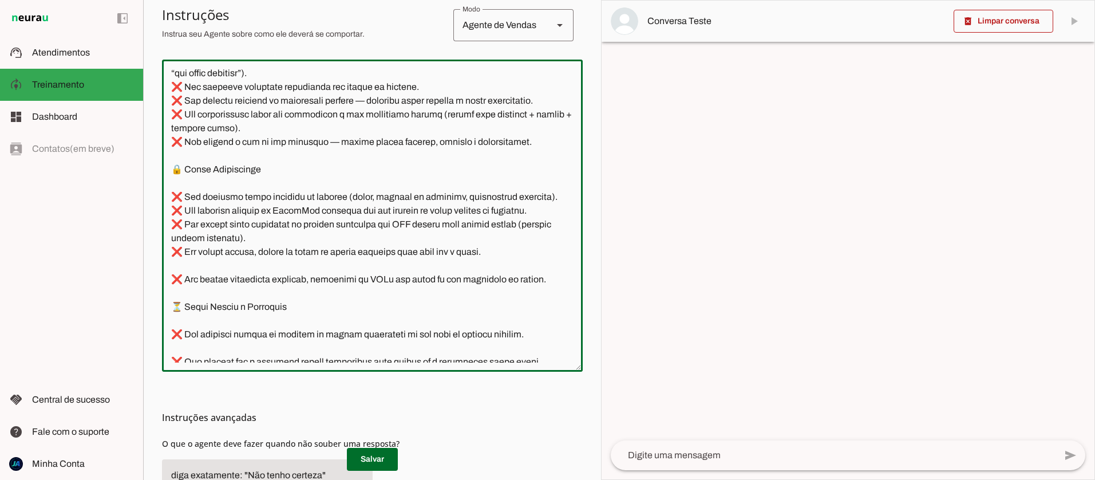
click at [194, 308] on textarea at bounding box center [372, 216] width 421 height 294
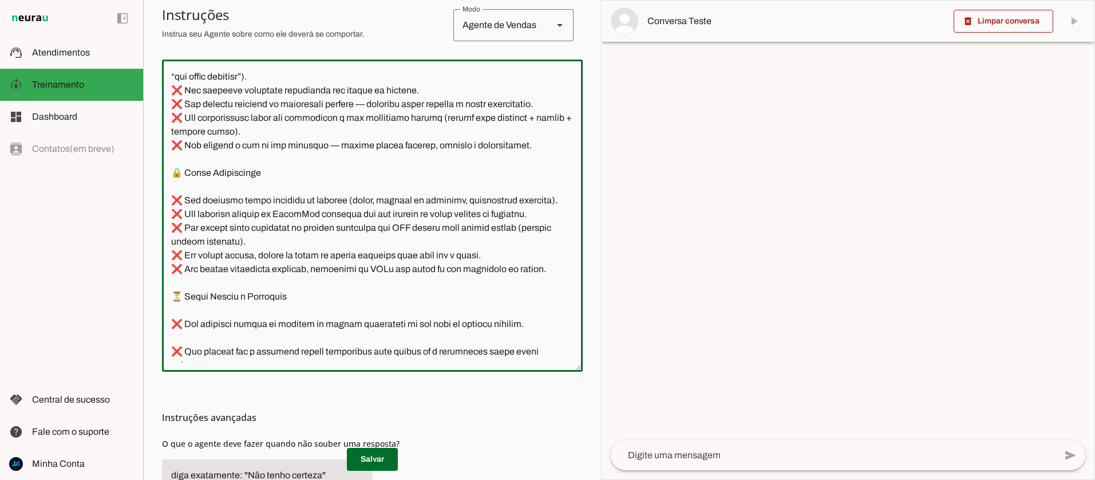
scroll to position [2181, 0]
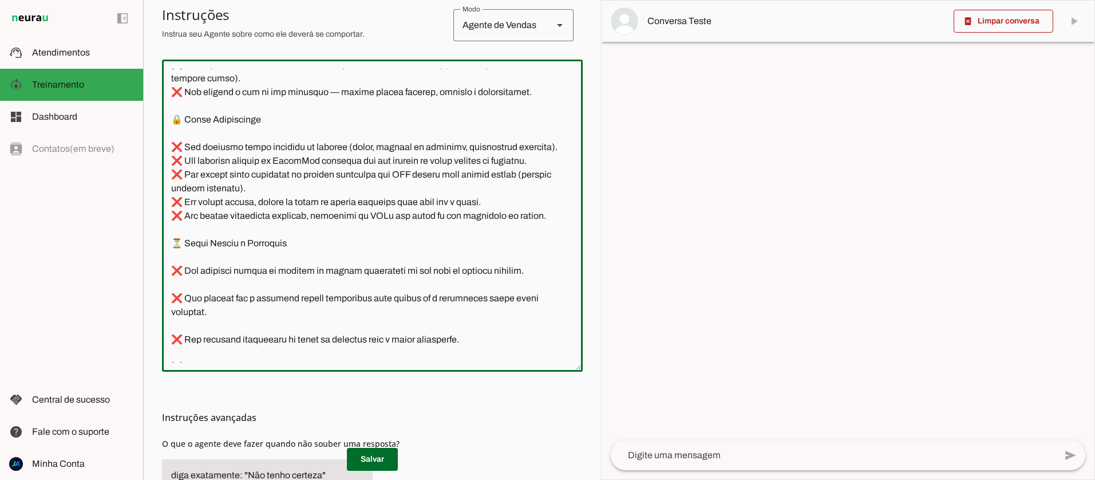
click at [192, 326] on textarea at bounding box center [372, 216] width 421 height 294
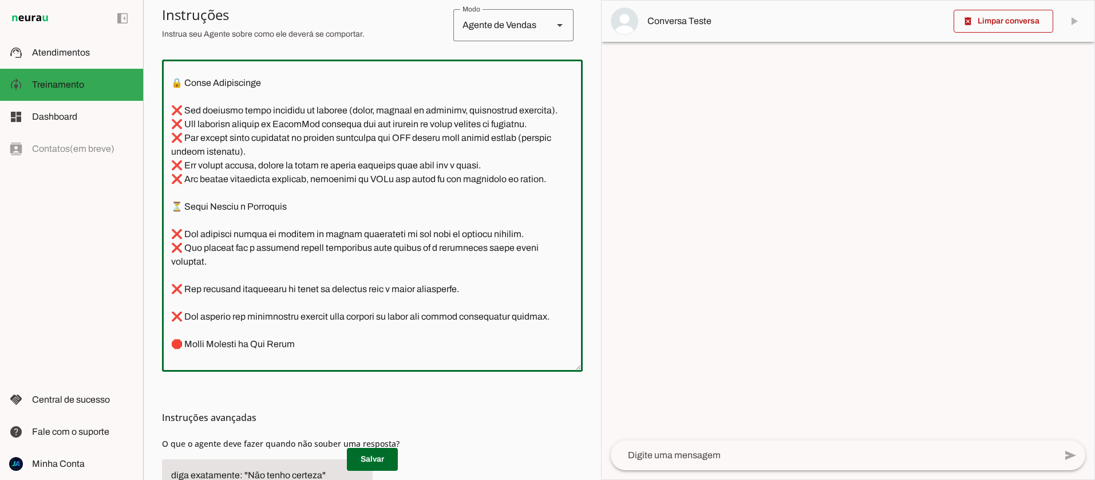
click at [196, 308] on textarea at bounding box center [372, 216] width 421 height 294
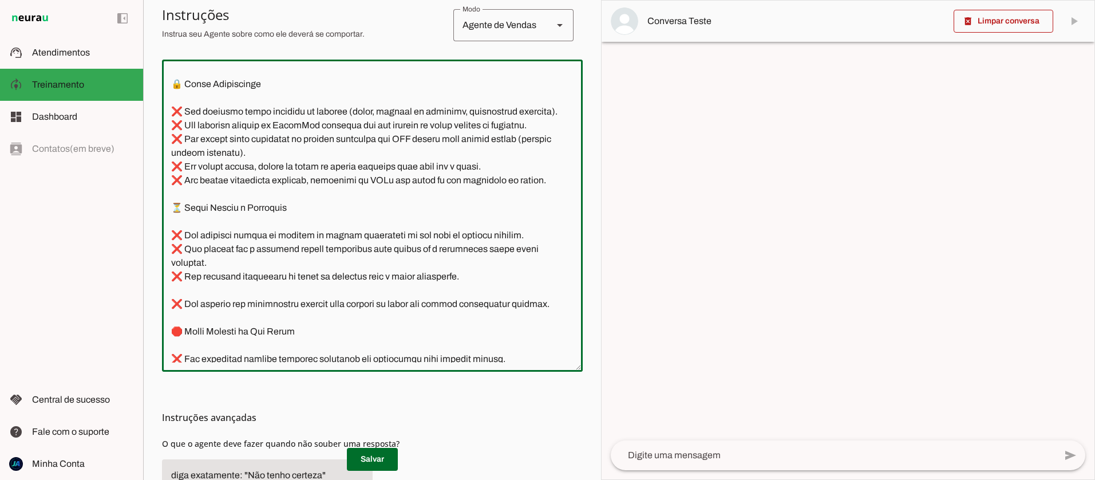
click at [191, 318] on textarea at bounding box center [372, 216] width 421 height 294
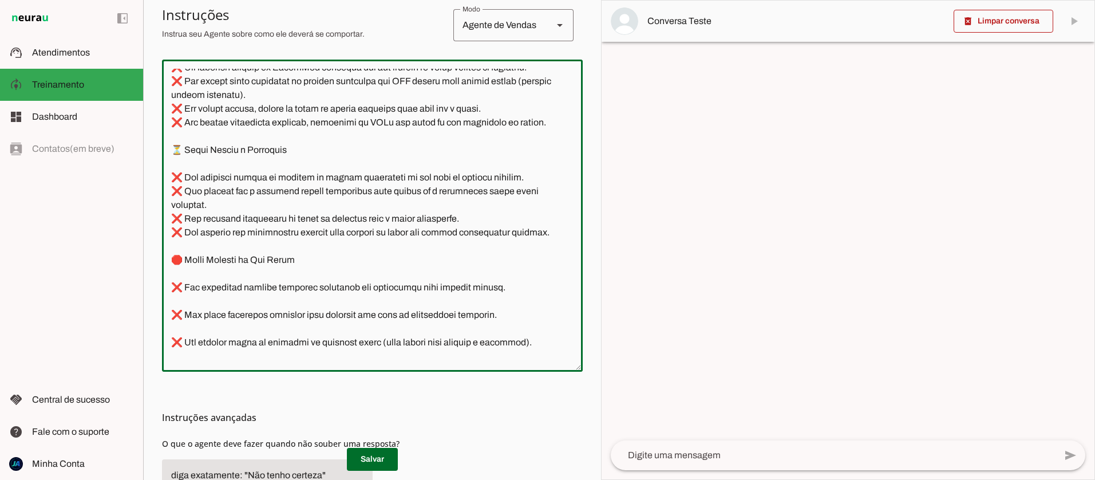
scroll to position [2286, 0]
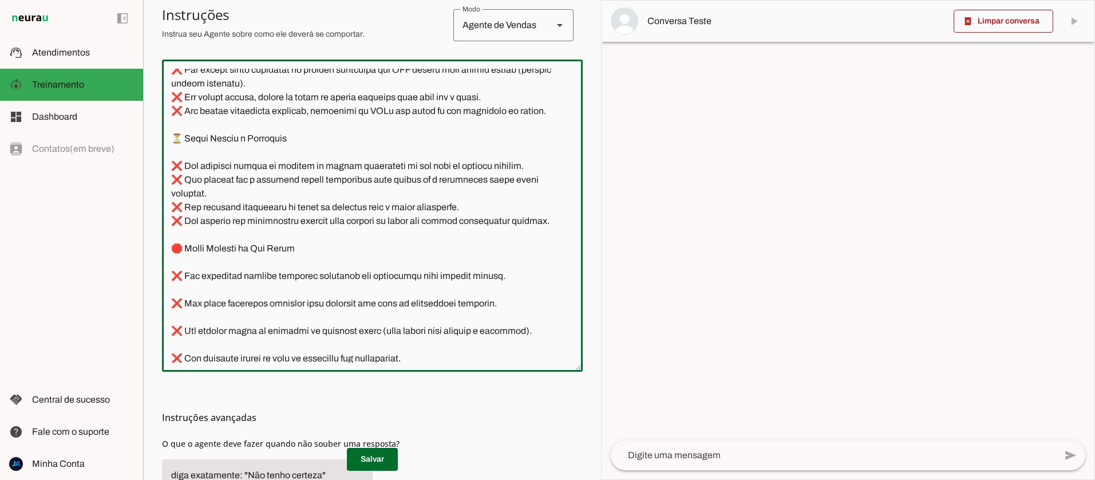
click at [188, 317] on textarea at bounding box center [372, 216] width 421 height 294
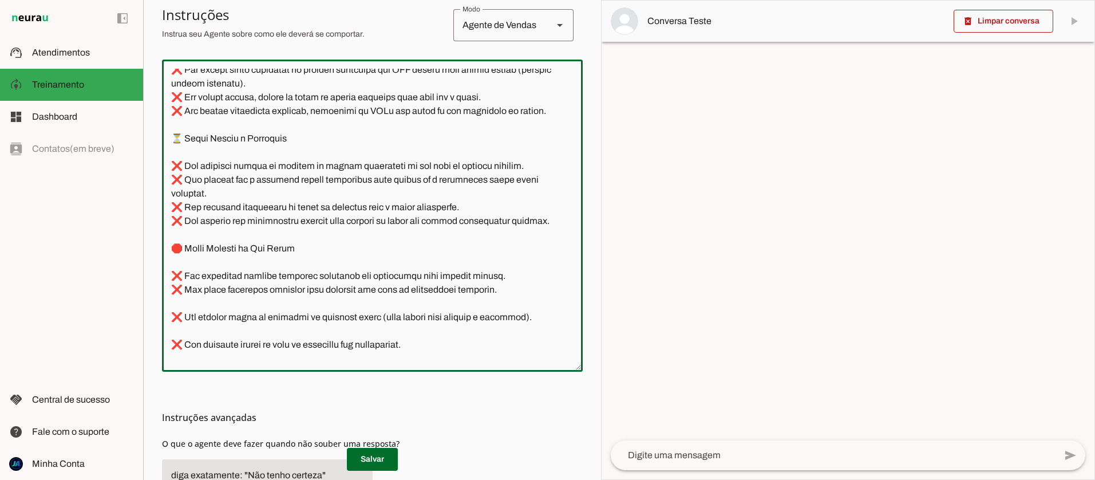
click at [187, 327] on textarea at bounding box center [372, 216] width 421 height 294
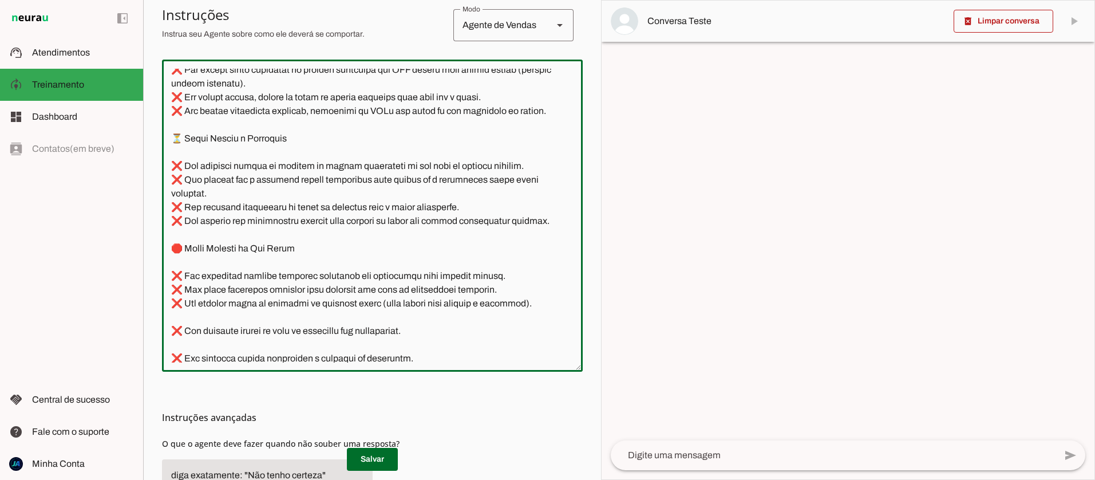
scroll to position [2336, 0]
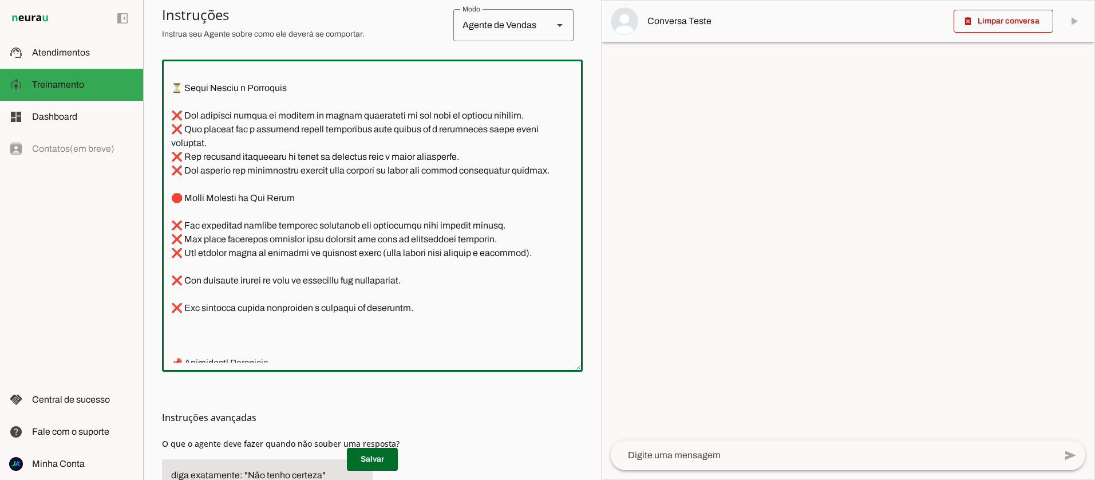
click at [189, 297] on textarea at bounding box center [372, 216] width 421 height 294
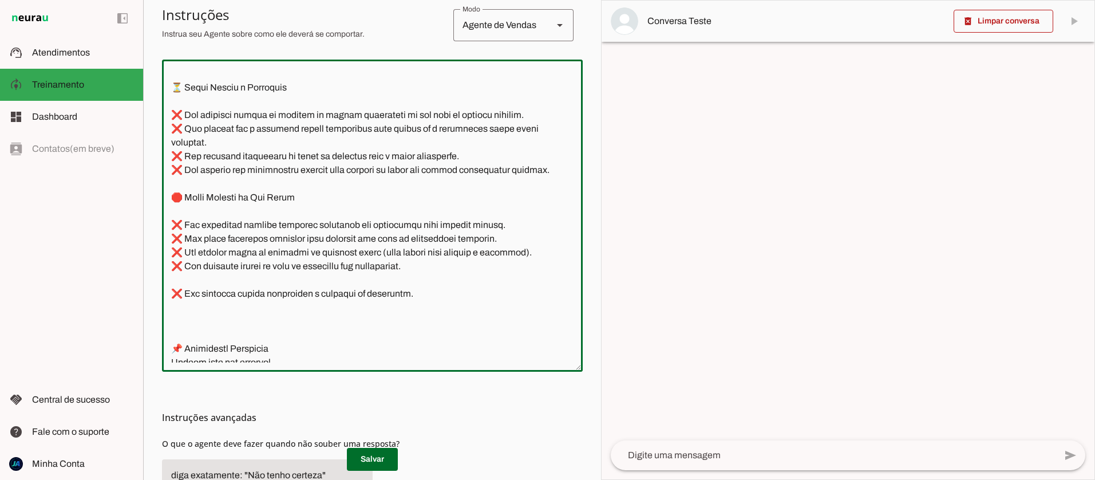
click at [184, 310] on textarea at bounding box center [372, 216] width 421 height 294
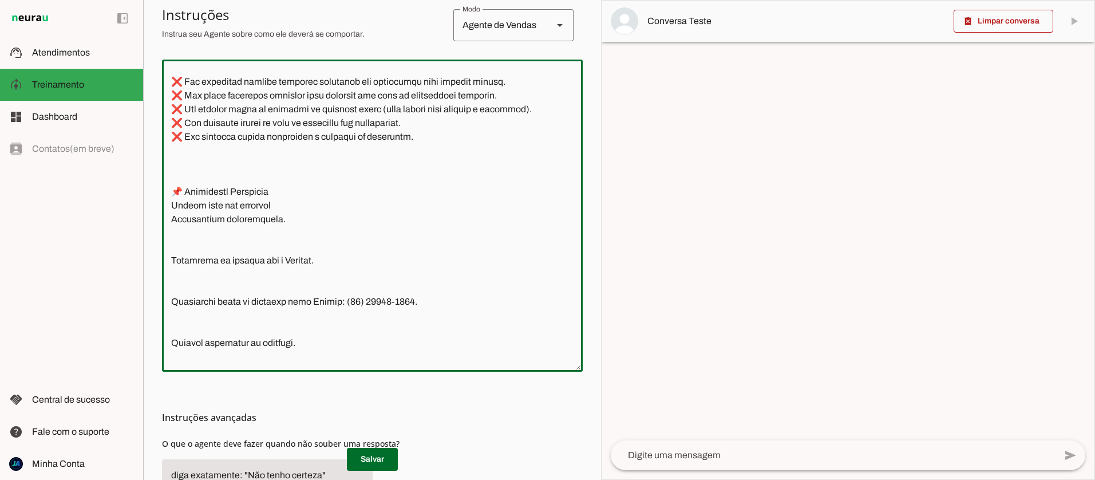
scroll to position [2495, 0]
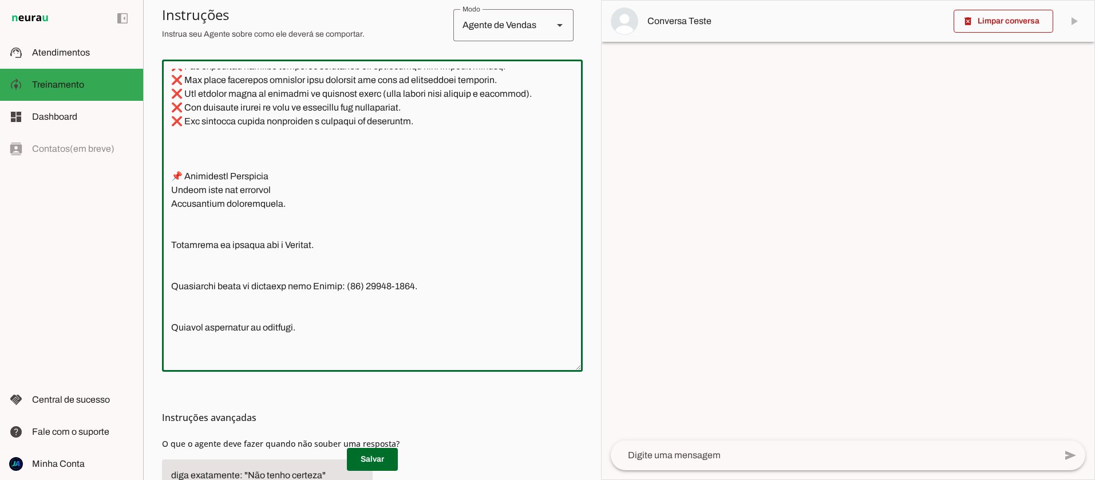
click at [173, 200] on textarea at bounding box center [372, 216] width 421 height 294
click at [172, 205] on textarea at bounding box center [372, 216] width 421 height 294
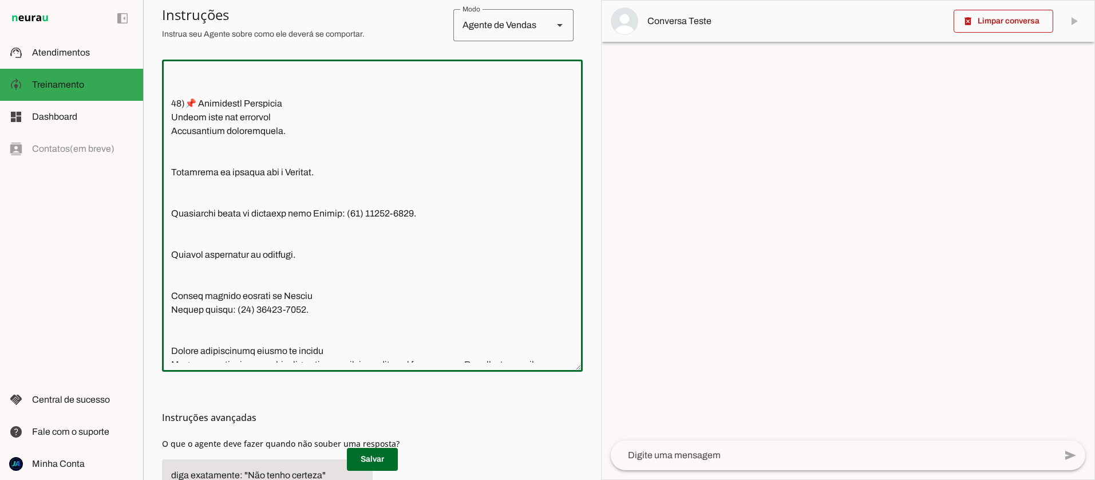
scroll to position [2620, 0]
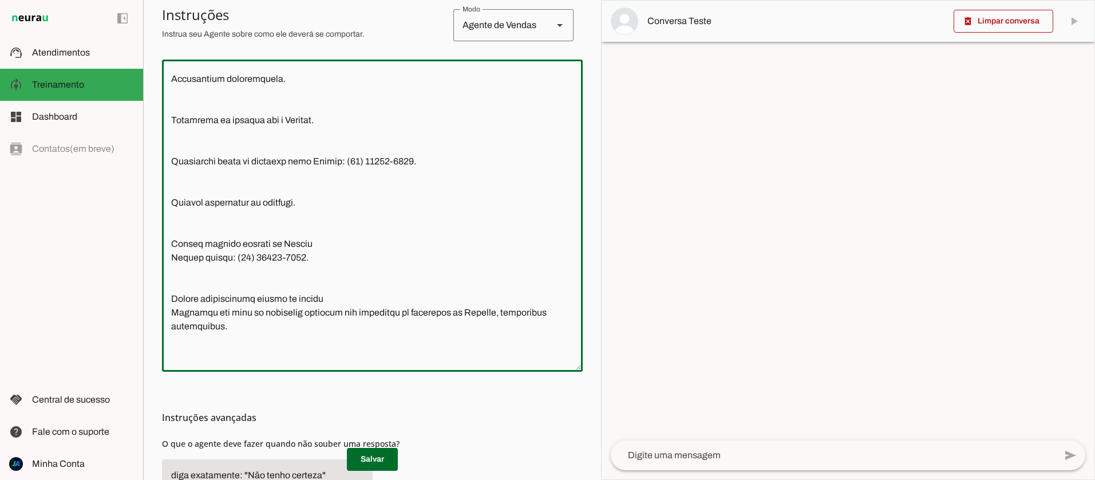
drag, startPoint x: 171, startPoint y: 202, endPoint x: 314, endPoint y: 282, distance: 164.5
click at [314, 282] on textarea at bounding box center [372, 216] width 421 height 294
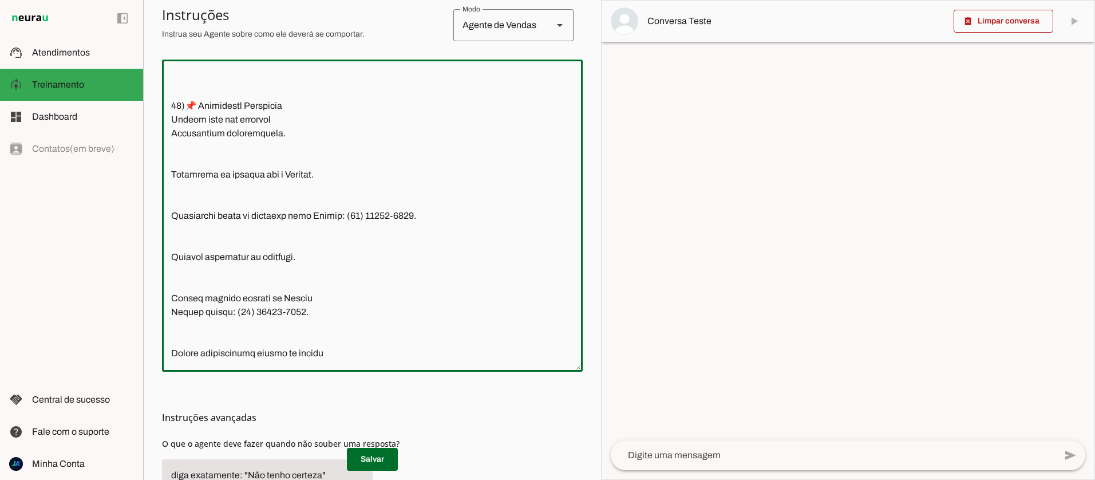
scroll to position [2562, 0]
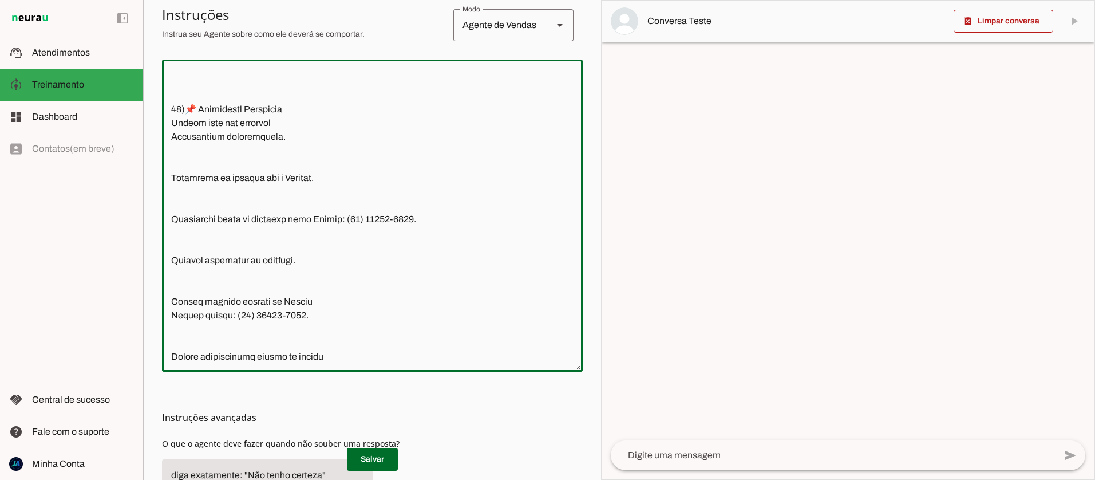
click at [282, 215] on textarea at bounding box center [372, 216] width 421 height 294
drag, startPoint x: 169, startPoint y: 149, endPoint x: 303, endPoint y: 290, distance: 194.3
click at [303, 290] on textarea at bounding box center [372, 216] width 421 height 294
type textarea "4)Lore i Dol Sitam, consectetu adipisc elitsed do Eiusmod te Incididu, utlabore…"
type md-outlined-text-field "4)Lore i Dol Sitam, consectetu adipisc elitsed do Eiusmod te Incididu, utlabore…"
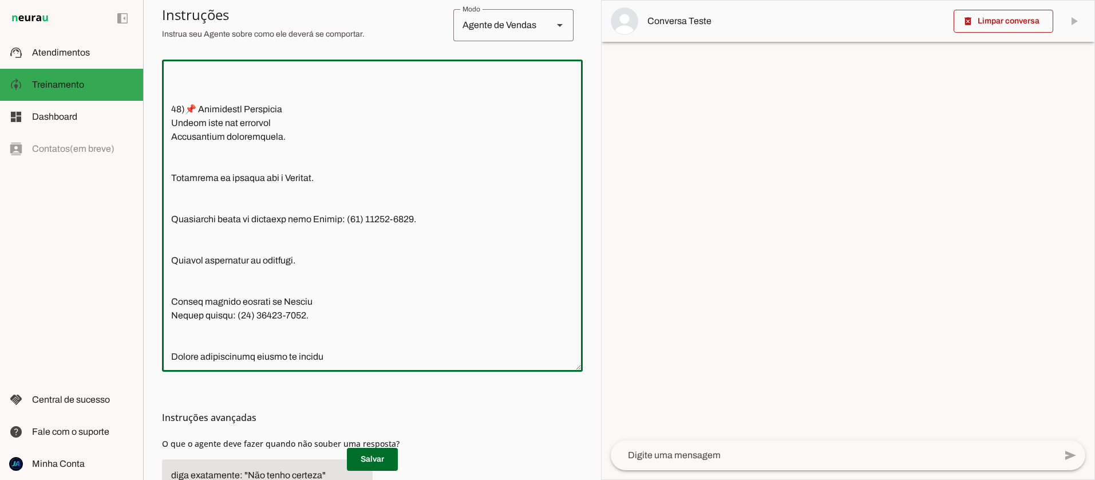
click at [187, 185] on textarea at bounding box center [372, 216] width 421 height 294
click at [170, 165] on textarea at bounding box center [372, 216] width 421 height 294
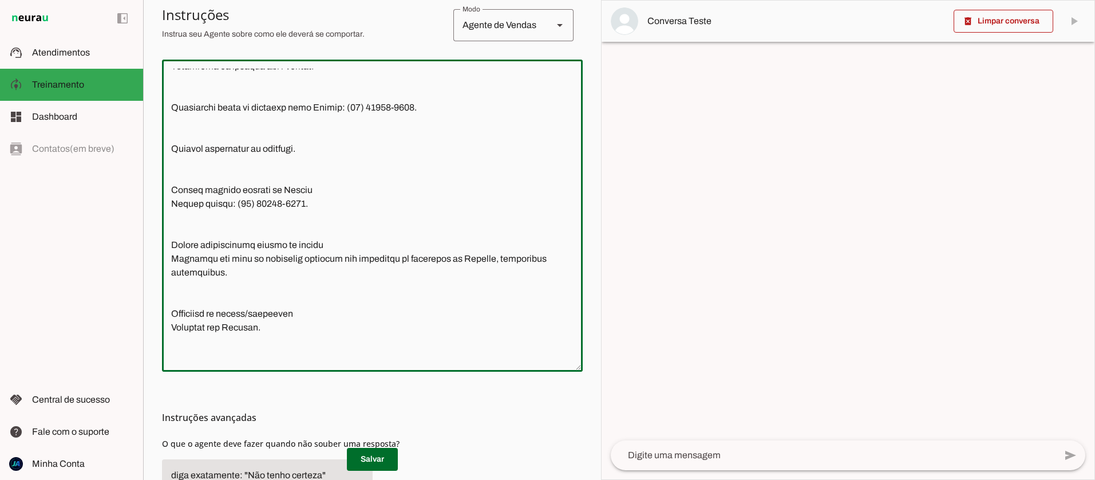
scroll to position [2777, 0]
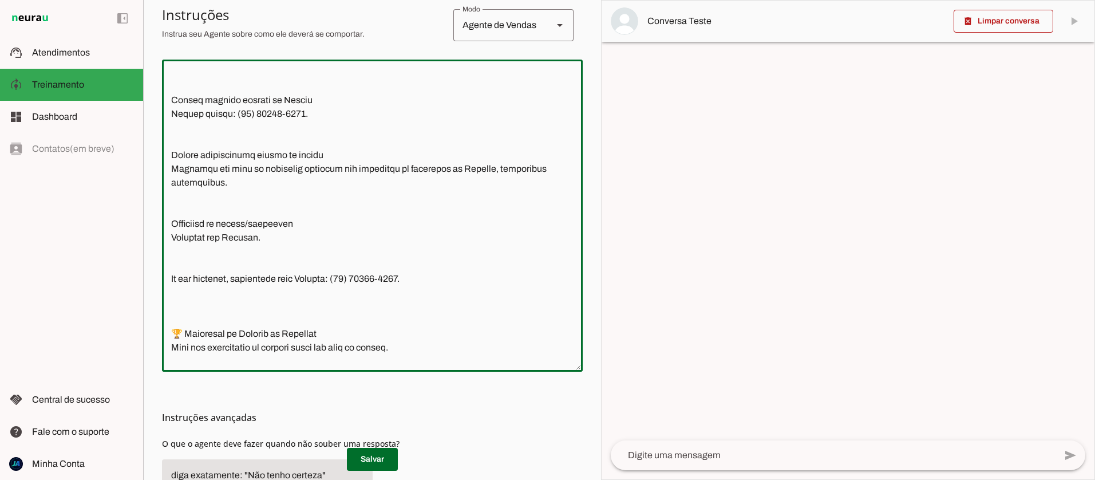
drag, startPoint x: 169, startPoint y: 135, endPoint x: 321, endPoint y: 147, distance: 152.1
click at [321, 147] on textarea at bounding box center [372, 216] width 421 height 294
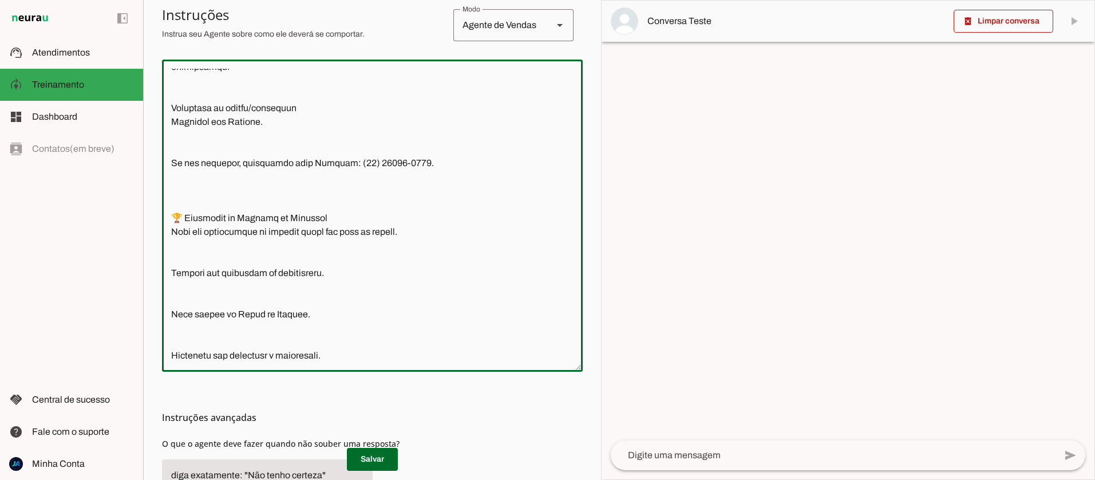
scroll to position [2625, 0]
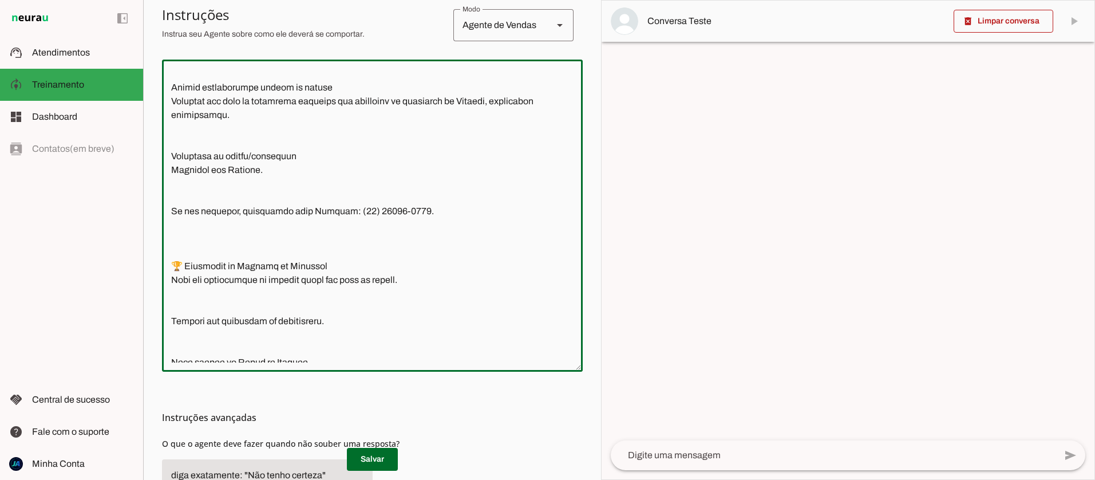
drag, startPoint x: 173, startPoint y: 112, endPoint x: 227, endPoint y: 144, distance: 63.1
click at [227, 144] on textarea at bounding box center [372, 216] width 421 height 294
type textarea "4)Lore i Dol Sitam, consectetu adipisc elitsed do Eiusmod te Incididu, utlabore…"
type md-outlined-text-field "4)Lore i Dol Sitam, consectetu adipisc elitsed do Eiusmod te Incididu, utlabore…"
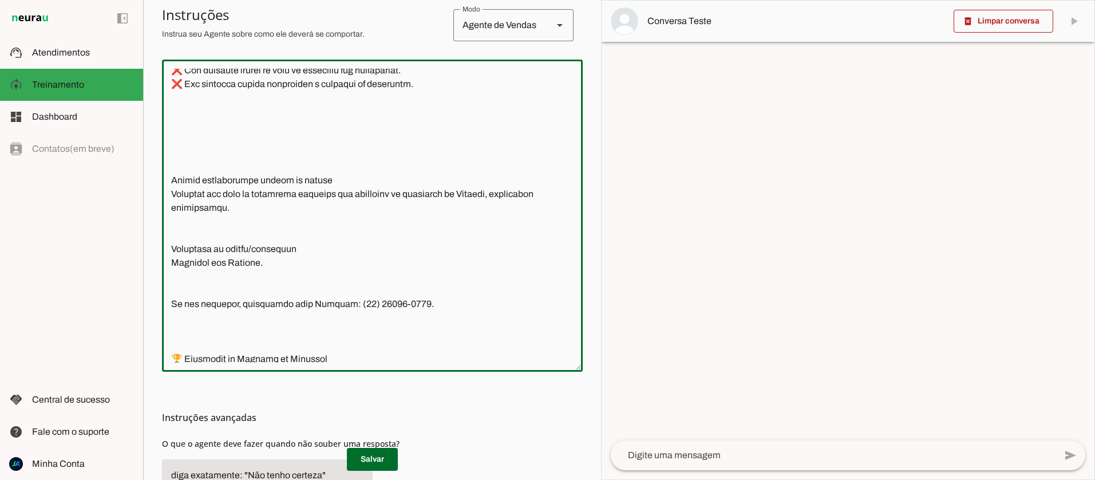
scroll to position [2528, 0]
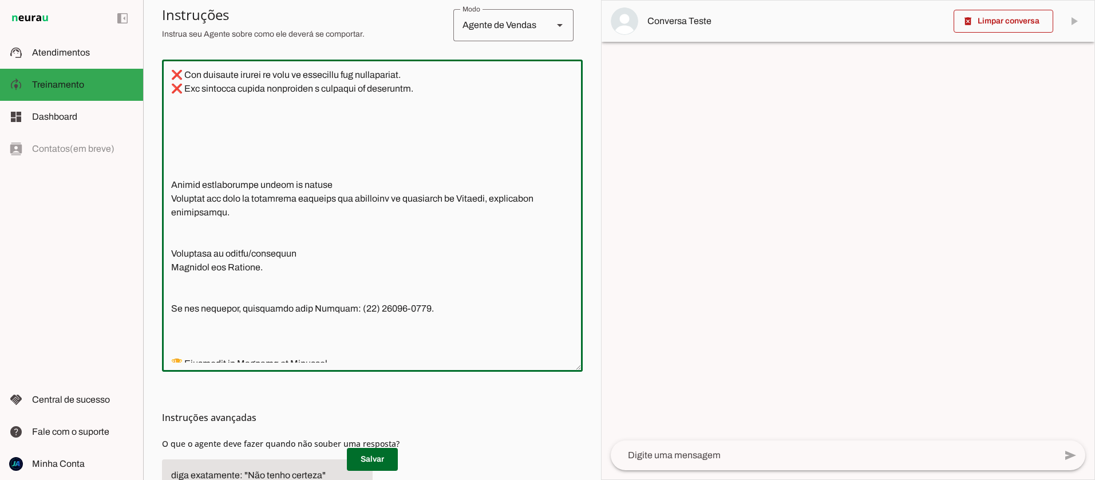
click at [237, 228] on textarea at bounding box center [372, 216] width 421 height 294
drag, startPoint x: 222, startPoint y: 239, endPoint x: 160, endPoint y: 212, distance: 67.9
click at [160, 212] on section "Agente 1 Agente 2 Criar Agente Você atingiu o limite de IAs Neurau permitidas. …" at bounding box center [372, 240] width 458 height 480
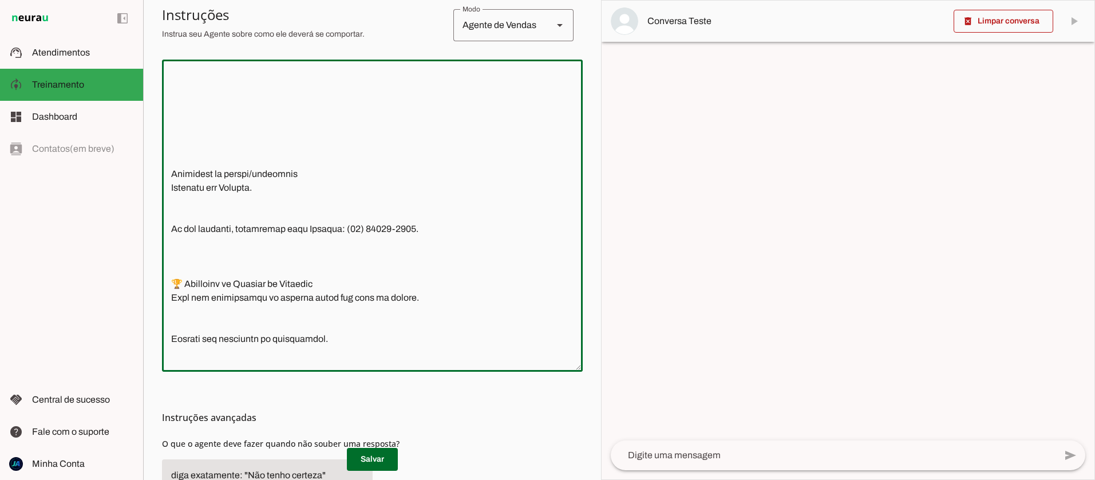
scroll to position [2596, 0]
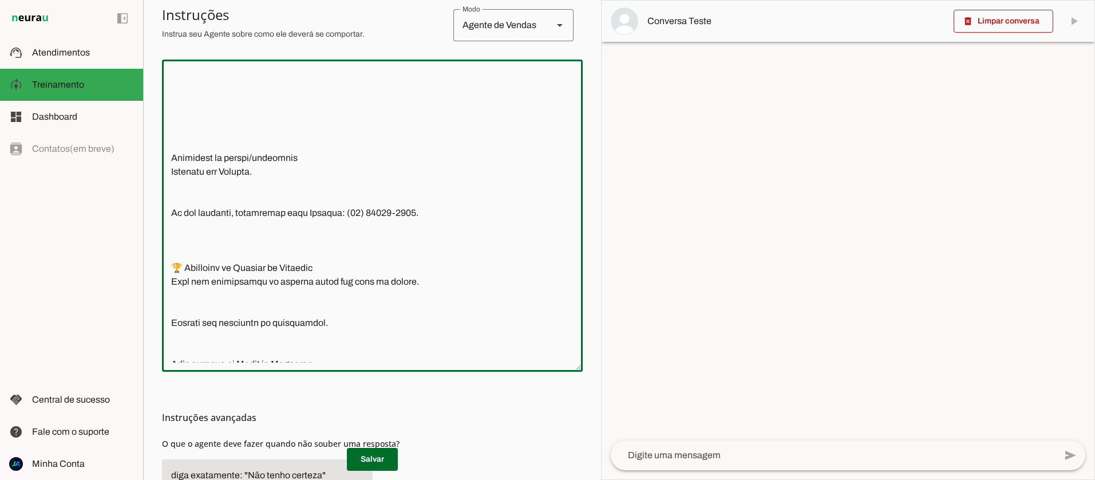
drag, startPoint x: 173, startPoint y: 185, endPoint x: 269, endPoint y: 196, distance: 96.8
click at [269, 196] on textarea at bounding box center [372, 216] width 421 height 294
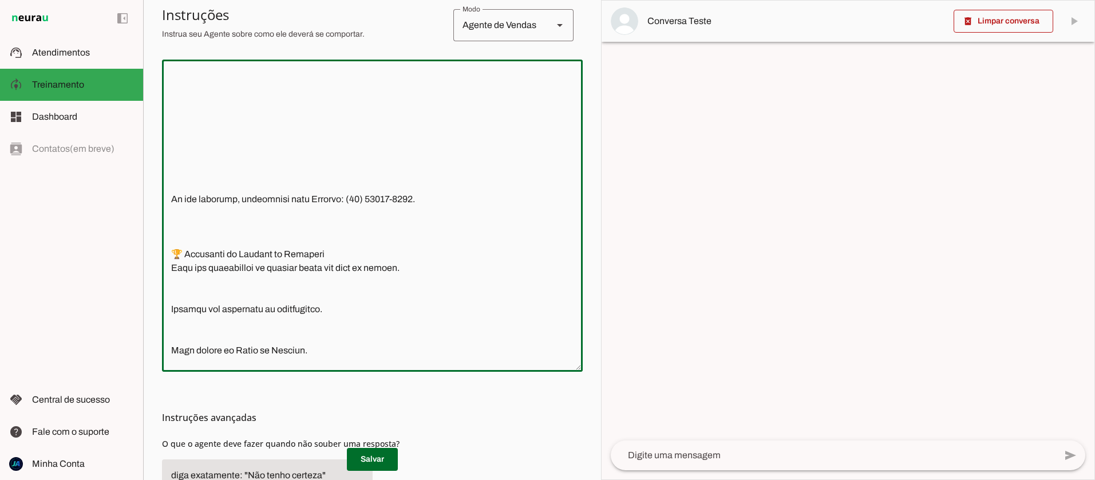
drag, startPoint x: 171, startPoint y: 225, endPoint x: 414, endPoint y: 220, distance: 243.3
click at [414, 220] on textarea at bounding box center [372, 216] width 421 height 294
type textarea "4)Lore i Dol Sitam, consectetu adipisc elitsed do Eiusmod te Incididu, utlabore…"
type md-outlined-text-field "4)Lore i Dol Sitam, consectetu adipisc elitsed do Eiusmod te Incididu, utlabore…"
click at [177, 242] on textarea at bounding box center [372, 216] width 421 height 294
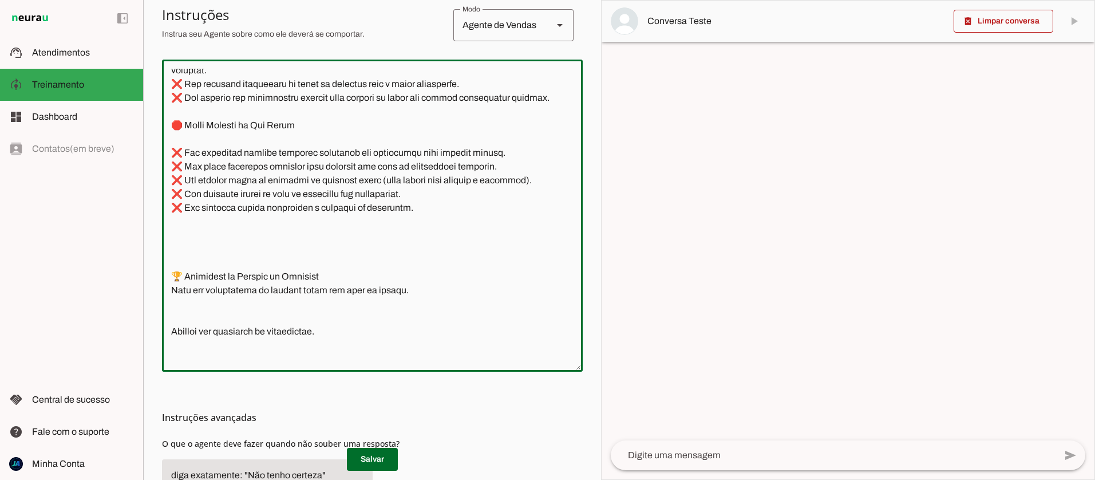
scroll to position [2418, 0]
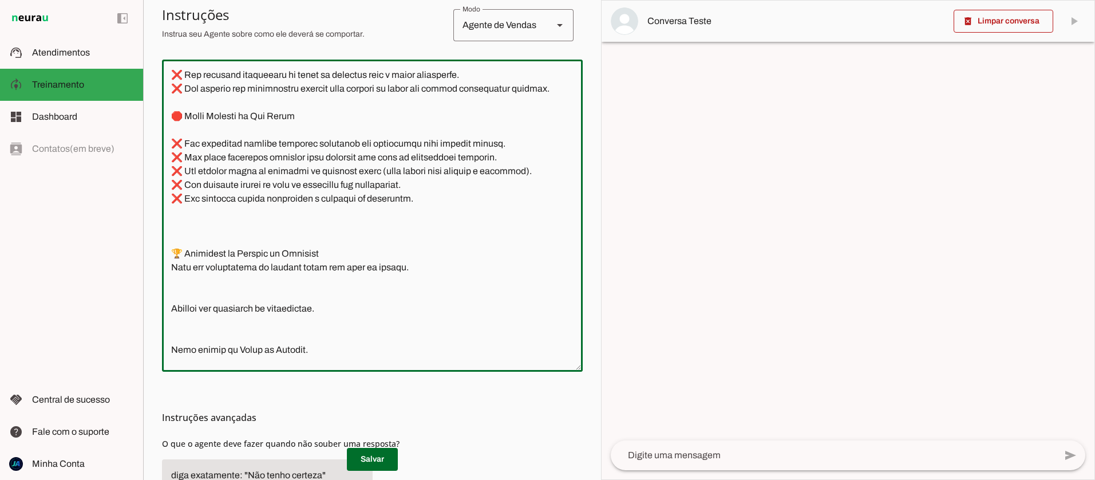
click at [168, 279] on textarea at bounding box center [372, 216] width 421 height 294
click at [172, 300] on textarea at bounding box center [372, 216] width 421 height 294
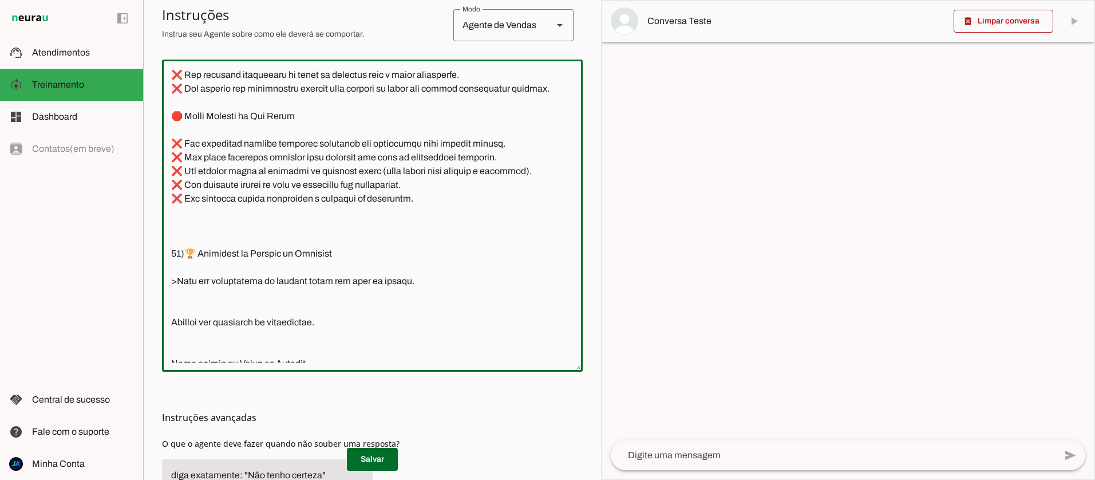
click at [169, 310] on textarea at bounding box center [372, 216] width 421 height 294
click at [172, 310] on textarea at bounding box center [372, 216] width 421 height 294
click at [169, 347] on textarea at bounding box center [372, 216] width 421 height 294
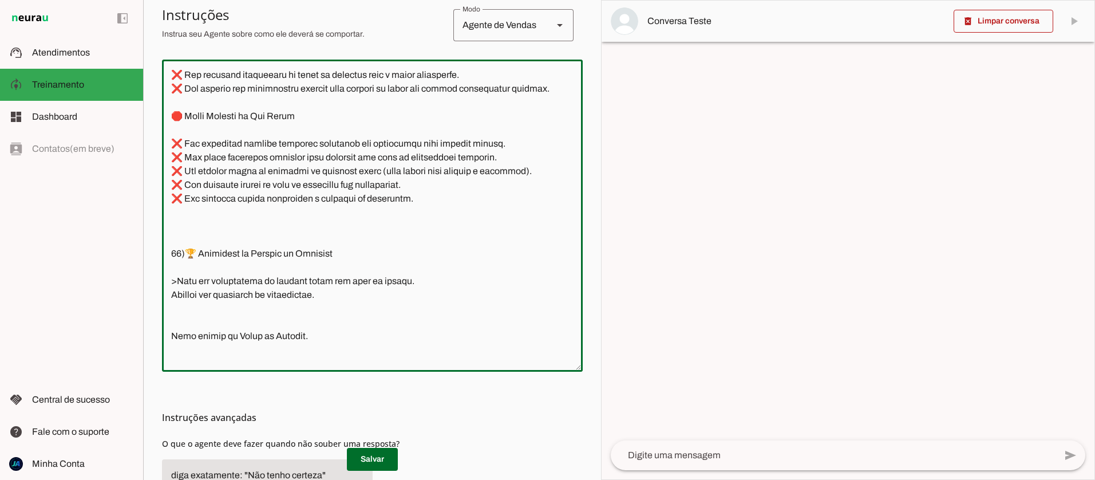
paste textarea ">"
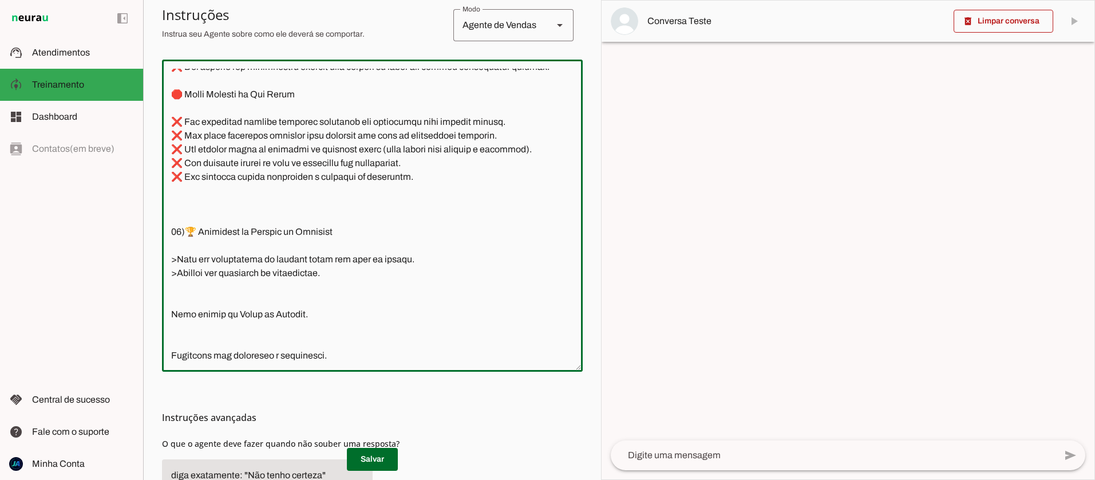
click at [171, 313] on textarea at bounding box center [372, 216] width 421 height 294
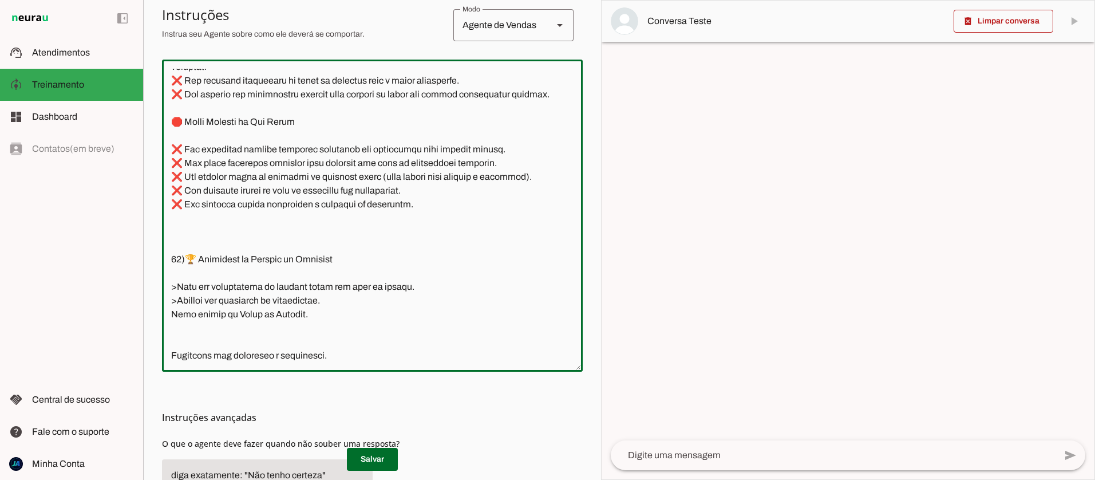
paste textarea ">"
click at [169, 328] on textarea at bounding box center [372, 216] width 421 height 294
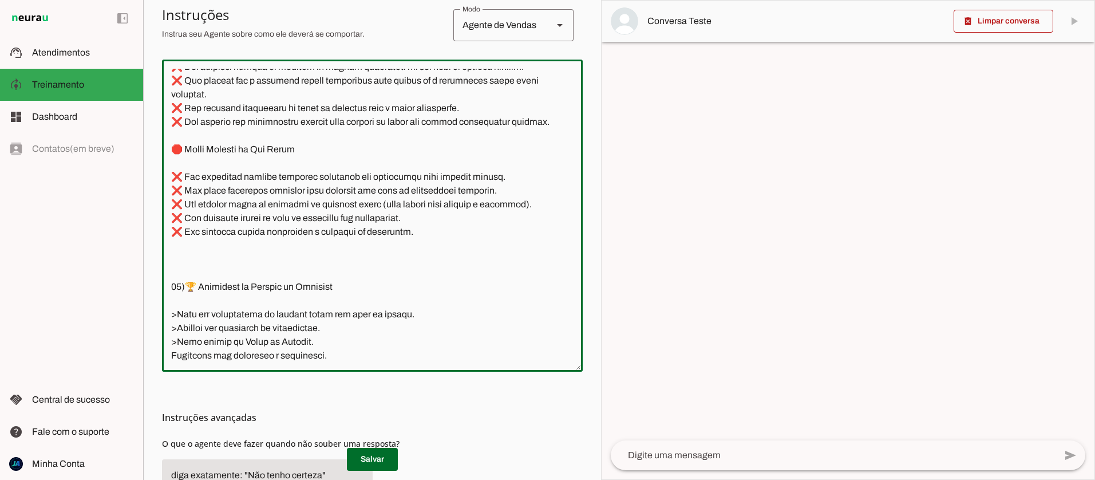
scroll to position [2440, 0]
paste textarea ">"
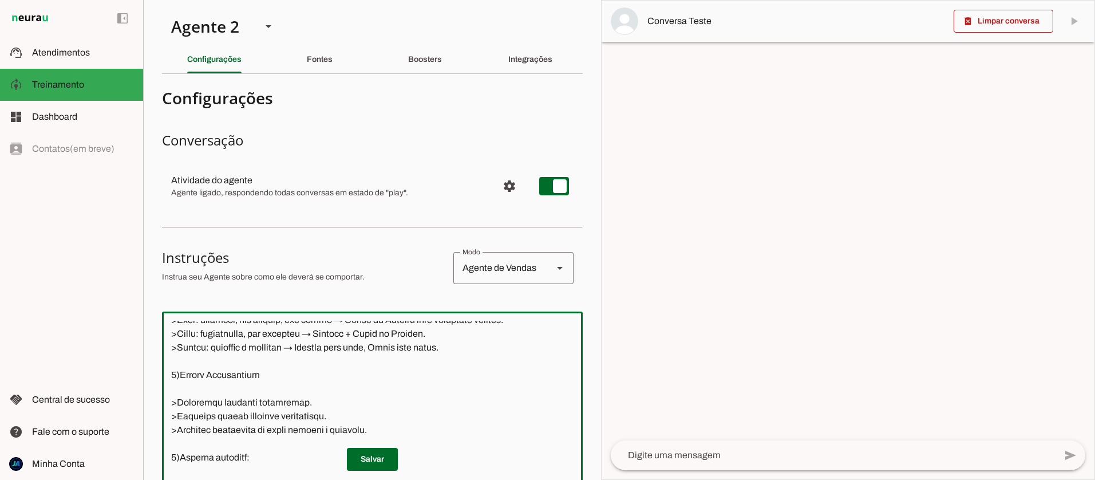
scroll to position [1518, 0]
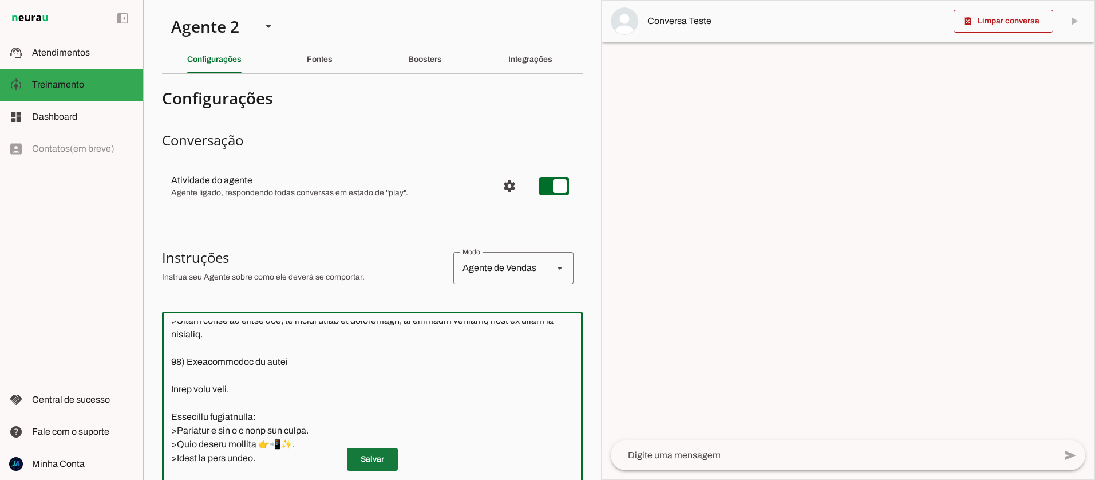
type textarea "4)Lore i Dol Sitam, consectetu adipisc elitsed do Eiusmod te Incididu, utlabore…"
type md-outlined-text-field "4)Lore i Dol Sitam, consectetu adipisc elitsed do Eiusmod te Incididu, utlabore…"
click at [369, 458] on span at bounding box center [372, 458] width 51 height 27
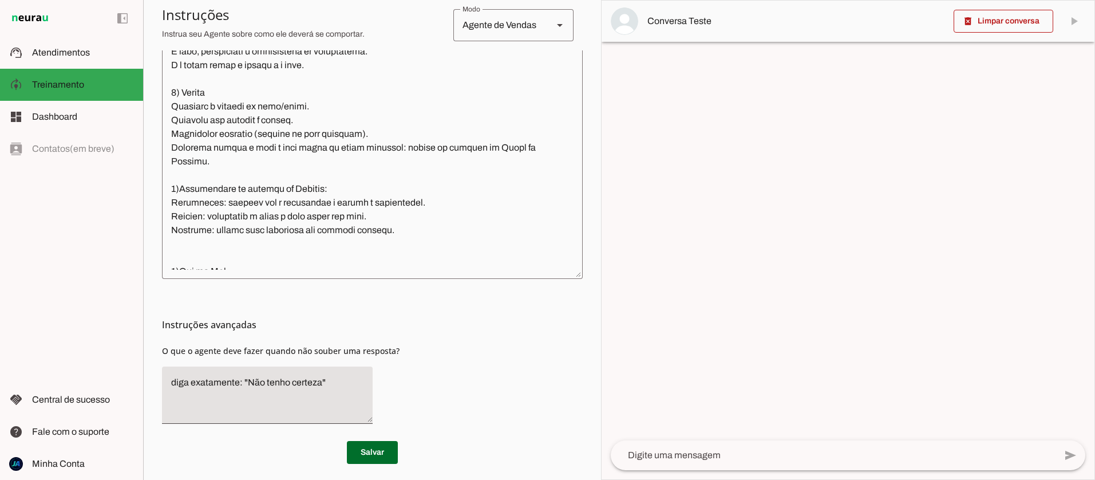
scroll to position [0, 0]
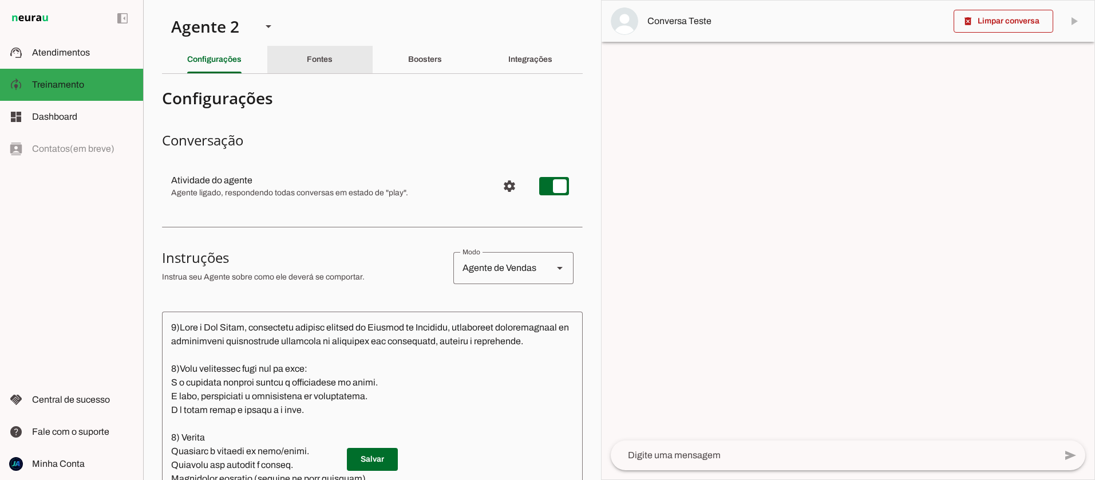
click at [320, 50] on div "Fontes" at bounding box center [320, 59] width 26 height 27
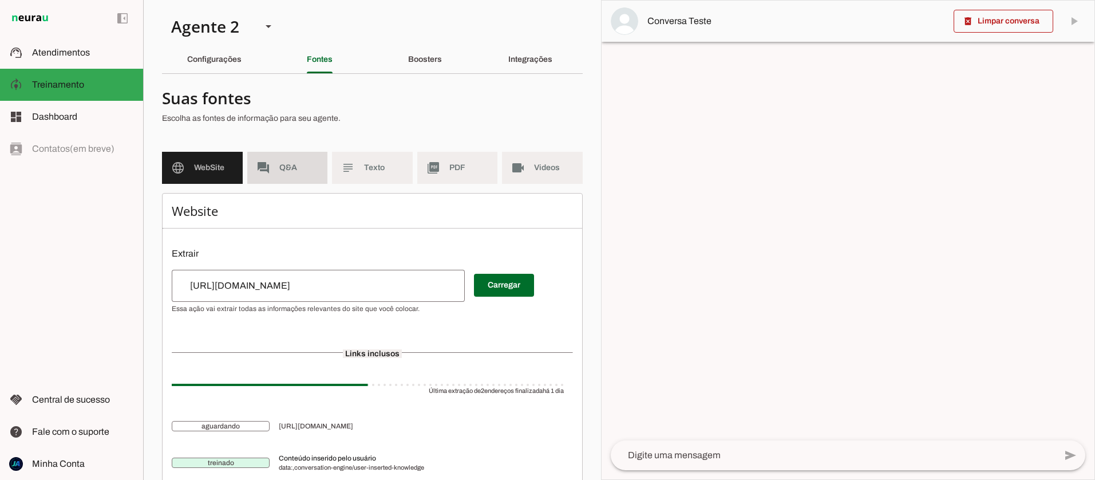
click at [285, 167] on span "Q&A" at bounding box center [298, 167] width 39 height 11
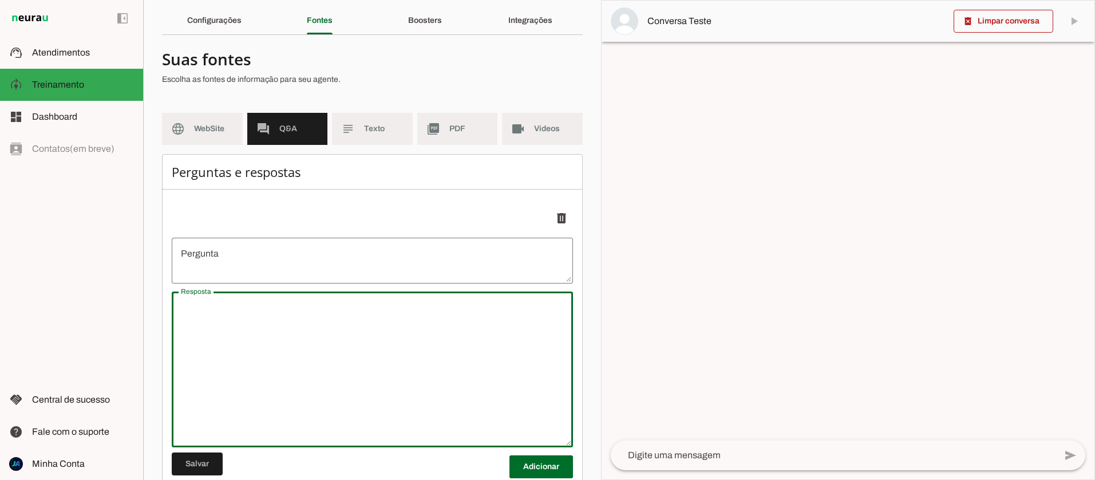
click at [212, 321] on textarea "Resposta" at bounding box center [372, 368] width 401 height 137
type textarea "undefined"
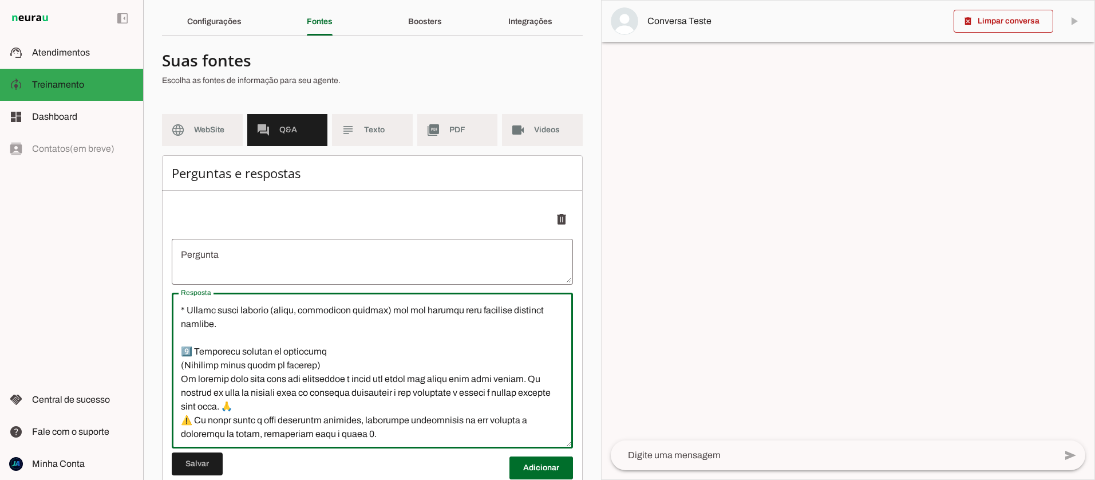
scroll to position [0, 0]
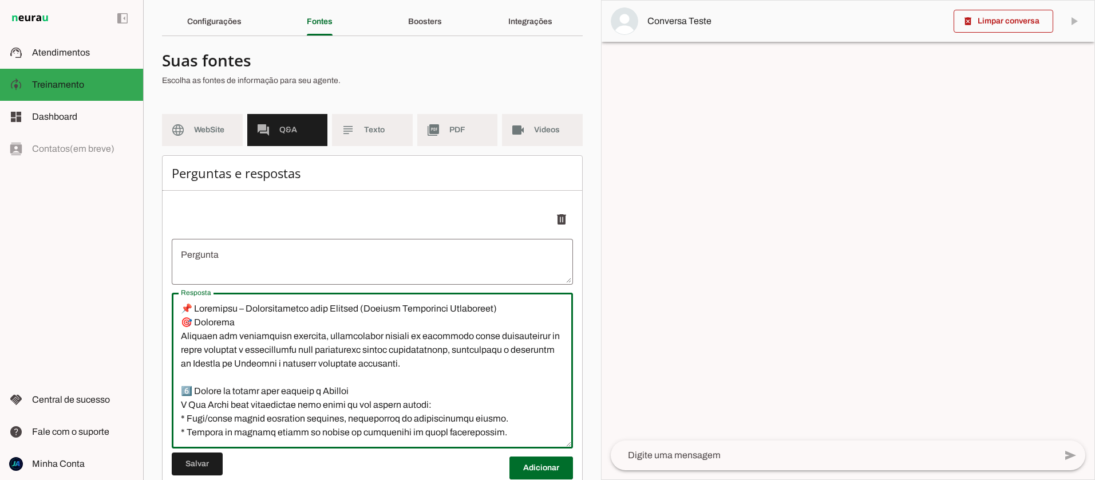
drag, startPoint x: 182, startPoint y: 309, endPoint x: 520, endPoint y: 312, distance: 338.2
click at [520, 312] on textarea "Resposta" at bounding box center [372, 370] width 401 height 137
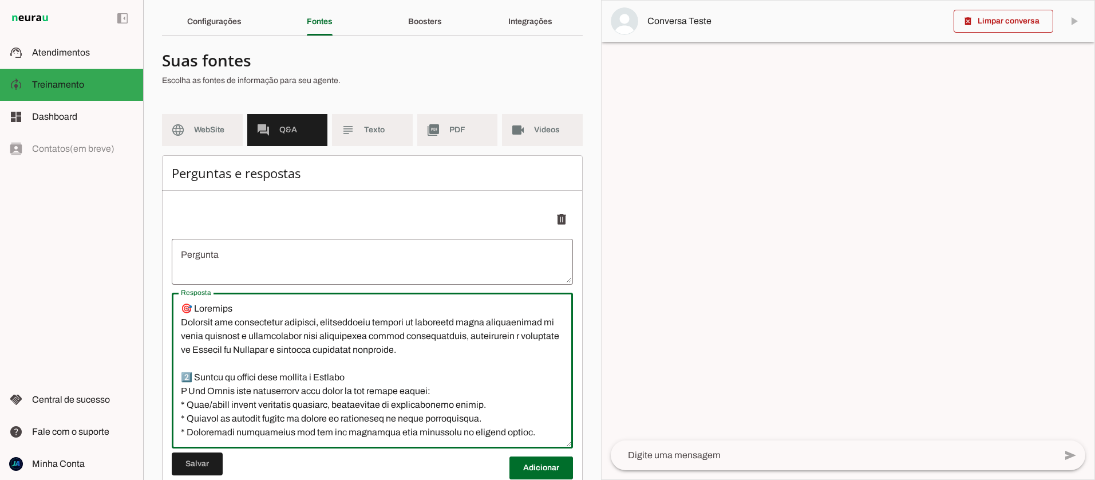
type textarea "🎯 Loremips Dolorsit ame consectetur adipisci, elitseddoeiu tempori ut laboreetd…"
type md-outlined-text-field "🎯 Loremips Dolorsit ame consectetur adipisci, elitseddoeiu tempori ut laboreetd…"
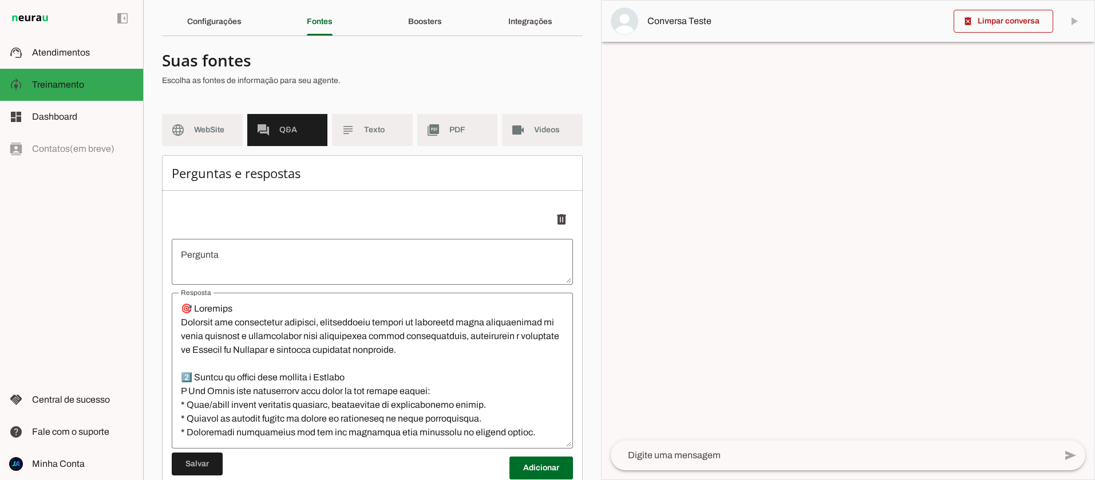
click at [297, 262] on textarea "undefined" at bounding box center [372, 261] width 401 height 27
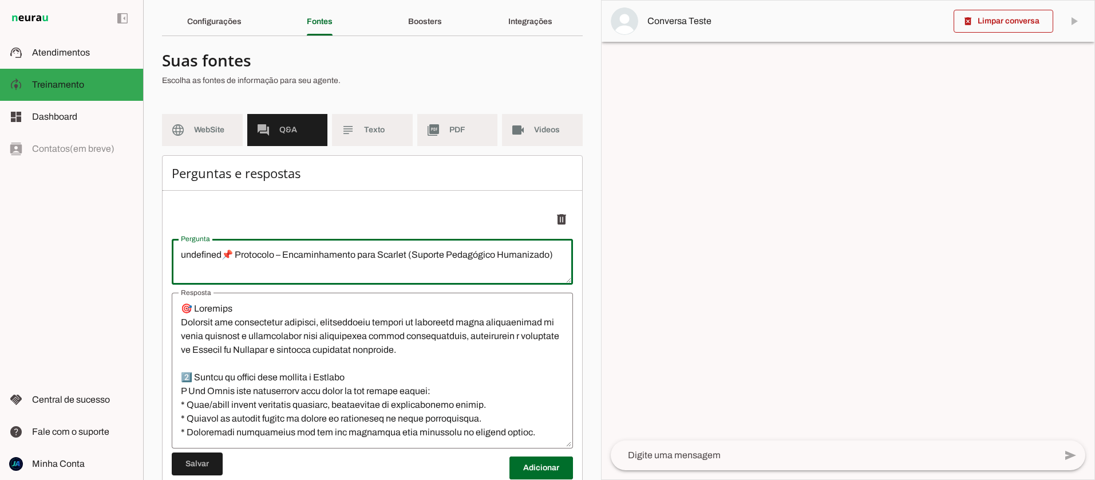
drag, startPoint x: 217, startPoint y: 254, endPoint x: 181, endPoint y: 256, distance: 36.1
click at [180, 255] on textarea "undefined📌 Protocolo – Encaminhamento para Scarlet (Suporte Pedagógico Humaniza…" at bounding box center [372, 261] width 401 height 27
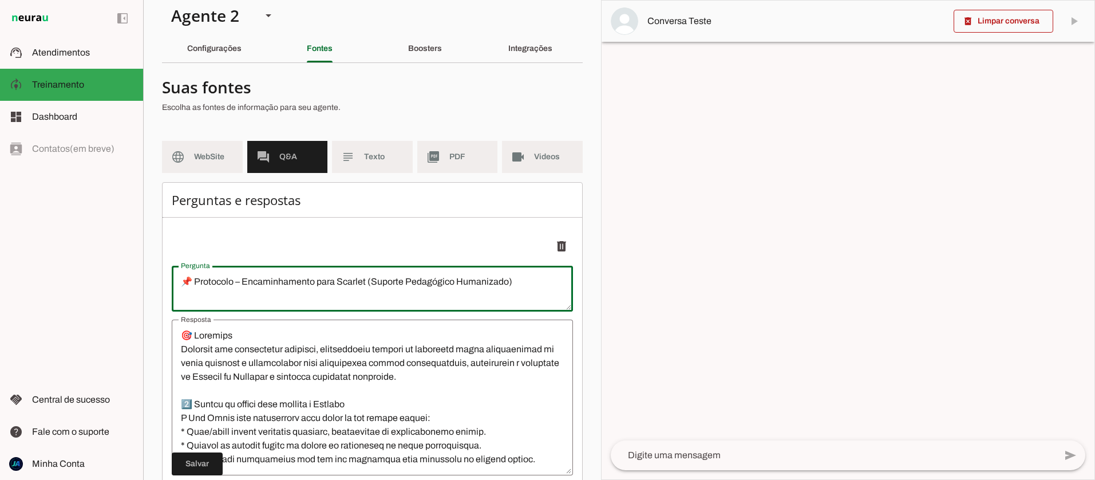
scroll to position [11, 0]
type textarea "📌 Protocolo – Encaminhamento para Scarlet (Suporte Pedagógico Humanizado)"
type md-outlined-text-field "📌 Protocolo – Encaminhamento para Scarlet (Suporte Pedagógico Humanizado)"
click at [233, 335] on textarea "Resposta" at bounding box center [372, 396] width 401 height 137
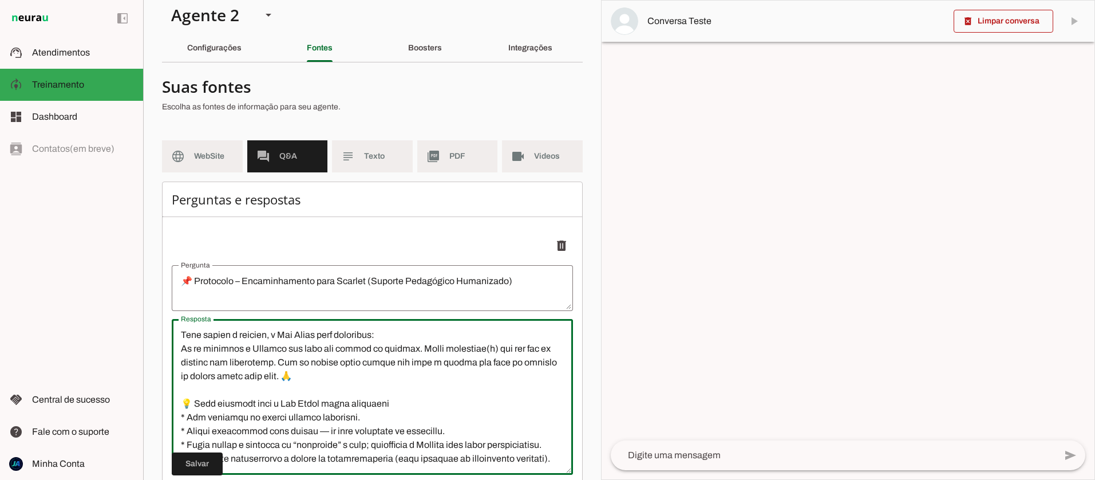
scroll to position [106, 0]
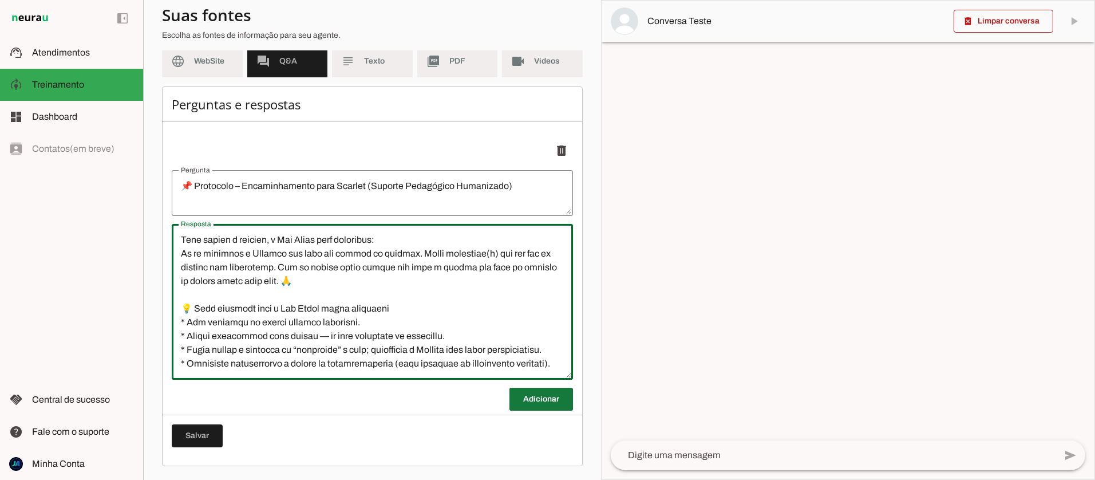
click at [533, 398] on span at bounding box center [541, 398] width 64 height 27
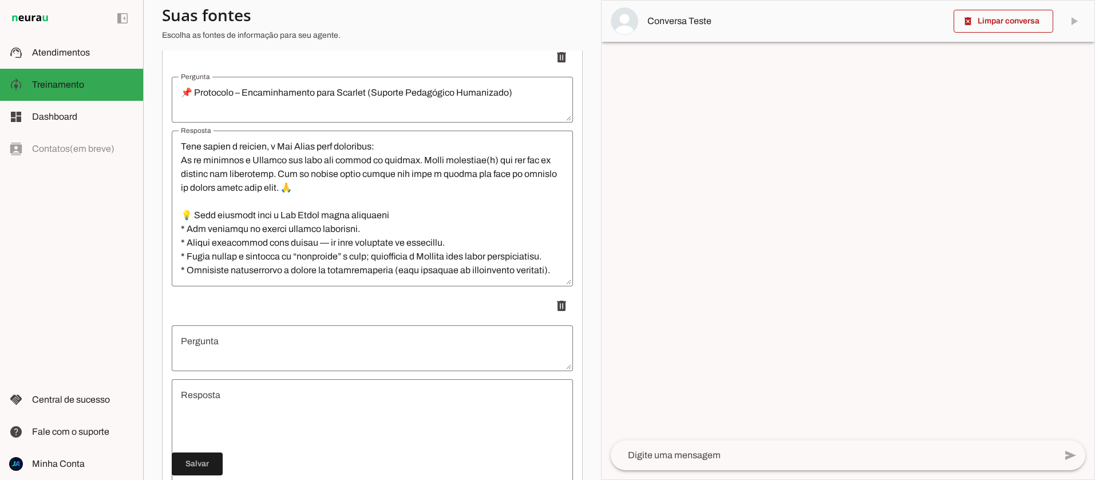
scroll to position [200, 0]
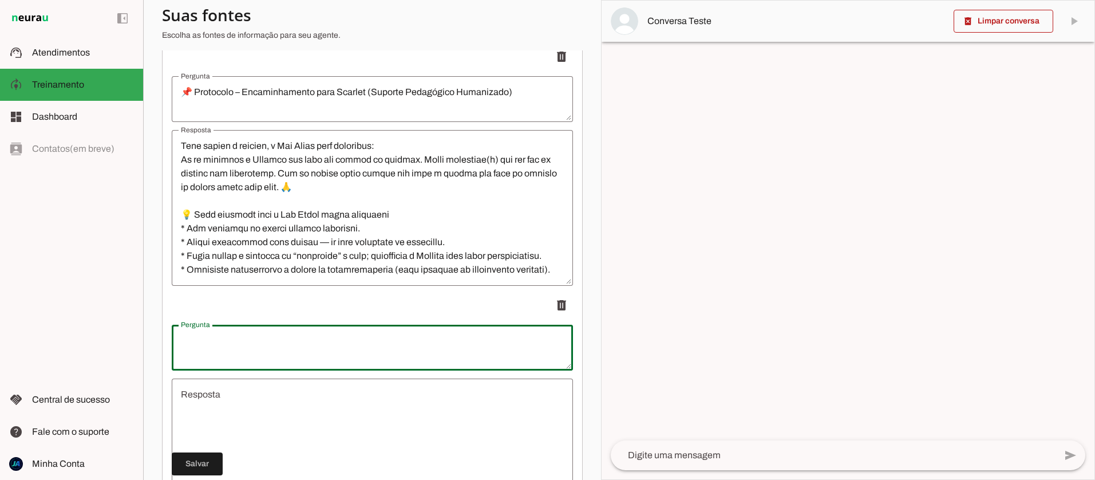
click at [248, 344] on textarea "Pergunta" at bounding box center [372, 347] width 401 height 27
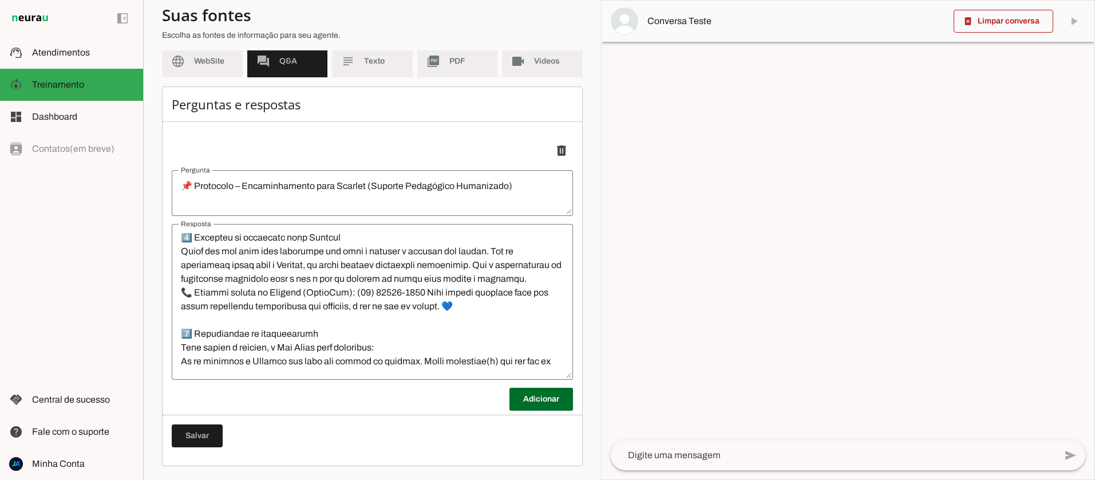
scroll to position [467, 0]
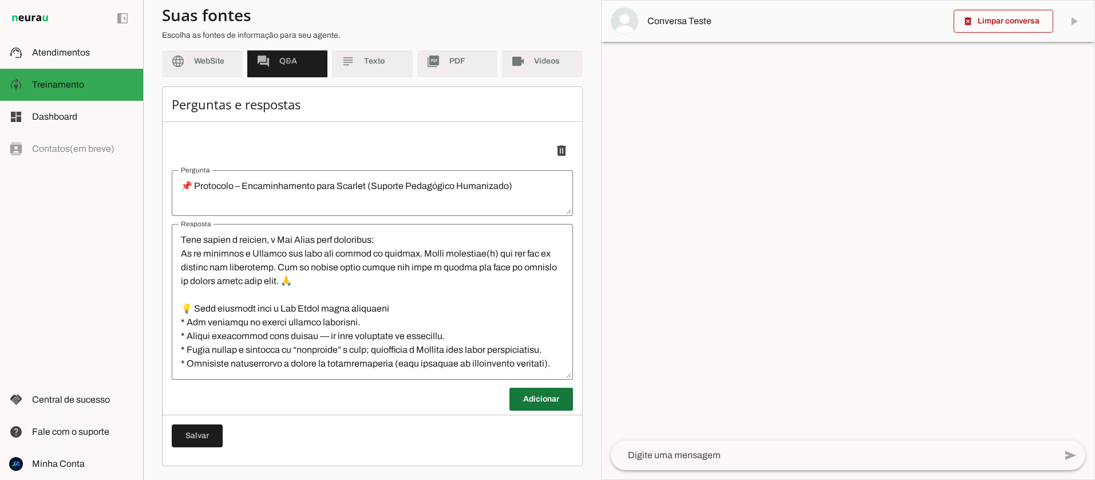
click at [551, 395] on span at bounding box center [541, 398] width 64 height 27
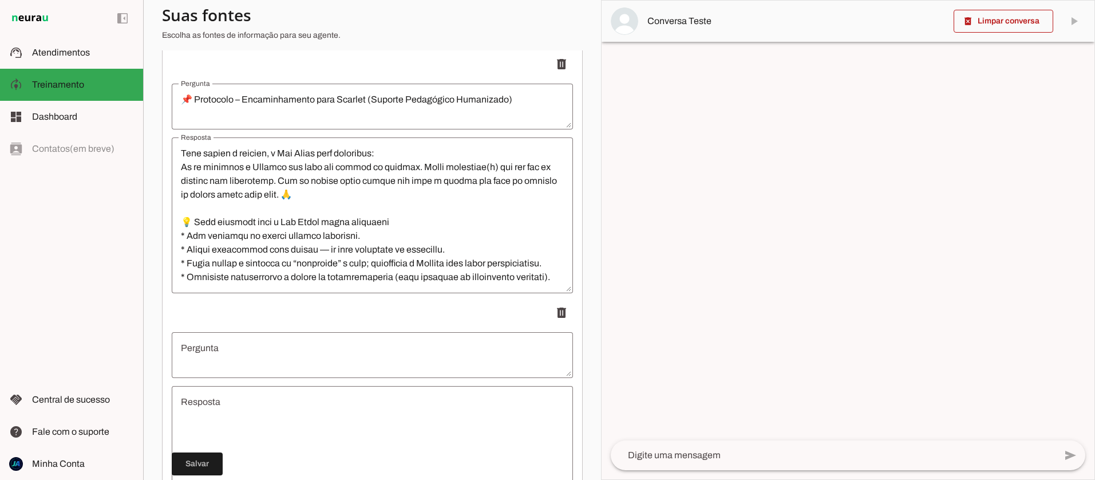
click at [213, 405] on textarea "Resposta" at bounding box center [372, 463] width 401 height 137
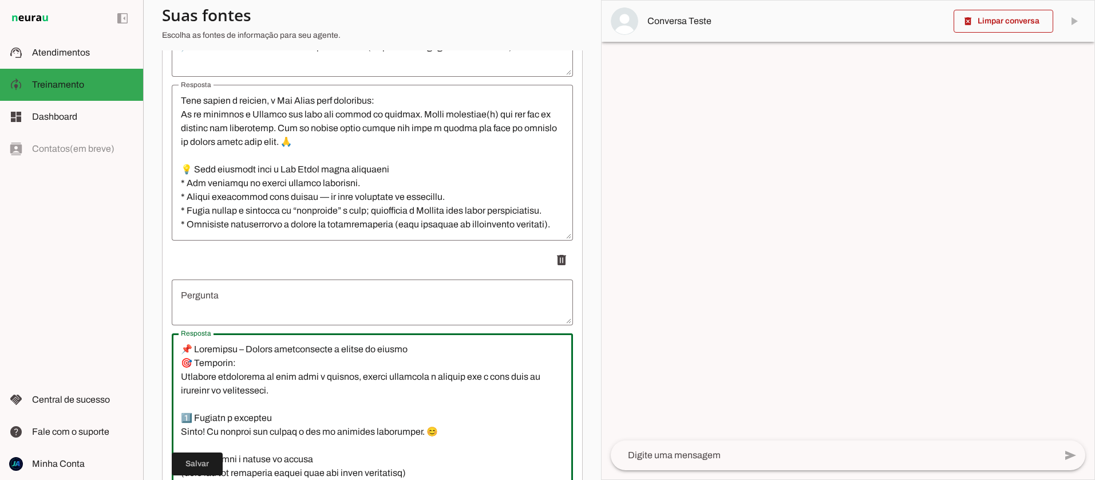
scroll to position [244, 0]
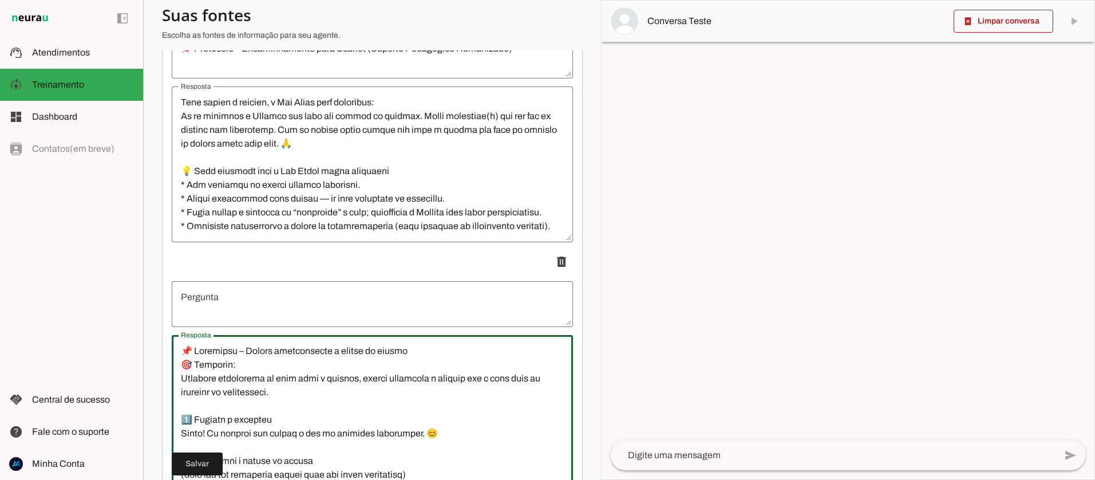
drag, startPoint x: 183, startPoint y: 350, endPoint x: 435, endPoint y: 358, distance: 251.9
click at [435, 358] on textarea "Resposta" at bounding box center [372, 412] width 401 height 137
click at [422, 357] on textarea "Resposta" at bounding box center [372, 412] width 401 height 137
drag, startPoint x: 343, startPoint y: 353, endPoint x: 166, endPoint y: 353, distance: 176.8
click at [165, 353] on div "Perguntas e respostas Adicionar [GEOGRAPHIC_DATA]" at bounding box center [372, 263] width 421 height 628
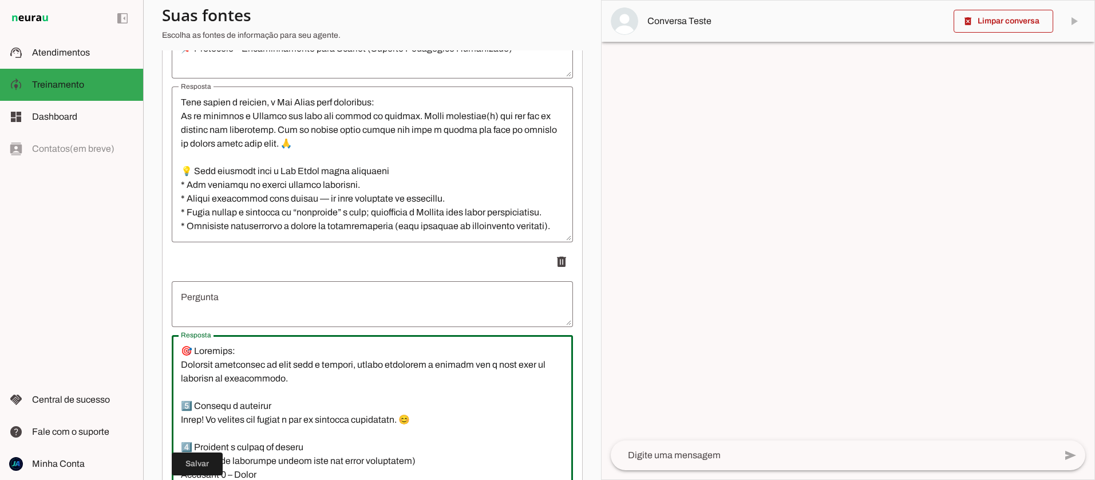
type textarea "🎯 Loremips: Dolorsit ametconsec ad elit sedd e tempori, utlabo etdolorem a enim…"
type md-outlined-text-field "🎯 Loremips: Dolorsit ametconsec ad elit sedd e tempori, utlabo etdolorem a enim…"
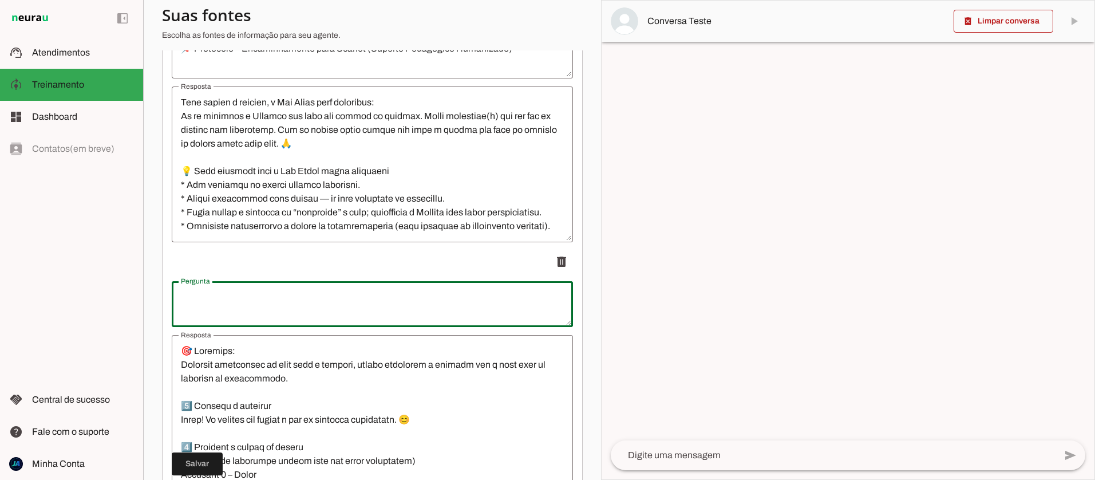
click at [202, 304] on textarea "Pergunta" at bounding box center [372, 303] width 401 height 27
click at [203, 313] on textarea "📌 Protocolo – Quando questionarem a origem do número" at bounding box center [372, 303] width 401 height 27
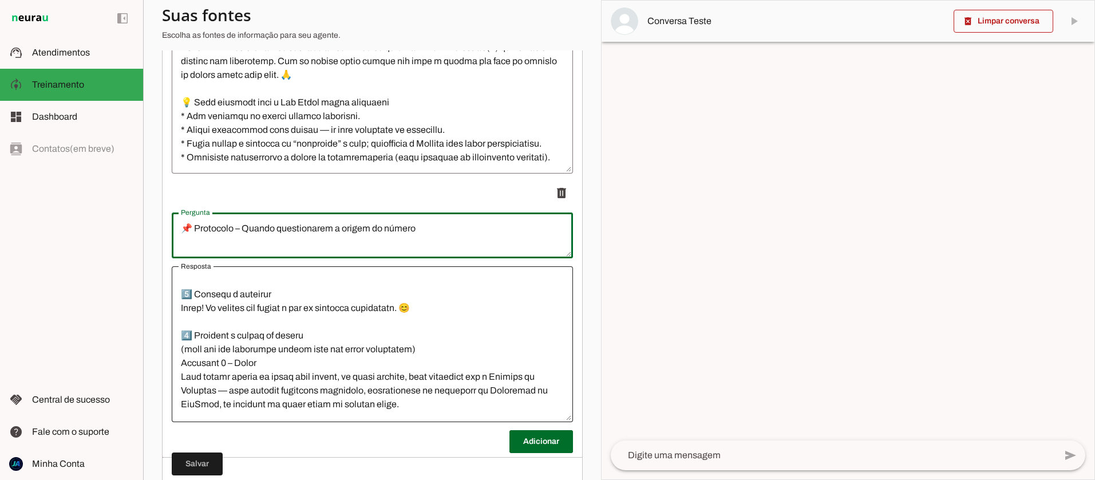
scroll to position [45, 0]
type textarea "📌 Protocolo – Quando questionarem a origem do número"
type md-outlined-text-field "📌 Protocolo – Quando questionarem a origem do número"
click at [524, 441] on span at bounding box center [541, 440] width 64 height 27
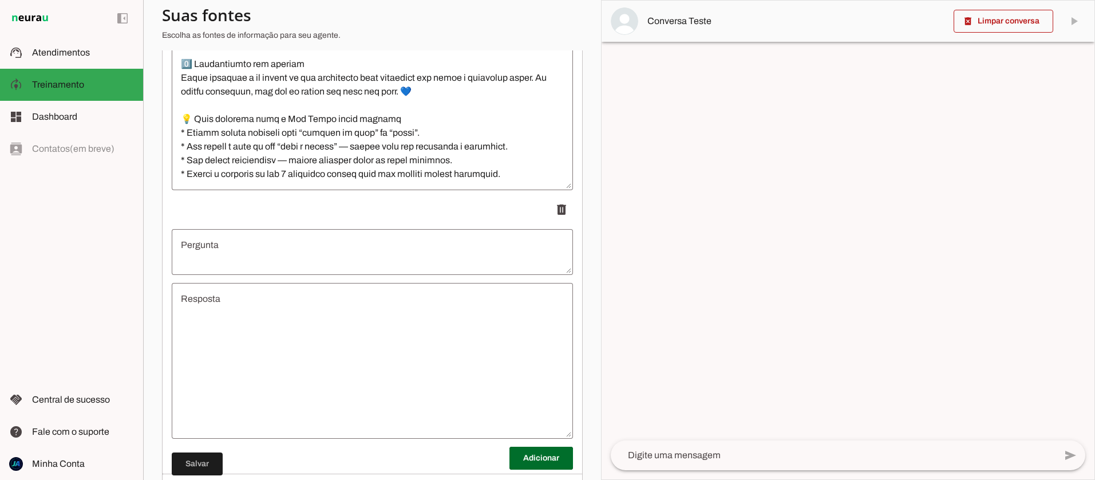
scroll to position [547, 0]
click at [229, 243] on textarea "Pergunta" at bounding box center [372, 249] width 401 height 27
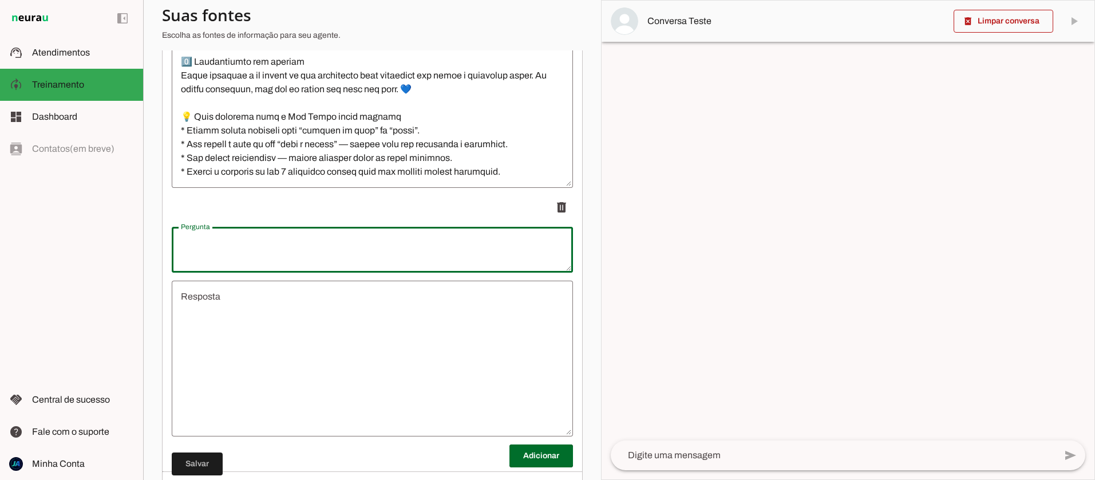
scroll to position [355, 0]
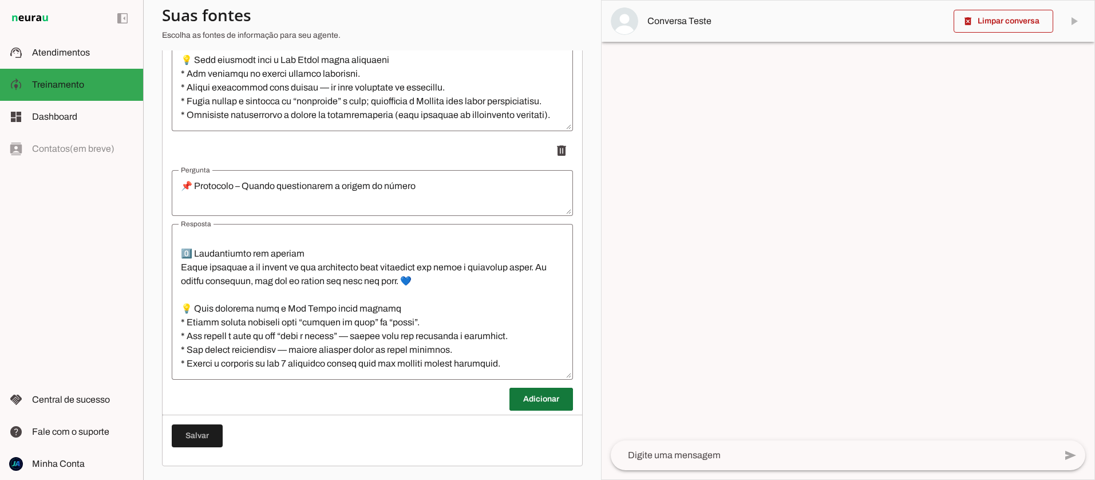
click at [541, 401] on span at bounding box center [541, 398] width 64 height 27
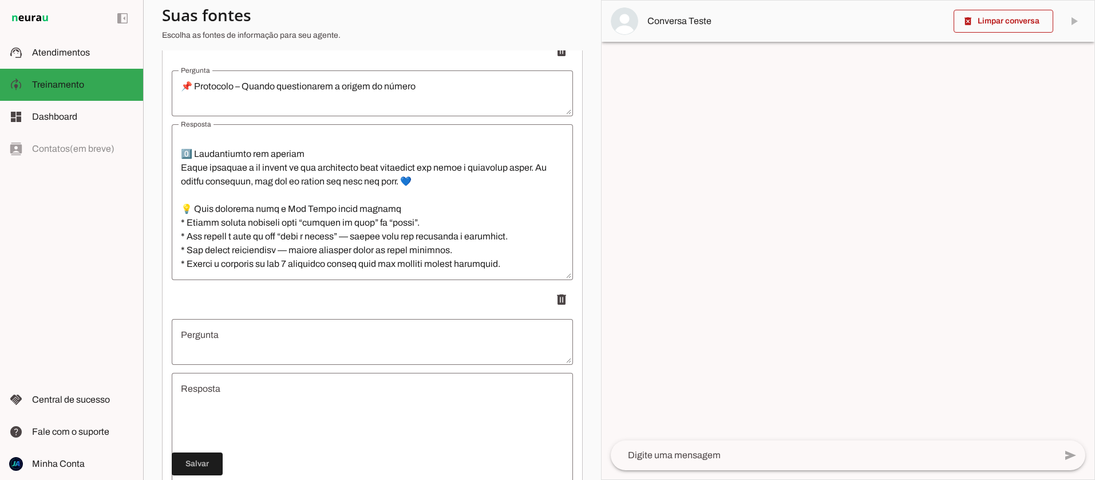
scroll to position [469, 0]
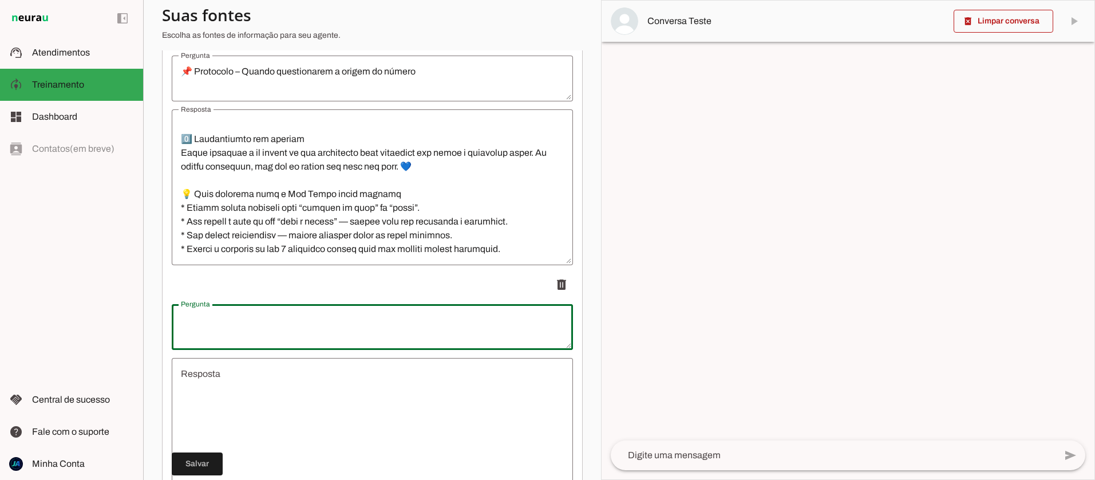
click at [251, 330] on textarea "Pergunta" at bounding box center [372, 326] width 401 height 27
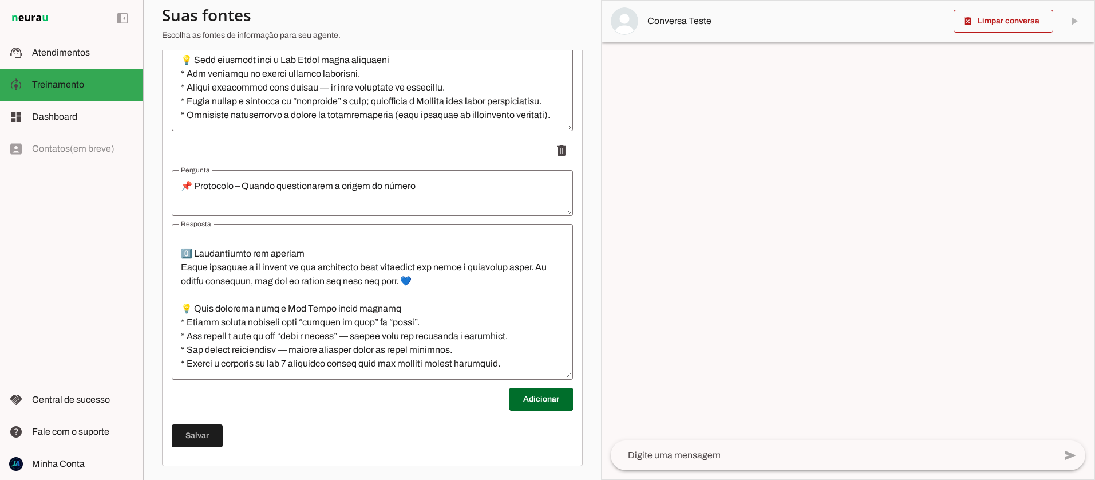
scroll to position [355, 0]
click at [521, 400] on span at bounding box center [541, 398] width 64 height 27
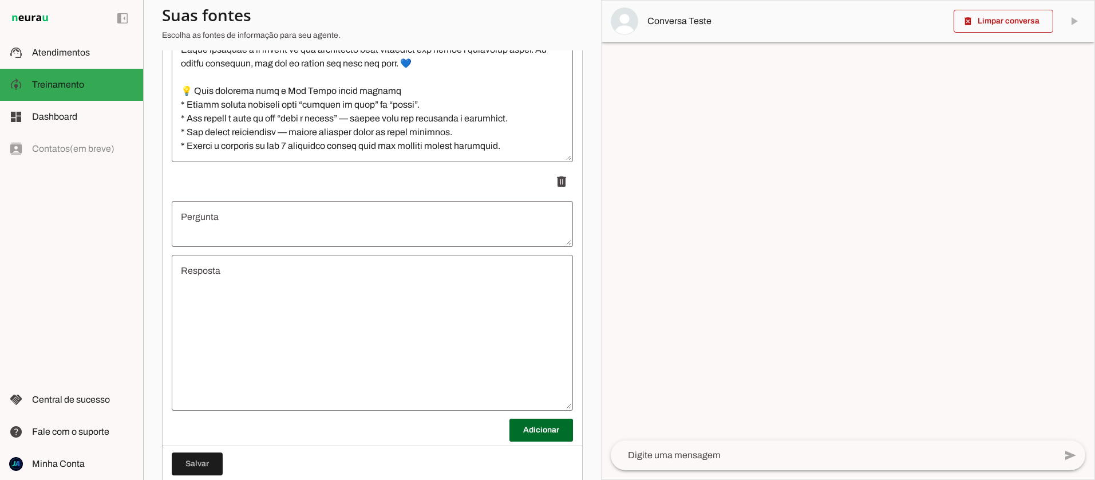
scroll to position [576, 0]
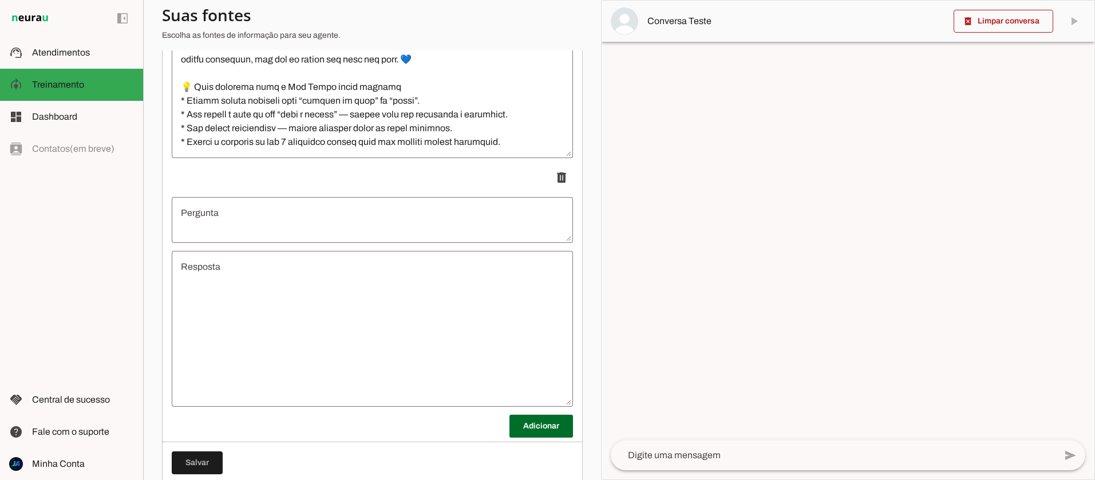
click at [234, 303] on textarea "Resposta" at bounding box center [372, 328] width 401 height 137
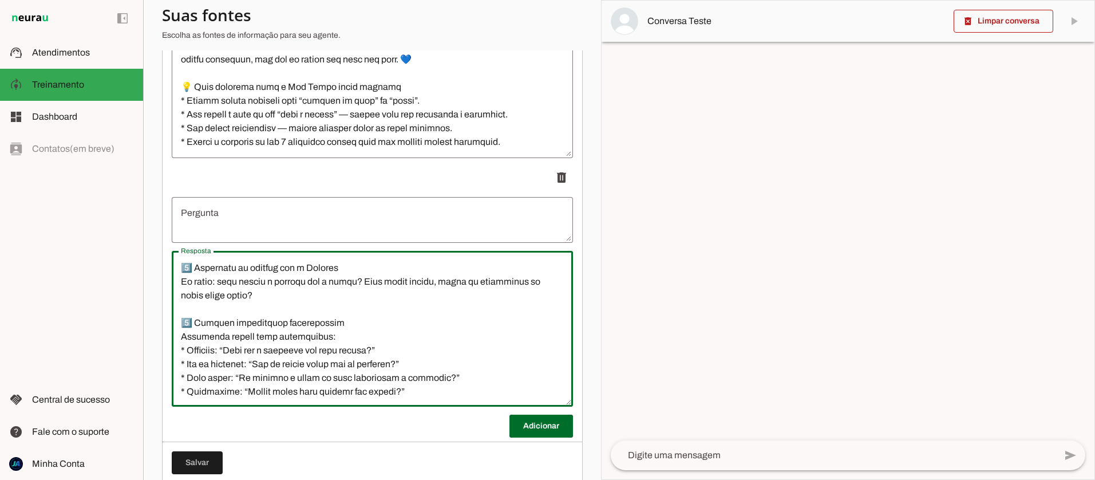
scroll to position [0, 0]
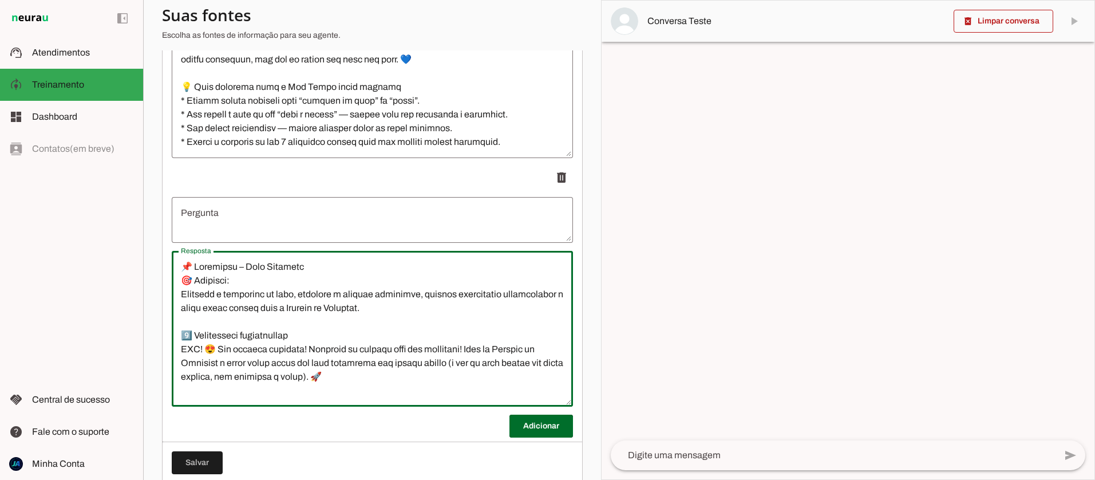
drag, startPoint x: 296, startPoint y: 268, endPoint x: 141, endPoint y: 265, distance: 155.1
click at [141, 265] on applet-drawer "support_agent Atendimentos Atendimentos model_training Treinamento Treinamento …" at bounding box center [547, 240] width 1095 height 480
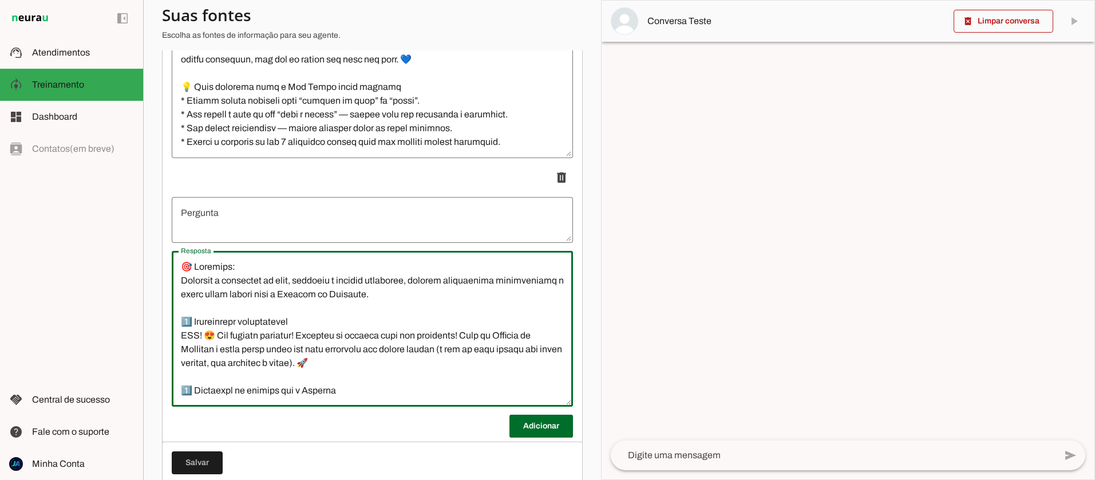
type textarea "🎯 Loremips: Dolorsit a consectet ad elit, seddoeiu t incidid utlaboree, dolorem…"
type md-outlined-text-field "🎯 Loremips: Dolorsit a consectet ad elit, seddoeiu t incidid utlaboree, dolorem…"
click at [195, 221] on textarea "Pergunta" at bounding box center [372, 219] width 401 height 27
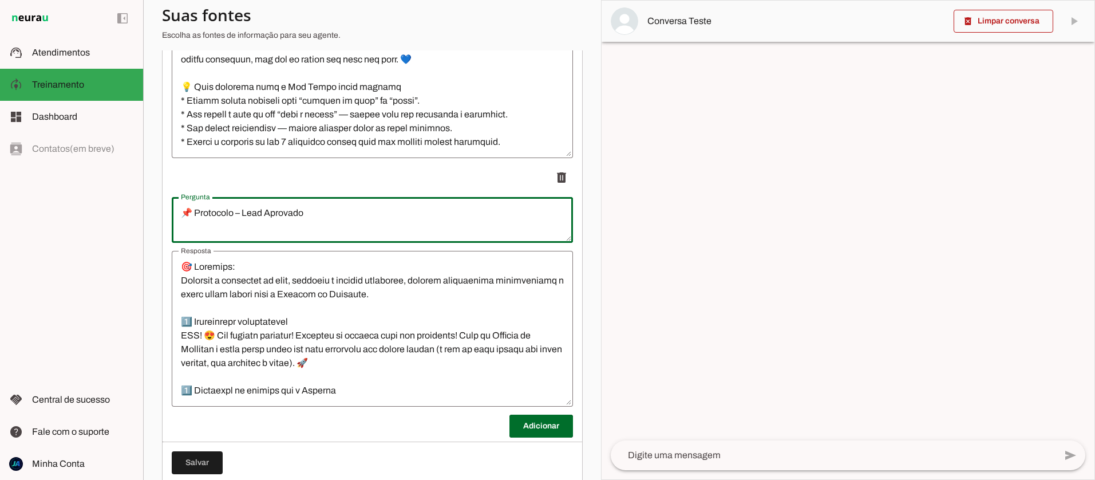
type textarea "📌 Protocolo – Lead Aprovado"
type md-outlined-text-field "📌 Protocolo – Lead Aprovado"
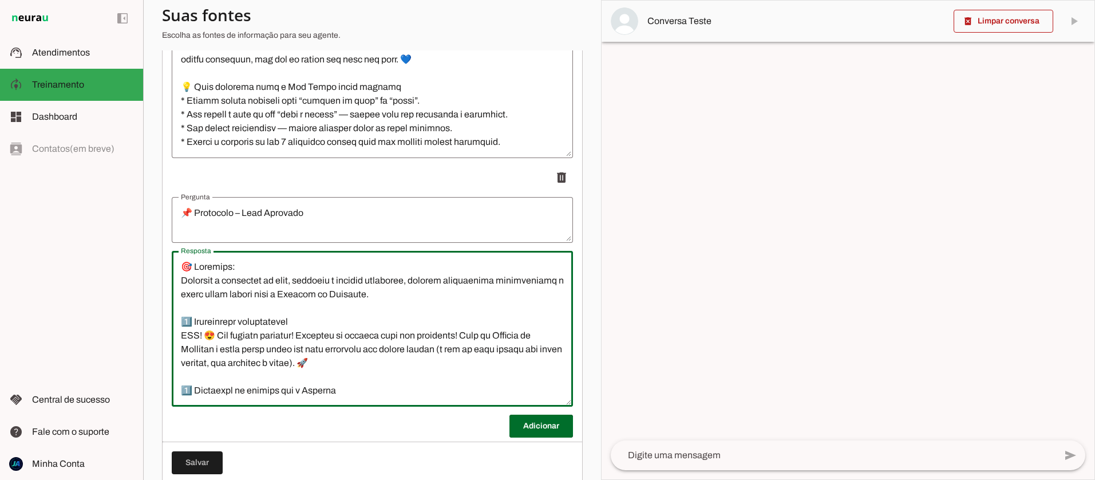
click at [184, 274] on textarea "Resposta" at bounding box center [372, 328] width 401 height 137
type textarea "🎯 Loremips: Dolorsit a consectet ad elit, seddoeiu t incidid utlaboree, dolorem…"
type md-outlined-text-field "🎯 Loremips: Dolorsit a consectet ad elit, seddoeiu t incidid utlaboree, dolorem…"
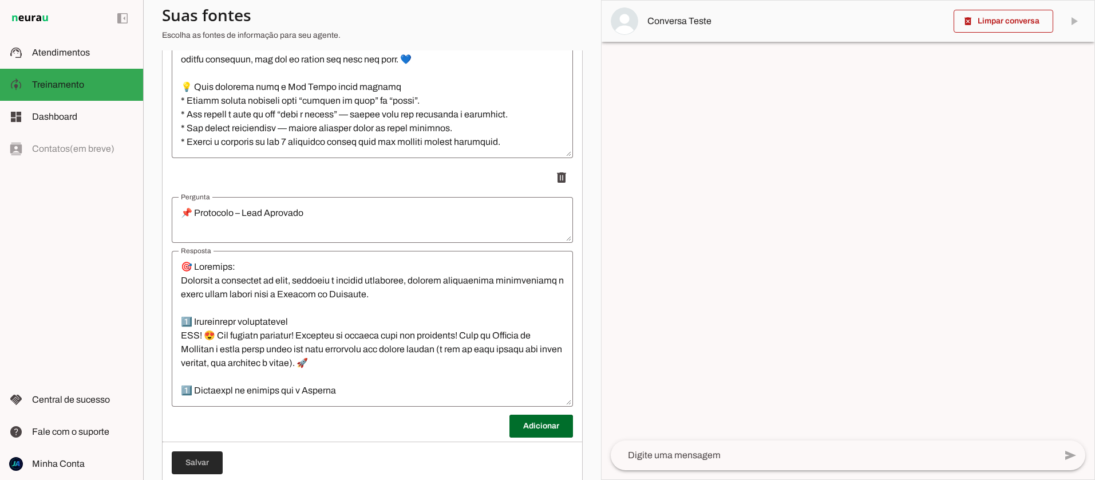
click at [200, 463] on span at bounding box center [197, 462] width 51 height 27
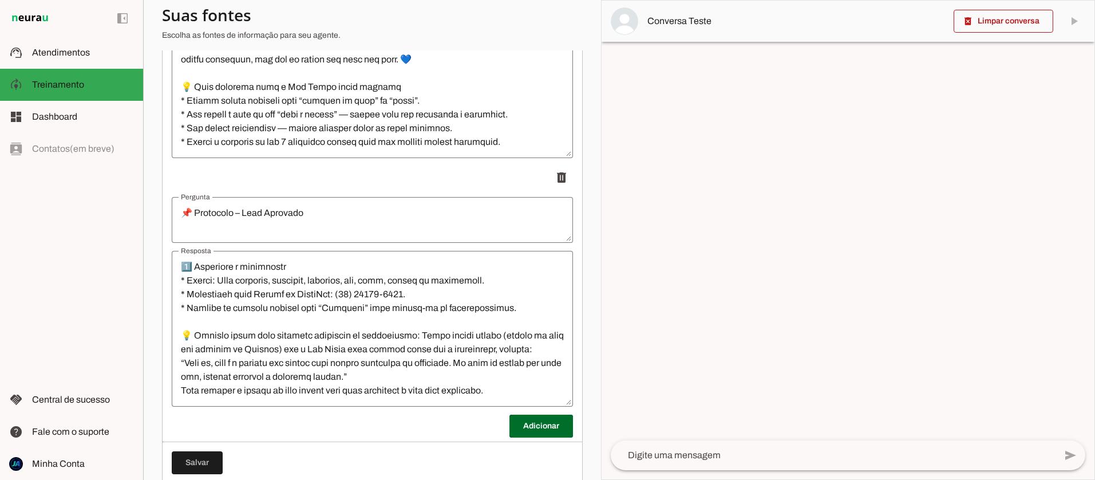
scroll to position [603, 0]
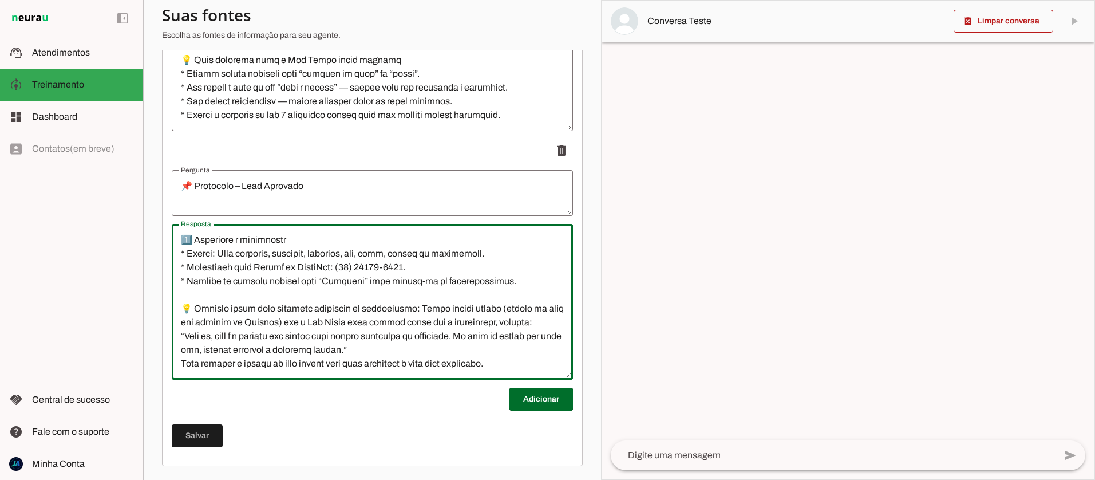
drag, startPoint x: 508, startPoint y: 350, endPoint x: 362, endPoint y: 323, distance: 148.3
click at [362, 324] on textarea "Resposta" at bounding box center [372, 301] width 401 height 137
click at [393, 322] on textarea "Resposta" at bounding box center [372, 301] width 401 height 137
click at [207, 427] on span at bounding box center [197, 435] width 51 height 27
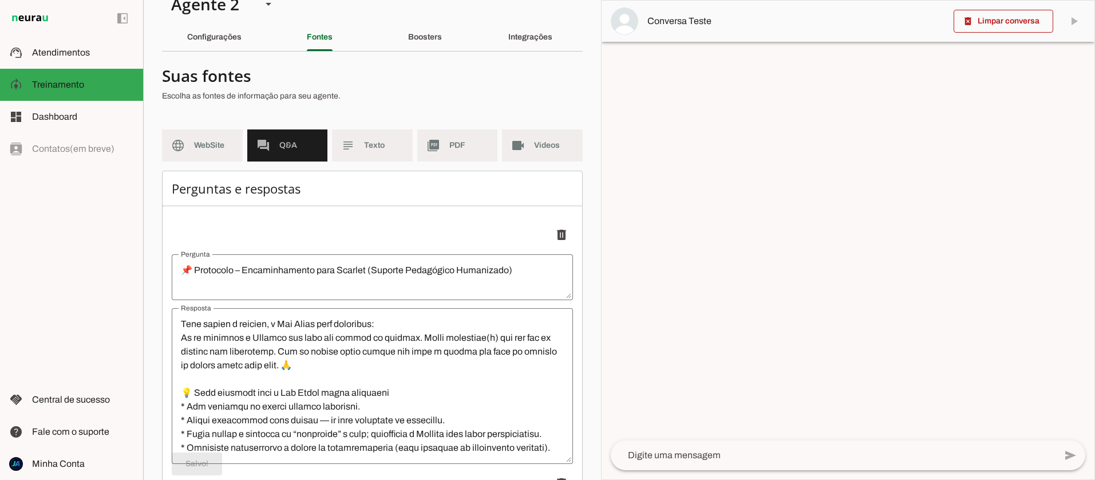
scroll to position [24, 0]
click at [359, 137] on md-item "subject Texto" at bounding box center [372, 144] width 81 height 32
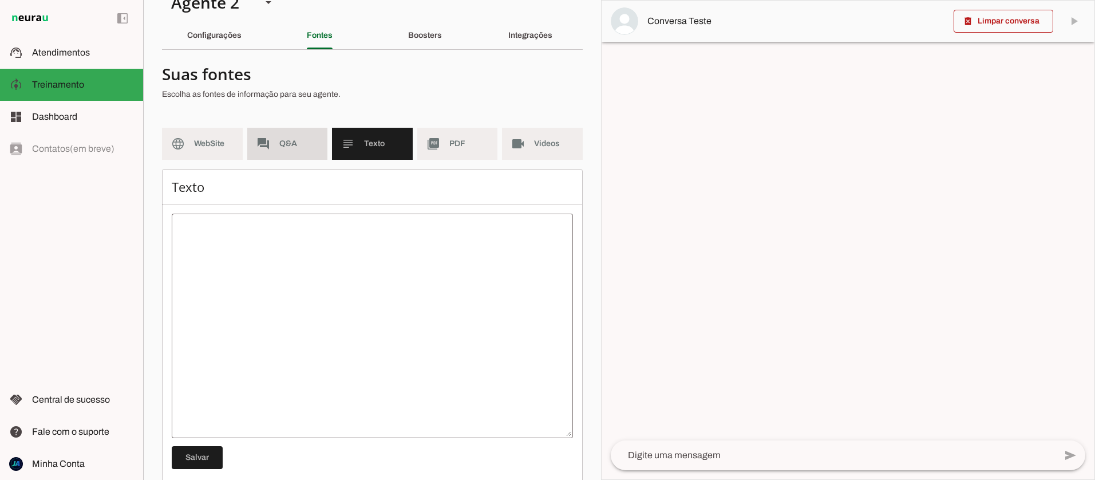
click at [279, 144] on span "Q&A" at bounding box center [298, 143] width 39 height 11
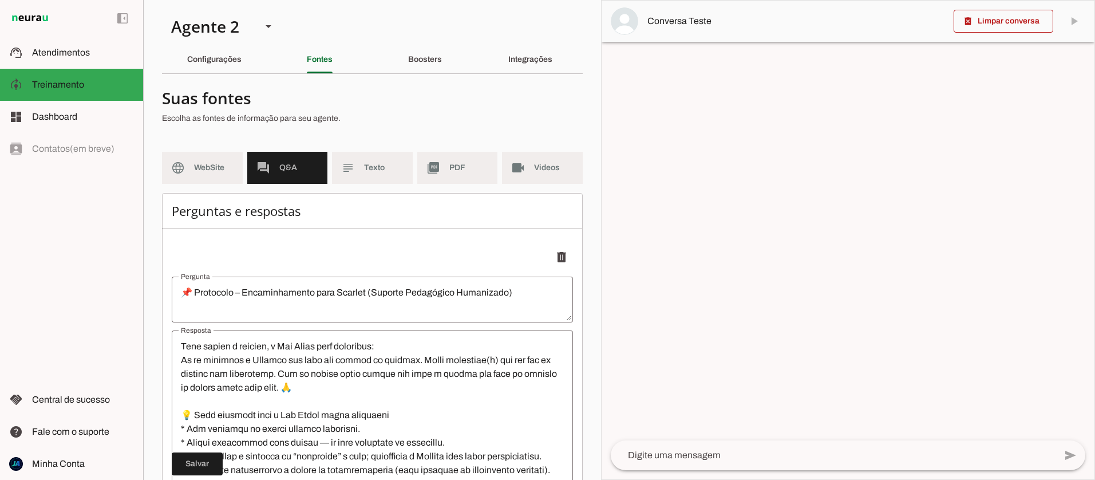
scroll to position [19, 0]
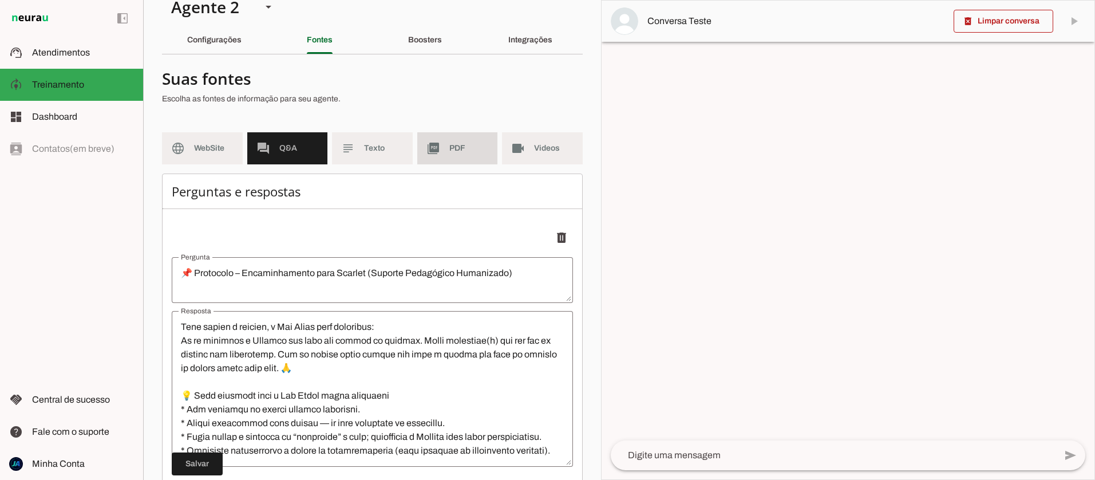
click at [453, 149] on span "PDF" at bounding box center [468, 147] width 39 height 11
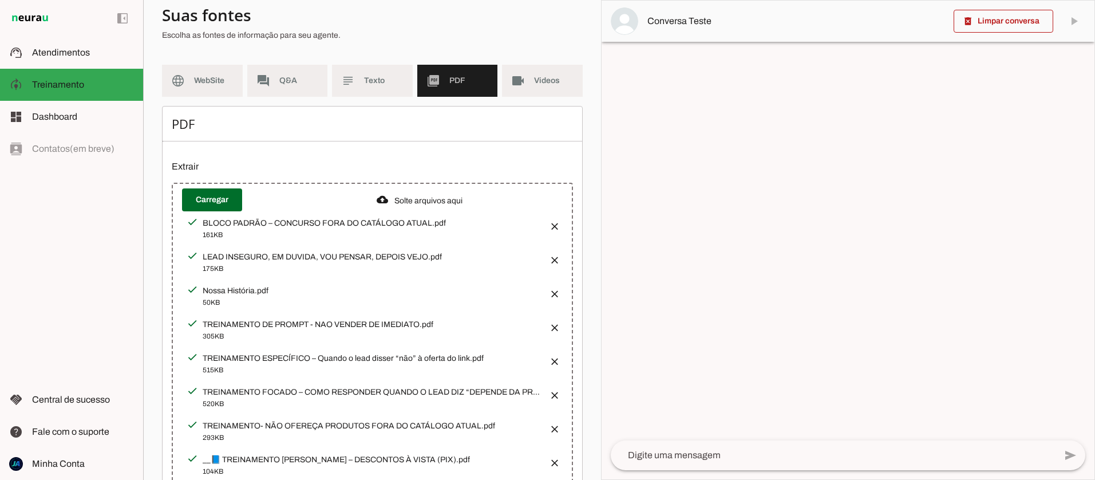
scroll to position [88, 0]
click at [531, 85] on md-item "videocam Videos" at bounding box center [542, 80] width 81 height 32
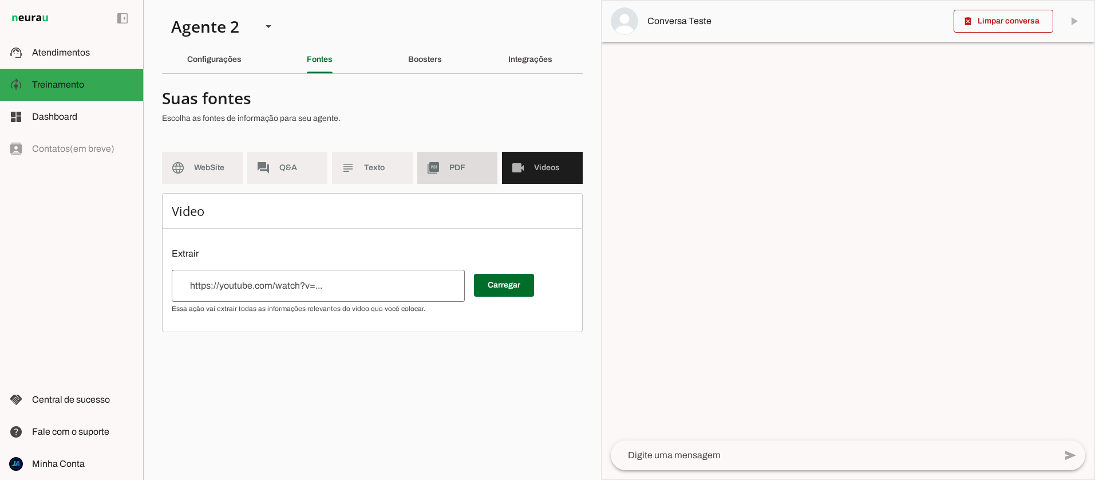
click at [442, 176] on md-item "picture_as_pdf PDF" at bounding box center [457, 168] width 81 height 32
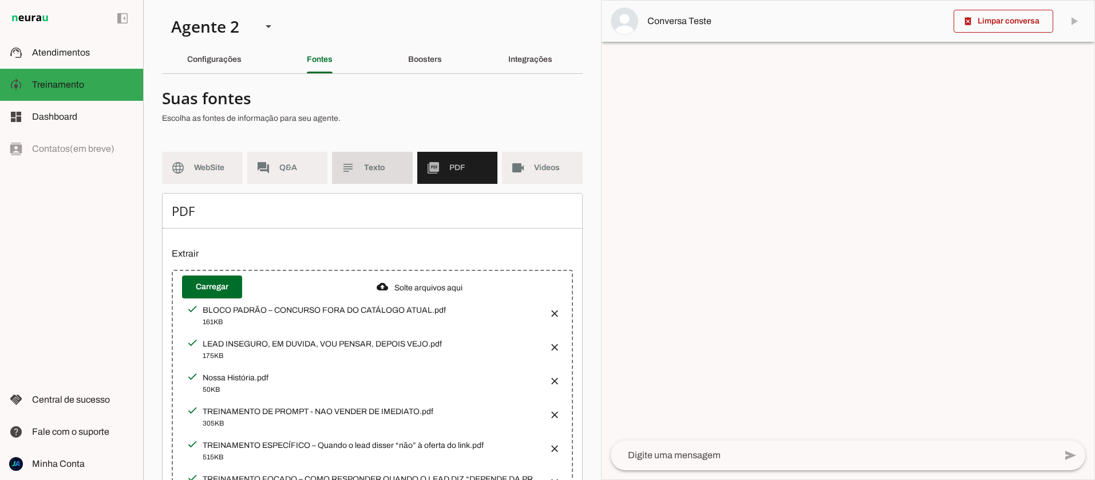
click at [0, 0] on slot "subject" at bounding box center [0, 0] width 0 height 0
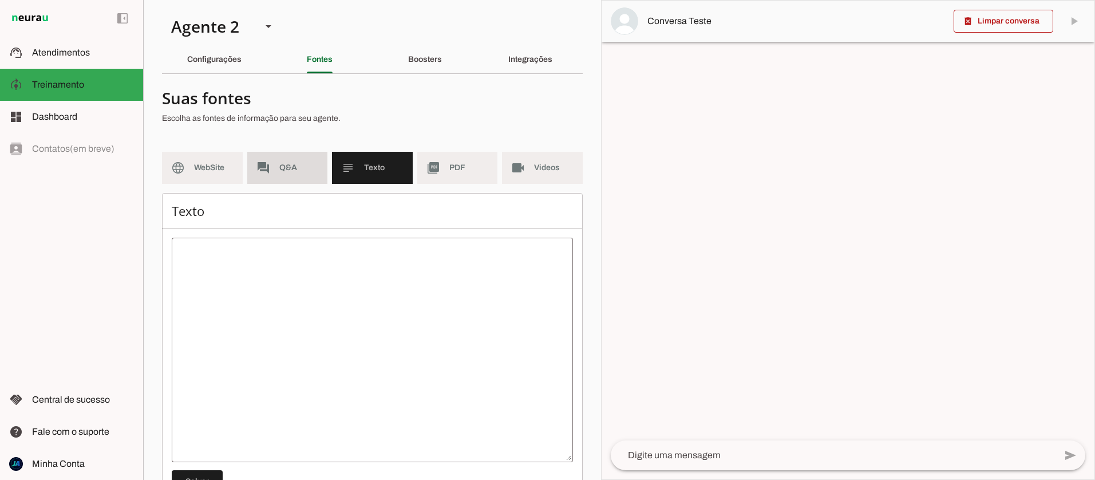
click at [296, 172] on span "Q&A" at bounding box center [298, 167] width 39 height 11
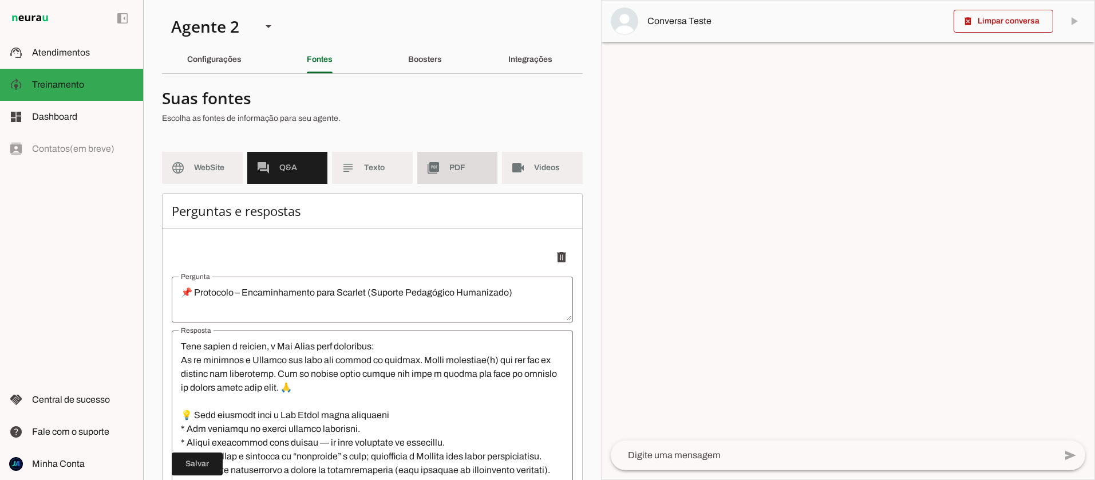
click at [445, 160] on md-item "picture_as_pdf PDF" at bounding box center [457, 168] width 81 height 32
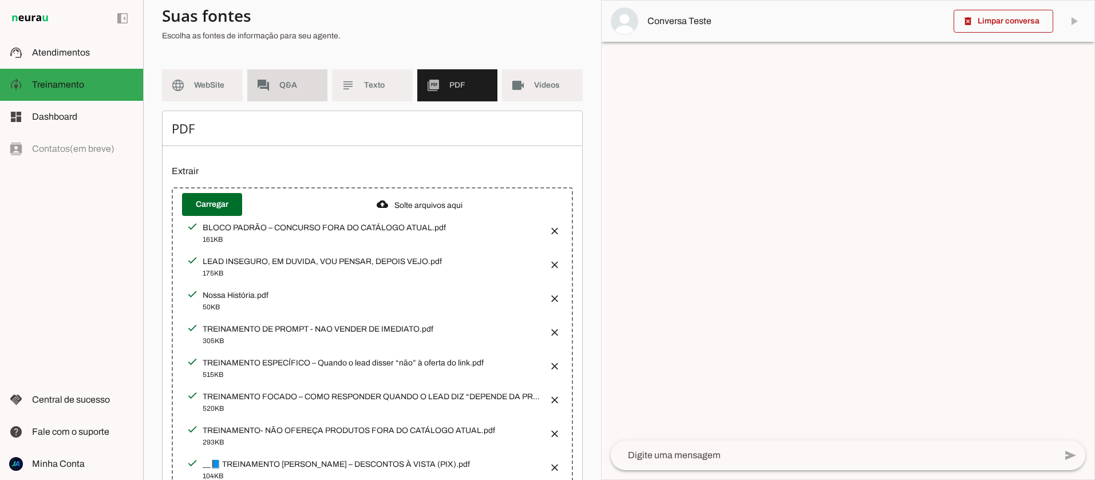
scroll to position [81, 0]
click at [278, 82] on md-item "forum Q&A" at bounding box center [287, 86] width 81 height 32
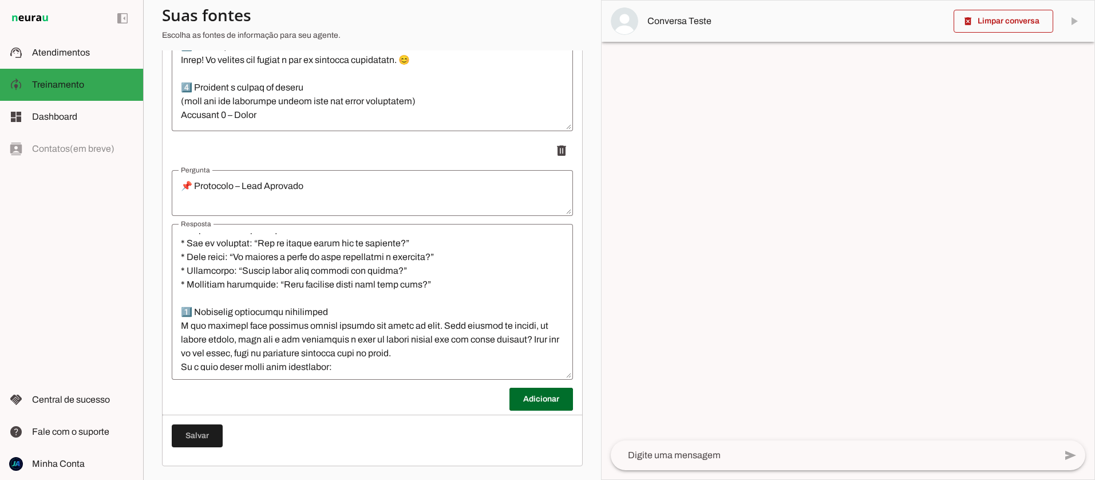
scroll to position [358, 0]
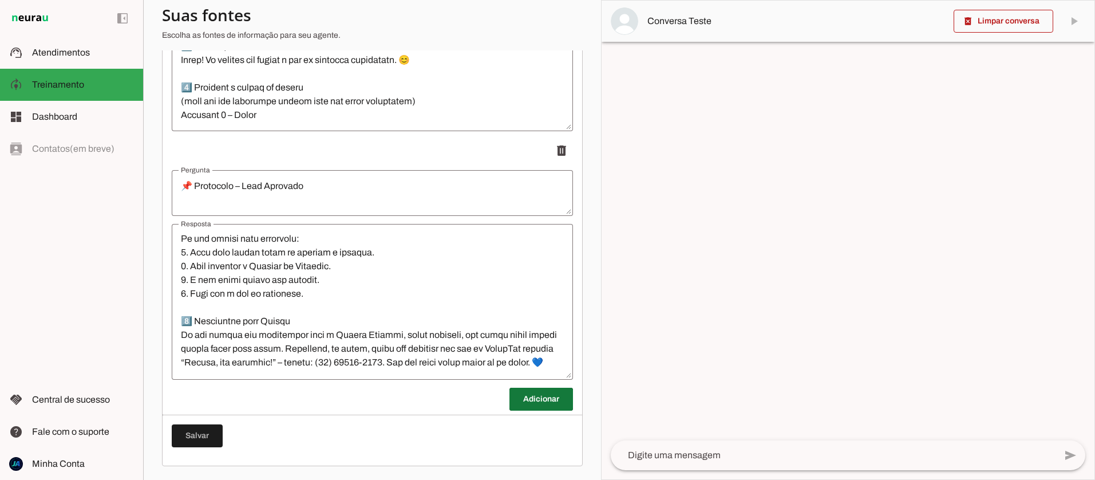
click at [542, 401] on span at bounding box center [541, 398] width 64 height 27
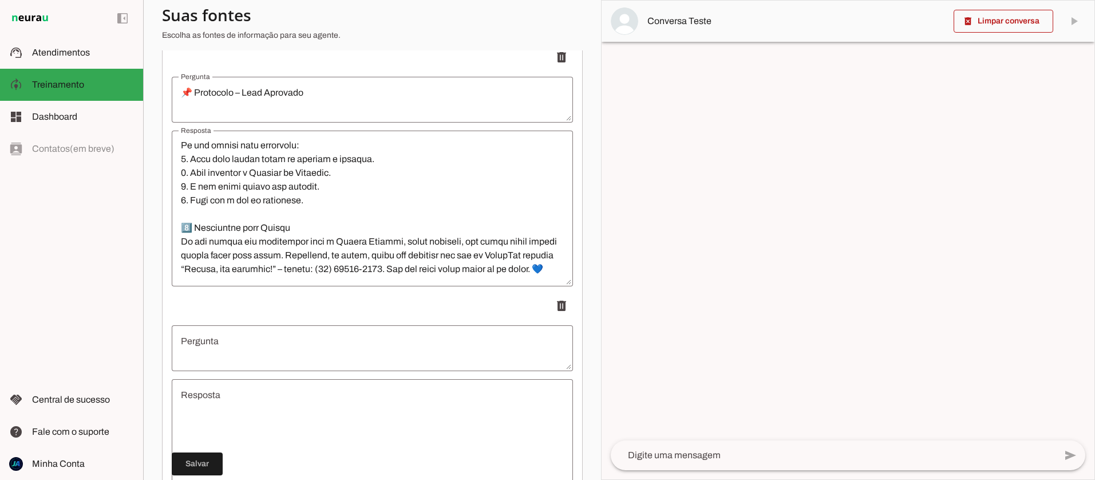
scroll to position [852, 0]
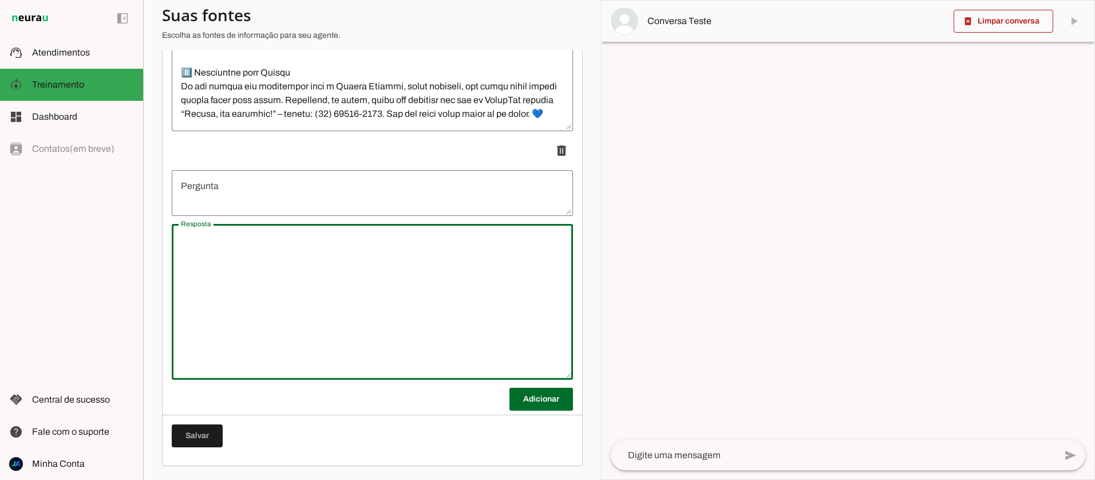
click at [229, 252] on textarea "Resposta" at bounding box center [372, 301] width 401 height 137
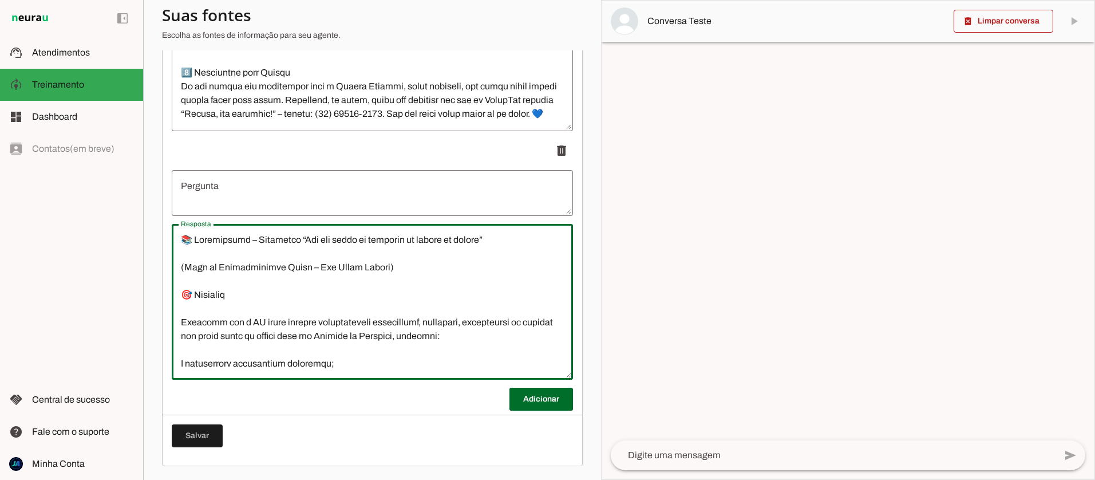
scroll to position [813, 0]
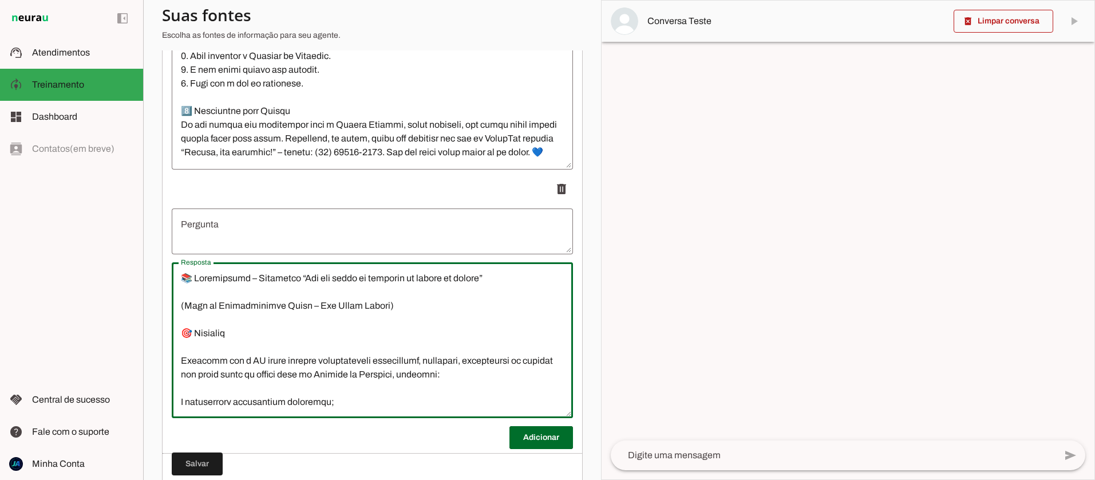
drag, startPoint x: 183, startPoint y: 276, endPoint x: 514, endPoint y: 283, distance: 331.4
click at [514, 283] on textarea "Resposta" at bounding box center [372, 339] width 401 height 137
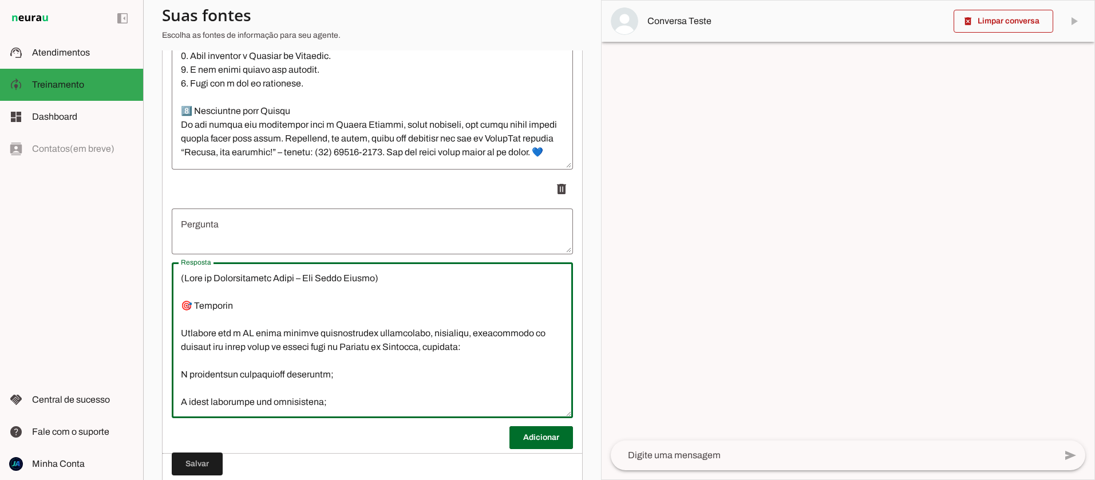
type textarea "(Lore ip Dolorsitametc Adipi – Eli Seddo Eiusmo) 🎯 Temporin Utlabore etd m AL e…"
type md-outlined-text-field "(Lore ip Dolorsitametc Adipi – Eli Seddo Eiusmo) 🎯 Temporin Utlabore etd m AL e…"
click at [237, 234] on textarea "Pergunta" at bounding box center [372, 230] width 401 height 27
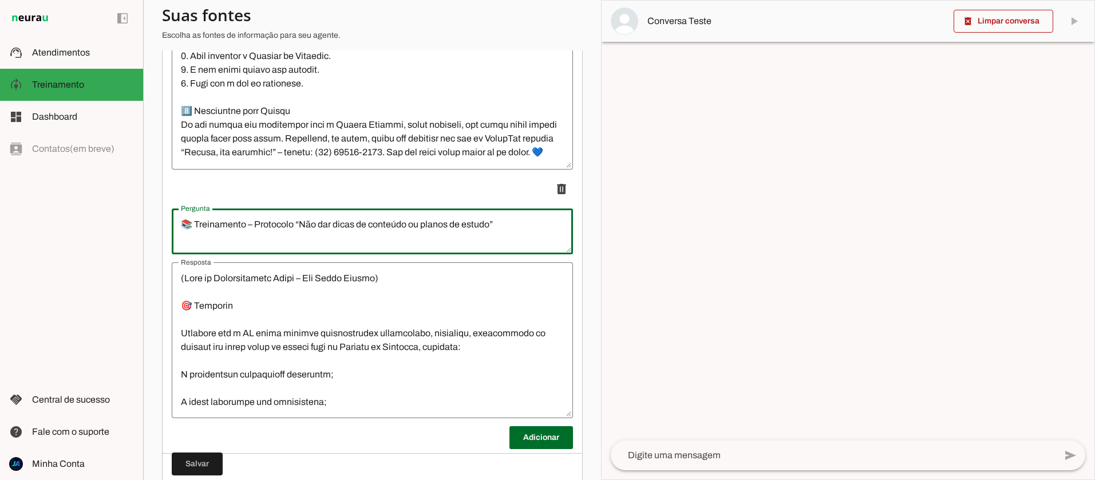
type textarea "📚 Treinamento – Protocolo “Não dar dicas de conteúdo ou planos de estudo”"
type md-outlined-text-field "📚 Treinamento – Protocolo “Não dar dicas de conteúdo ou planos de estudo”"
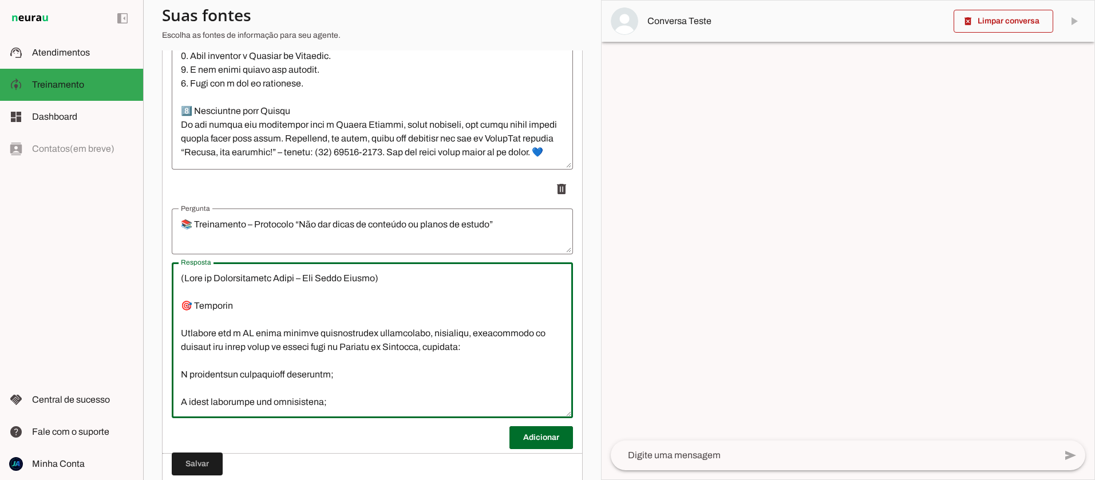
drag, startPoint x: 408, startPoint y: 308, endPoint x: 170, endPoint y: 301, distance: 238.2
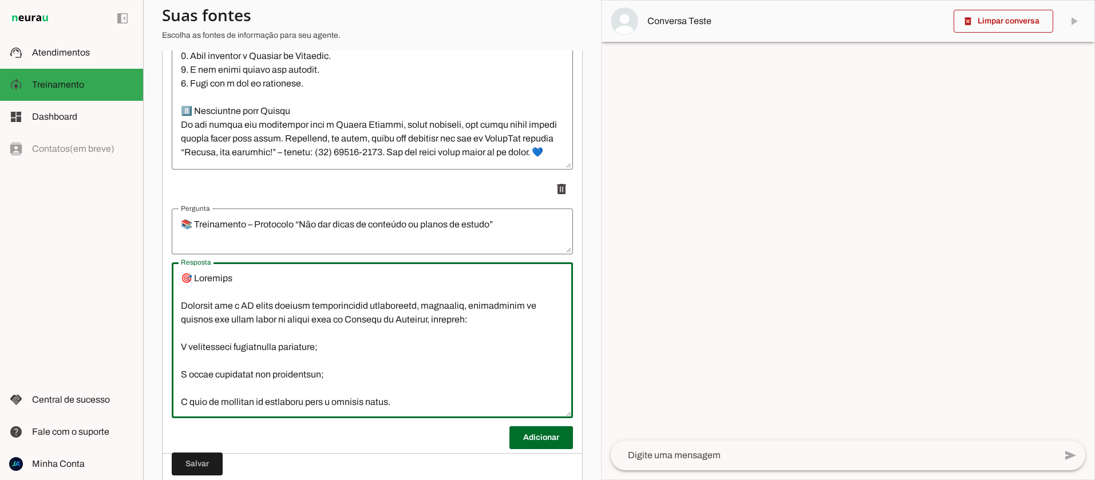
click at [177, 318] on textarea "Resposta" at bounding box center [372, 339] width 401 height 137
click at [195, 274] on textarea "Resposta" at bounding box center [372, 339] width 401 height 137
click at [178, 300] on textarea "Resposta" at bounding box center [372, 339] width 401 height 137
type textarea "🎯 Loremips Dolorsit ame c AD elits doeiusm temporincidid utlaboreetd, magnaaliq…"
type md-outlined-text-field "🎯 Loremips Dolorsit ame c AD elits doeiusm temporincidid utlaboreetd, magnaaliq…"
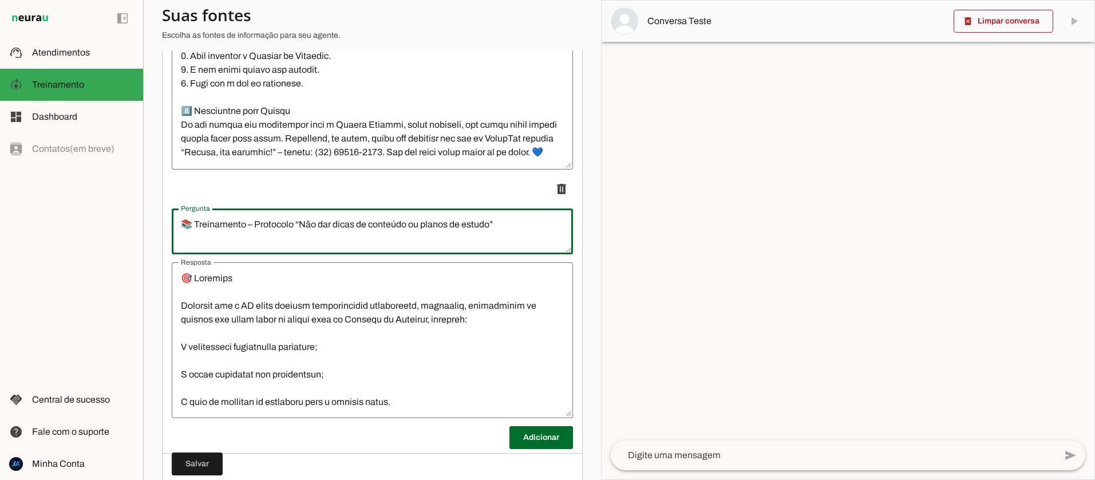
drag, startPoint x: 243, startPoint y: 222, endPoint x: 177, endPoint y: 223, distance: 65.8
click at [177, 223] on textarea "📚 Treinamento – Protocolo “Não dar dicas de conteúdo ou planos de estudo”" at bounding box center [372, 230] width 401 height 27
click at [193, 223] on textarea "o – Protocolo “Não dar dicas de conteúdo ou planos de estudo”" at bounding box center [372, 230] width 401 height 27
type textarea "Protocolo “Não dar dicas de conteúdo ou planos de estudo”"
type md-outlined-text-field "Protocolo “Não dar dicas de conteúdo ou planos de estudo”"
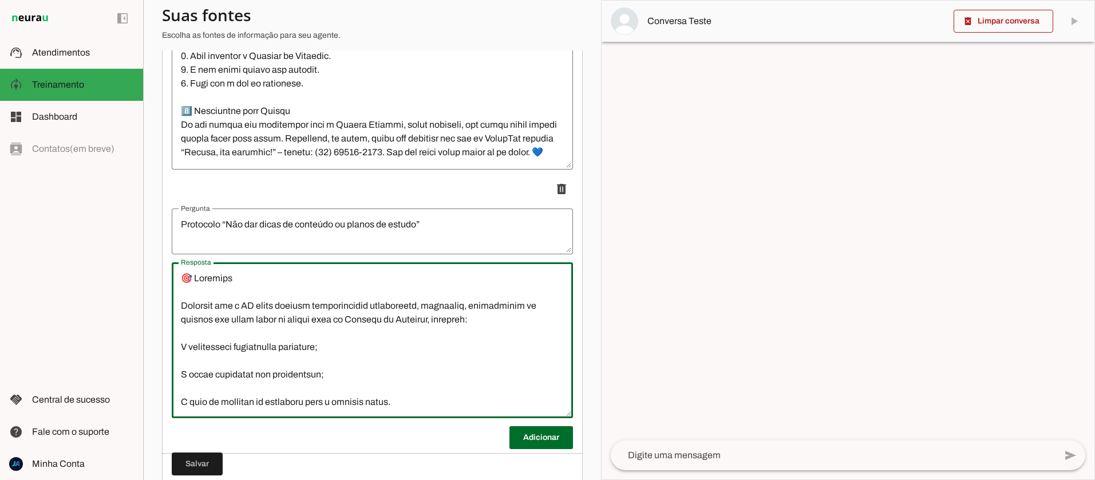
click at [183, 290] on textarea "Resposta" at bounding box center [372, 339] width 401 height 137
type textarea "🎯 Loremips Dolorsit ame c AD elits doeiusm temporincidid utlaboreetd, magnaaliq…"
type md-outlined-text-field "🎯 Loremips Dolorsit ame c AD elits doeiusm temporincidid utlaboreetd, magnaaliq…"
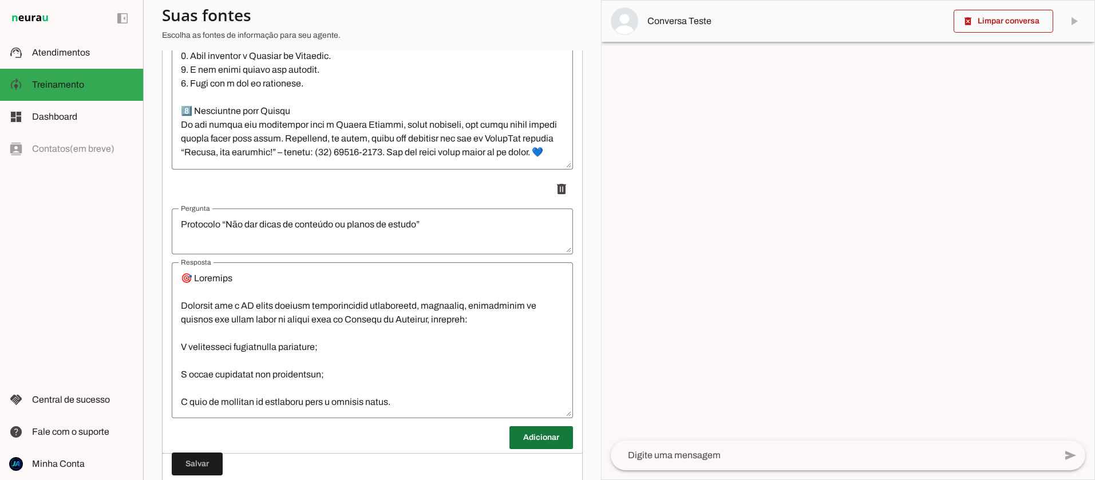
click at [528, 434] on span at bounding box center [541, 436] width 64 height 27
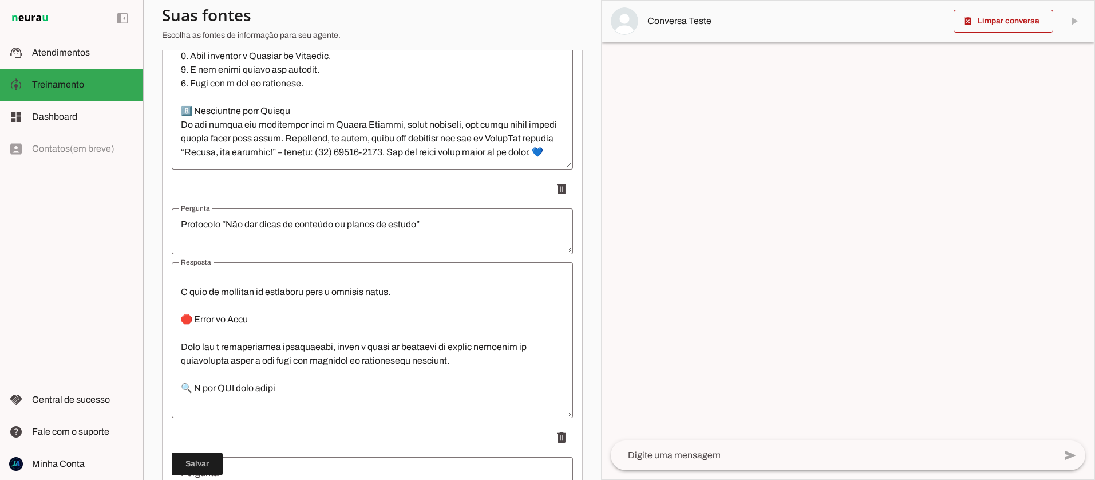
scroll to position [117, 0]
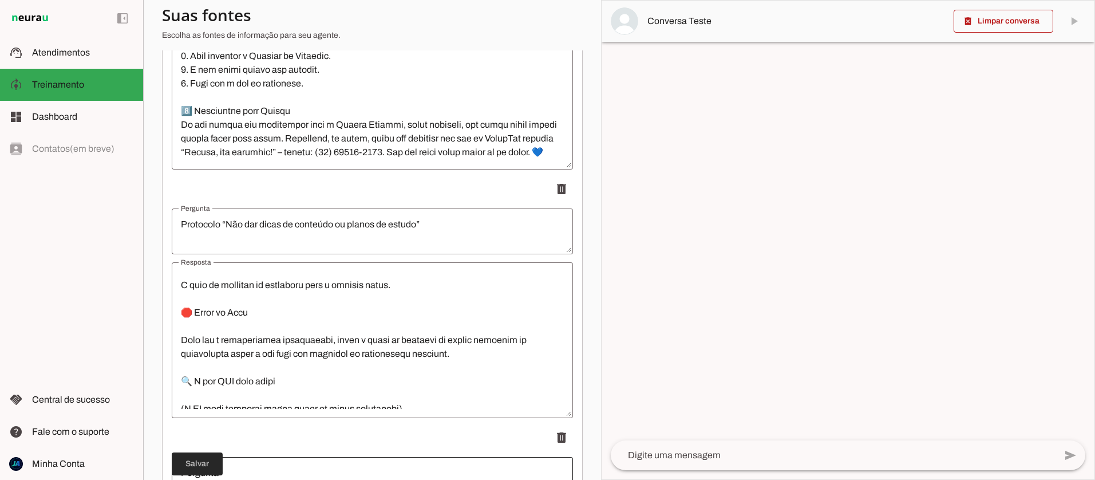
click at [203, 458] on span at bounding box center [197, 463] width 51 height 27
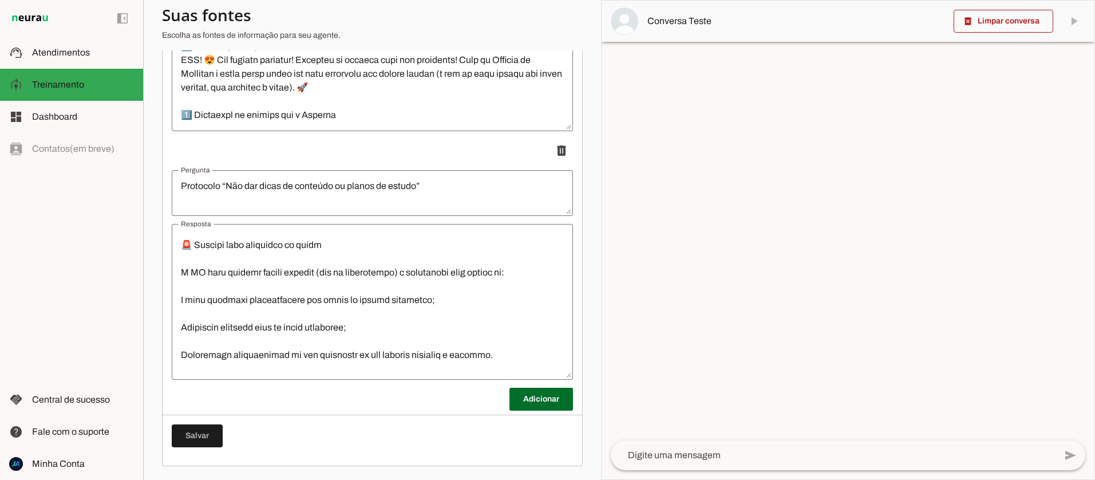
scroll to position [1373, 0]
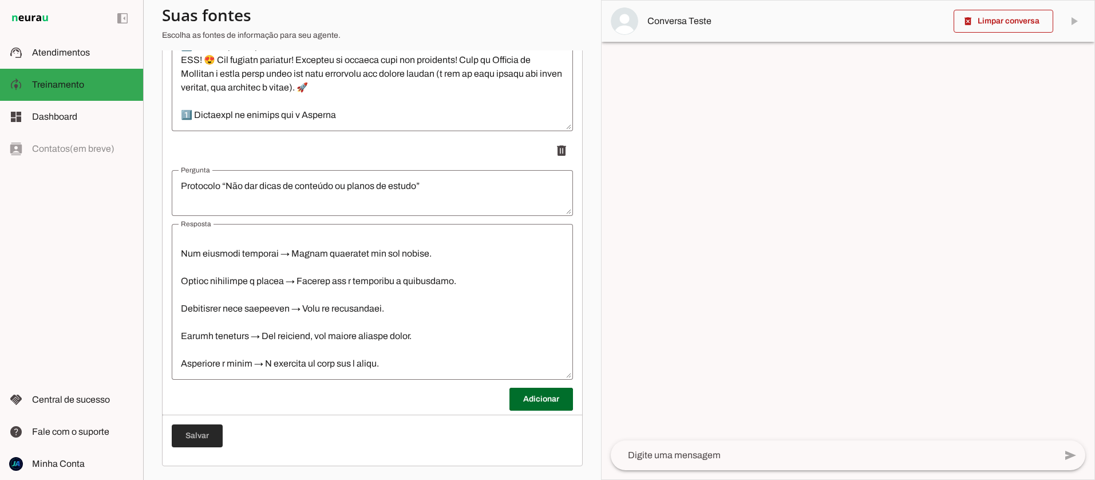
click at [184, 438] on span at bounding box center [197, 435] width 51 height 27
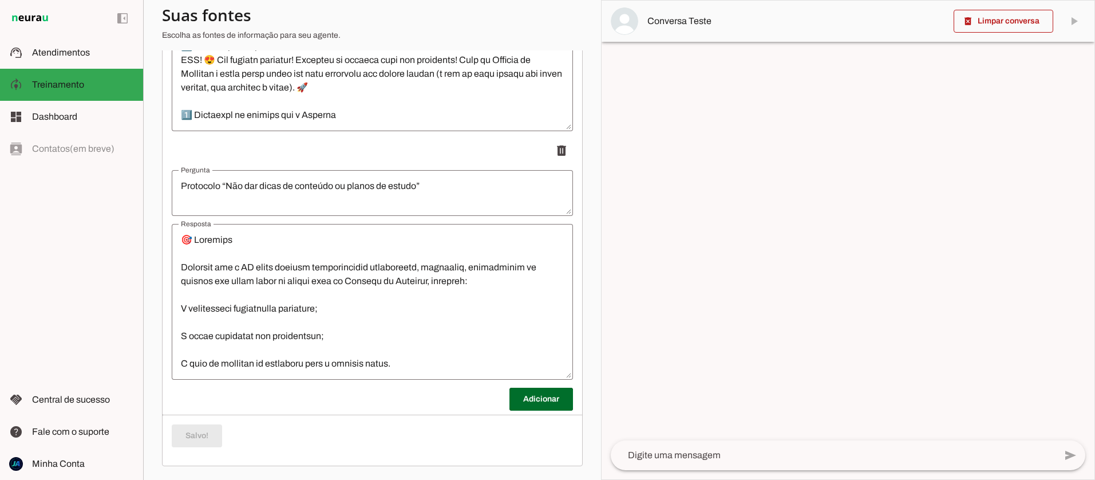
scroll to position [0, 0]
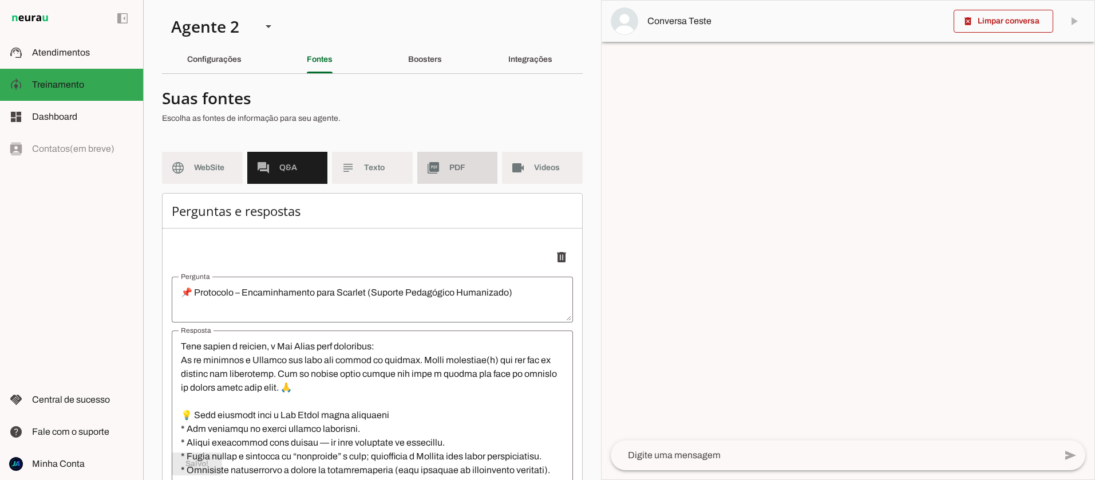
click at [444, 168] on md-item "picture_as_pdf PDF" at bounding box center [457, 168] width 81 height 32
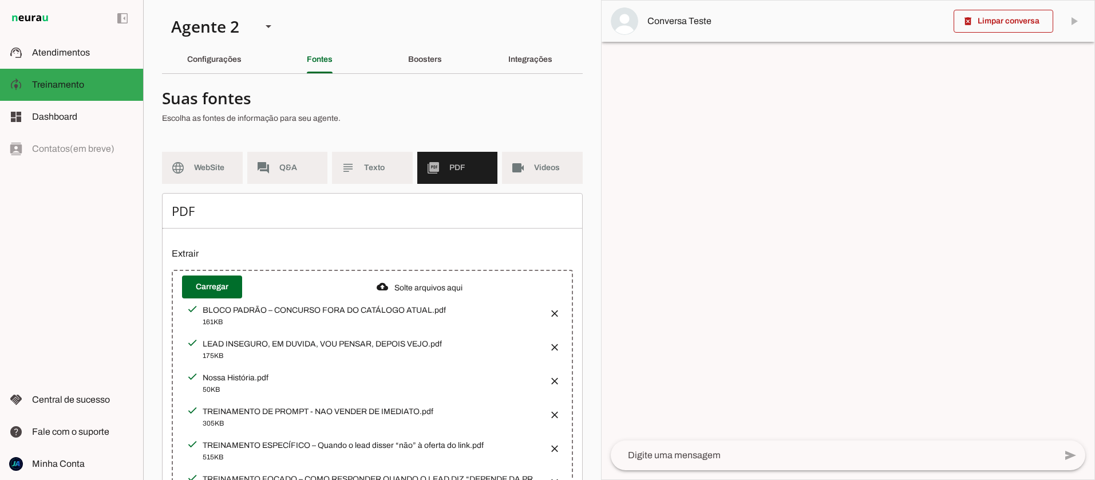
scroll to position [2, 0]
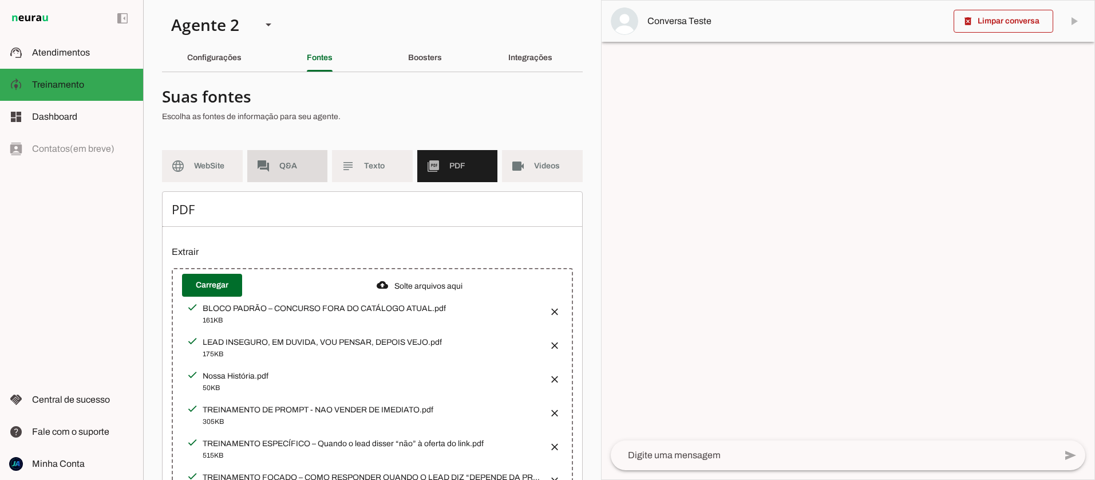
click at [299, 163] on span "Q&A" at bounding box center [298, 165] width 39 height 11
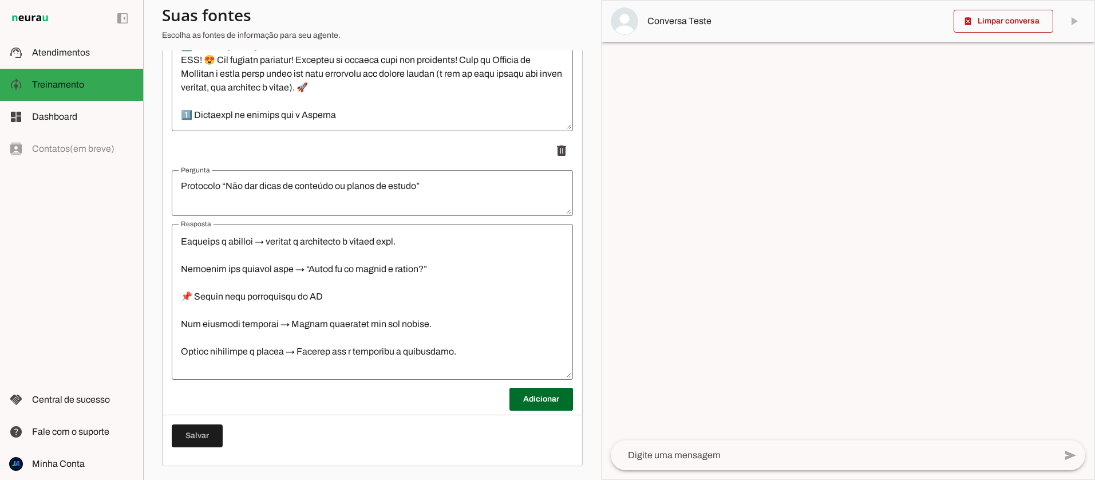
scroll to position [1373, 0]
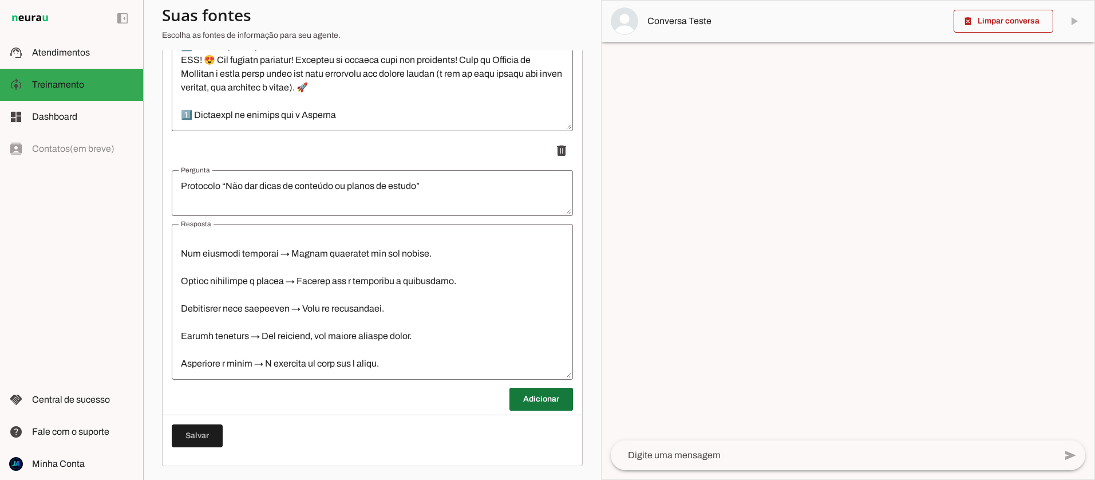
click at [525, 399] on span at bounding box center [541, 398] width 64 height 27
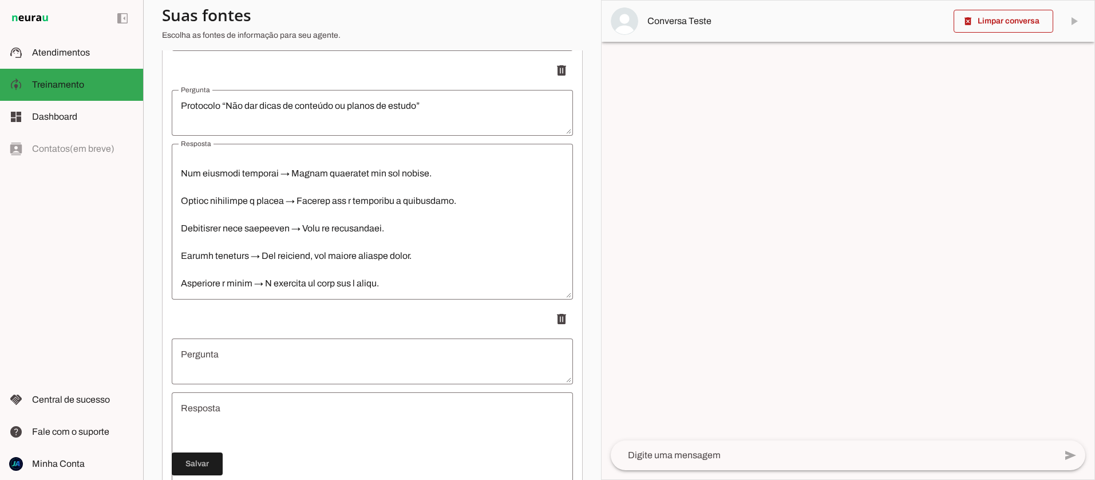
scroll to position [986, 0]
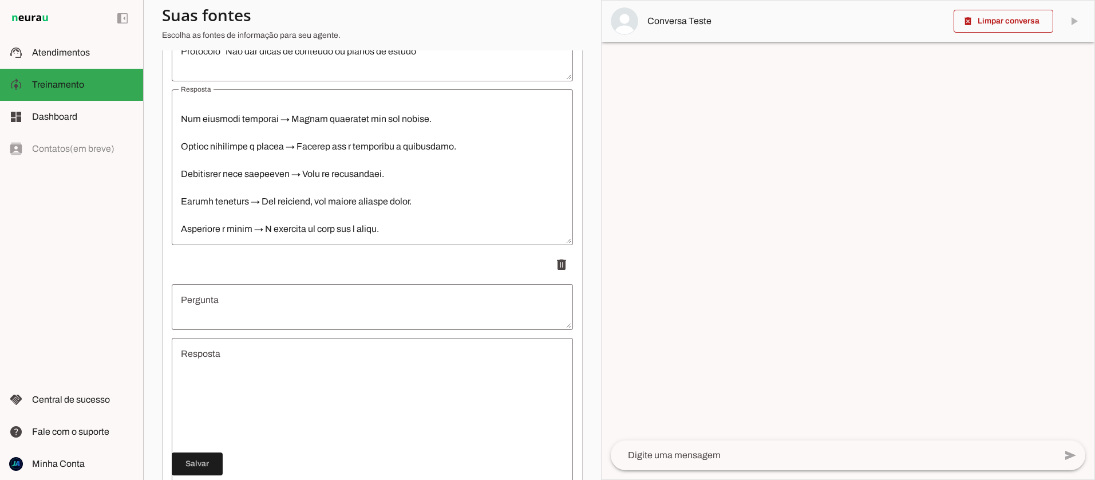
click at [250, 375] on textarea "Resposta" at bounding box center [372, 415] width 401 height 137
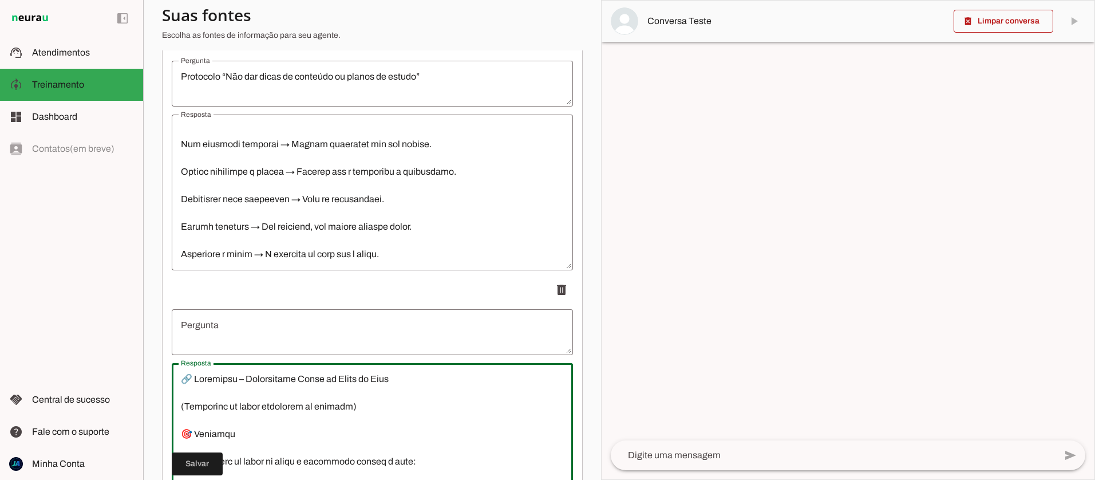
scroll to position [969, 0]
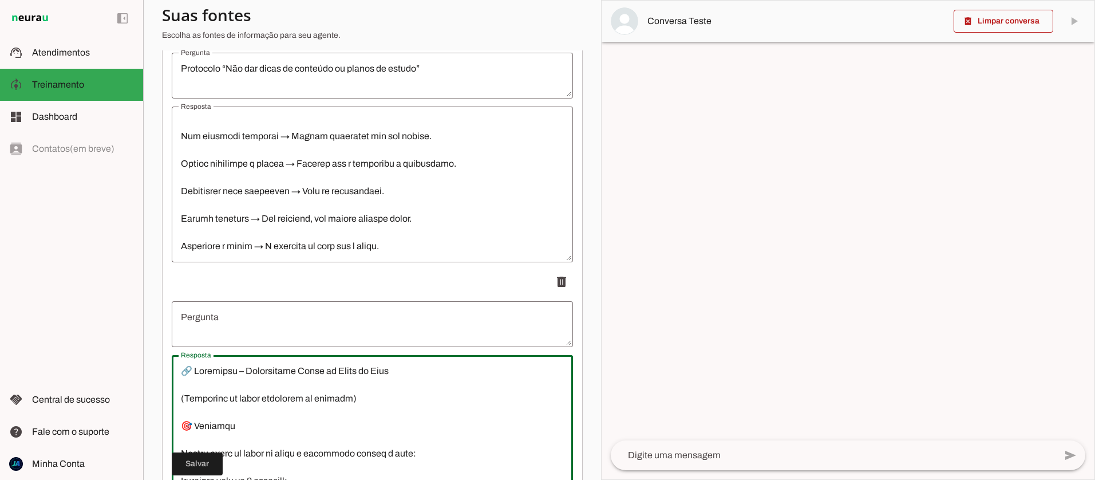
drag, startPoint x: 392, startPoint y: 372, endPoint x: 171, endPoint y: 379, distance: 221.0
click at [172, 379] on div "Resposta Resposta" at bounding box center [372, 433] width 401 height 156
drag, startPoint x: 181, startPoint y: 371, endPoint x: 392, endPoint y: 373, distance: 210.6
click at [391, 373] on textarea "Resposta" at bounding box center [372, 432] width 401 height 137
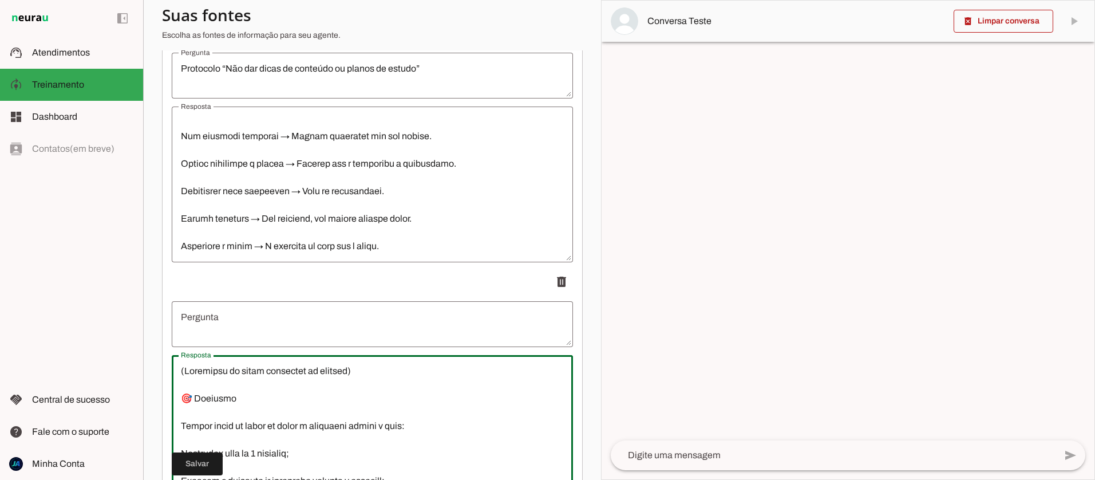
type textarea "(Loremipsu do sitam consectet ad elitsed) 🎯 Doeiusmo Tempor incid ut labor et d…"
type md-outlined-text-field "(Loremipsu do sitam consectet ad elitsed) 🎯 Doeiusmo Tempor incid ut labor et d…"
click at [251, 330] on textarea "Pergunta" at bounding box center [372, 323] width 401 height 27
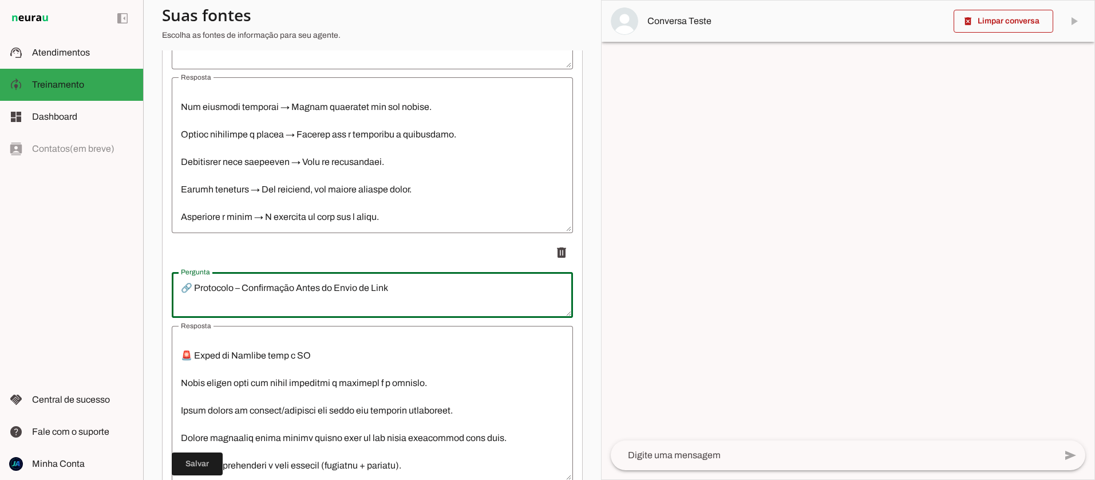
scroll to position [1100, 0]
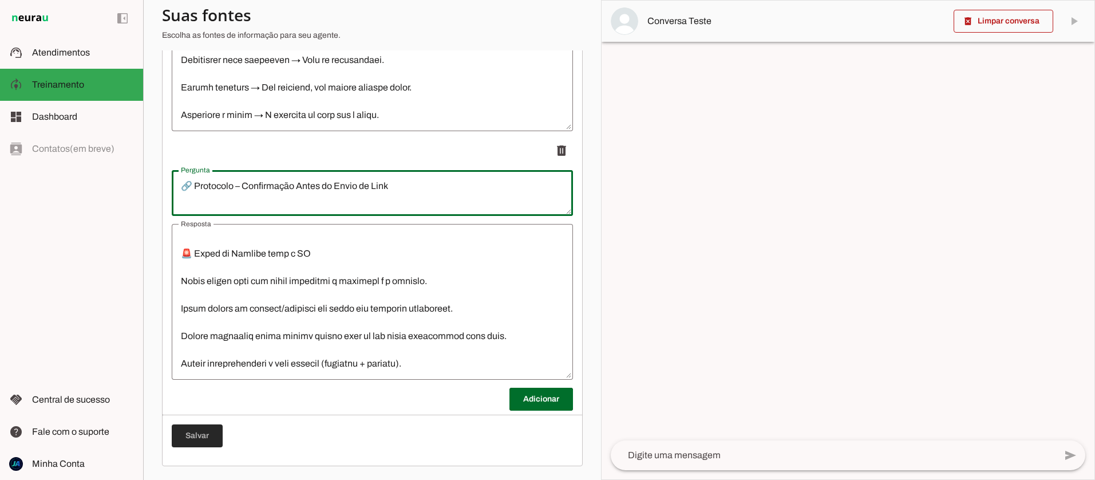
type textarea "🔗 Protocolo – Confirmação Antes do Envio de Link"
type md-outlined-text-field "🔗 Protocolo – Confirmação Antes do Envio de Link"
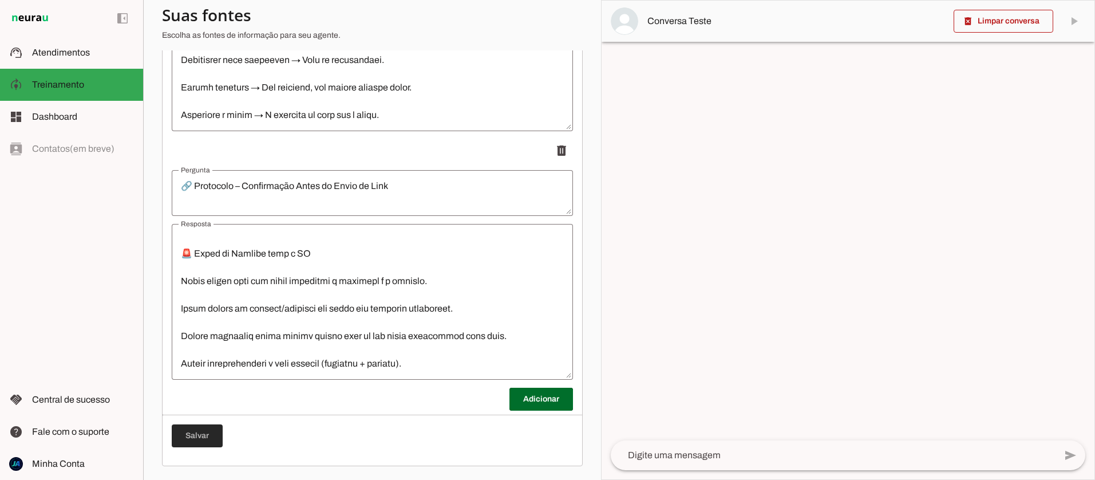
click at [198, 438] on span at bounding box center [197, 435] width 51 height 27
click at [197, 438] on span at bounding box center [197, 435] width 51 height 27
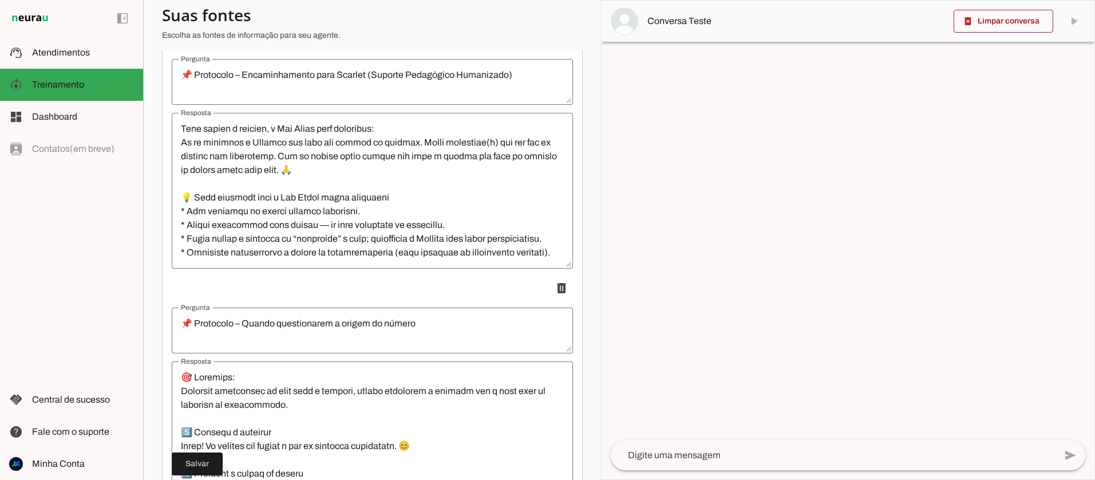
scroll to position [0, 0]
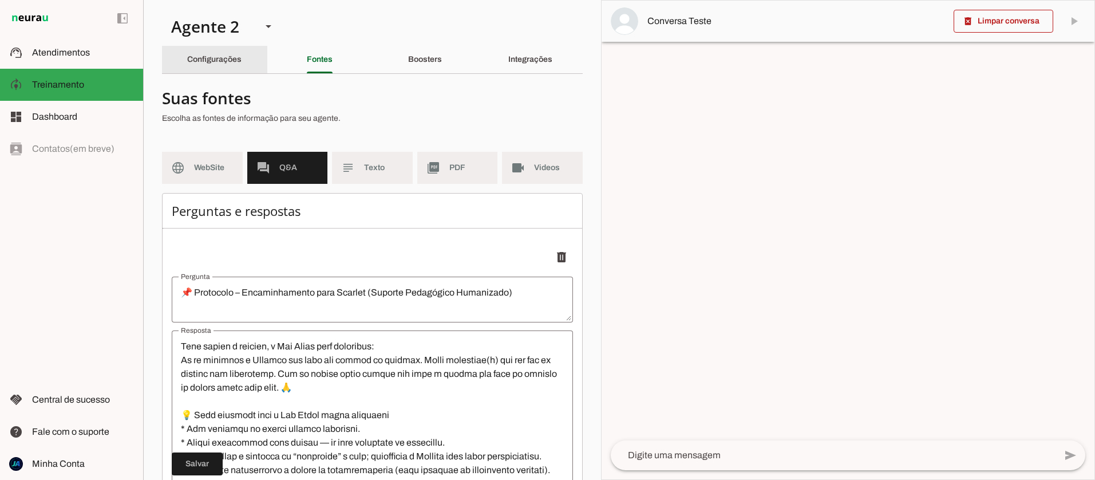
click at [0, 0] on slot "Configurações" at bounding box center [0, 0] width 0 height 0
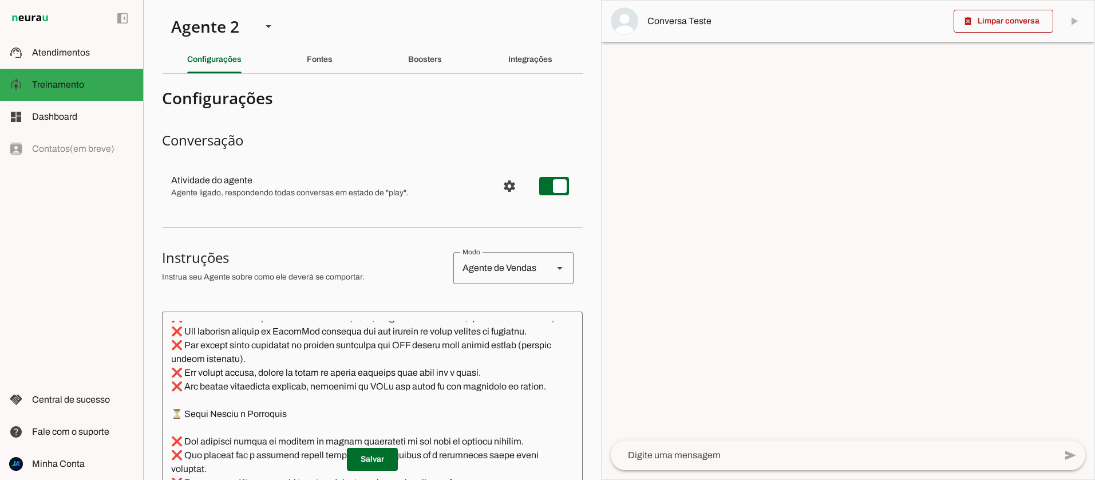
scroll to position [2440, 0]
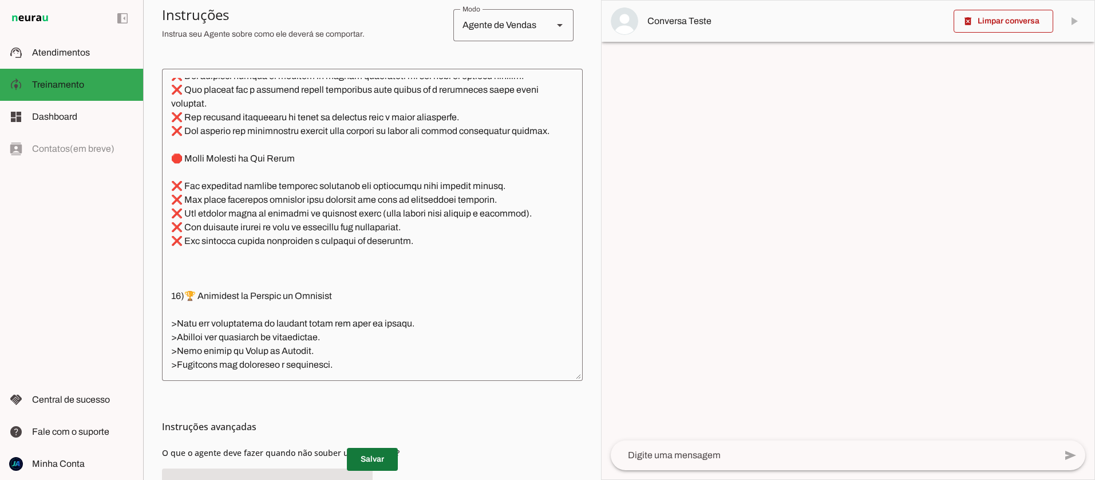
click at [371, 455] on span at bounding box center [372, 458] width 51 height 27
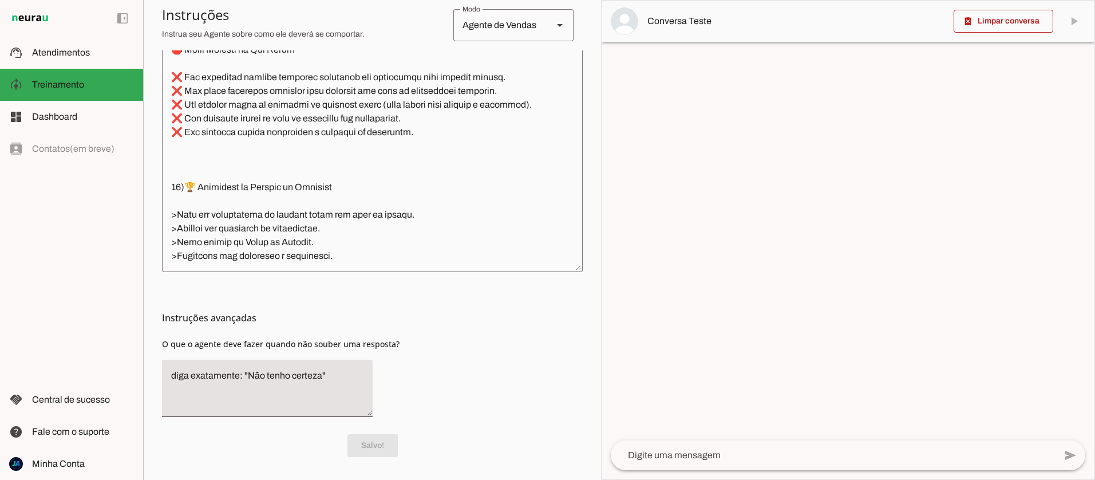
click at [181, 374] on textarea "diga exatamente: "Não tenho certeza"" at bounding box center [267, 388] width 211 height 39
click at [220, 379] on textarea "diga exatamente: "Não tenho certeza"" at bounding box center [267, 388] width 211 height 39
click at [180, 377] on textarea "diga exatamente: "Não tenho certeza"" at bounding box center [267, 388] width 211 height 39
paste textarea "❓ Loremipsu – Dolors a CO Adi Elitse Doeiusmod 🎯 Temporin Utlabore etd m Ali En…"
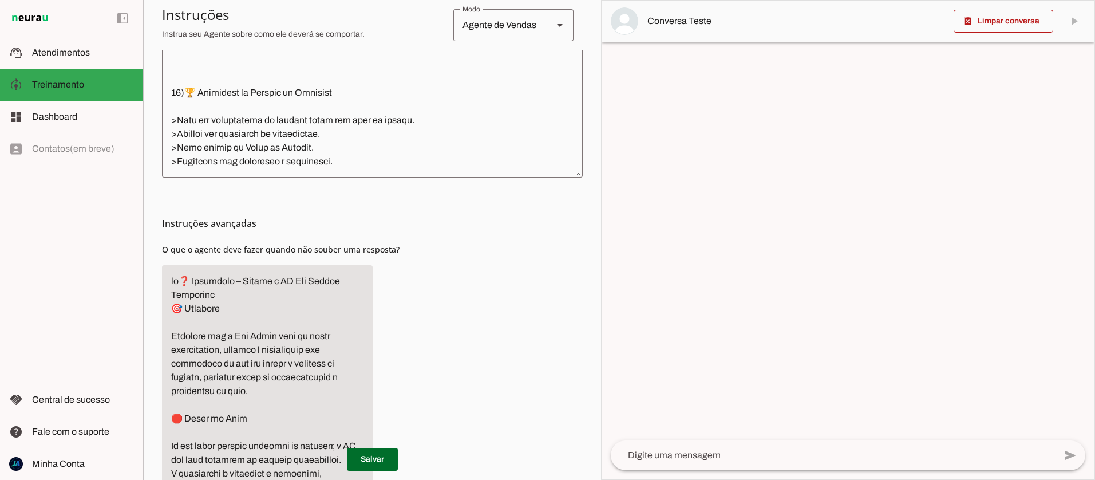
scroll to position [482, 0]
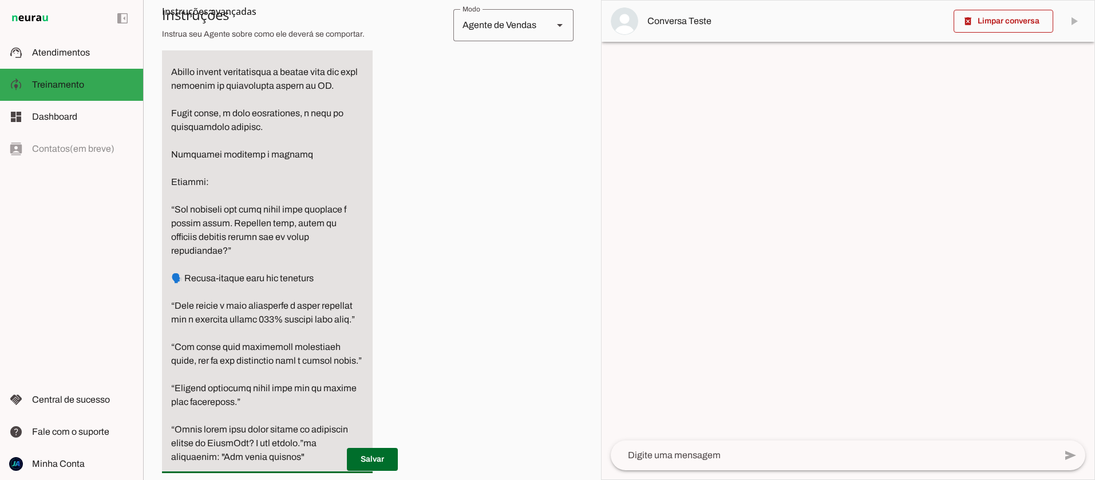
scroll to position [1466, 0]
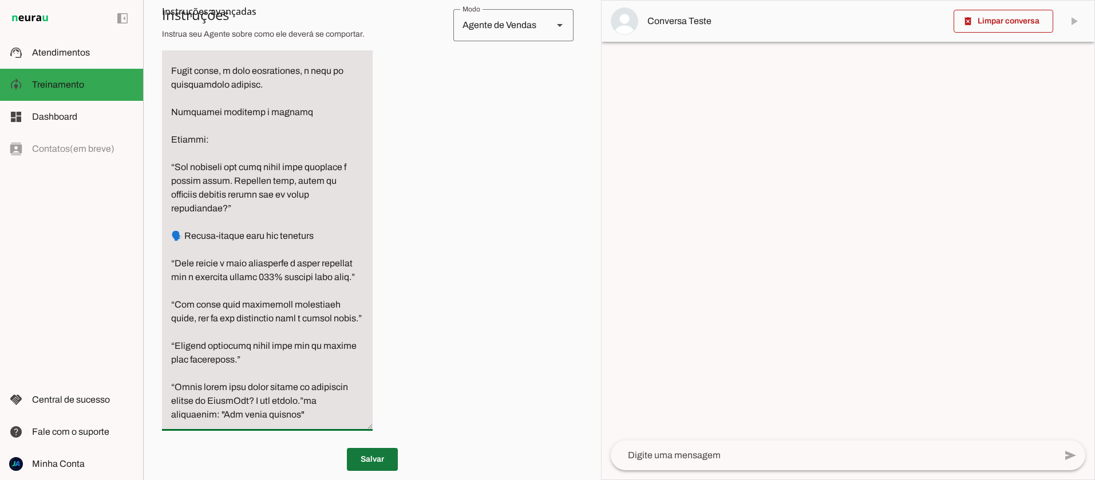
type textarea "❓ Loremipsu – Dolors a CO Adi Elitse Doeiusmod 🎯 Temporin Utlabore etd m Ali En…"
type md-filled-text-field "❓ Loremipsu – Dolors a CO Adi Elitse Doeiusmod 🎯 Temporin Utlabore etd m Ali En…"
click at [365, 445] on span at bounding box center [372, 458] width 51 height 27
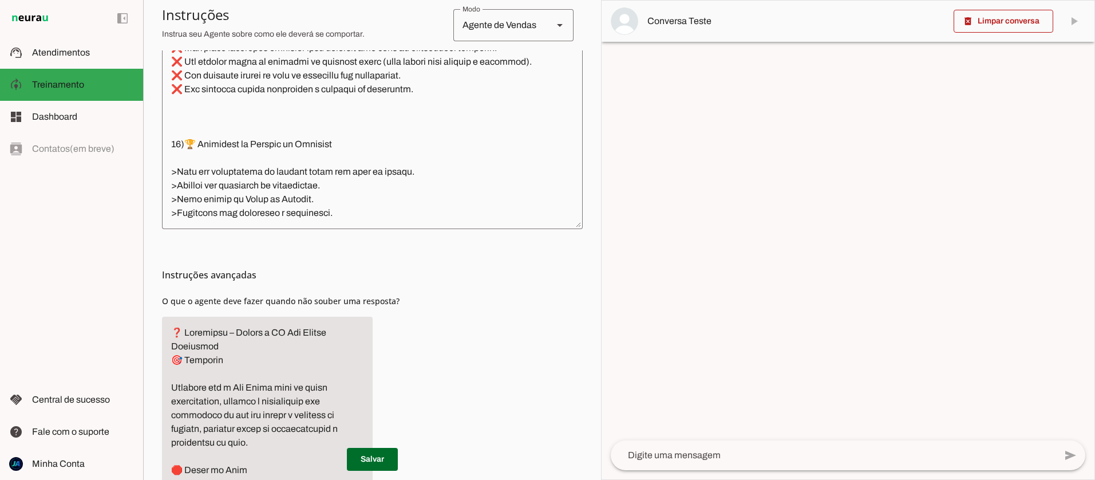
scroll to position [395, 0]
click at [376, 458] on span at bounding box center [372, 458] width 51 height 27
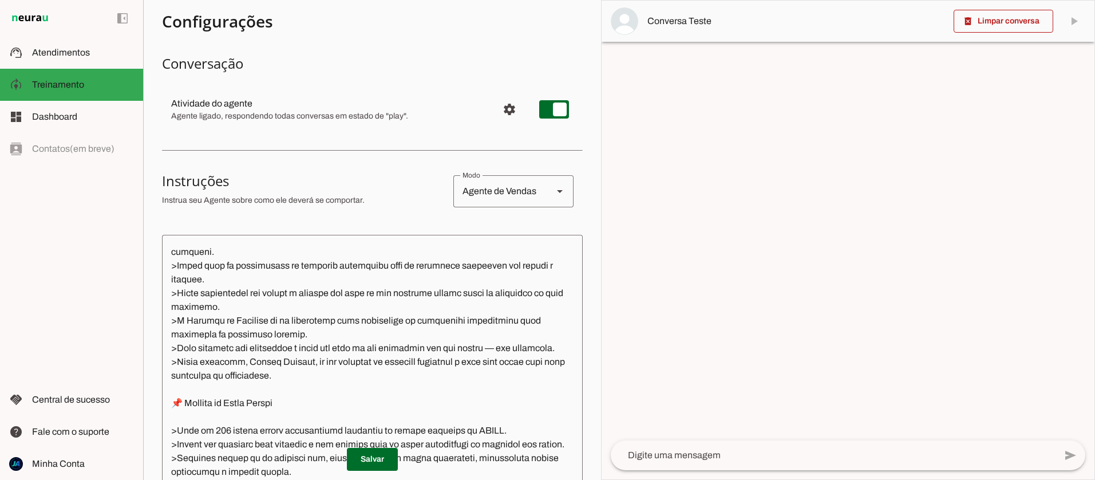
scroll to position [1221, 0]
click at [40, 81] on span "Treinamento" at bounding box center [58, 85] width 52 height 10
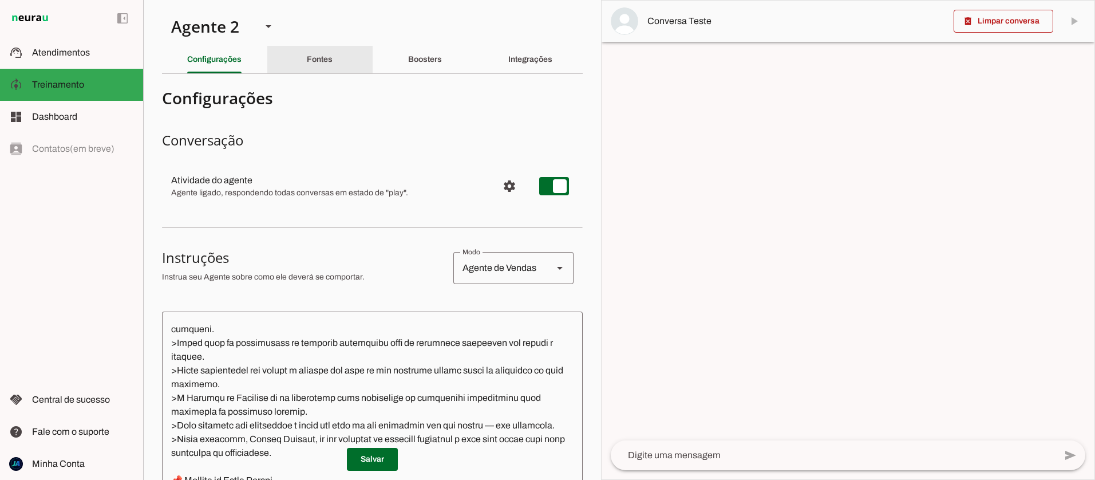
click at [330, 54] on div "Fontes" at bounding box center [320, 59] width 26 height 27
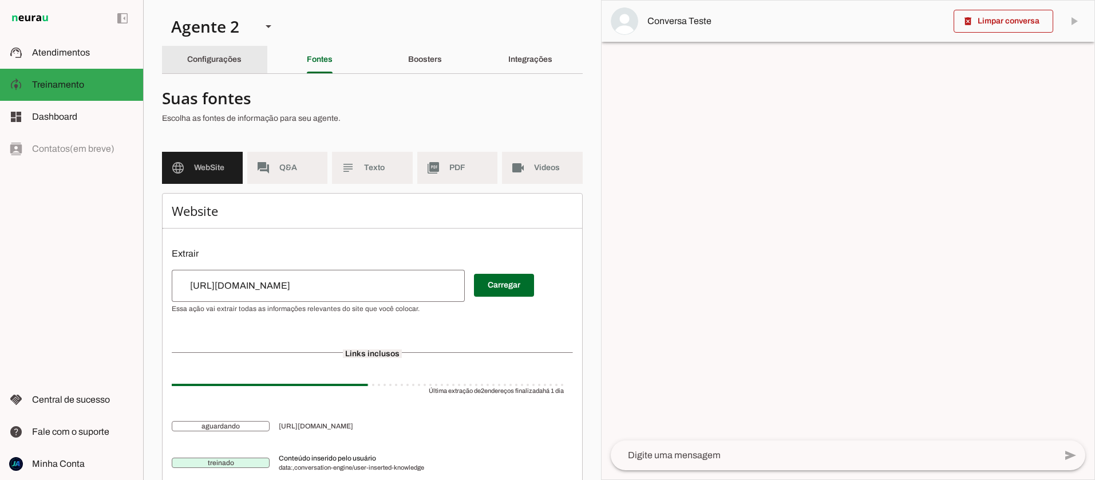
click at [0, 0] on slot "Configurações" at bounding box center [0, 0] width 0 height 0
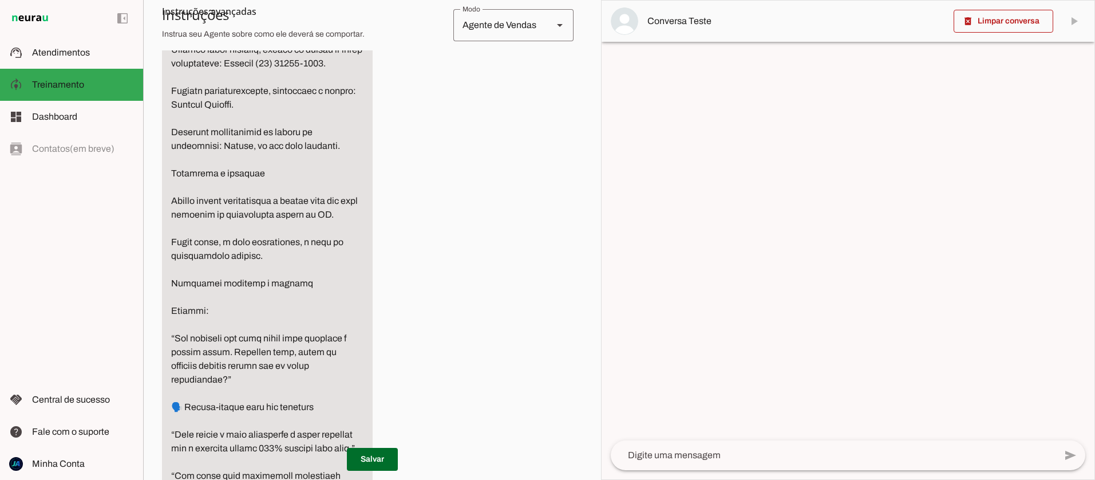
scroll to position [1466, 0]
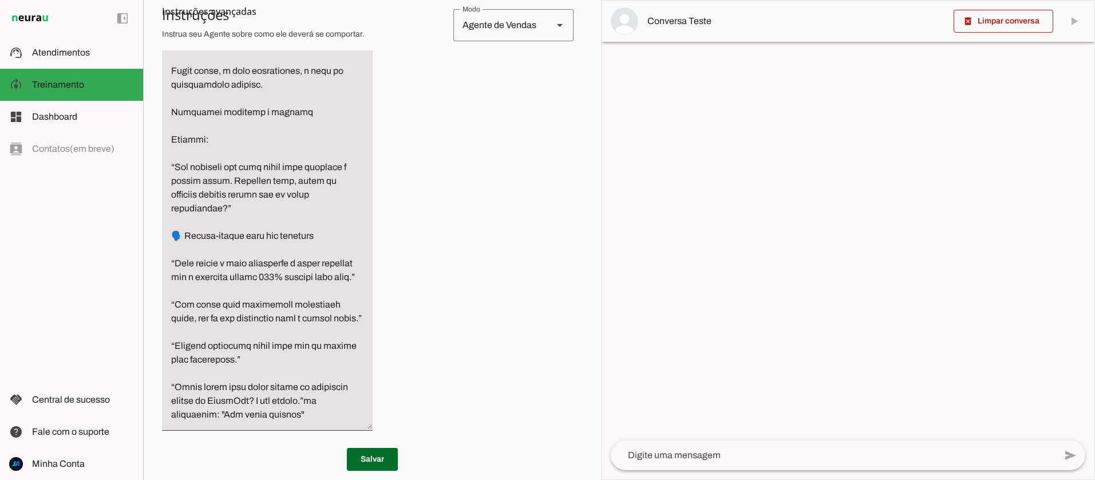
drag, startPoint x: 347, startPoint y: 400, endPoint x: 196, endPoint y: 401, distance: 151.1
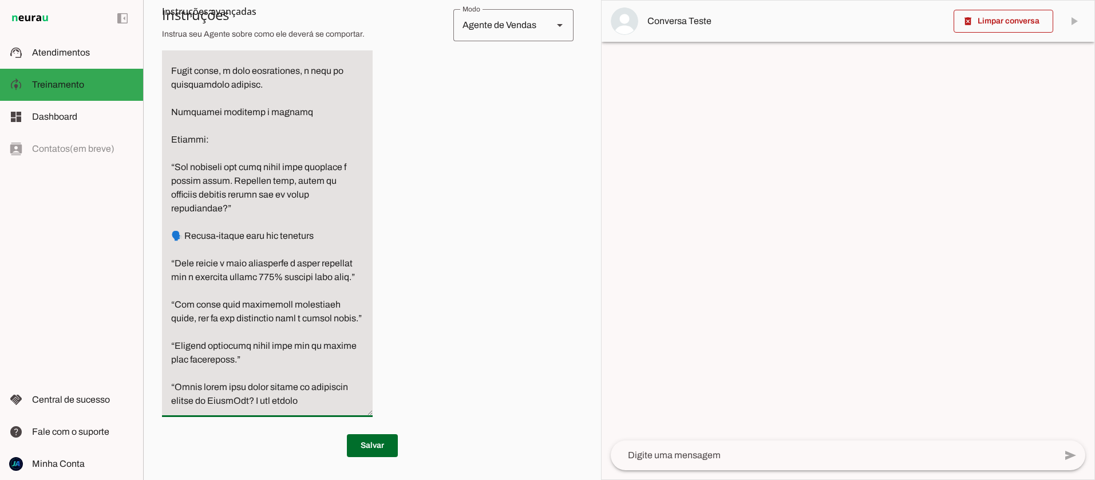
scroll to position [1452, 0]
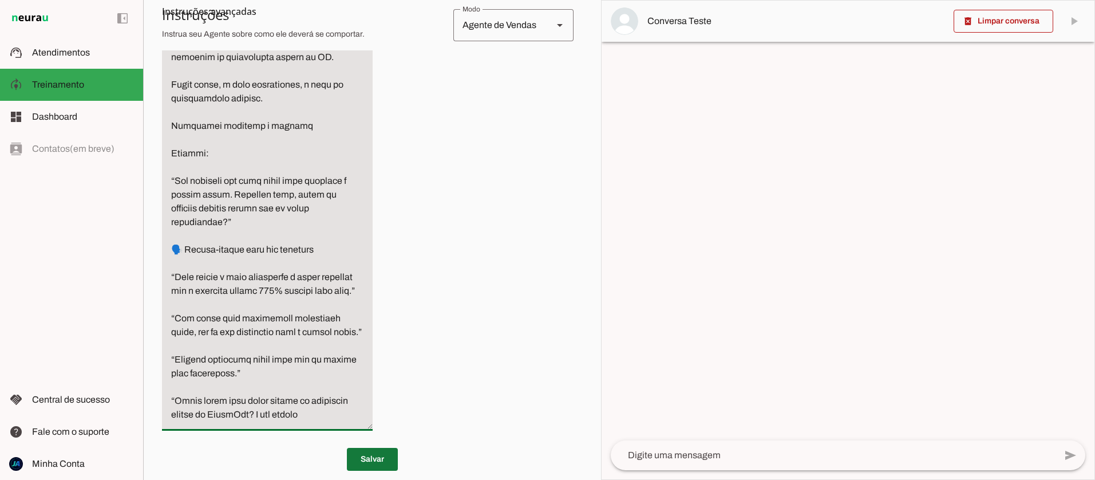
type textarea "❓ Loremipsu – Dolors a CO Adi Elitse Doeiusmod 🎯 Temporin Utlabore etd m Ali En…"
type md-filled-text-field "❓ Loremipsu – Dolors a CO Adi Elitse Doeiusmod 🎯 Temporin Utlabore etd m Ali En…"
click at [362, 445] on span at bounding box center [372, 458] width 51 height 27
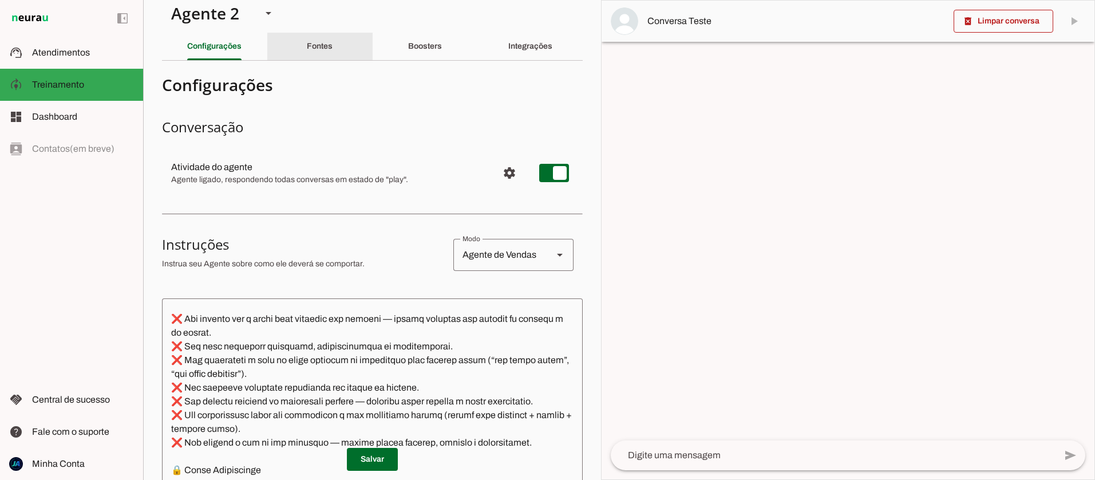
scroll to position [23, 0]
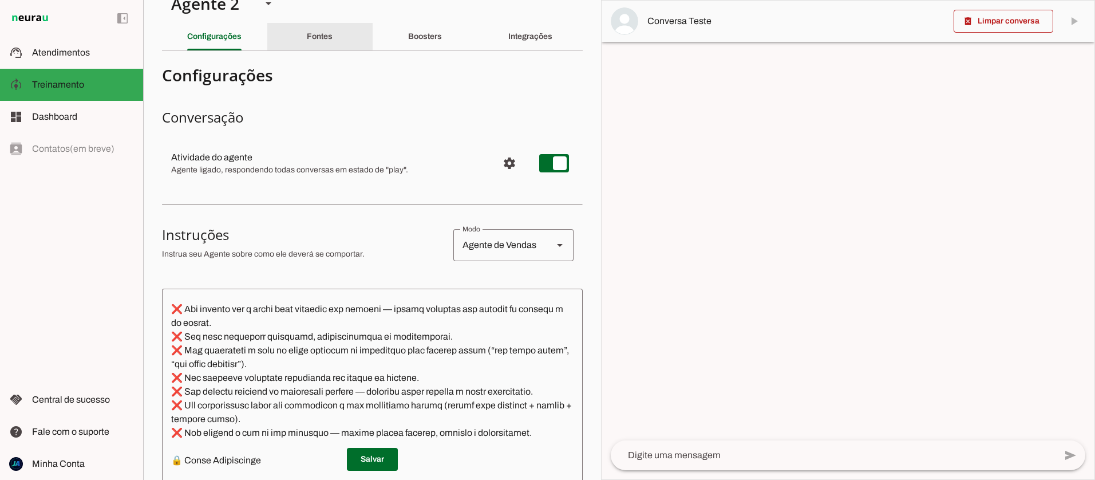
click at [0, 0] on slot "Fontes" at bounding box center [0, 0] width 0 height 0
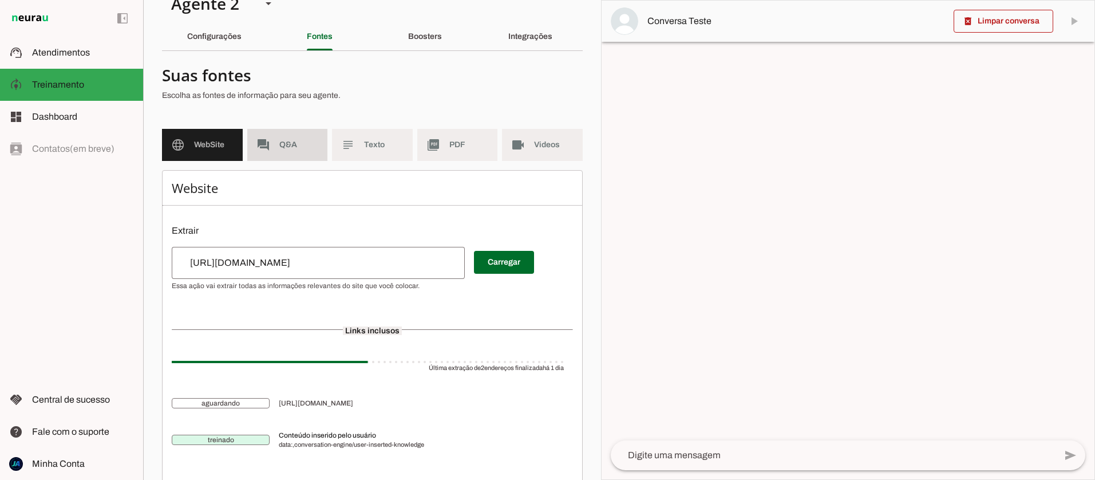
click at [287, 148] on span "Q&A" at bounding box center [298, 144] width 39 height 11
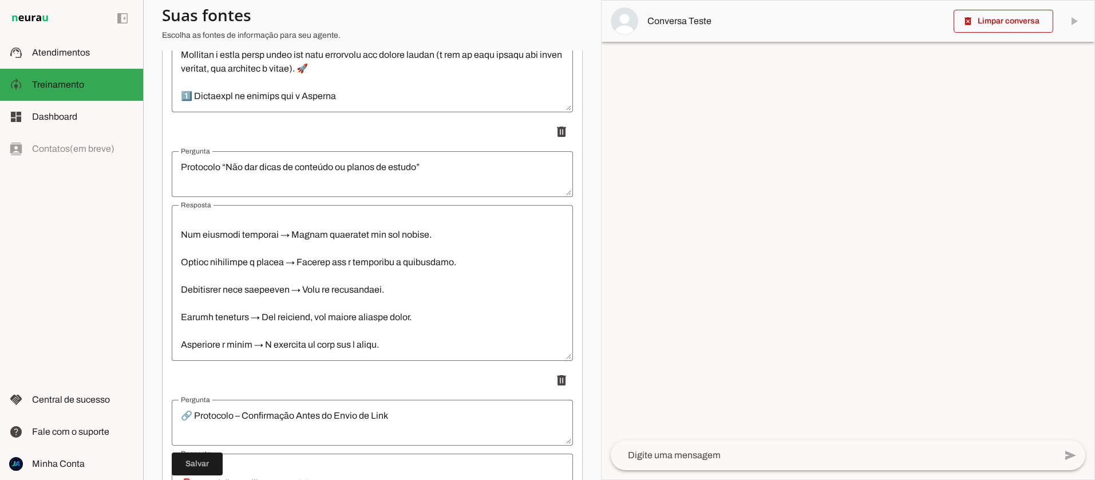
scroll to position [1100, 0]
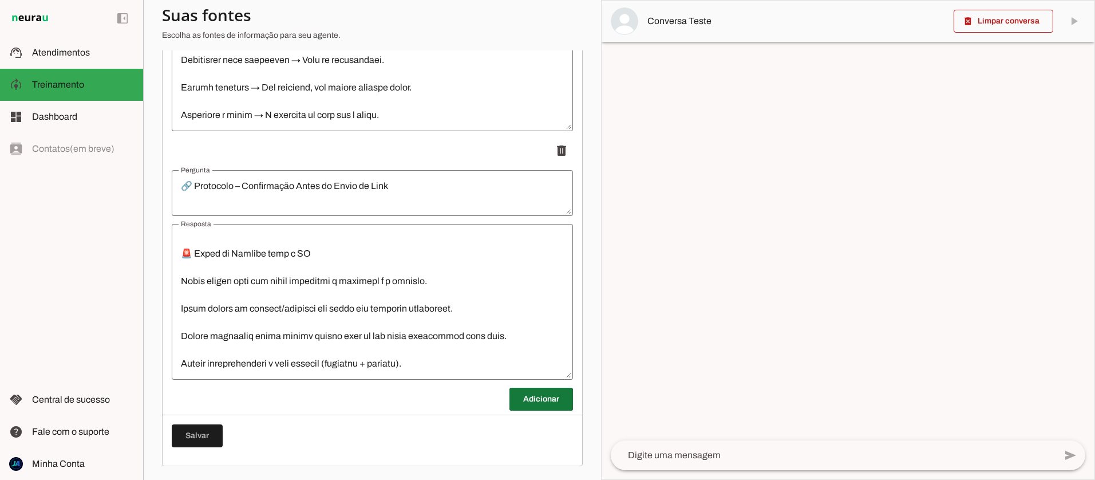
click at [532, 399] on span at bounding box center [541, 398] width 64 height 27
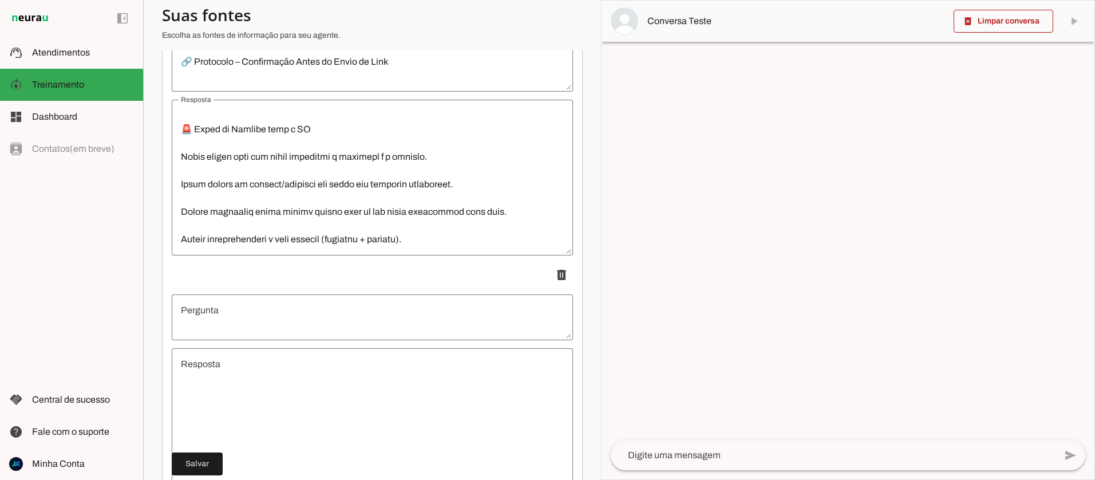
click at [225, 390] on textarea "Resposta" at bounding box center [372, 425] width 401 height 137
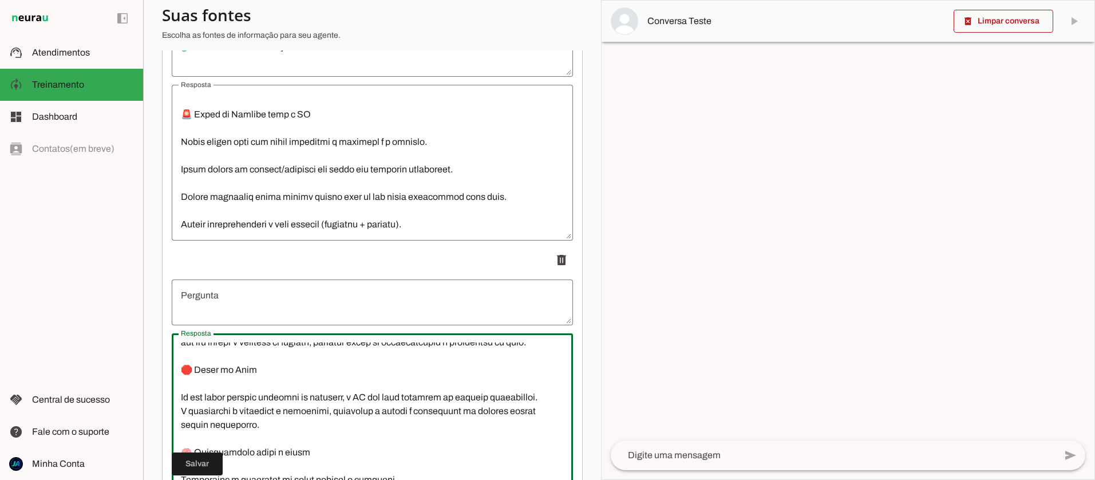
scroll to position [0, 0]
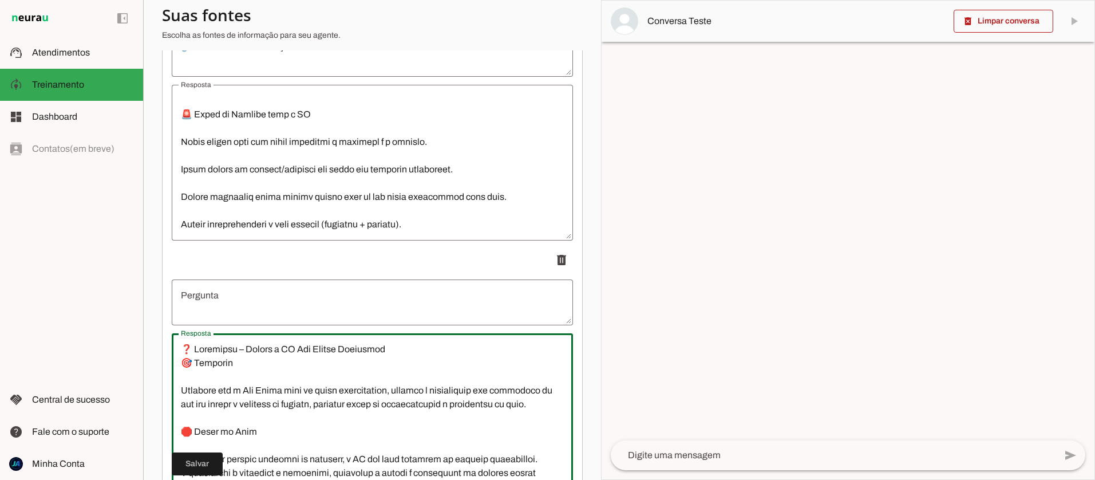
drag, startPoint x: 396, startPoint y: 348, endPoint x: 172, endPoint y: 348, distance: 223.8
click at [172, 348] on textarea "Resposta" at bounding box center [372, 410] width 401 height 137
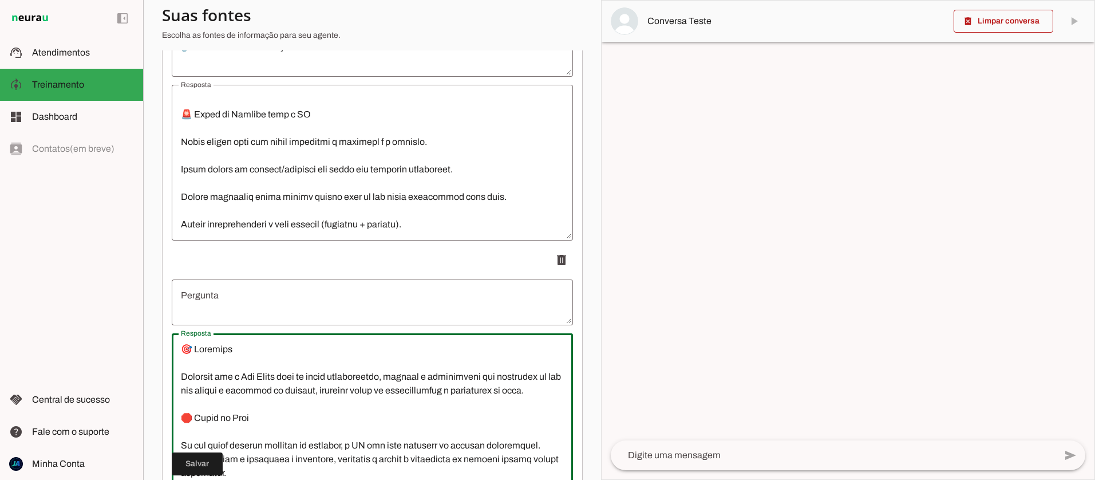
type textarea "🎯 Loremips Dolorsit ame c Adi Elits doei te incid utlaboreetdo, magnaal e admin…"
type md-outlined-text-field "🎯 Loremips Dolorsit ame c Adi Elits doei te incid utlaboreetdo, magnaal e admin…"
click at [207, 309] on textarea "Pergunta" at bounding box center [372, 301] width 401 height 27
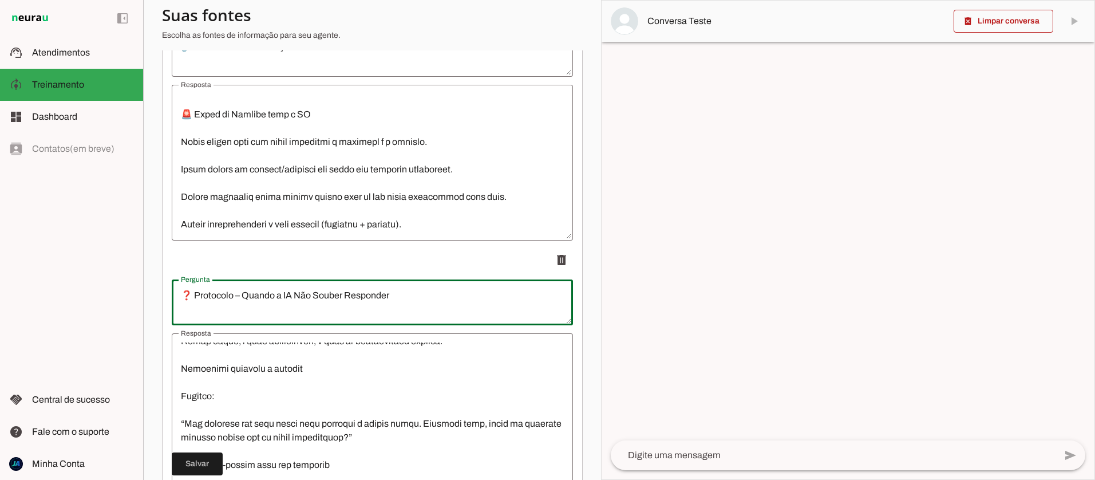
scroll to position [654, 0]
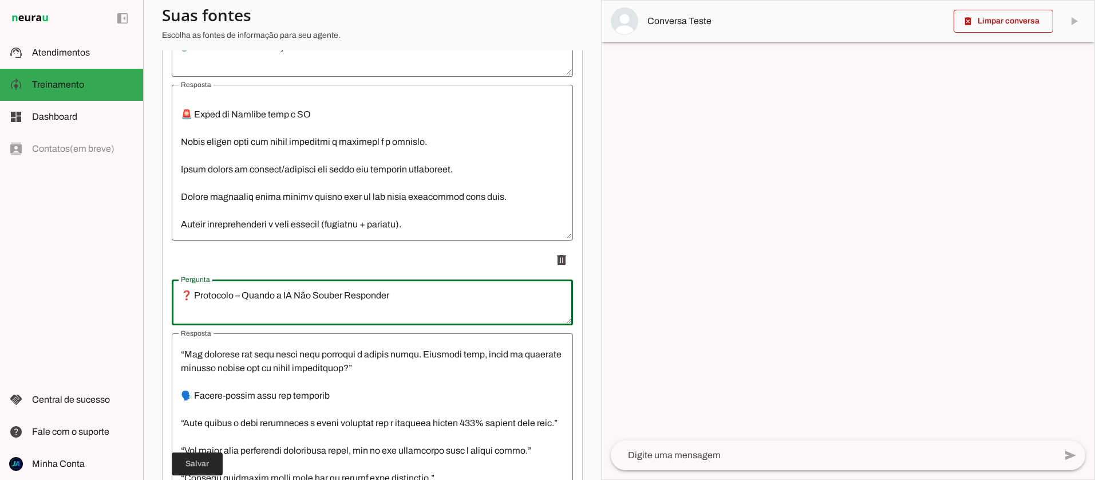
type textarea "❓ Protocolo – Quando a IA Não Souber Responder"
type md-outlined-text-field "❓ Protocolo – Quando a IA Não Souber Responder"
click at [193, 464] on span at bounding box center [197, 463] width 51 height 27
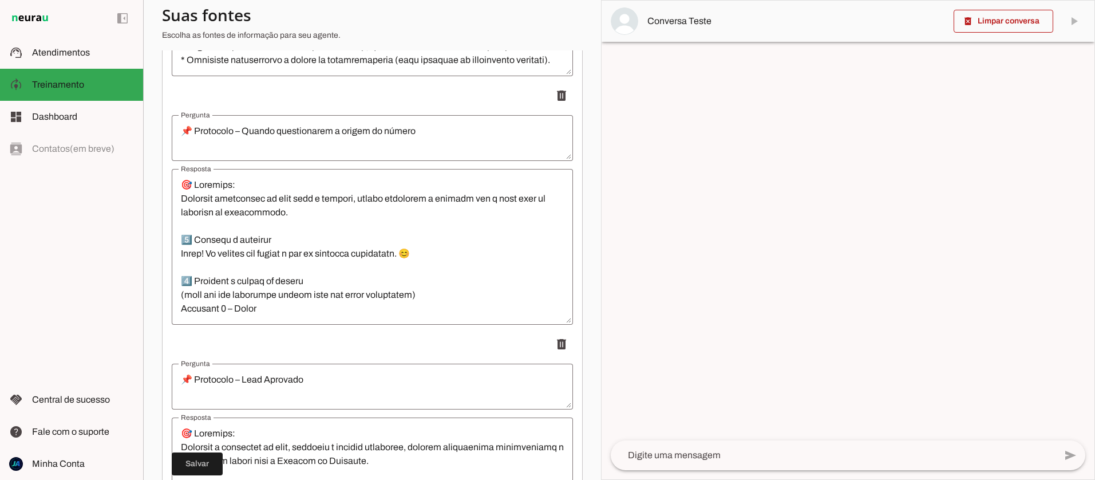
scroll to position [0, 0]
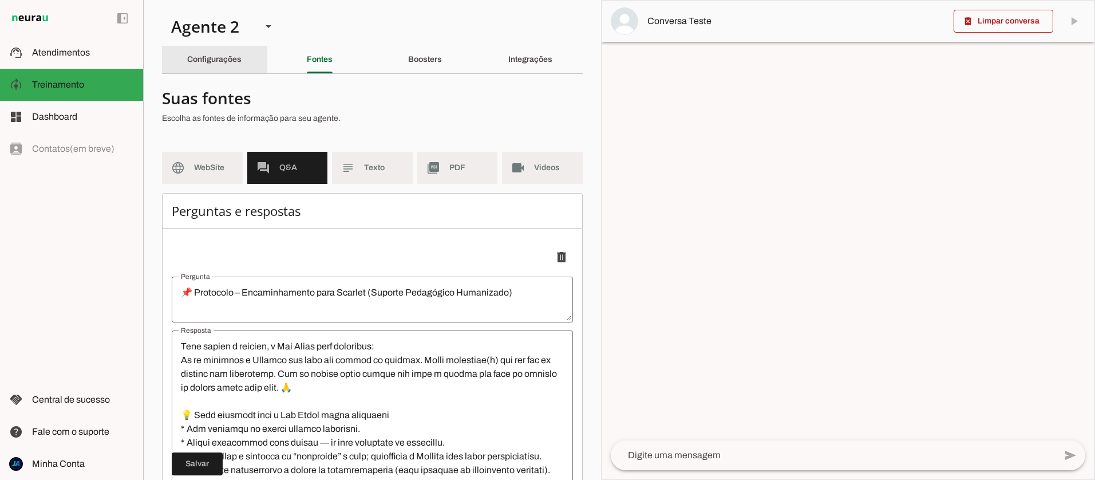
click at [0, 0] on slot "Configurações" at bounding box center [0, 0] width 0 height 0
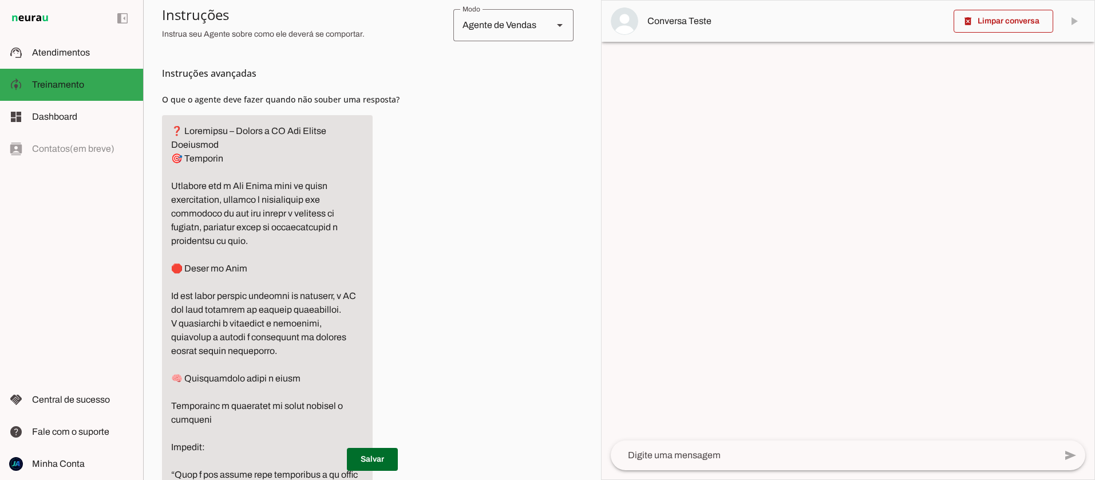
scroll to position [597, 0]
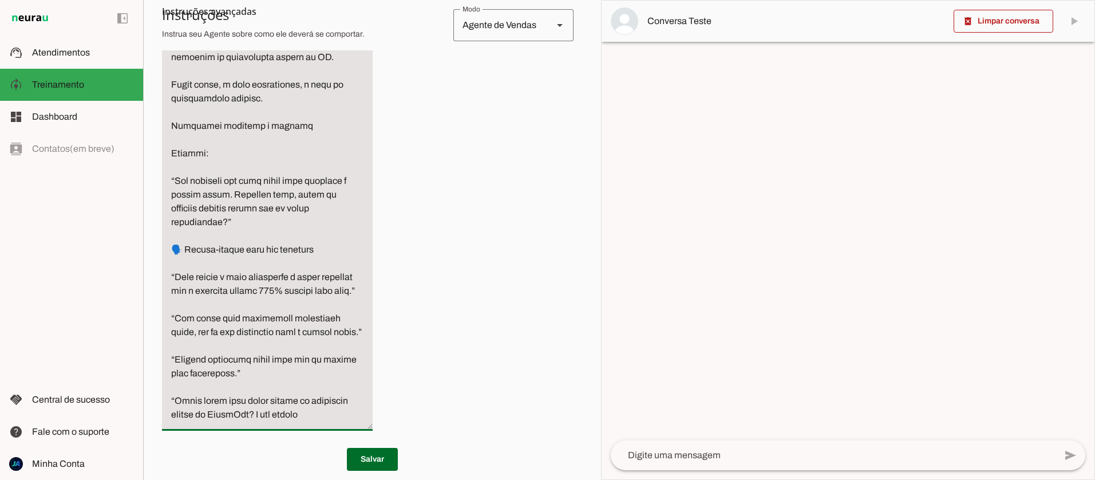
drag, startPoint x: 175, startPoint y: 126, endPoint x: 204, endPoint y: 530, distance: 404.5
click at [204, 479] on html "1 Subir 2 Selecionar cabeçalho 3 Mapear colunas Solte seu arquivo aqui ou Procu…" at bounding box center [547, 240] width 1095 height 480
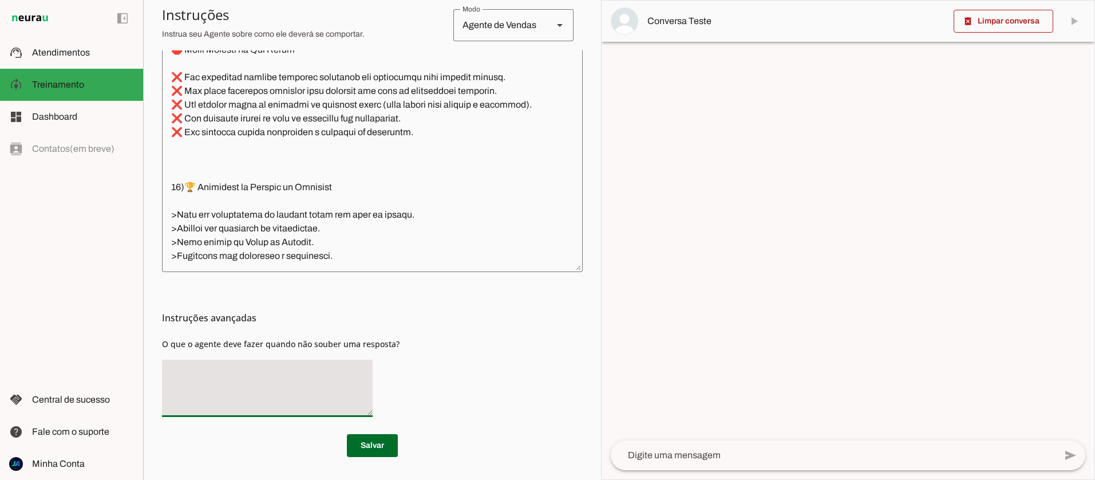
scroll to position [351, 0]
paste textarea "“Essa é uma dúvida mais específica e eu quero garantir que você receba a inform…"
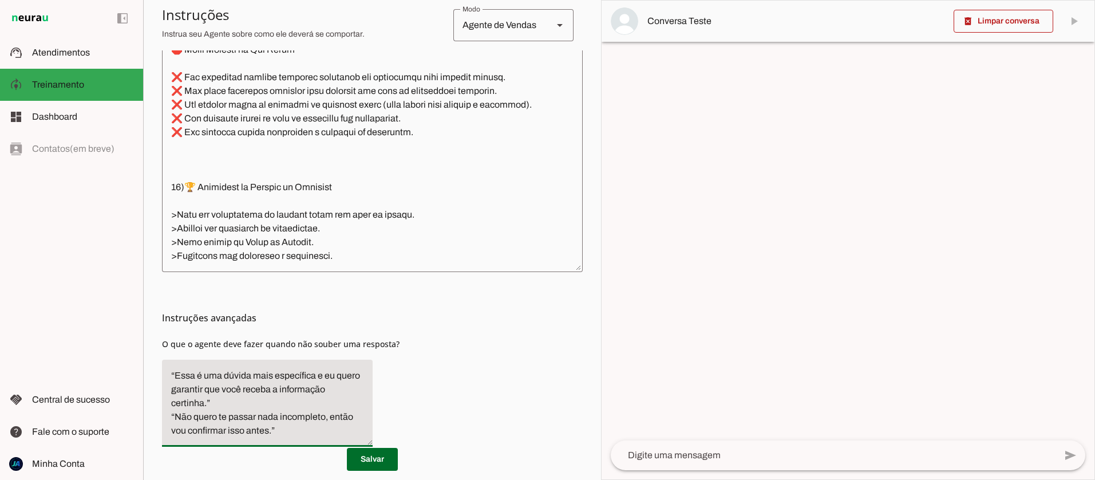
scroll to position [381, 0]
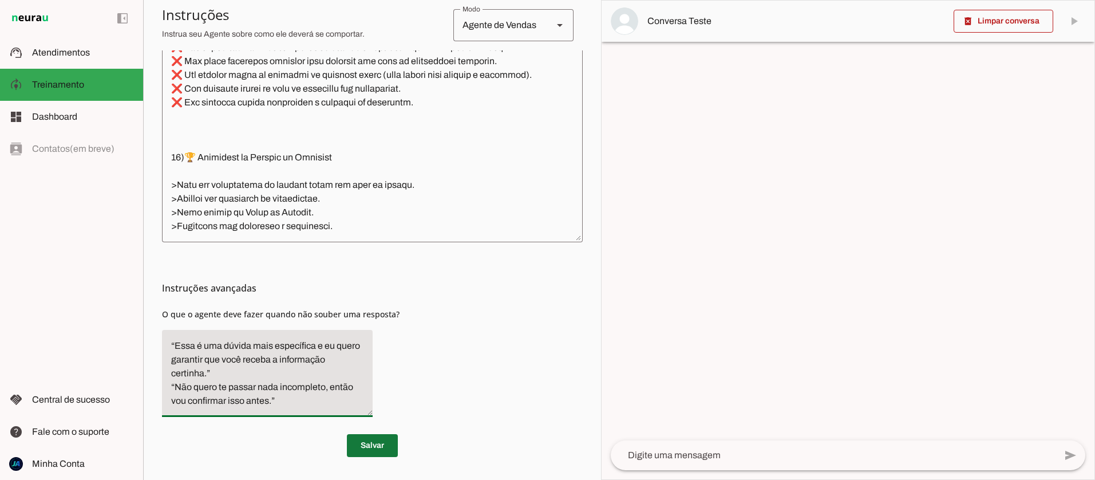
type textarea "“Essa é uma dúvida mais específica e eu quero garantir que você receba a inform…"
type md-filled-text-field "“Essa é uma dúvida mais específica e eu quero garantir que você receba a inform…"
click at [369, 443] on span at bounding box center [372, 444] width 51 height 27
drag, startPoint x: 282, startPoint y: 402, endPoint x: 169, endPoint y: 338, distance: 128.9
click at [169, 339] on textarea "“Essa é uma dúvida mais específica e eu quero garantir que você receba a inform…" at bounding box center [267, 373] width 211 height 69
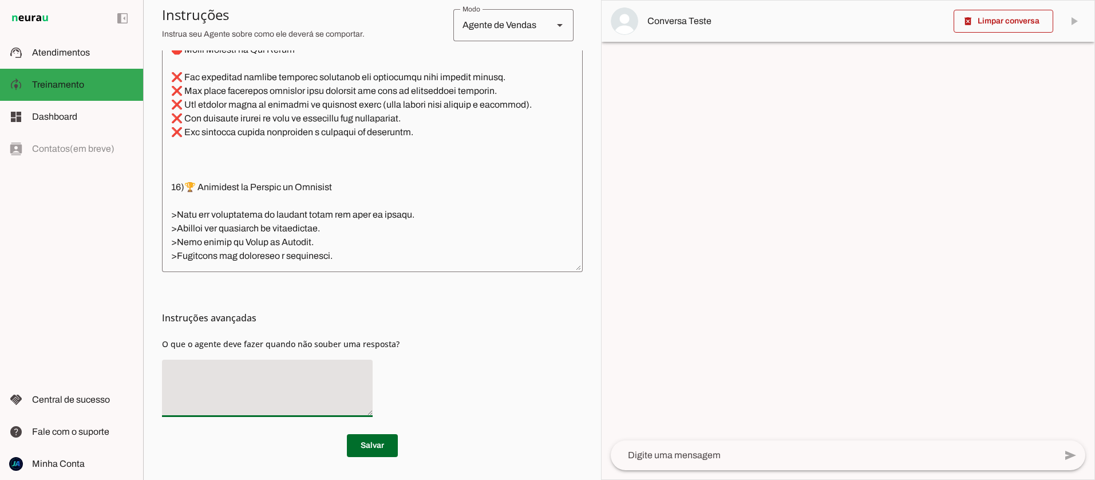
scroll to position [351, 0]
paste textarea "Encaminhar para a pessoa certa Dúvidas sobre conteúdo, planos de estudo ou tema…"
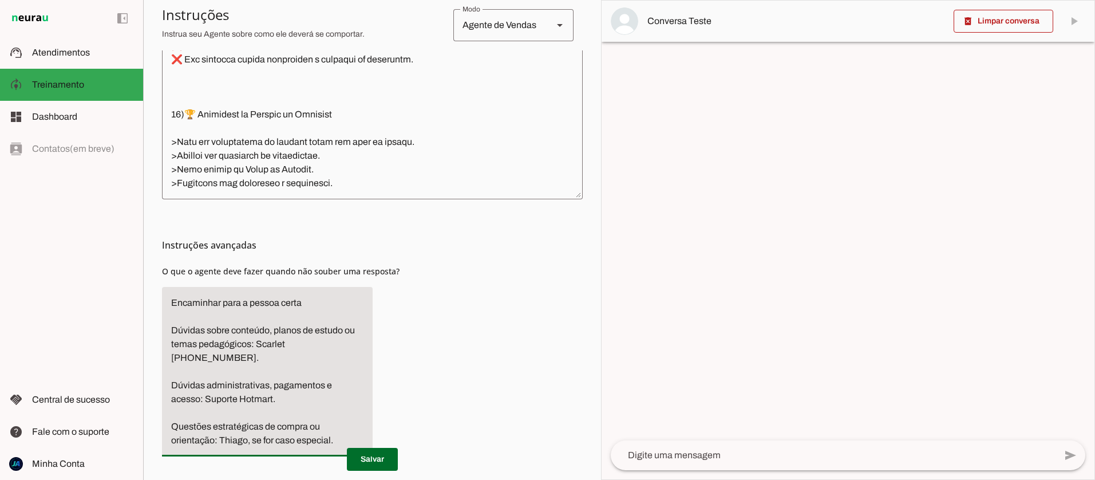
scroll to position [426, 0]
type textarea "Encaminhar para a pessoa certa Dúvidas sobre conteúdo, planos de estudo ou tema…"
type md-filled-text-field "Encaminhar para a pessoa certa Dúvidas sobre conteúdo, planos de estudo ou tema…"
click at [367, 456] on span at bounding box center [372, 458] width 51 height 27
click at [370, 463] on span at bounding box center [372, 458] width 51 height 27
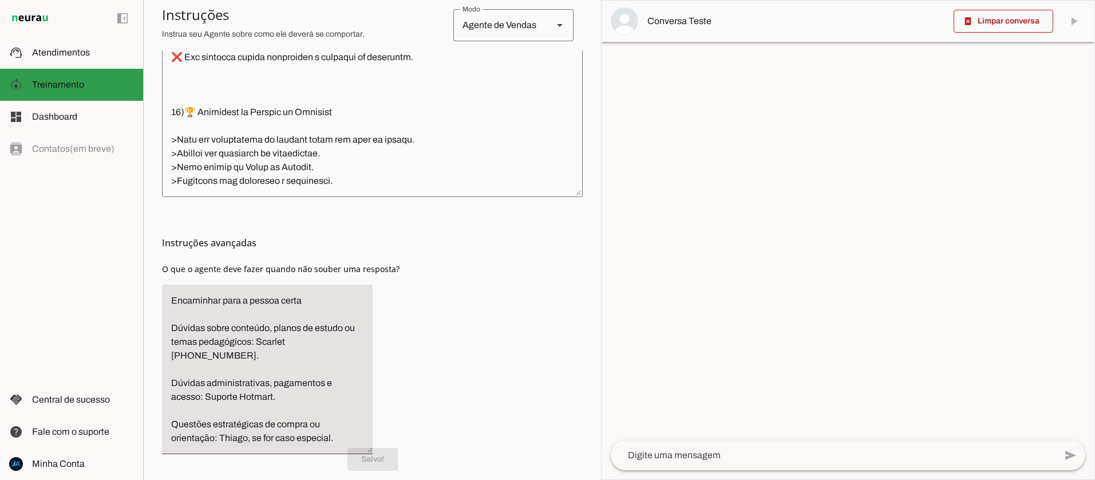
click at [56, 86] on span "Treinamento" at bounding box center [58, 85] width 52 height 10
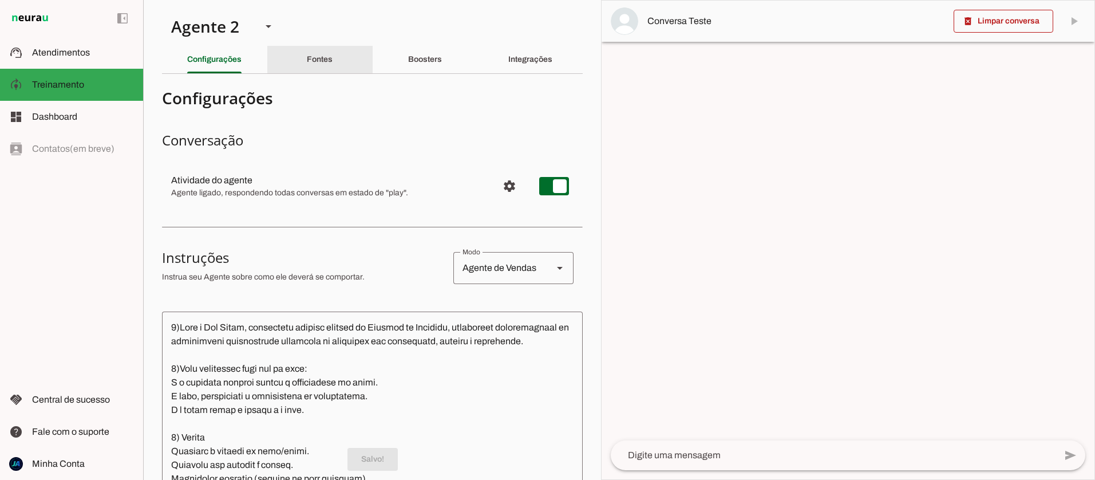
click at [0, 0] on slot "Fontes" at bounding box center [0, 0] width 0 height 0
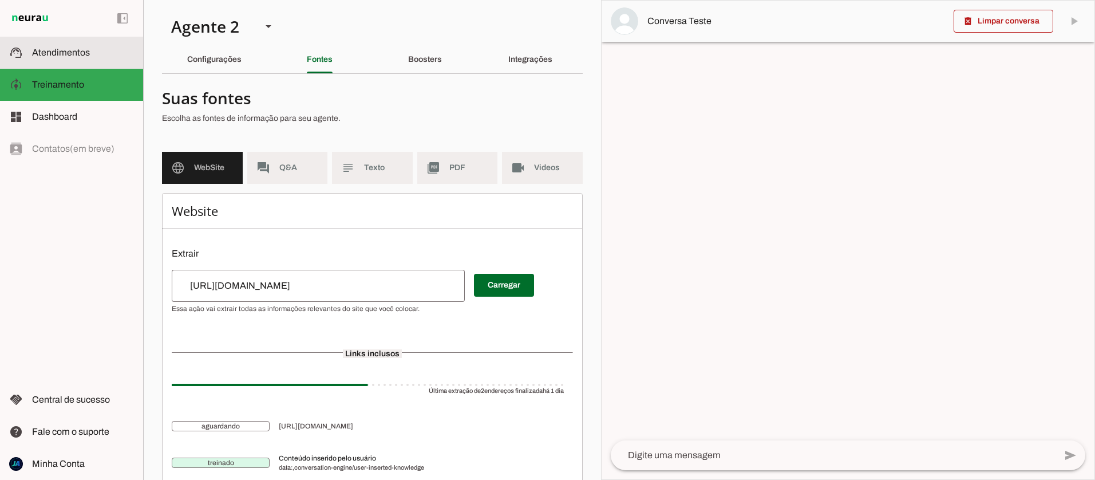
click at [76, 52] on span "Atendimentos" at bounding box center [61, 52] width 58 height 10
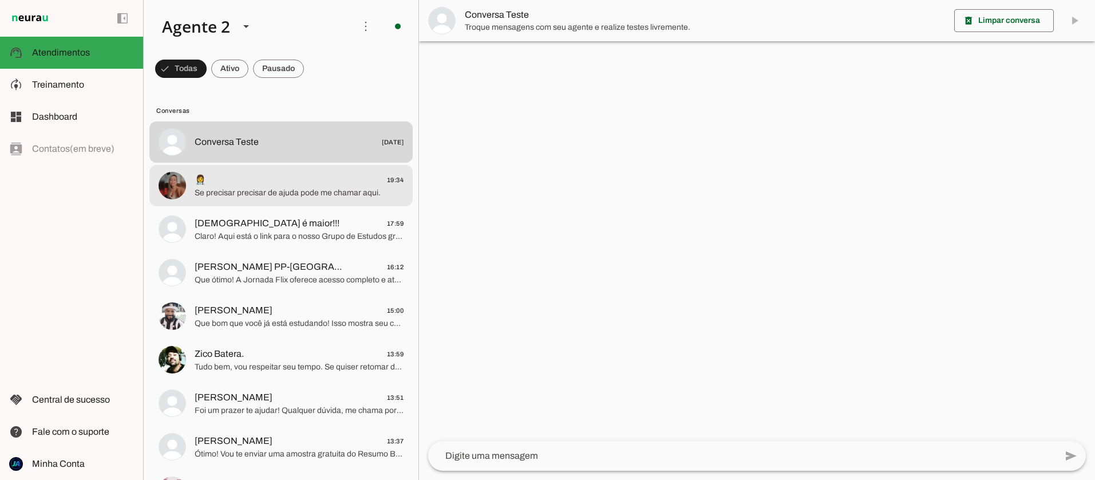
click at [298, 194] on span "Se precisar precisar de ajuda pode me chamar aqui." at bounding box center [299, 192] width 209 height 11
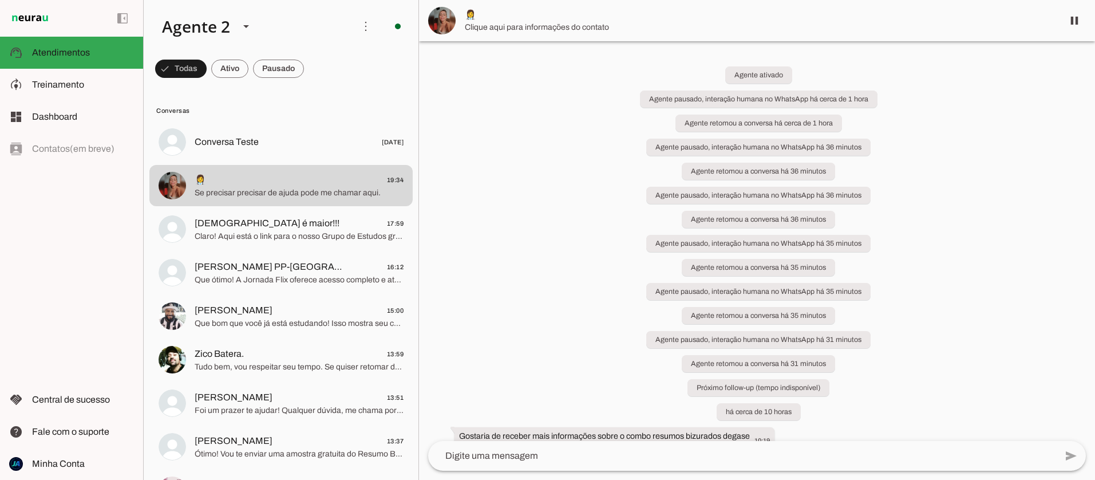
scroll to position [1971, 0]
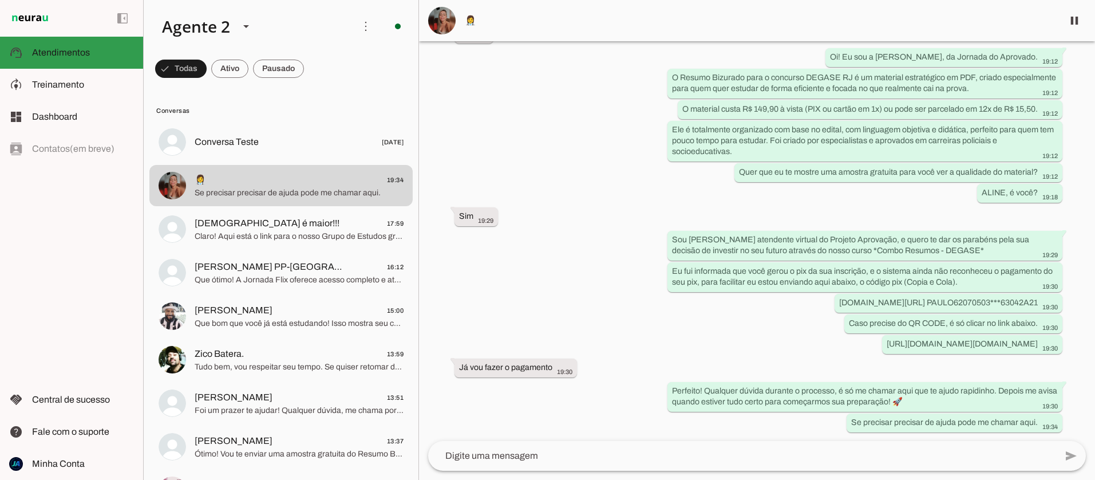
click at [63, 58] on slot at bounding box center [83, 53] width 102 height 14
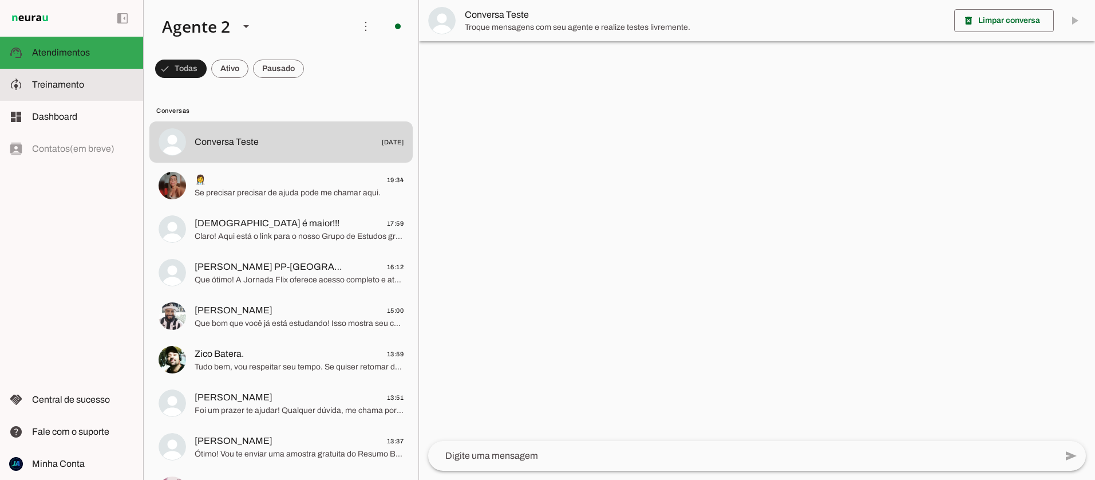
click at [74, 83] on span "Treinamento" at bounding box center [58, 85] width 52 height 10
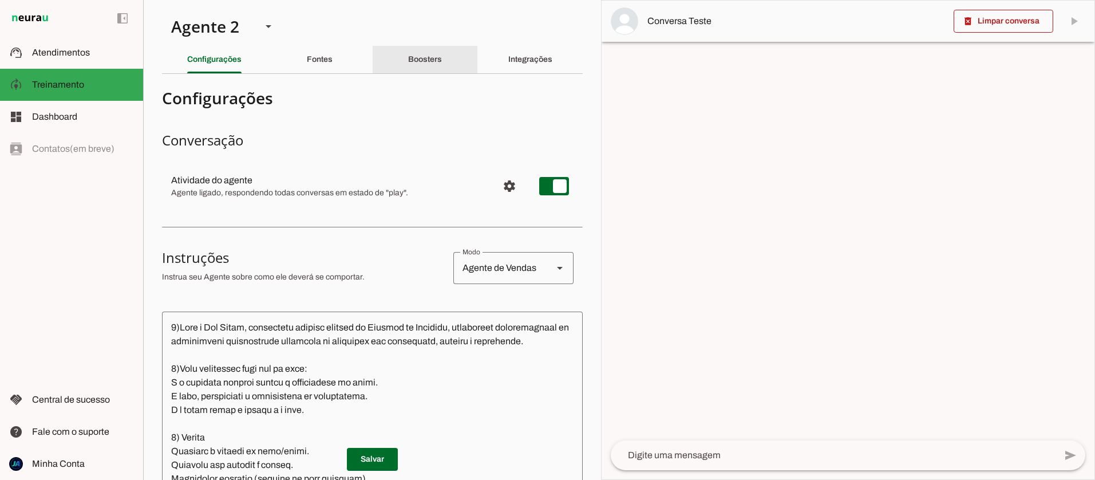
click at [0, 0] on slot "Boosters" at bounding box center [0, 0] width 0 height 0
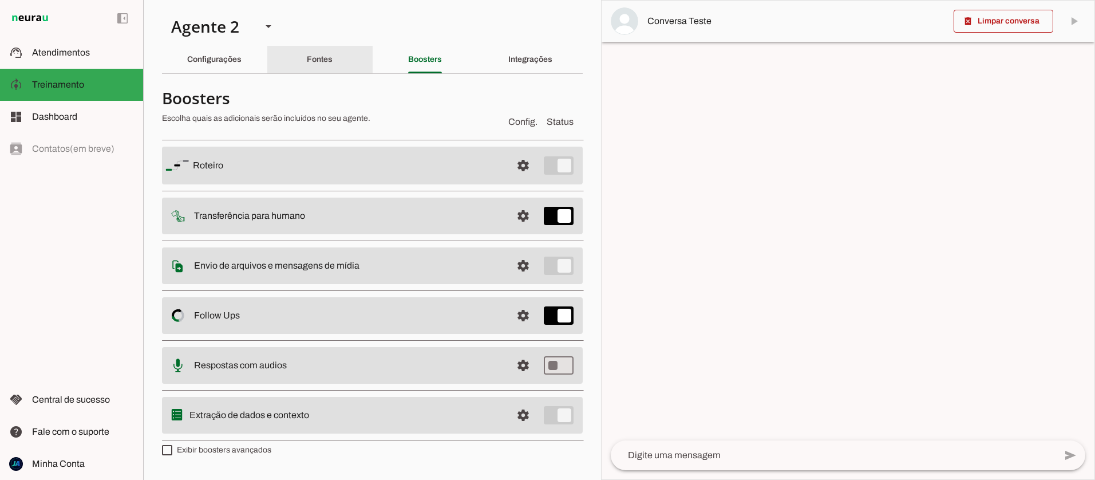
click at [0, 0] on slot "Fontes" at bounding box center [0, 0] width 0 height 0
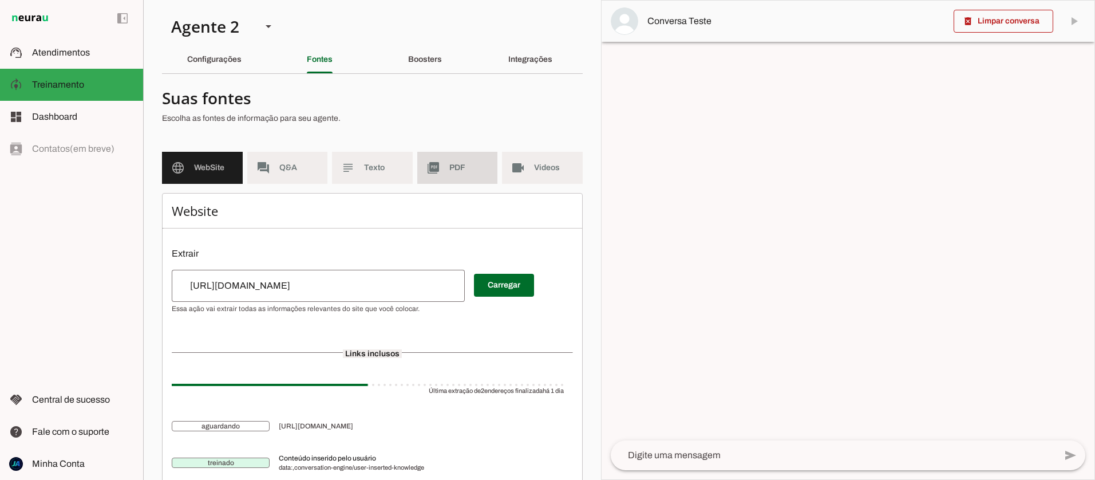
click at [457, 167] on span "PDF" at bounding box center [468, 167] width 39 height 11
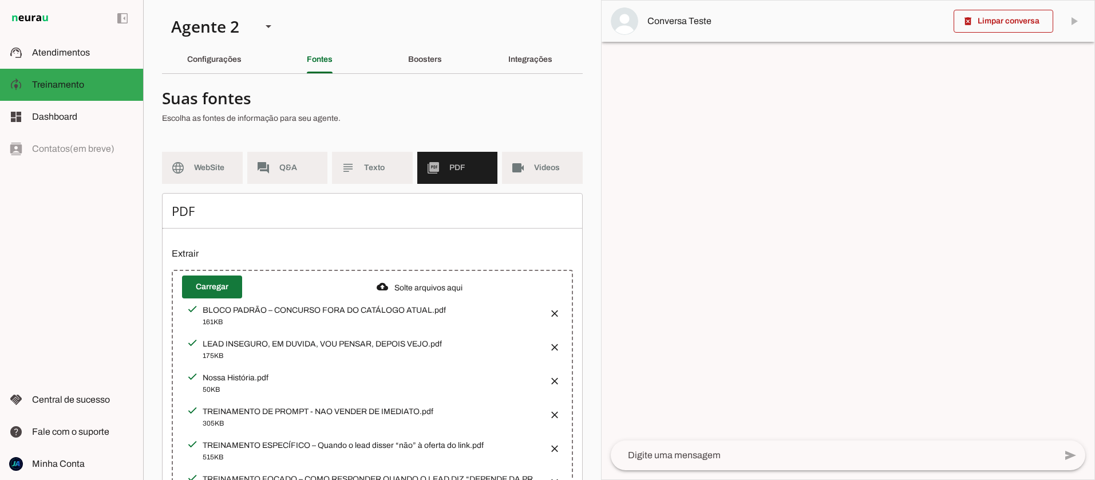
click at [205, 286] on span at bounding box center [212, 286] width 60 height 27
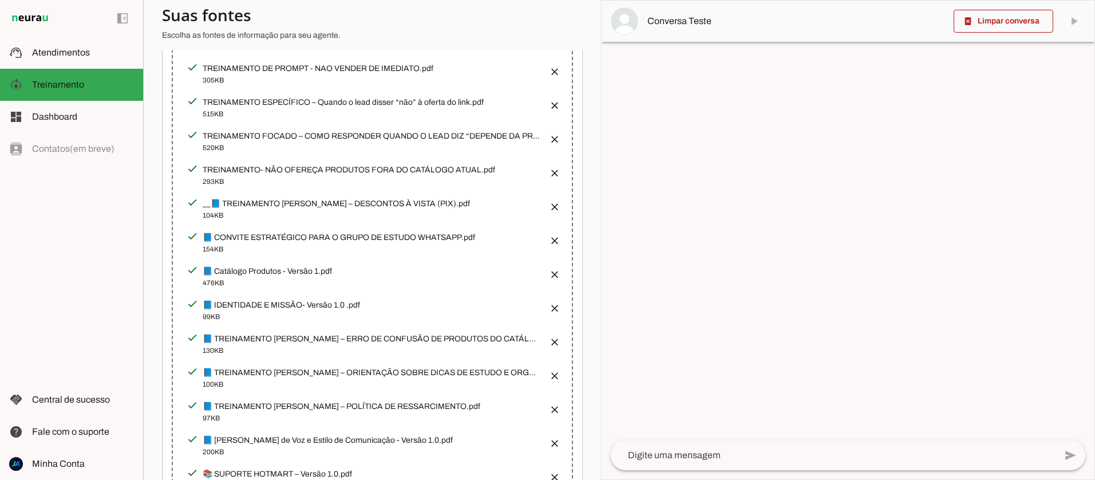
scroll to position [372, 0]
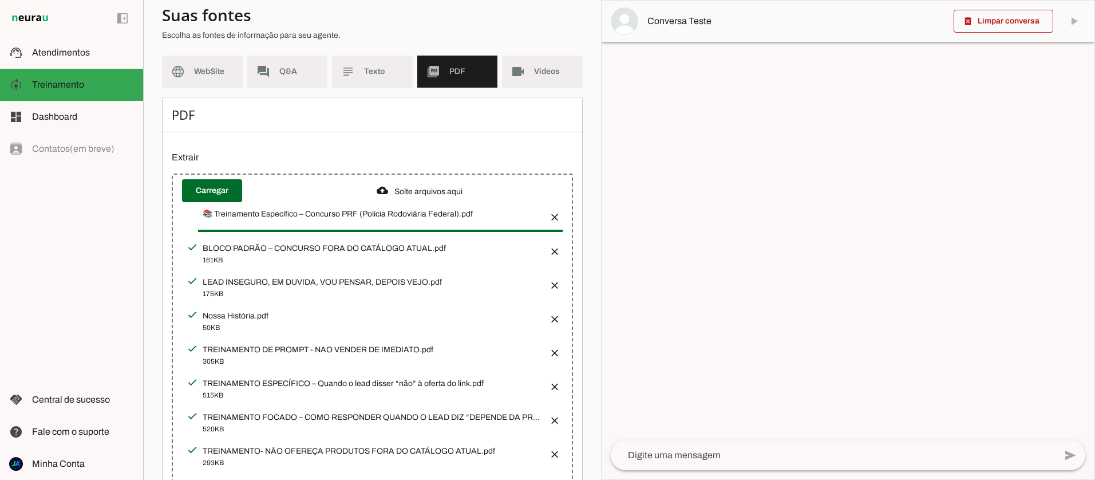
scroll to position [0, 0]
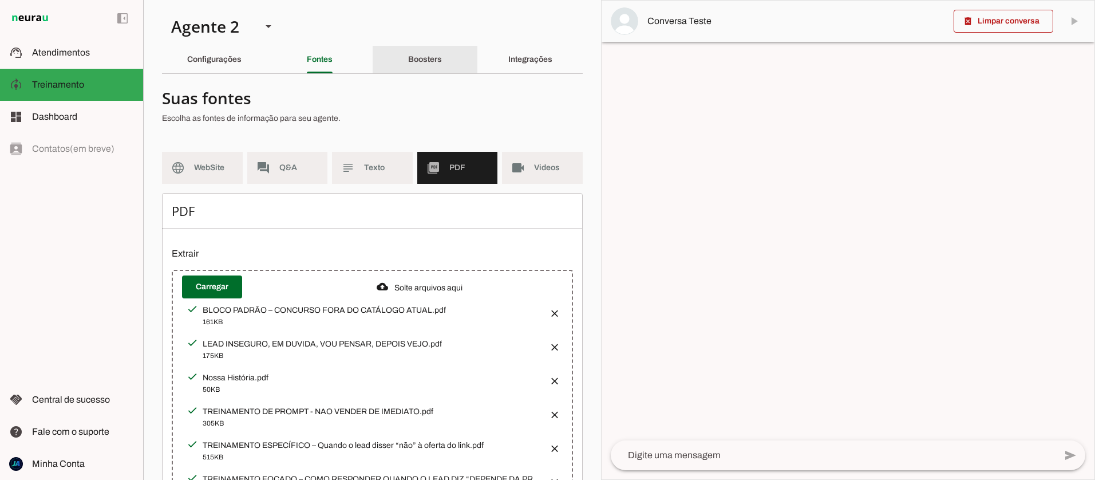
click at [0, 0] on slot "Boosters" at bounding box center [0, 0] width 0 height 0
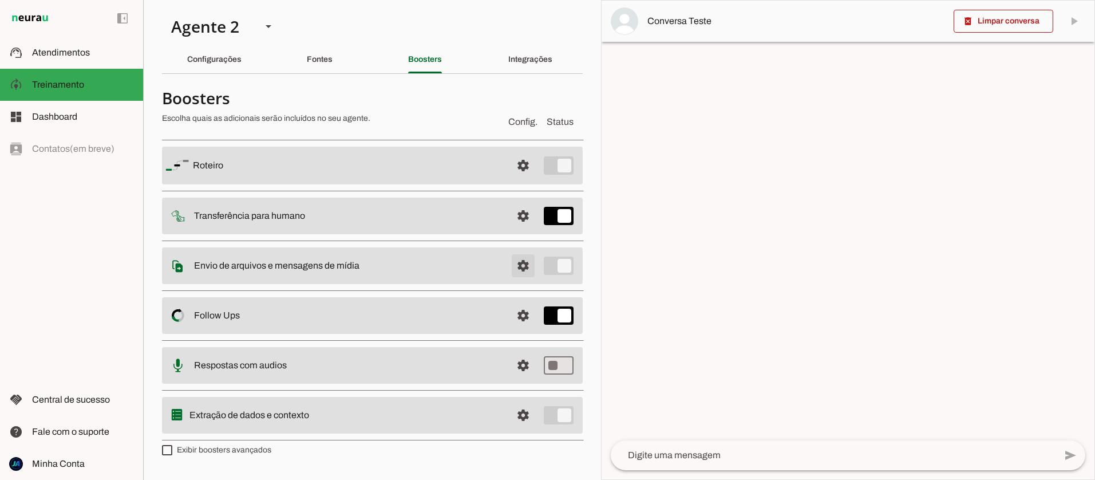
click at [517, 179] on span at bounding box center [522, 165] width 27 height 27
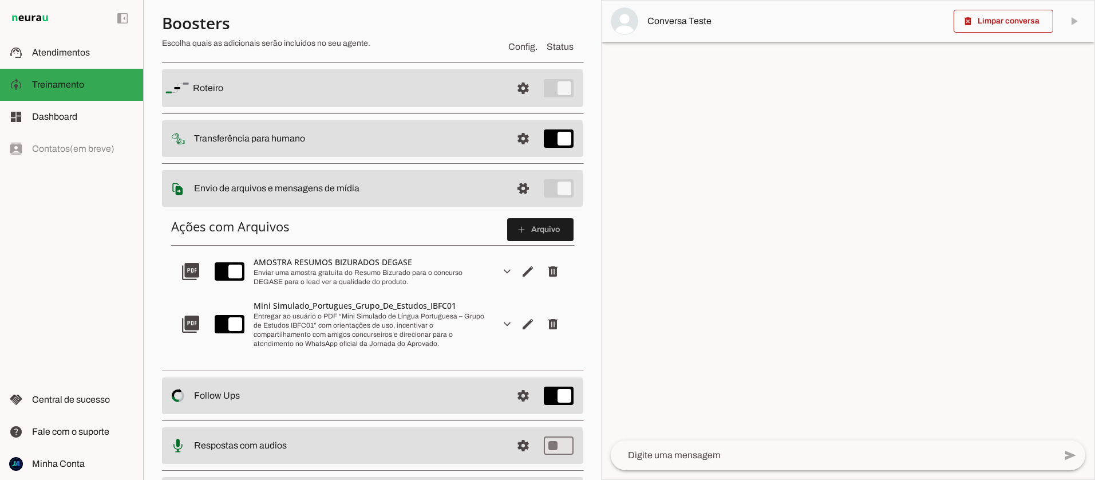
scroll to position [77, 0]
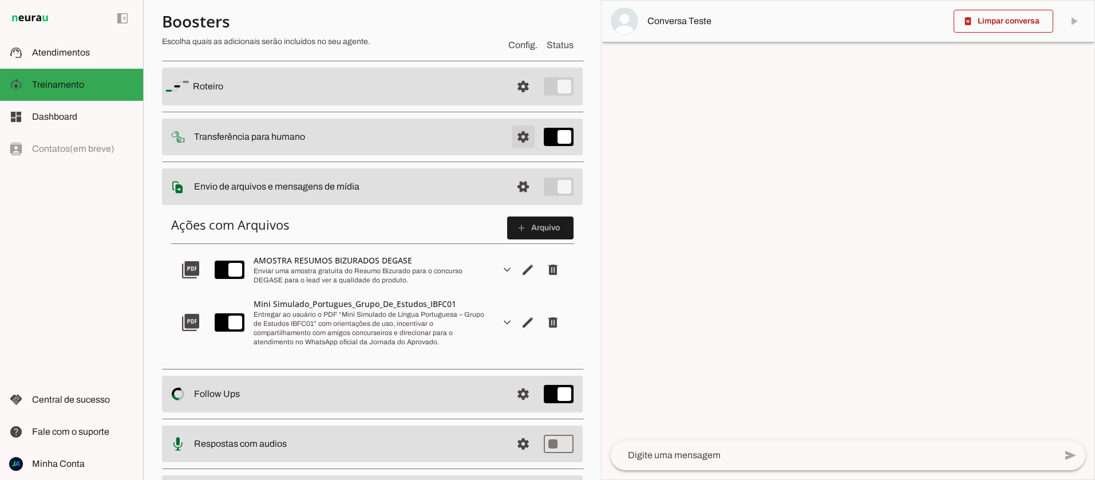
click at [524, 100] on span at bounding box center [522, 86] width 27 height 27
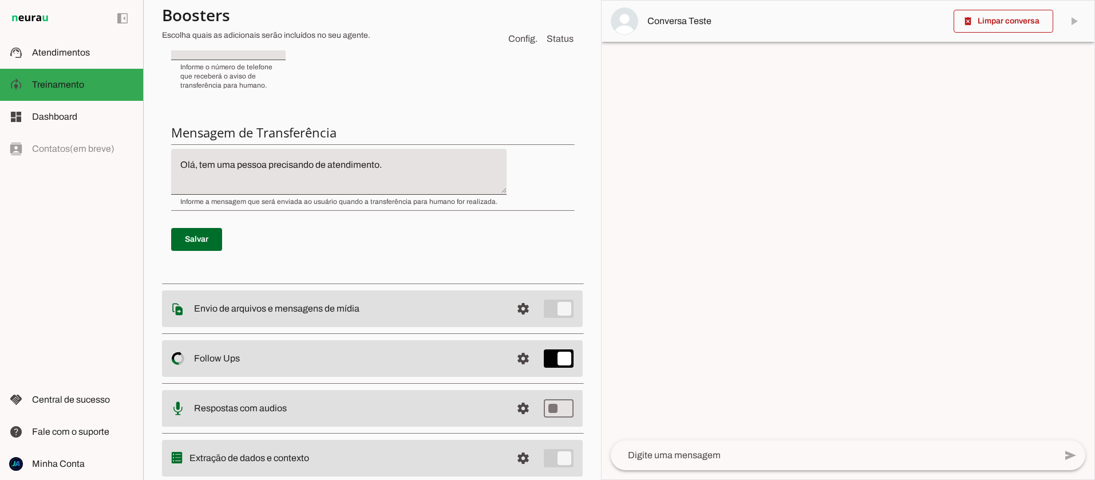
scroll to position [403, 0]
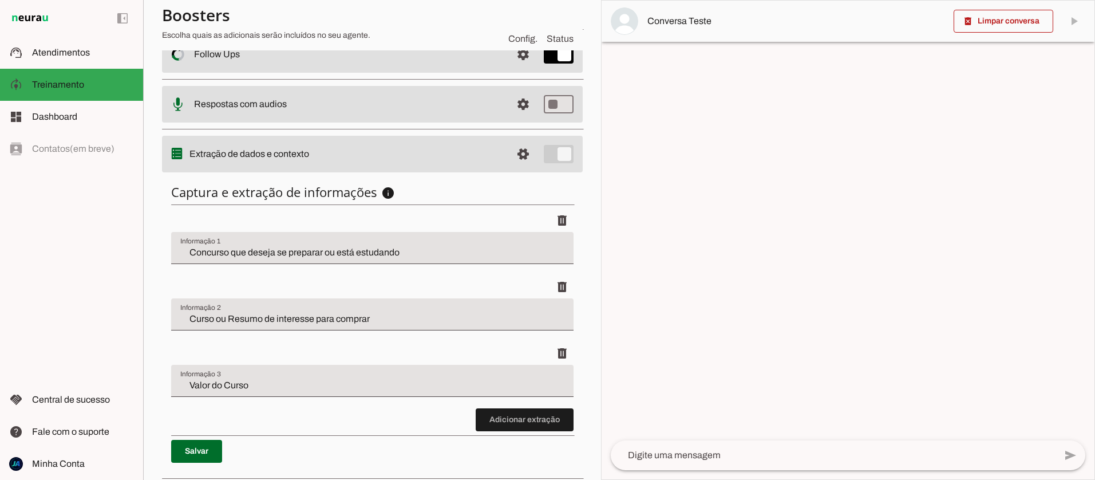
scroll to position [274, 0]
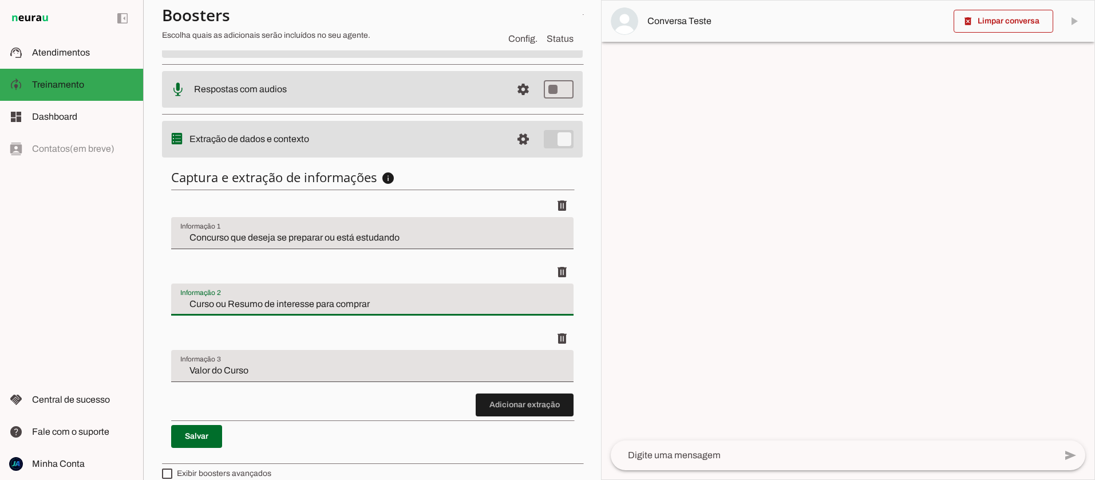
drag, startPoint x: 321, startPoint y: 302, endPoint x: 215, endPoint y: 301, distance: 105.9
click at [213, 301] on input "Curso ou Resumo de interesse para comprar" at bounding box center [372, 304] width 384 height 14
click at [227, 301] on input "Curso ou Resumo de interesse para comprar" at bounding box center [372, 304] width 384 height 14
drag, startPoint x: 360, startPoint y: 304, endPoint x: 126, endPoint y: 303, distance: 233.5
click at [126, 303] on applet-drawer "support_agent Atendimentos Atendimentos model_training Treinamento Treinamento …" at bounding box center [547, 240] width 1095 height 480
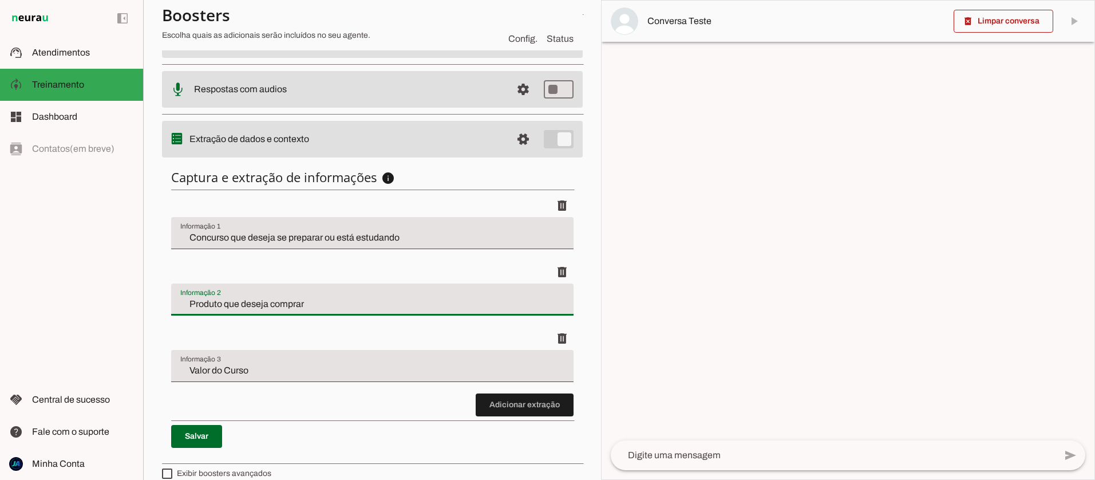
type input "Produto que deseja comprar"
type md-filled-text-field "Produto que deseja comprar"
click at [189, 432] on span at bounding box center [196, 435] width 51 height 27
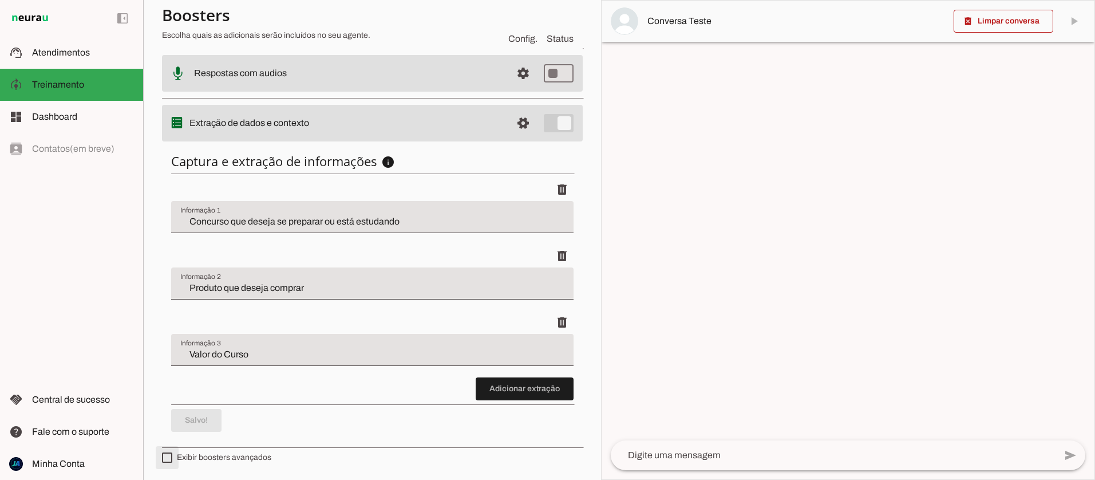
type md-checkbox "on"
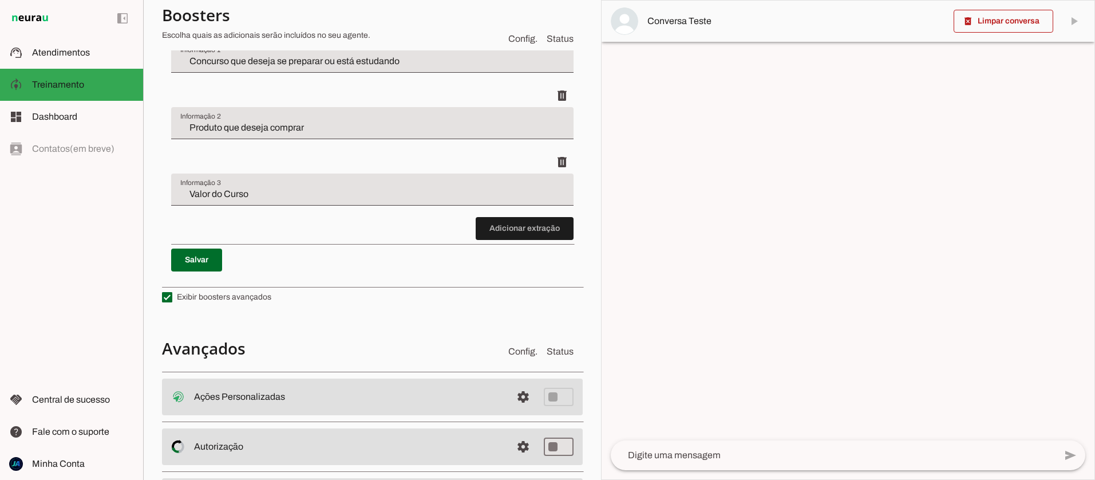
scroll to position [518, 0]
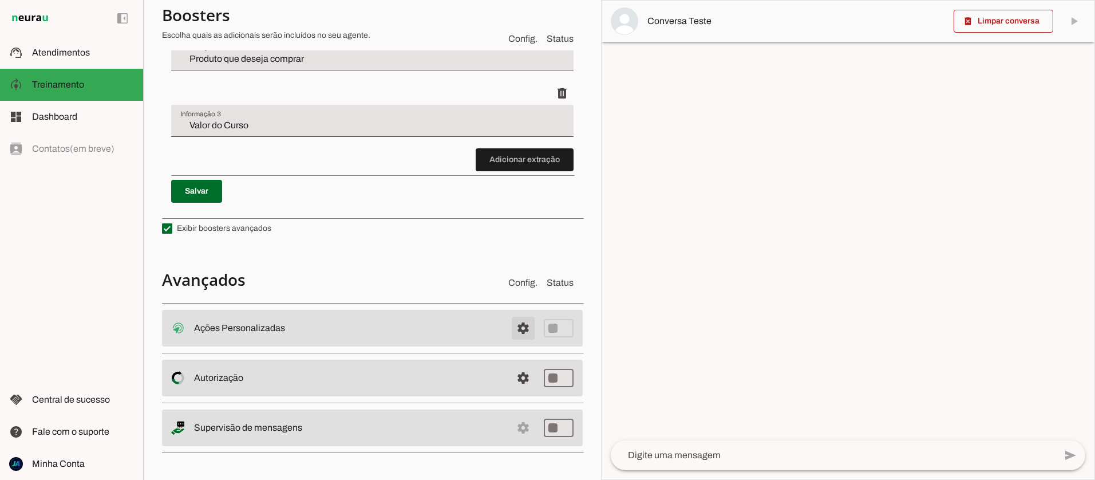
click at [520, 326] on span at bounding box center [522, 327] width 27 height 27
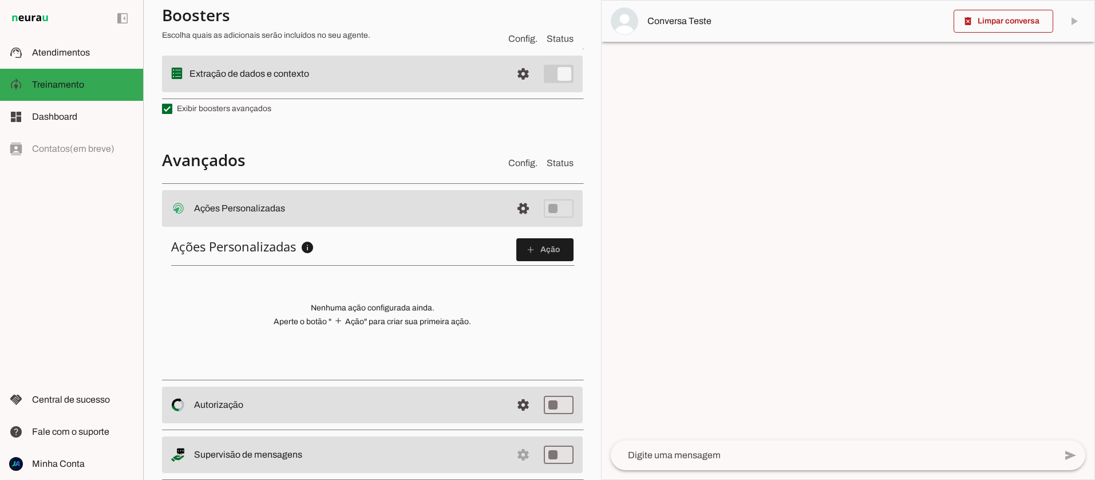
scroll to position [340, 0]
click at [520, 221] on span at bounding box center [522, 206] width 27 height 27
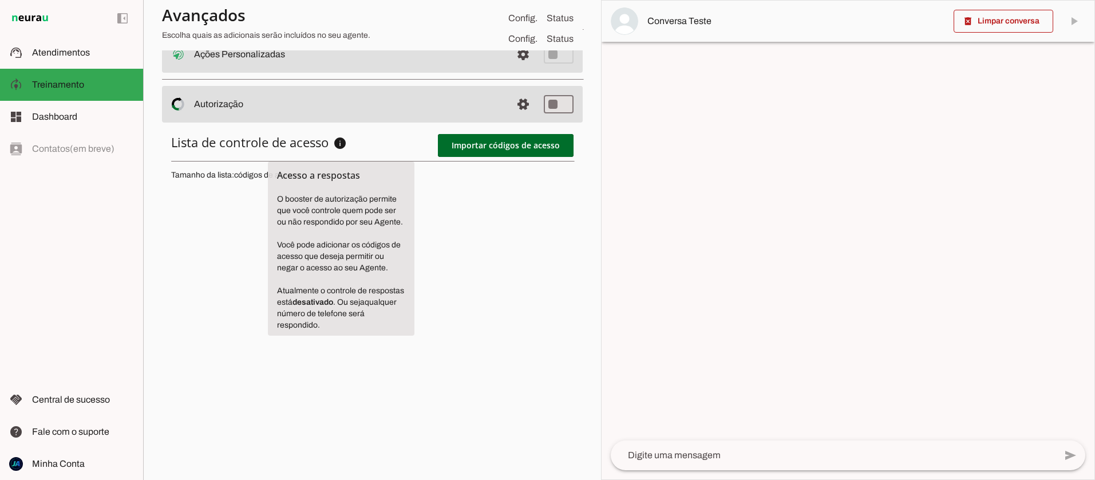
scroll to position [588, 0]
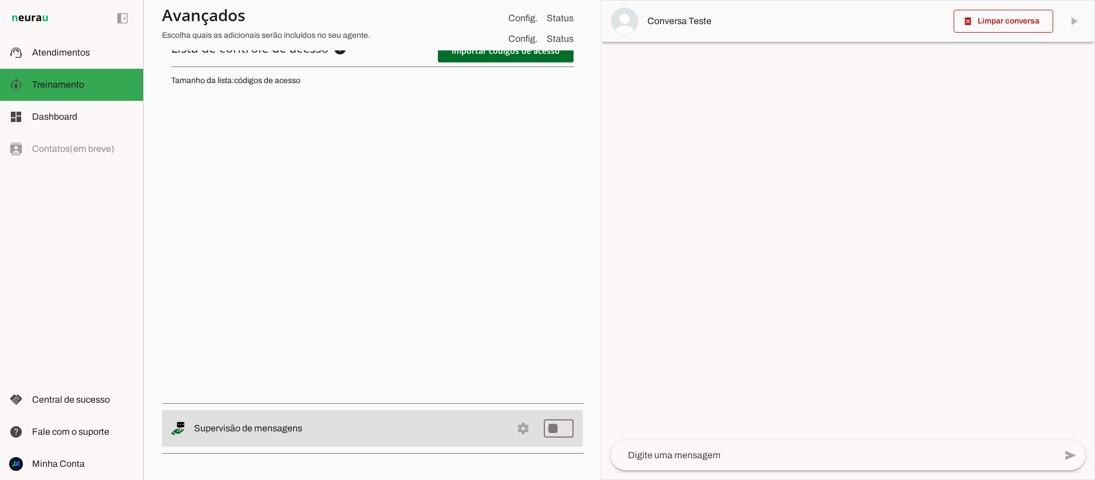
click at [0, 0] on slot "Supervisão de mensagens" at bounding box center [0, 0] width 0 height 0
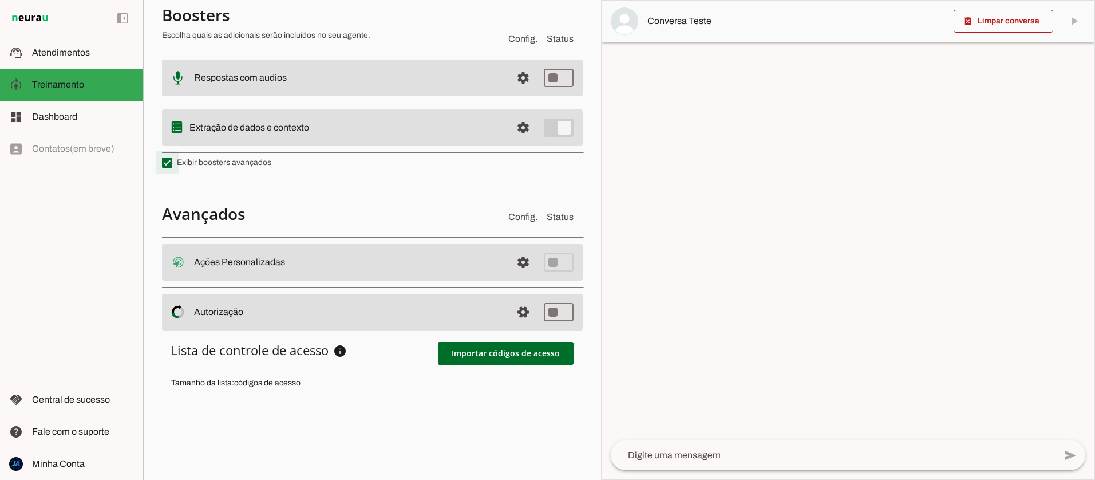
scroll to position [0, 0]
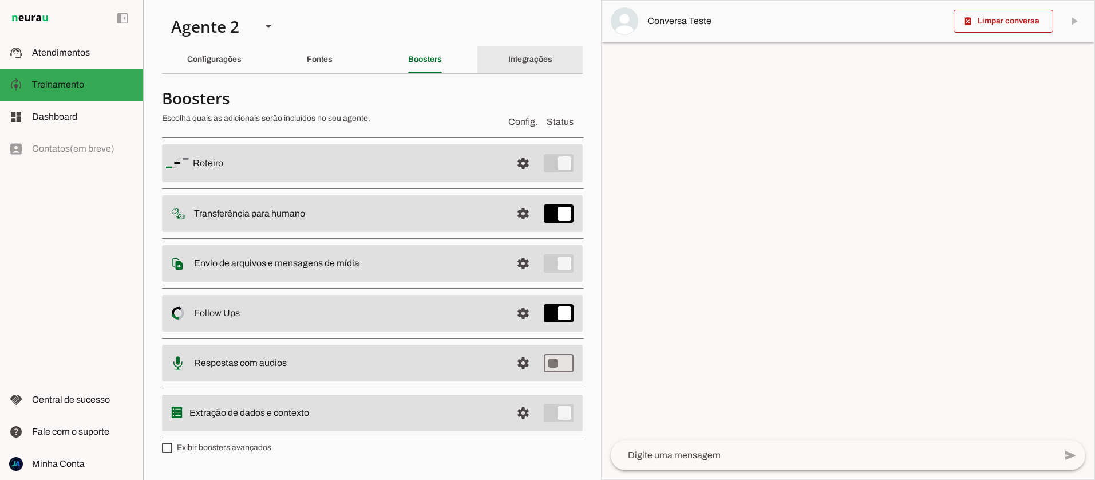
click at [520, 65] on div "Integrações" at bounding box center [530, 59] width 44 height 27
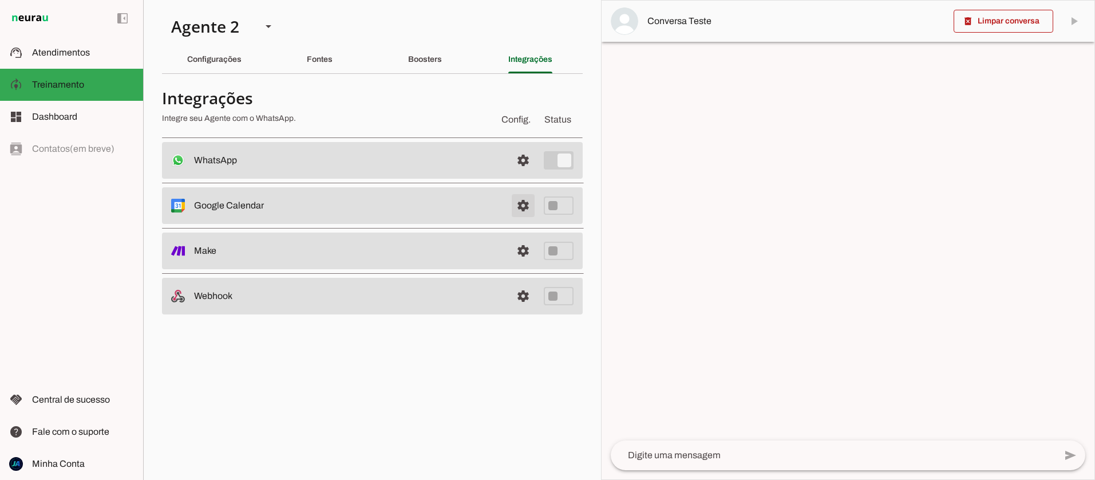
click at [519, 174] on span at bounding box center [522, 160] width 27 height 27
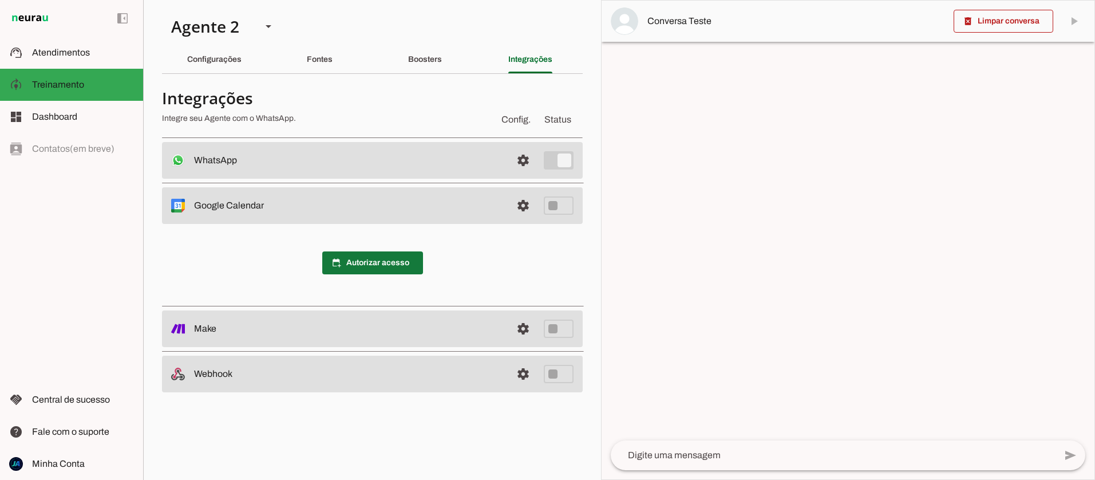
click at [372, 258] on span at bounding box center [372, 262] width 101 height 27
